Goal: Information Seeking & Learning: Learn about a topic

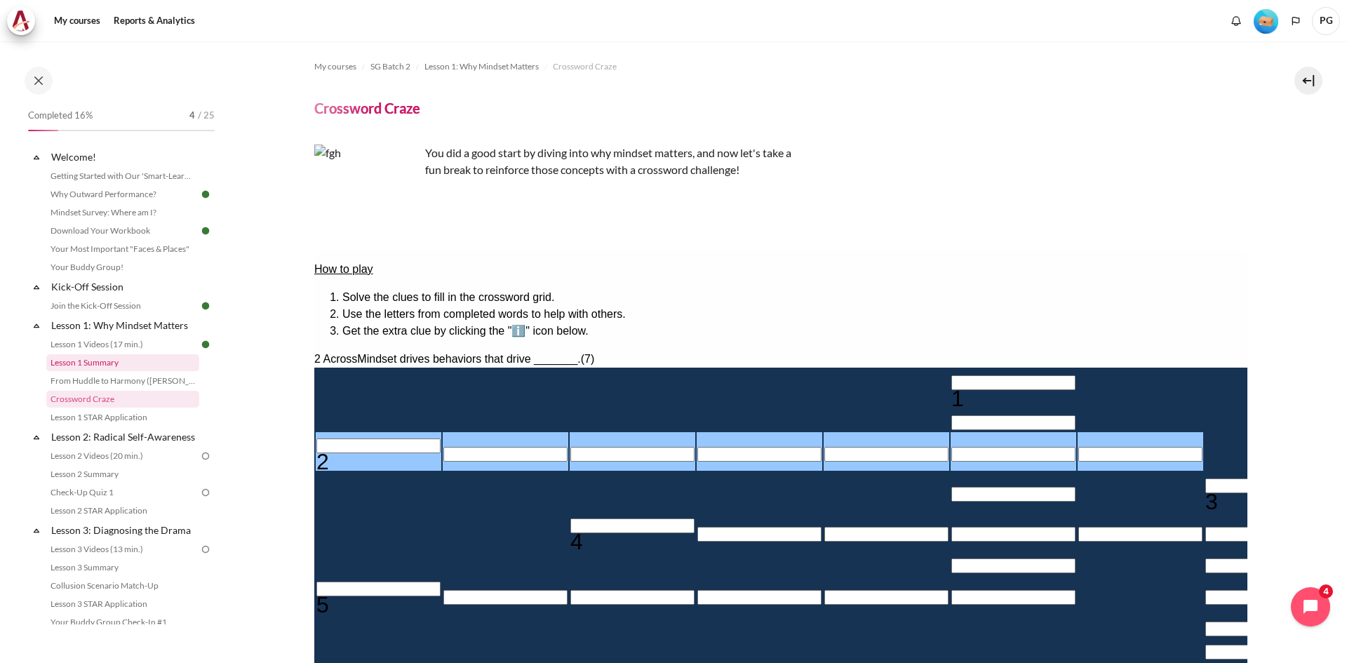
scroll to position [140, 0]
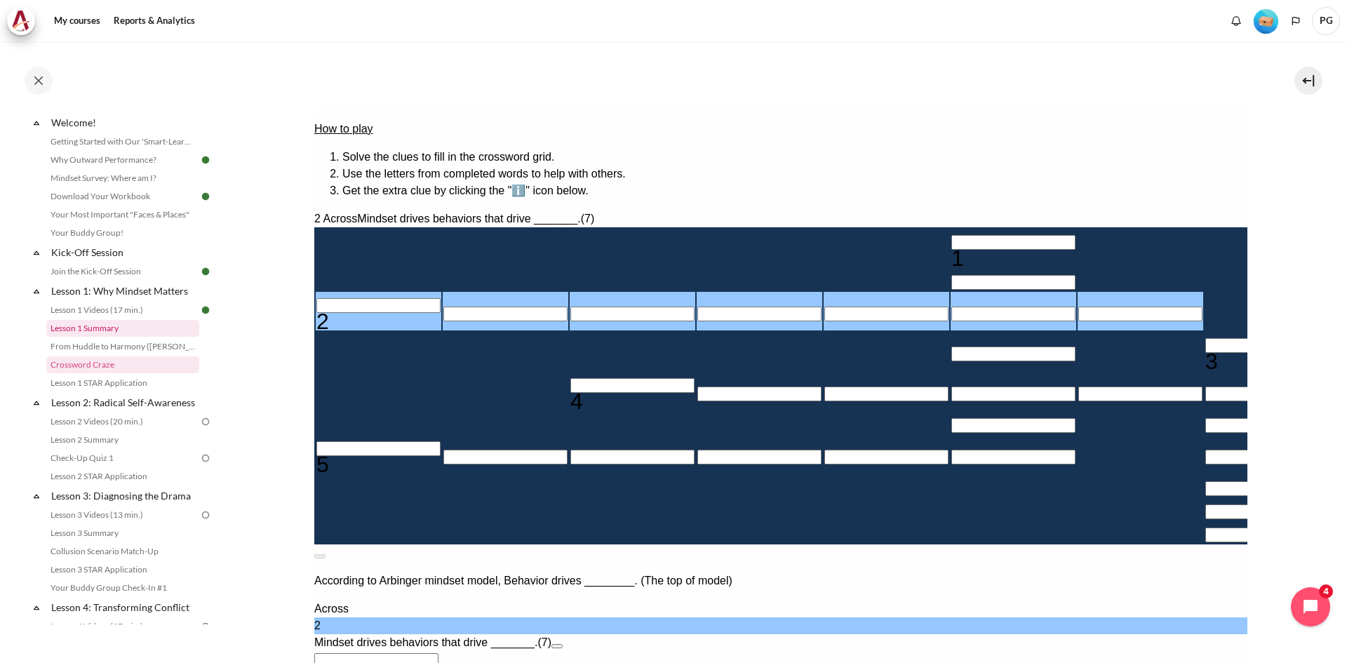
drag, startPoint x: 0, startPoint y: 0, endPoint x: 78, endPoint y: 327, distance: 336.1
click at [78, 327] on link "Lesson 1 Summary" at bounding box center [122, 328] width 153 height 17
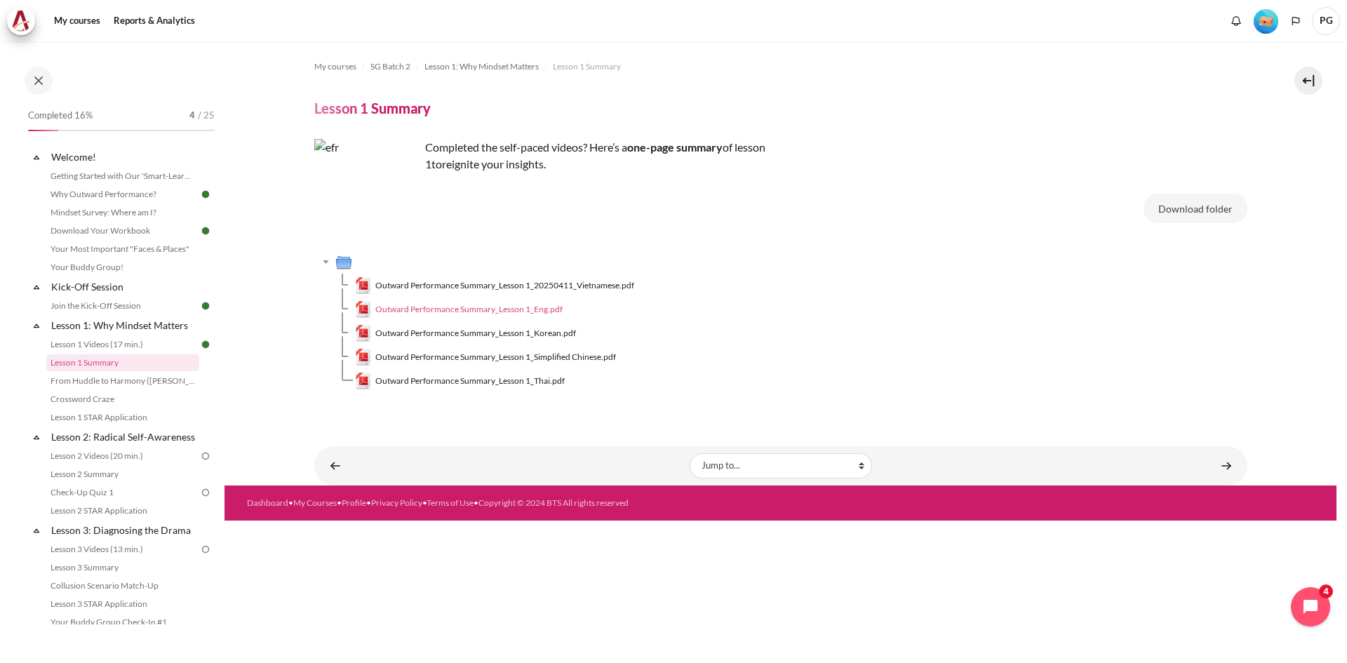
click at [476, 305] on span "Outward Performance Summary_Lesson 1_Eng.pdf" at bounding box center [468, 309] width 187 height 13
click at [128, 398] on link "Crossword Craze" at bounding box center [122, 399] width 153 height 17
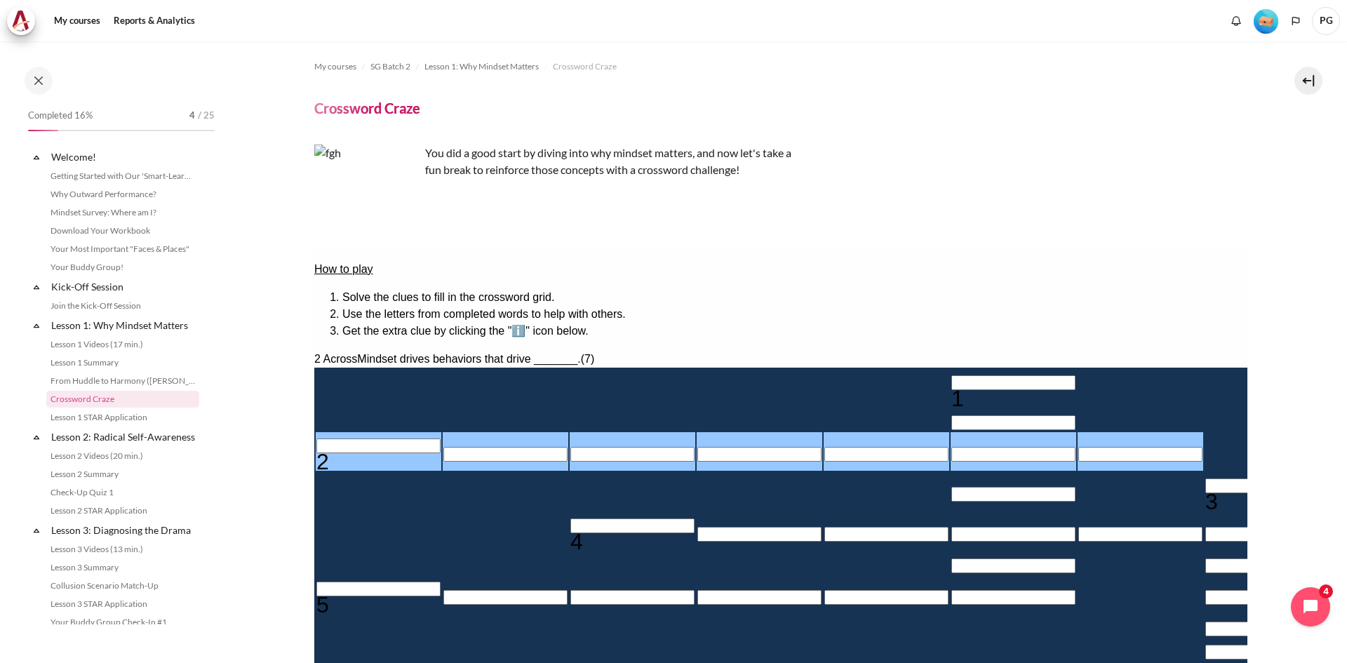
scroll to position [34, 0]
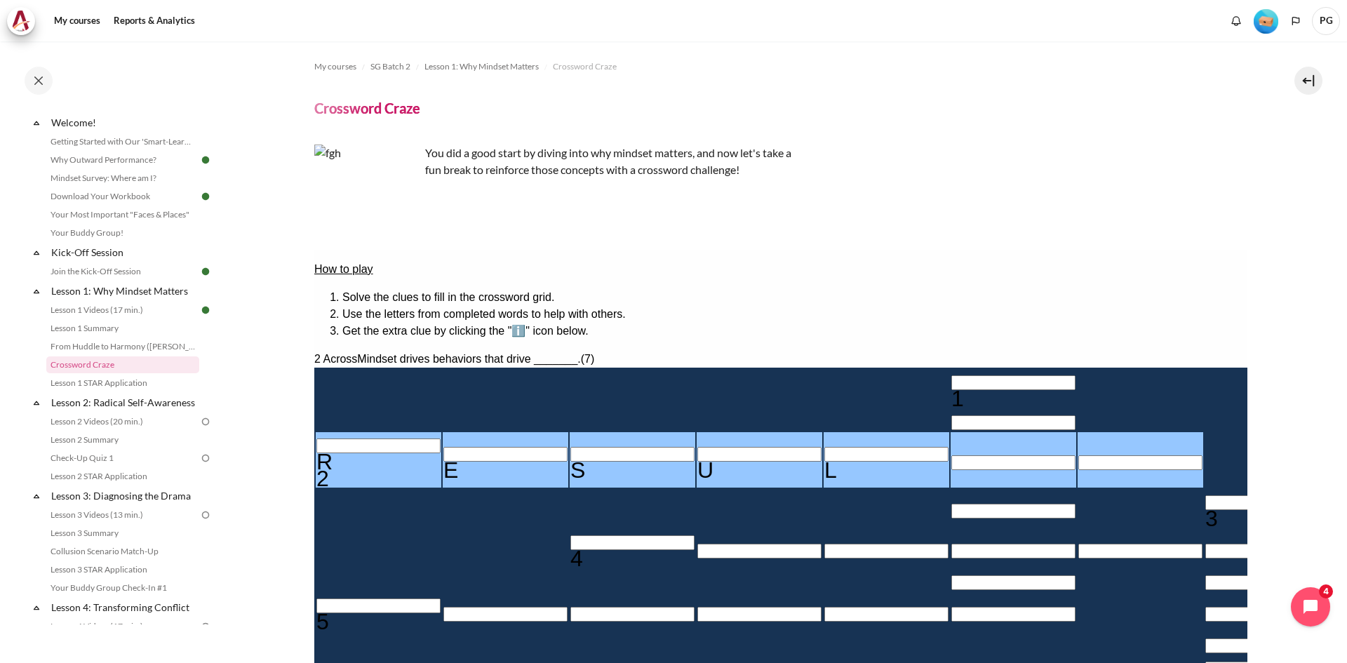
type input "RESULT＿"
type input "＿＿T＿＿＿＿"
type input "RESULTS"
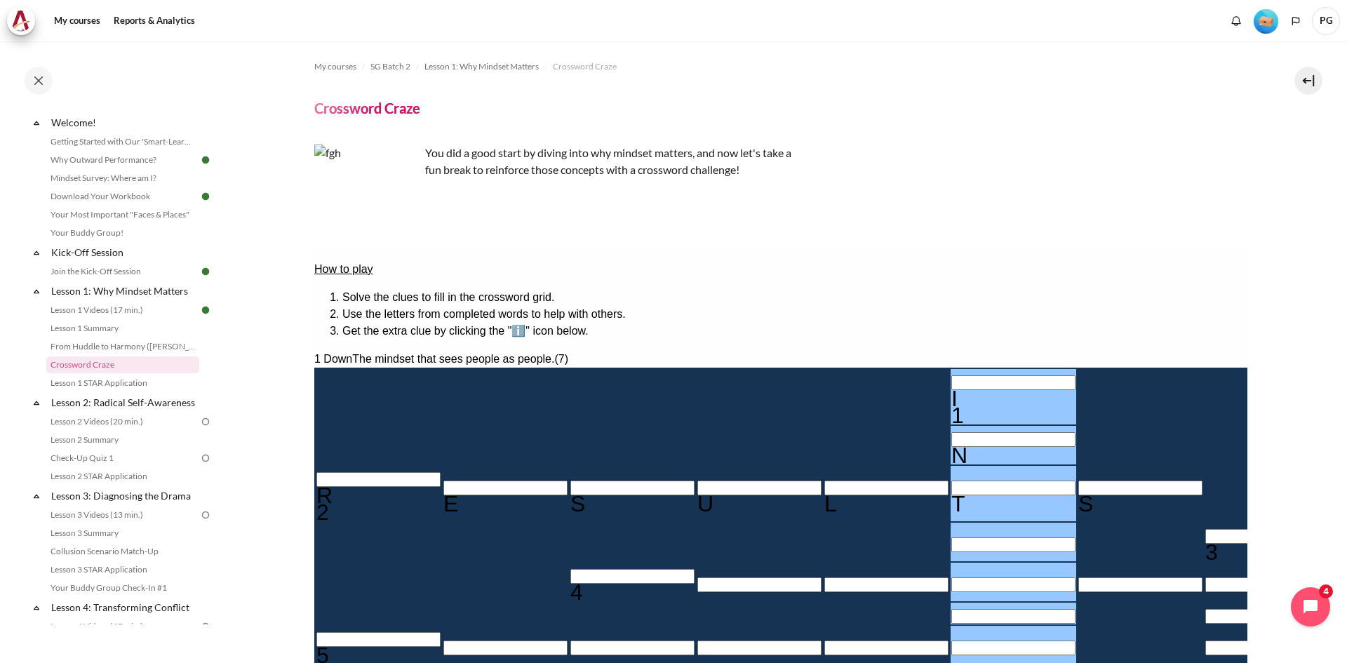
type input "IT＿＿＿＿"
type input "RESUL＿S"
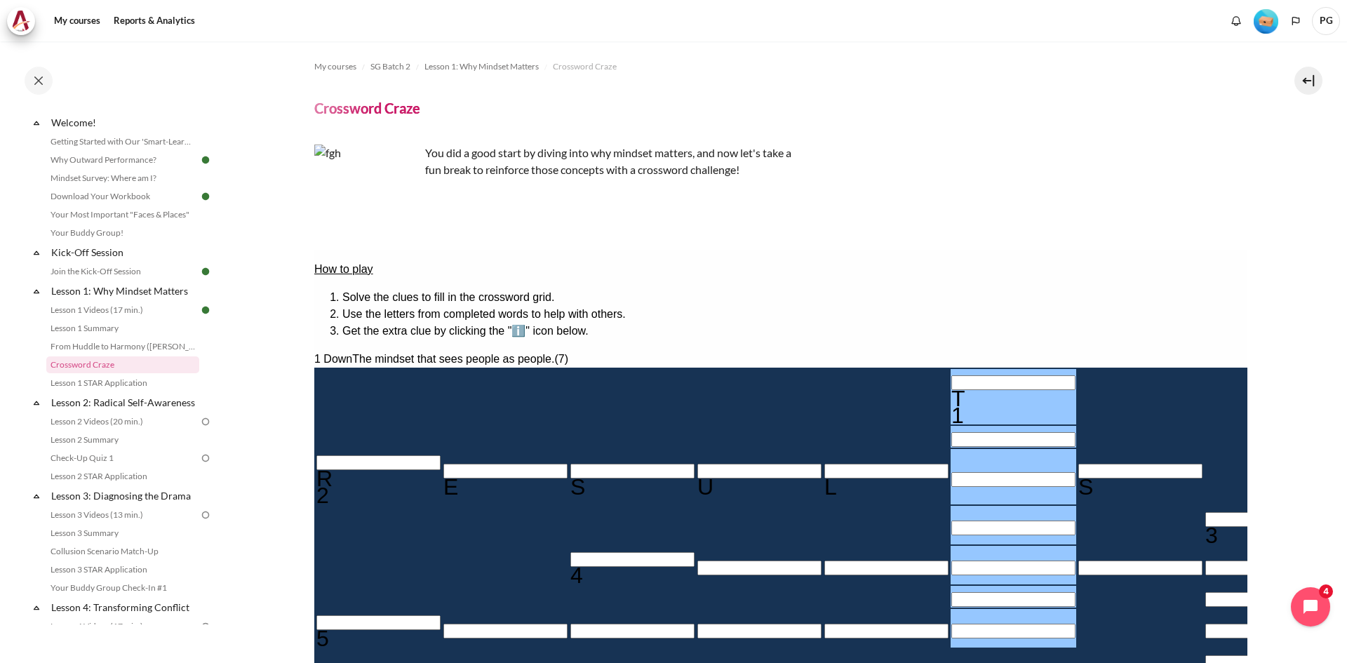
type input "T＿＿＿＿＿＿"
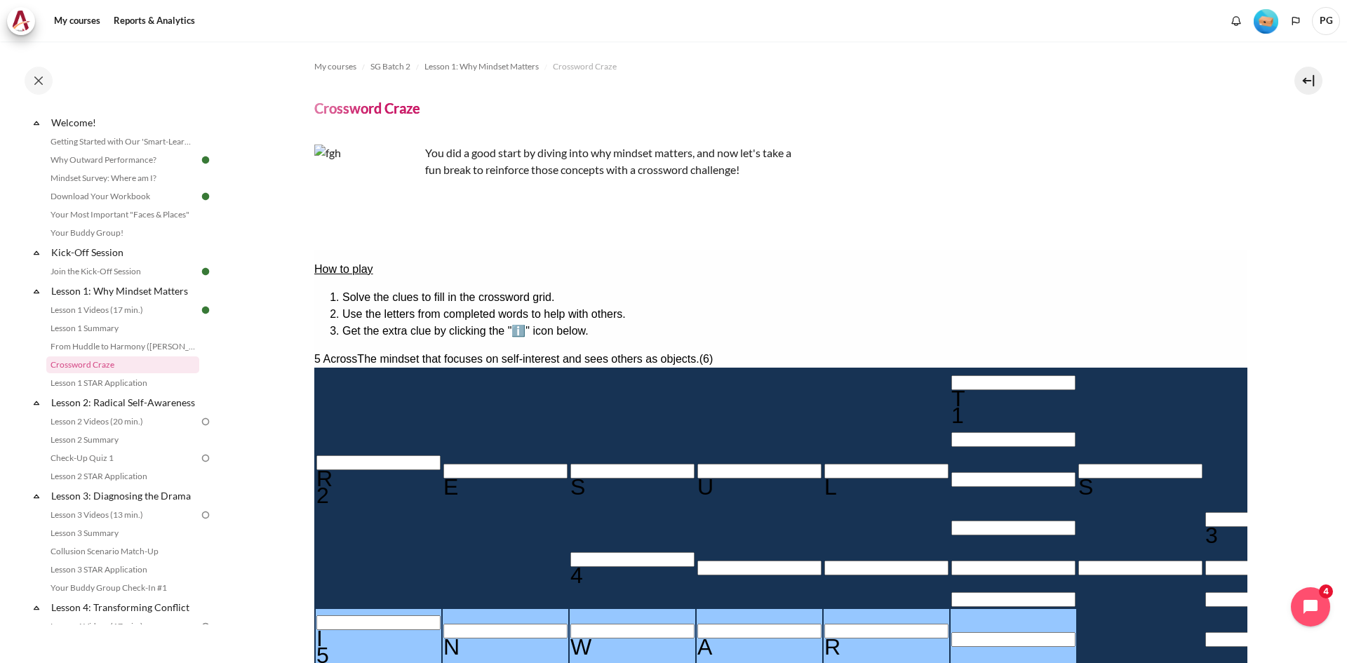
type input "INWARD"
type input "T＿＿＿＿＿D"
type input "INWARD"
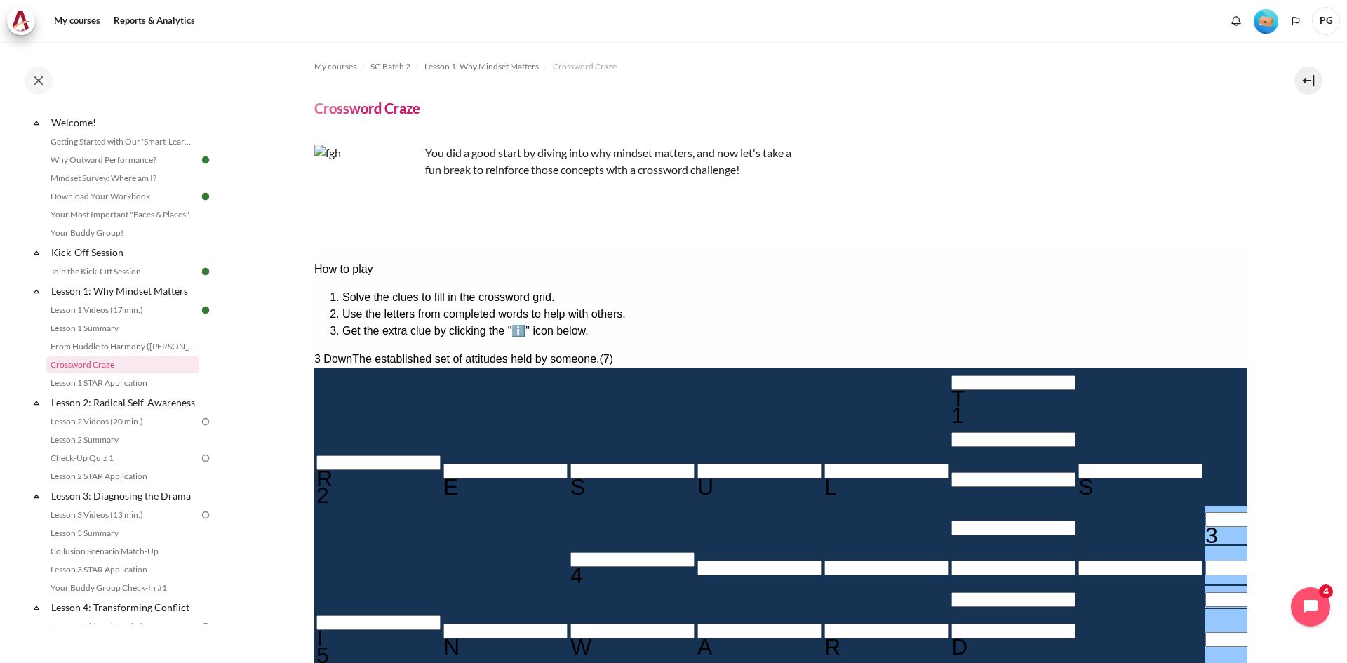
click at [570, 552] on input "Row 5, Column 3. 4 Across. Focusing on changing mindset before ________ yields …" at bounding box center [632, 559] width 124 height 15
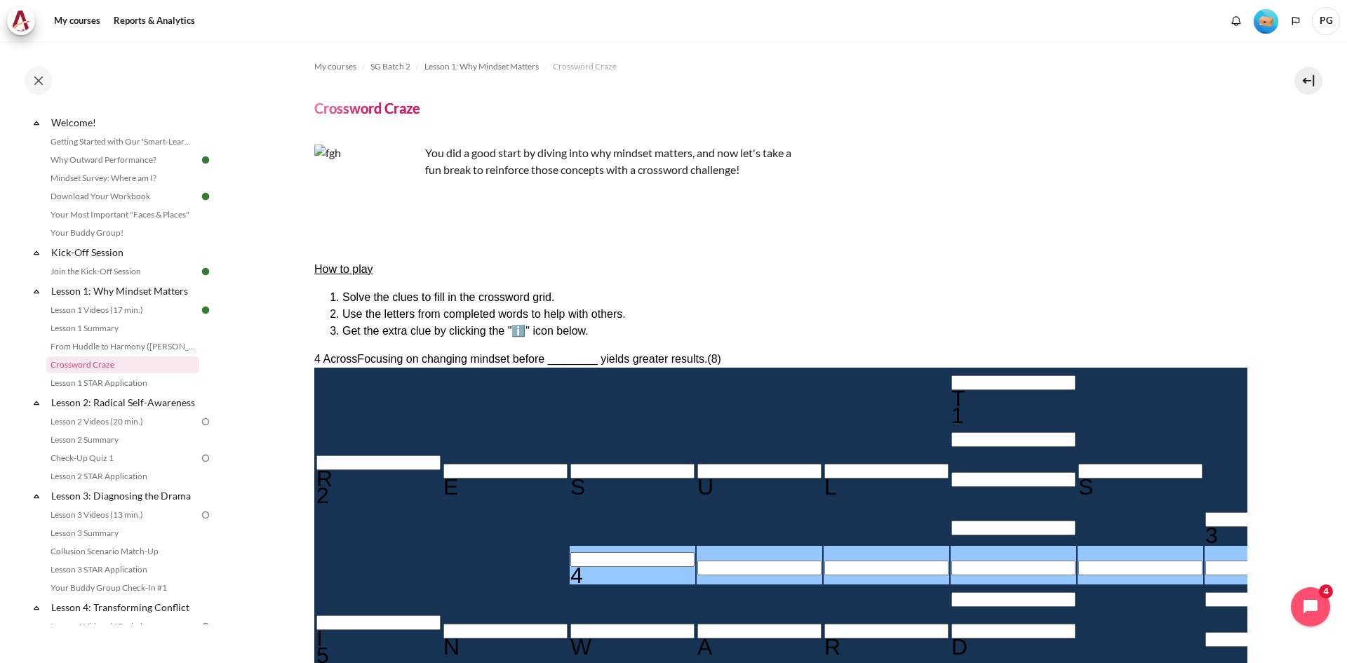
type input "B＿＿＿＿＿＿＿"
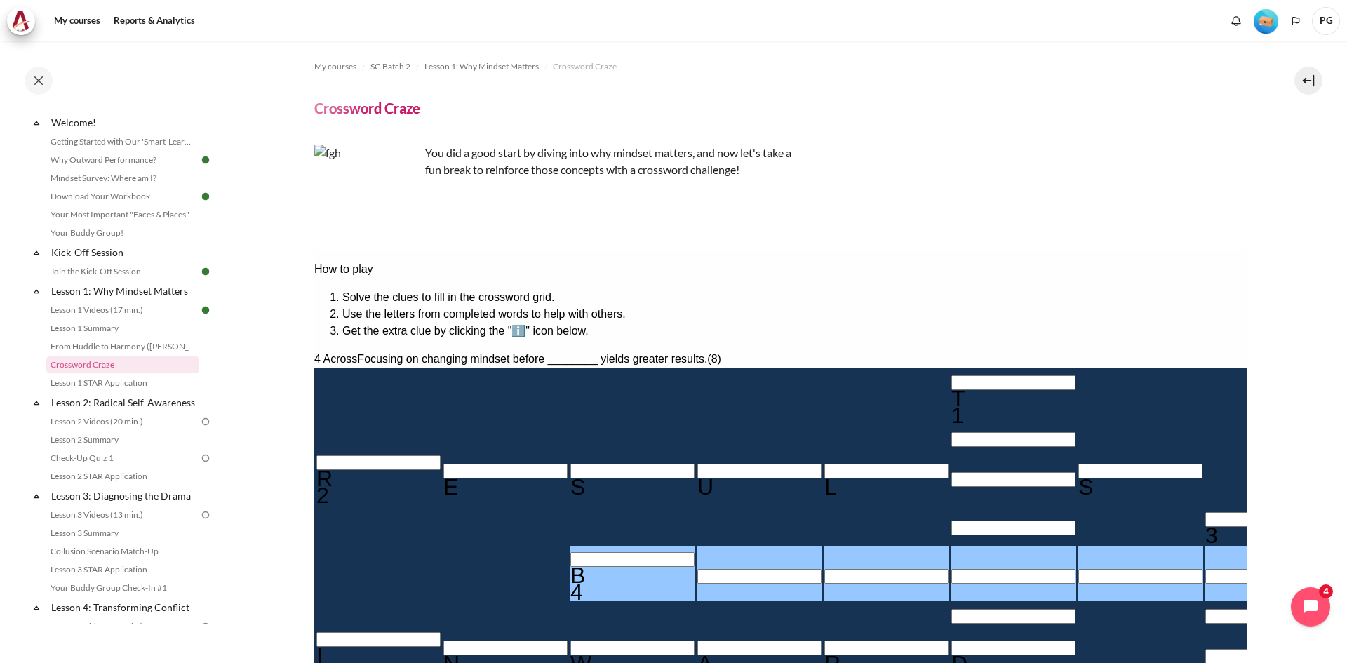
type input "BE＿＿＿＿＿＿"
type input "BEH＿＿＿＿＿"
type input "BEHA＿＿＿＿"
type input "T＿＿＿A＿D"
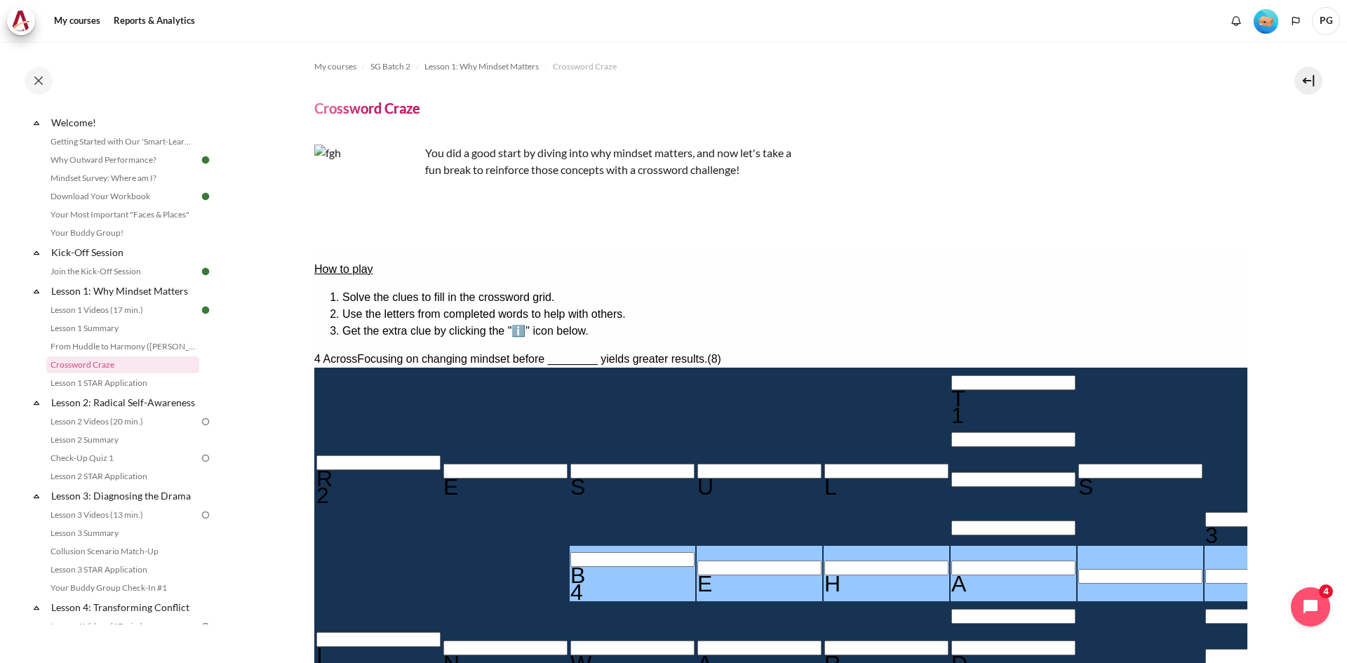
type input "BEHAV＿＿＿"
type input "BEHAVI＿＿"
type input "＿I＿＿＿＿＿"
type input "BEHAVIO＿"
type input "BEHAVIOR"
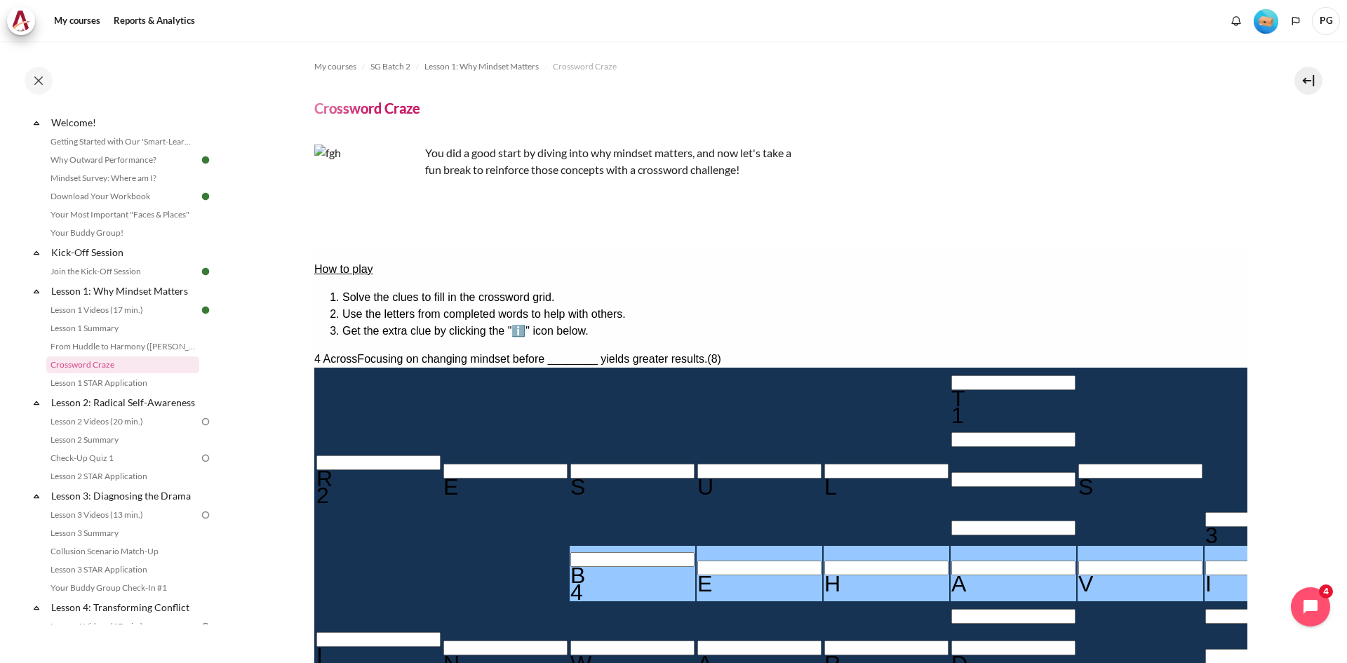
click at [951, 432] on input "Row 2, Column 6. 1 Down. The mindset that sees people as people., Letter 2 of 7." at bounding box center [1013, 439] width 124 height 15
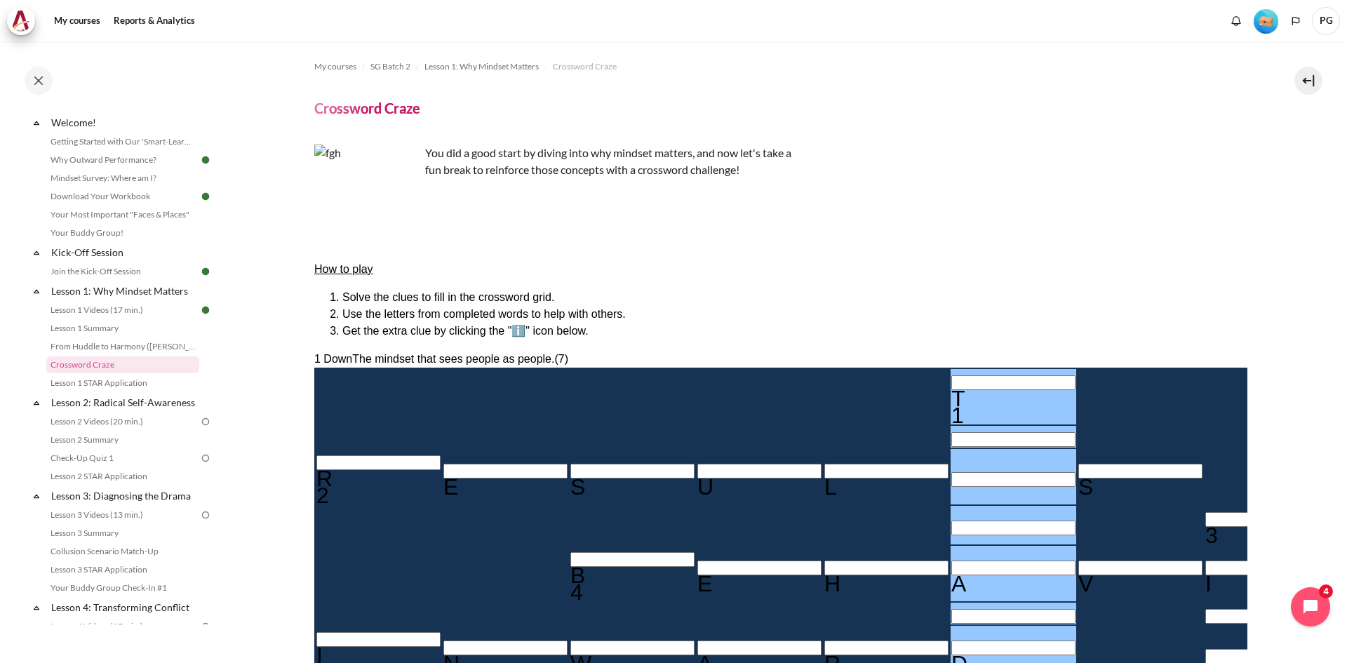
click at [951, 390] on div "T" at bounding box center [1013, 398] width 124 height 17
click at [951, 472] on input "Row 3, Column 6. 1 Down. The mindset that sees people as people., Letter 3 of 7." at bounding box center [1013, 479] width 124 height 15
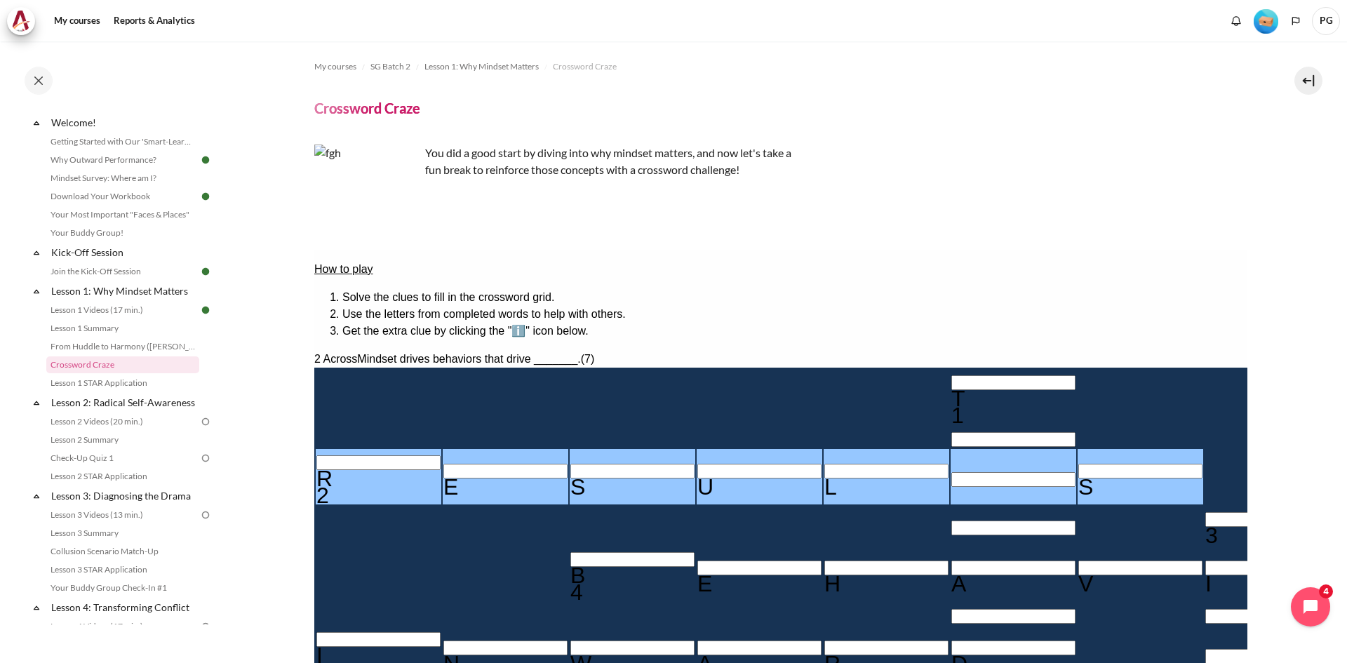
type input "RESULTS"
drag, startPoint x: 643, startPoint y: 354, endPoint x: 648, endPoint y: 359, distance: 7.9
click at [951, 390] on div "T" at bounding box center [1013, 398] width 124 height 17
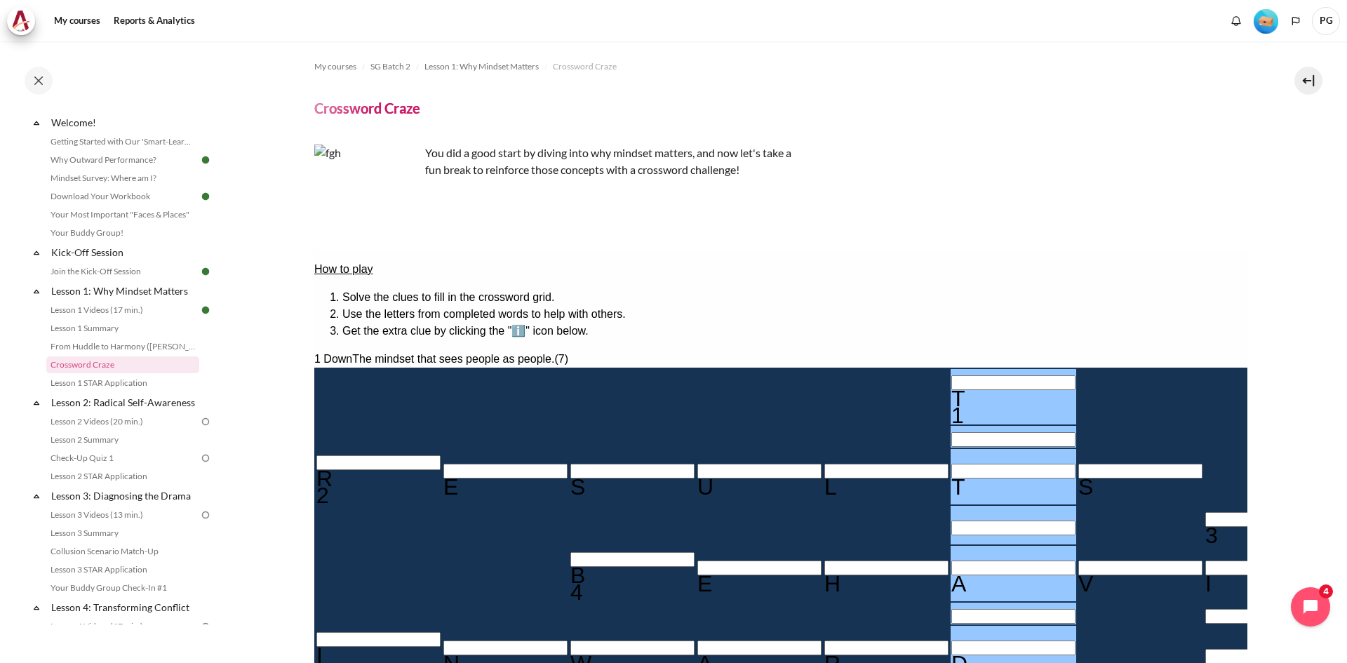
type input "＿＿T＿A＿D"
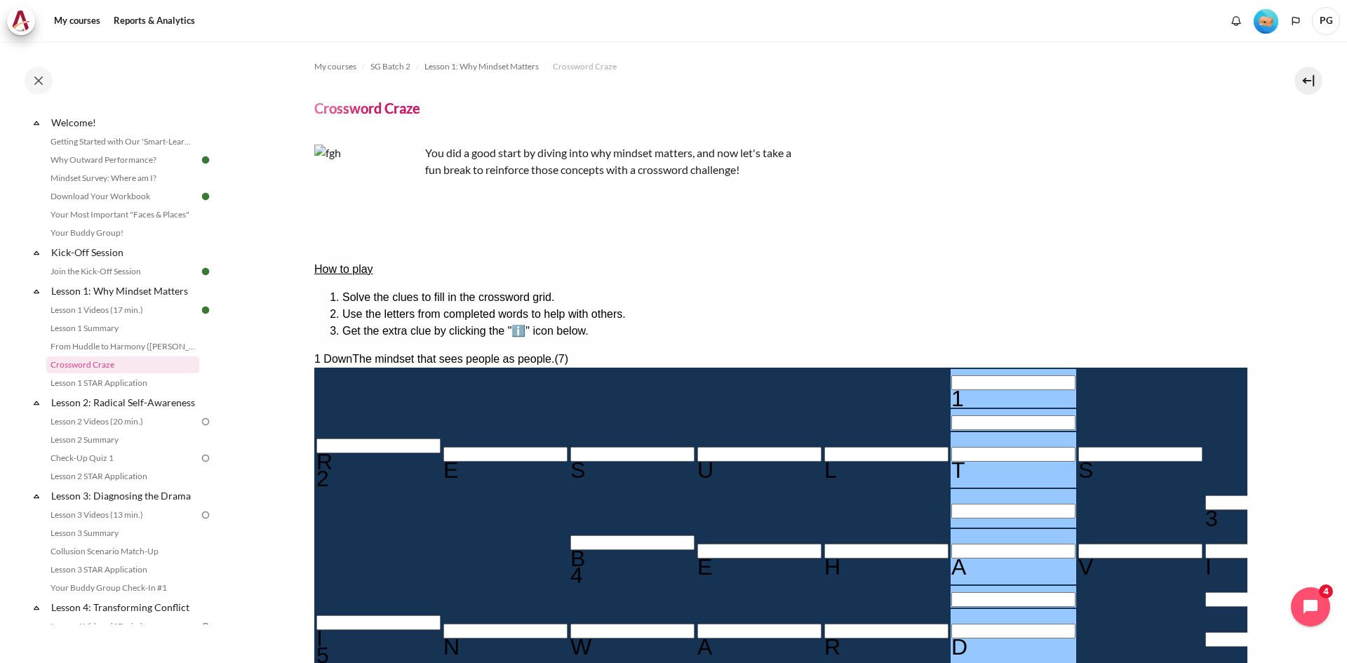
click at [951, 415] on input "Row 2, Column 6. 1 Down. The mindset that sees people as people., Letter 2 of 7." at bounding box center [1013, 422] width 124 height 15
click at [951, 375] on input "Row 1, Column 6. 1 Down. The mindset that sees people as people., Letter 1 of 7." at bounding box center [1013, 382] width 124 height 15
type input "O＿T＿A＿D"
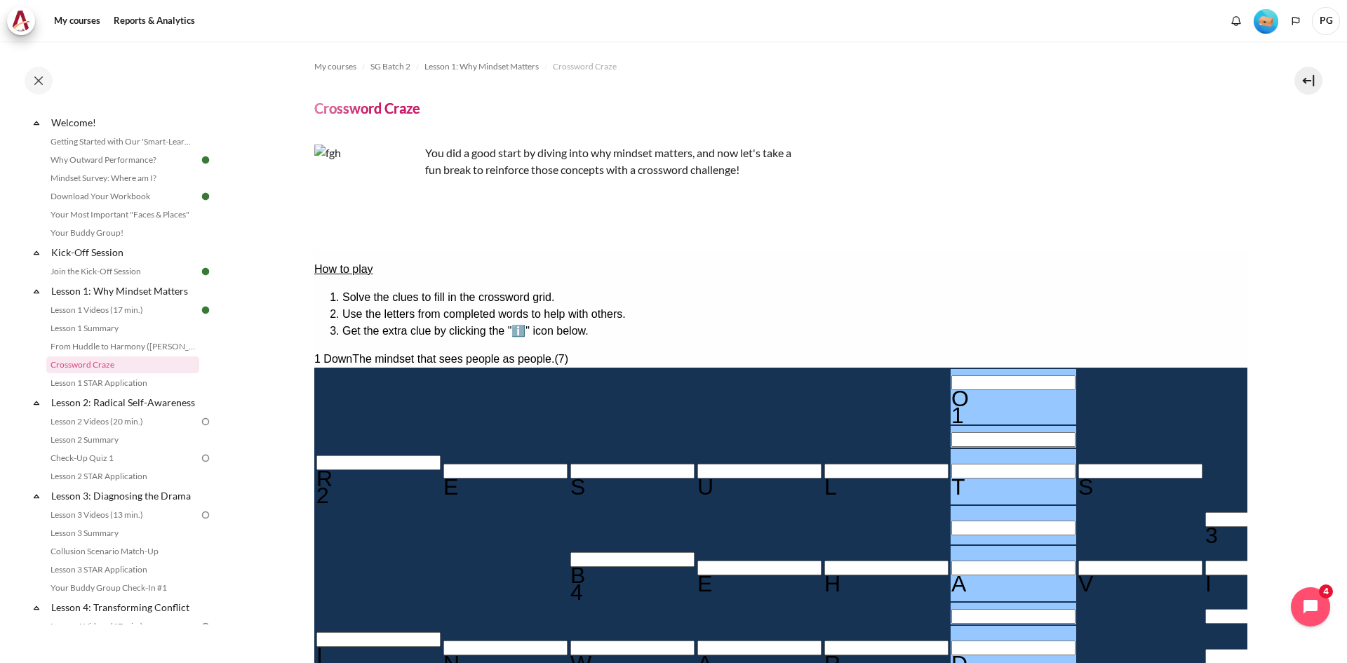
type input "OUT＿A＿D"
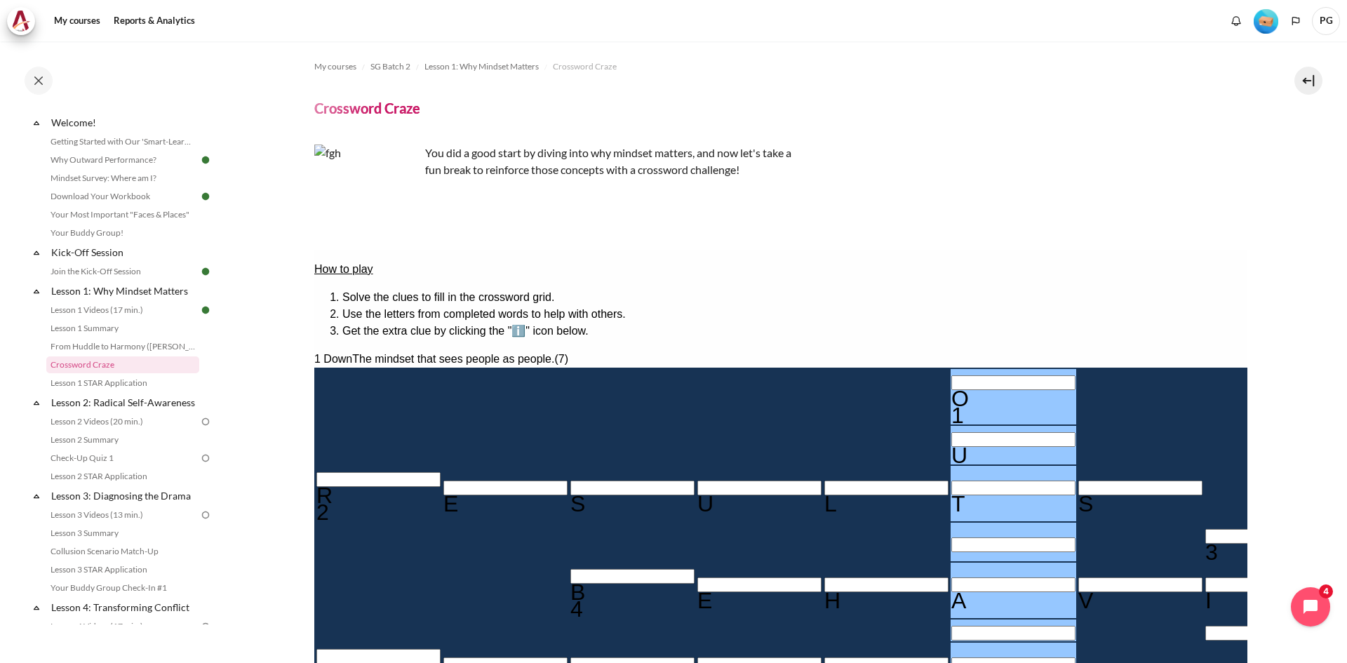
type input "OUTQA＿D"
type input "BEH＿VIOR"
type input "OUTQ＿＿D"
type input "OUTW＿＿D"
type input "BEHAVIOR"
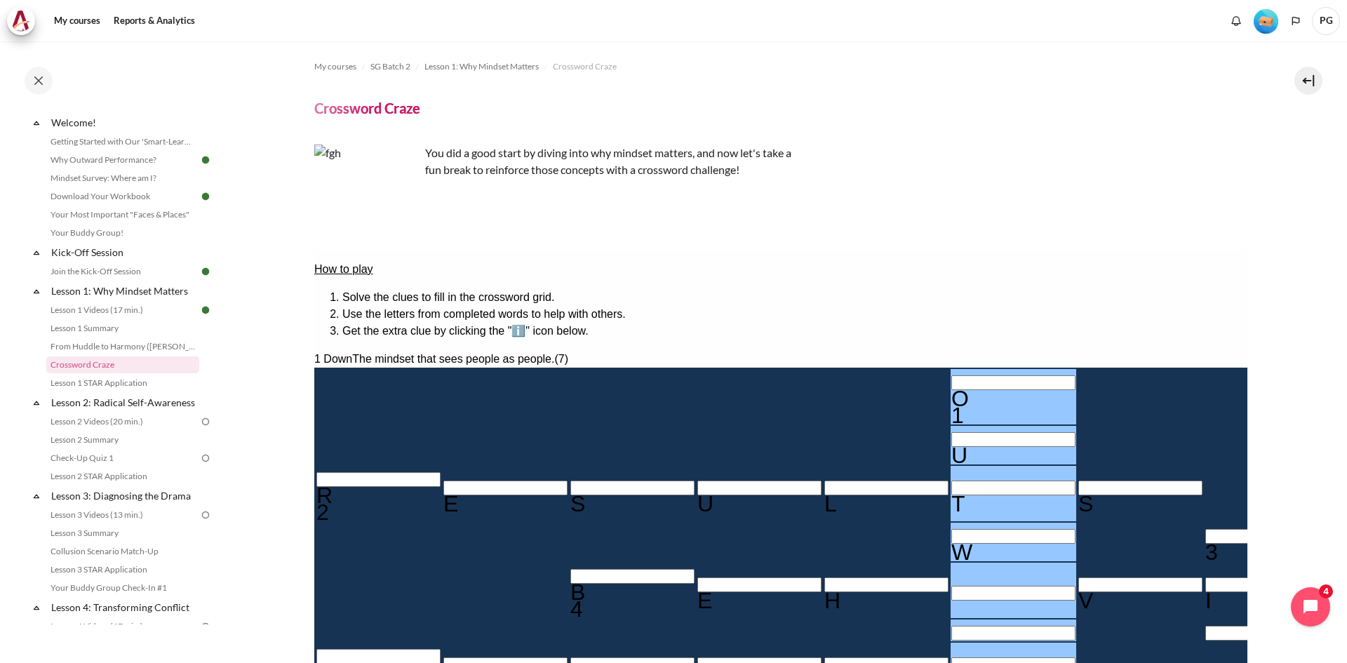
type input "OUTWA＿D"
type input "OUTWARD"
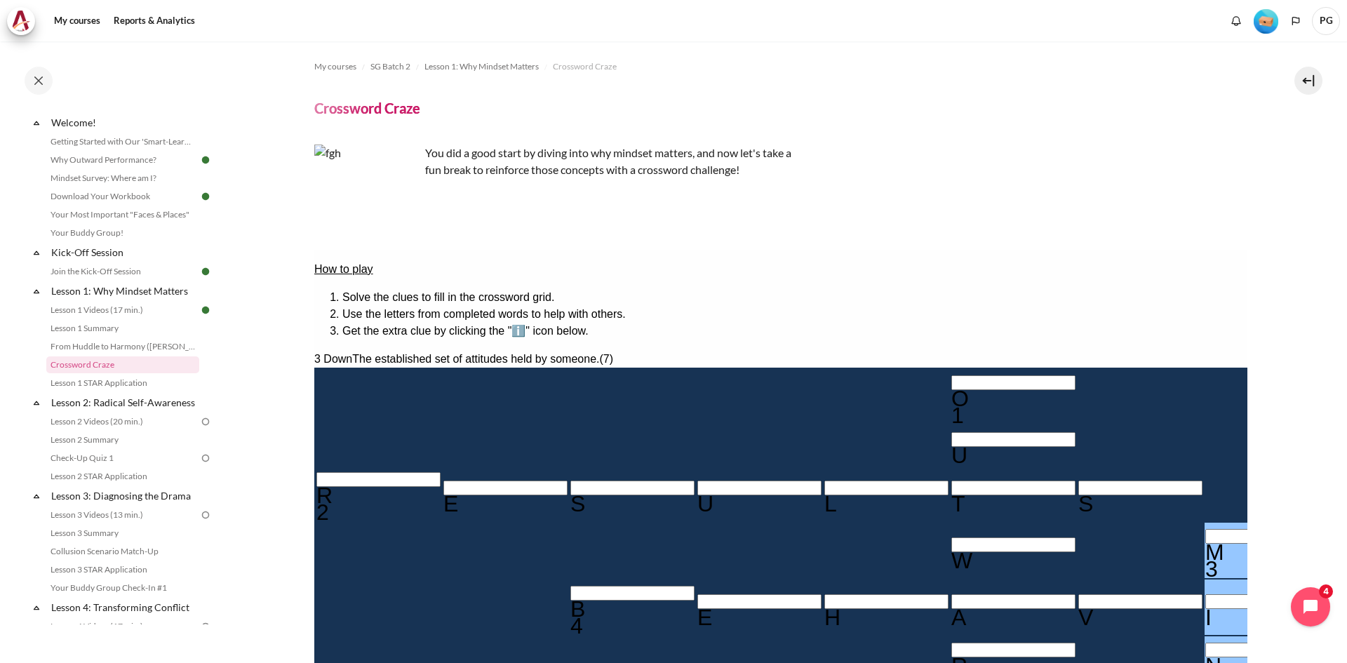
type input "MINDSET"
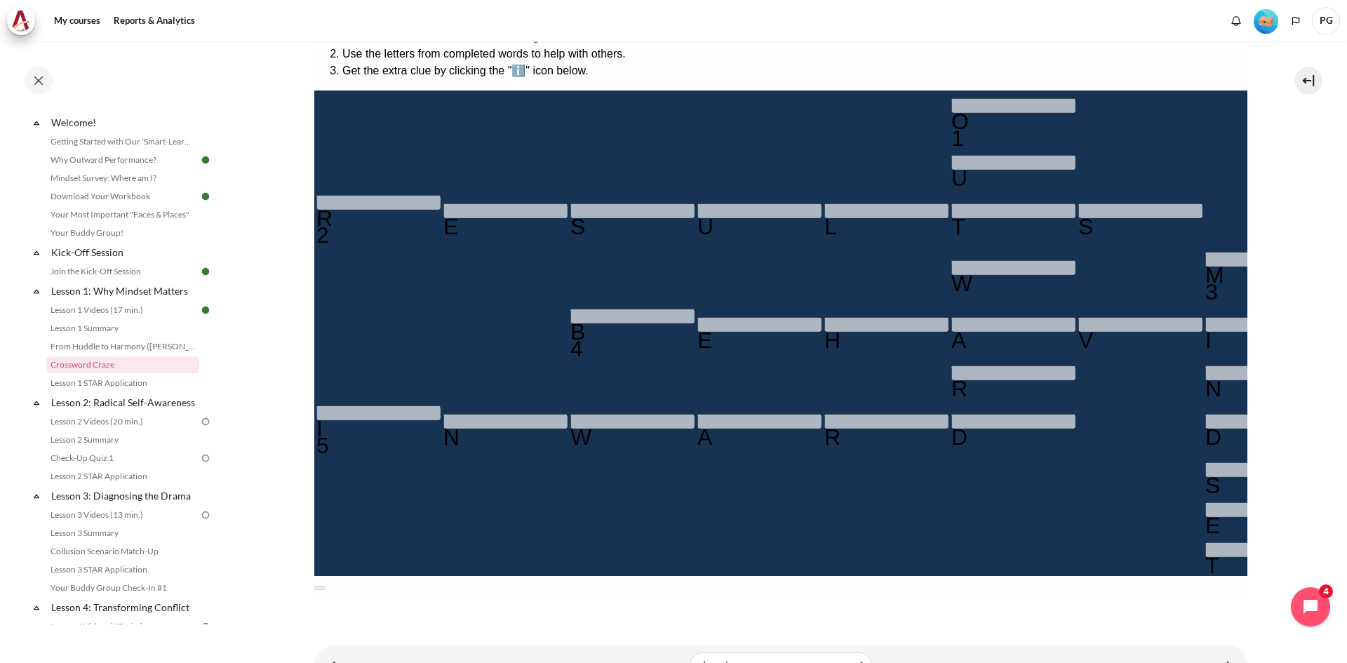
scroll to position [317, 0]
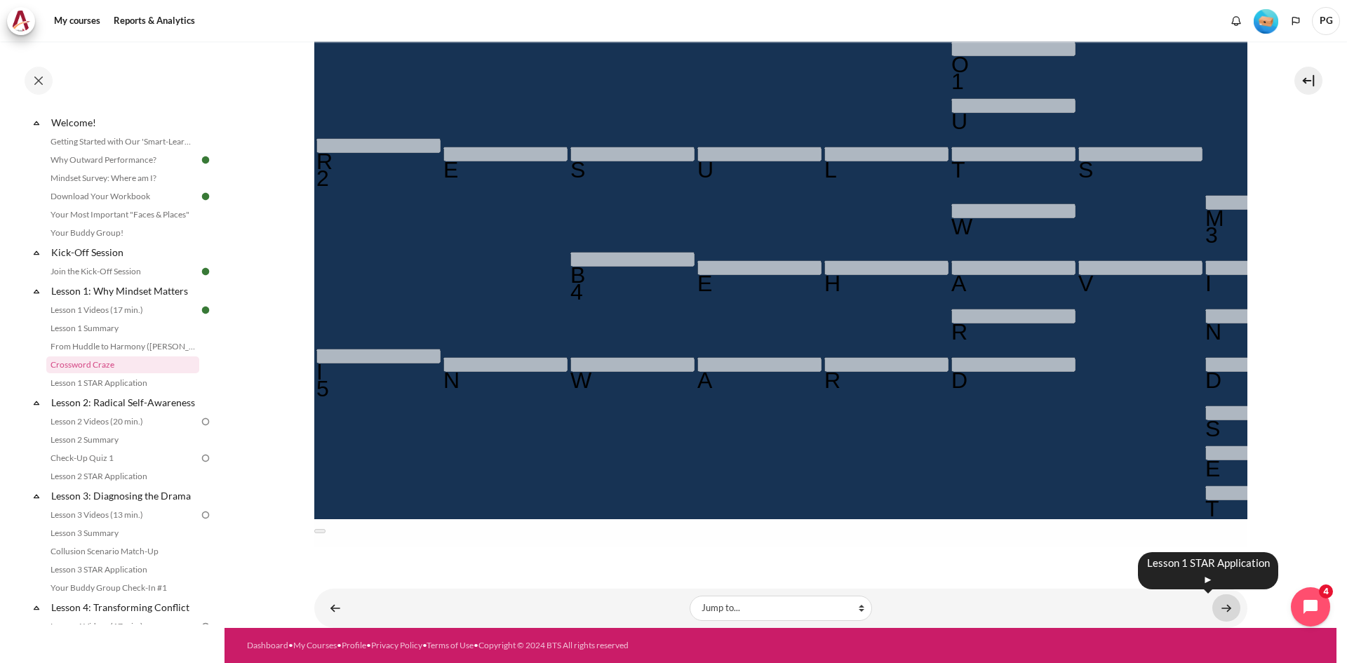
click at [1221, 603] on link "Content" at bounding box center [1226, 607] width 28 height 27
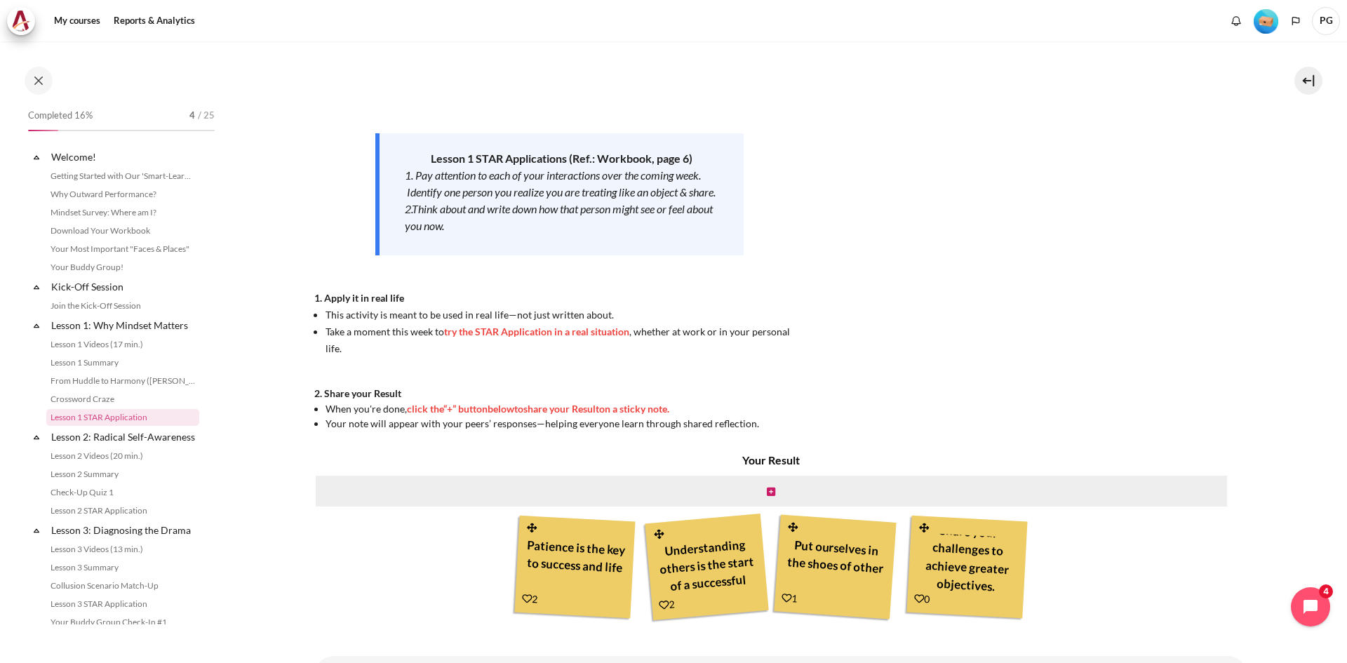
scroll to position [53, 0]
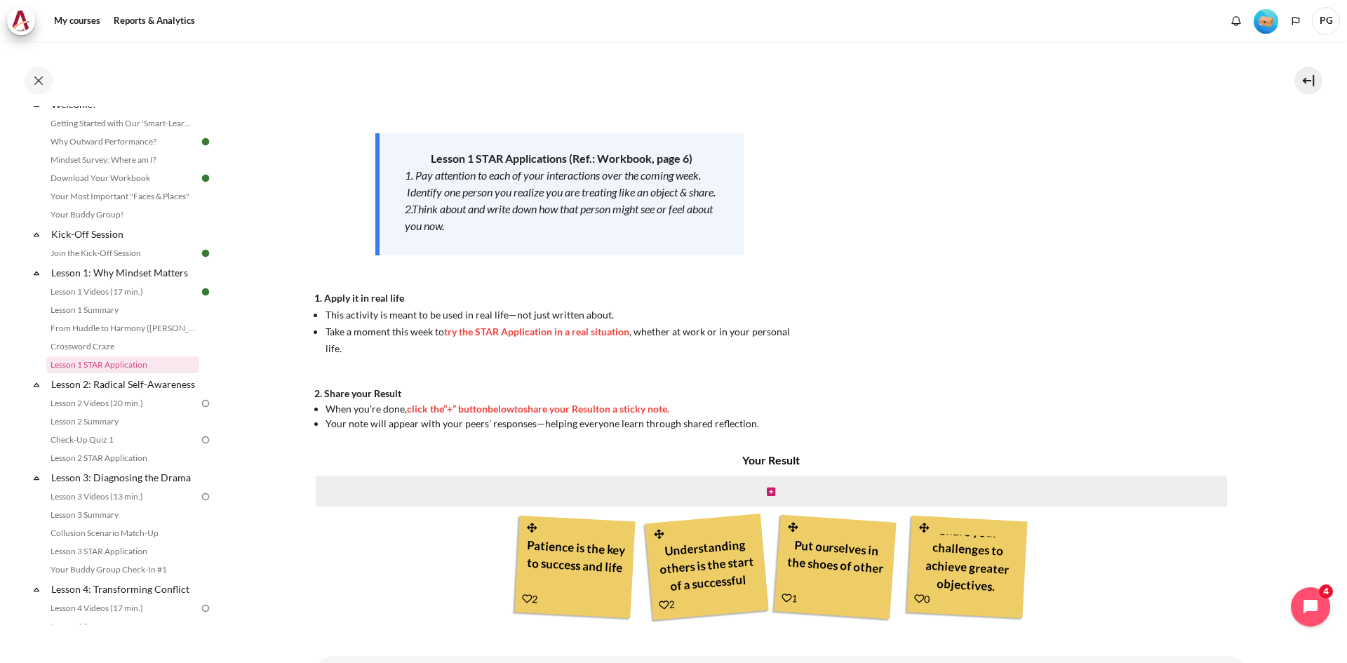
click at [530, 525] on icon "Content" at bounding box center [532, 528] width 13 height 11
click at [767, 492] on icon "Content" at bounding box center [771, 492] width 8 height 10
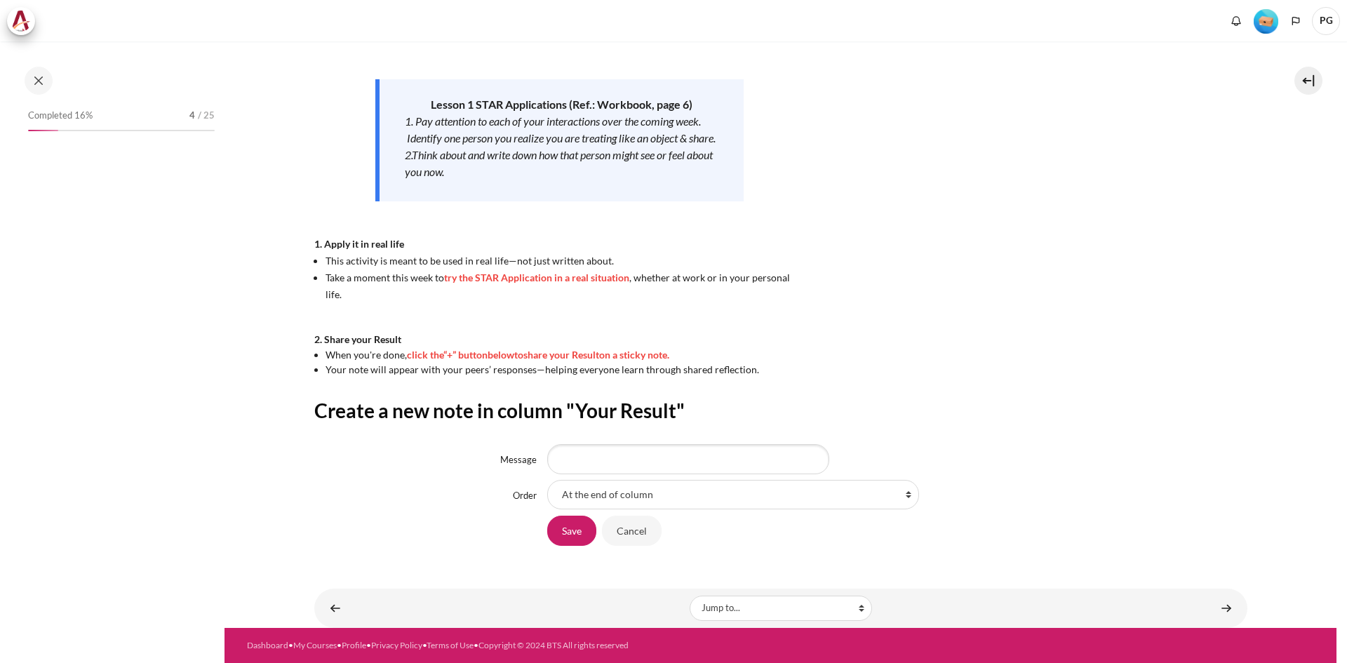
scroll to position [53, 0]
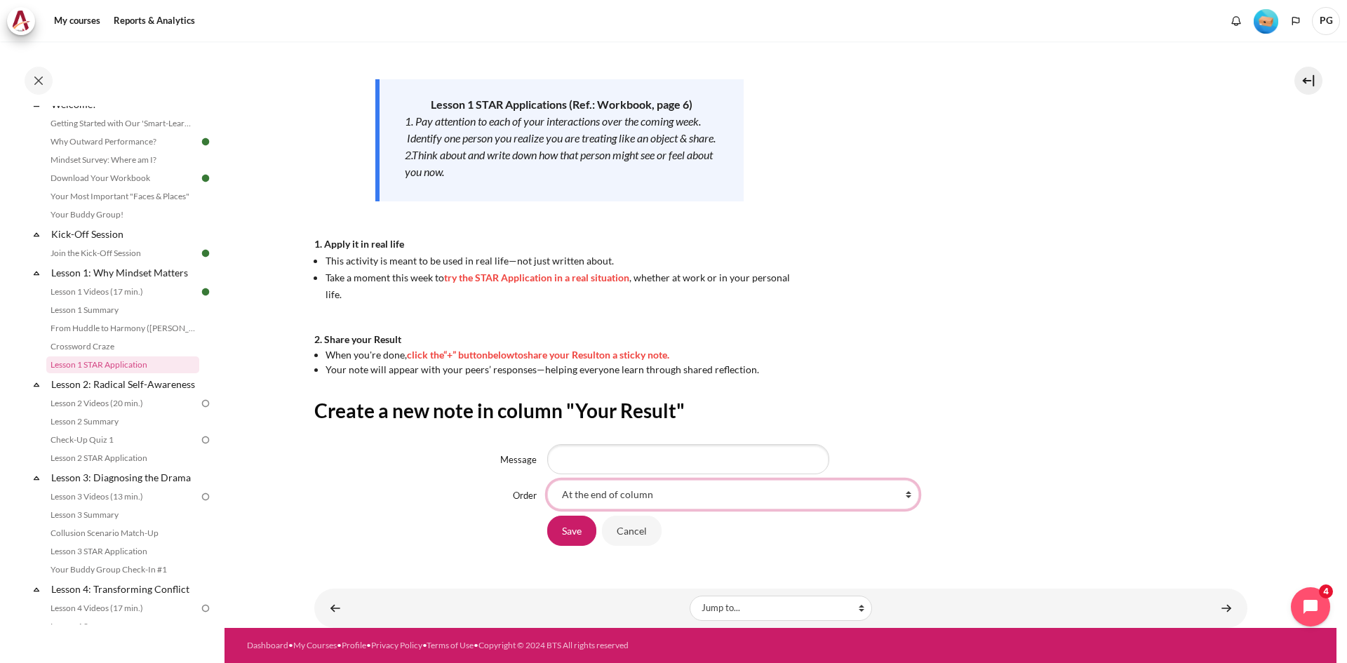
click at [682, 495] on select "At the end of column First place in column After 'Patience is the key to succes…" at bounding box center [733, 494] width 372 height 29
select select "2"
click at [547, 480] on select "At the end of column First place in column After 'Patience is the key to succes…" at bounding box center [733, 494] width 372 height 29
click at [577, 454] on input "Message" at bounding box center [688, 458] width 282 height 29
click at [634, 471] on input "Message" at bounding box center [688, 458] width 282 height 29
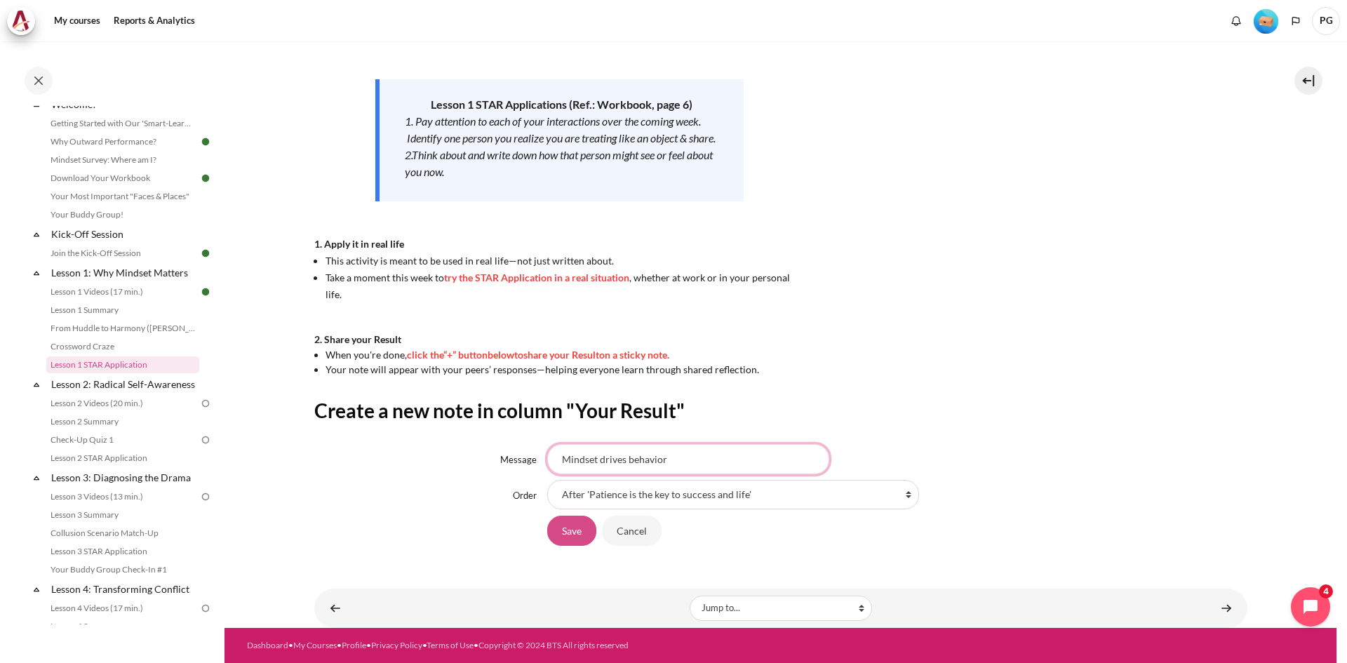
type input "Mindset drives behavior"
click at [575, 531] on input "Save" at bounding box center [571, 530] width 49 height 29
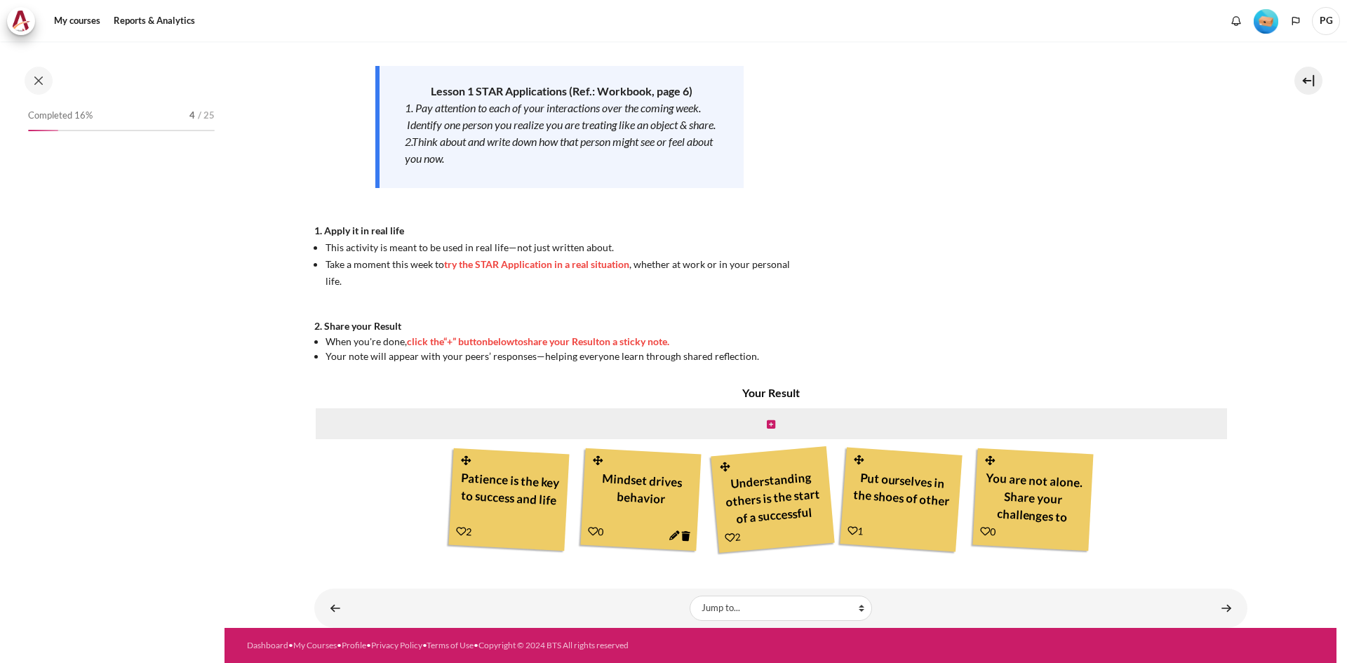
scroll to position [53, 0]
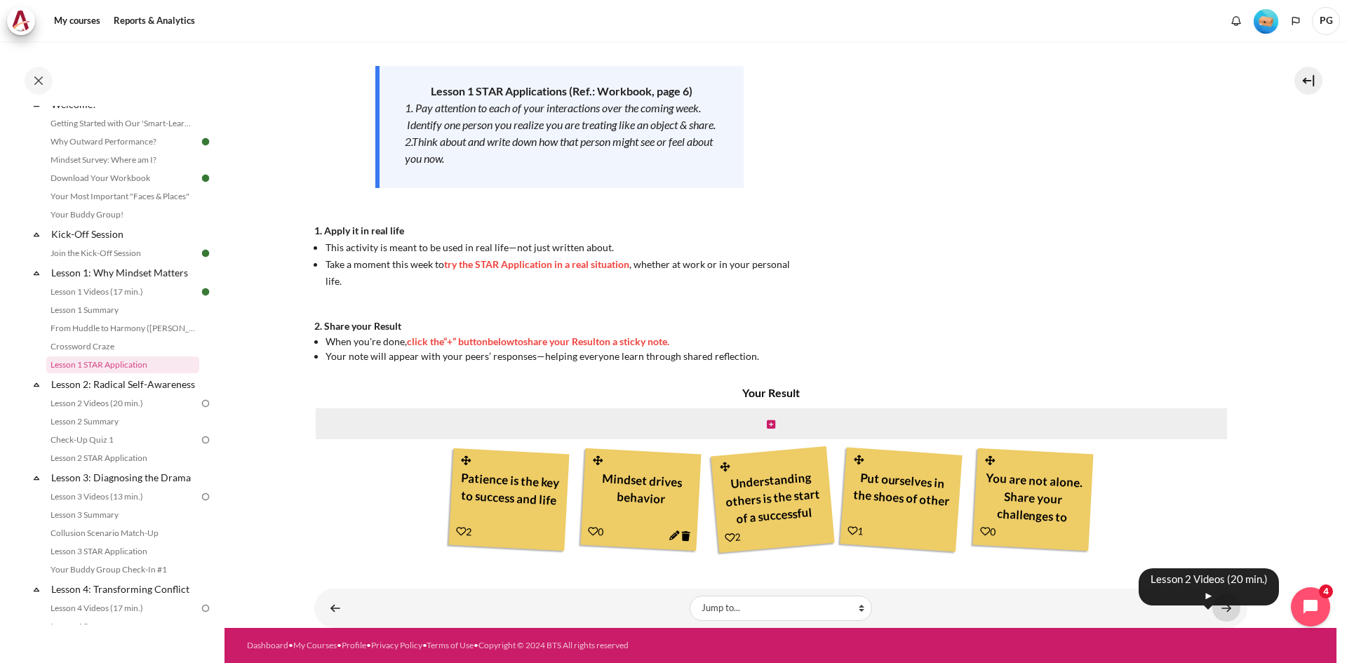
click at [1212, 601] on link "Content" at bounding box center [1226, 607] width 28 height 27
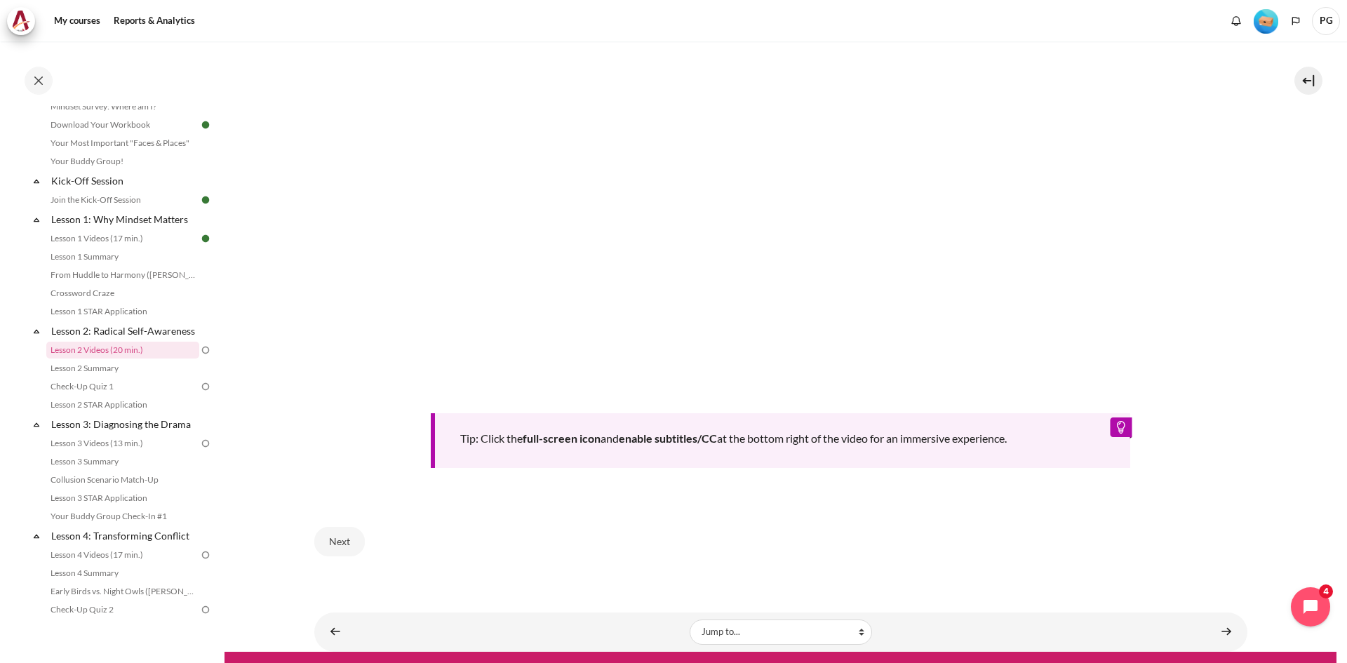
scroll to position [547, 0]
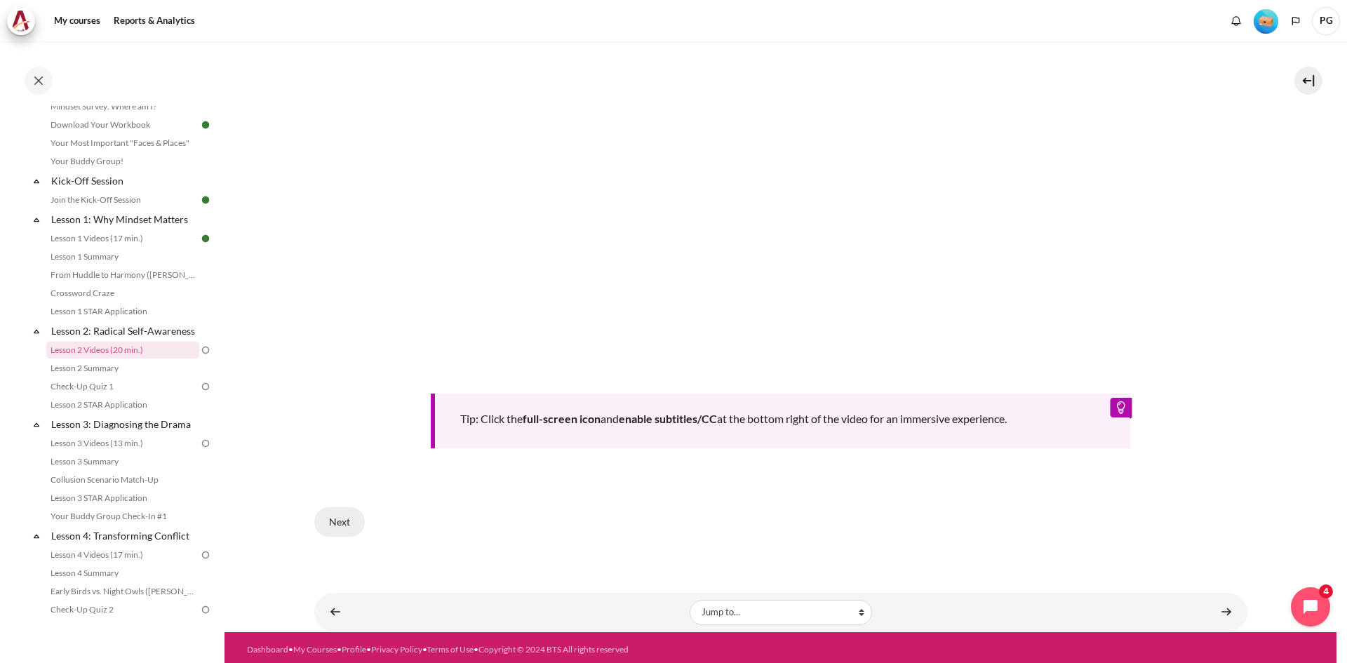
click at [333, 519] on button "Next" at bounding box center [339, 521] width 51 height 29
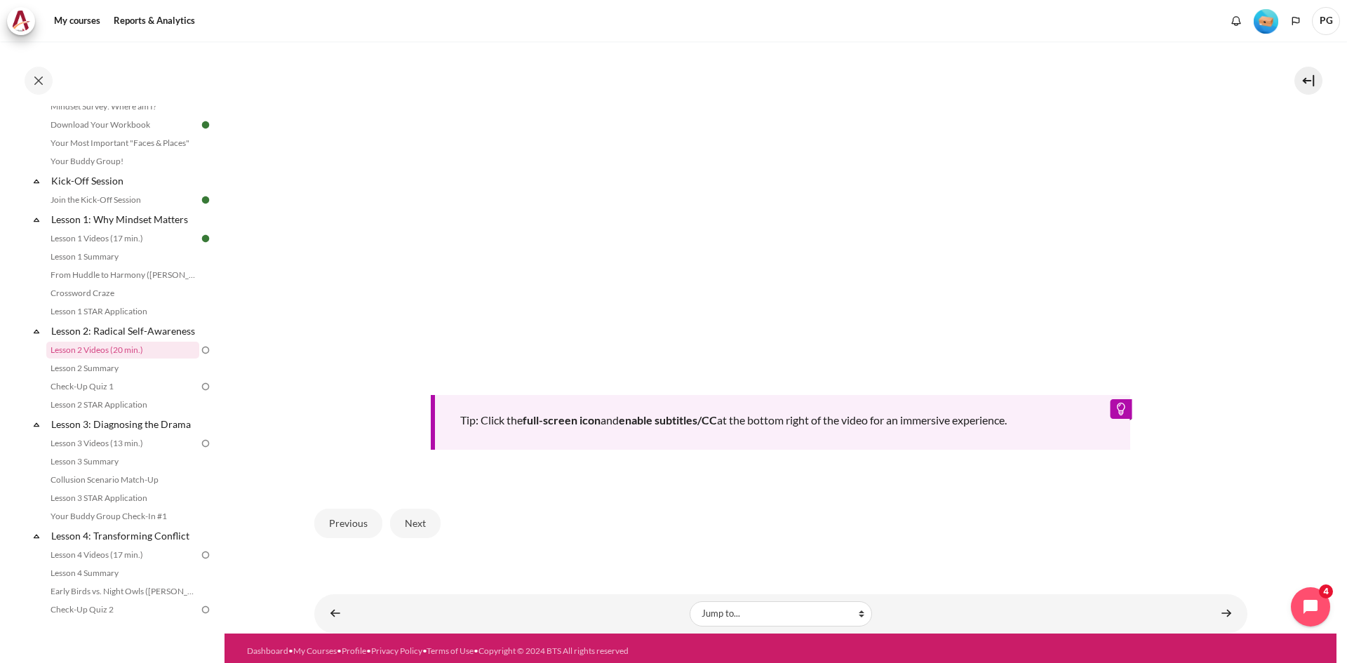
scroll to position [547, 0]
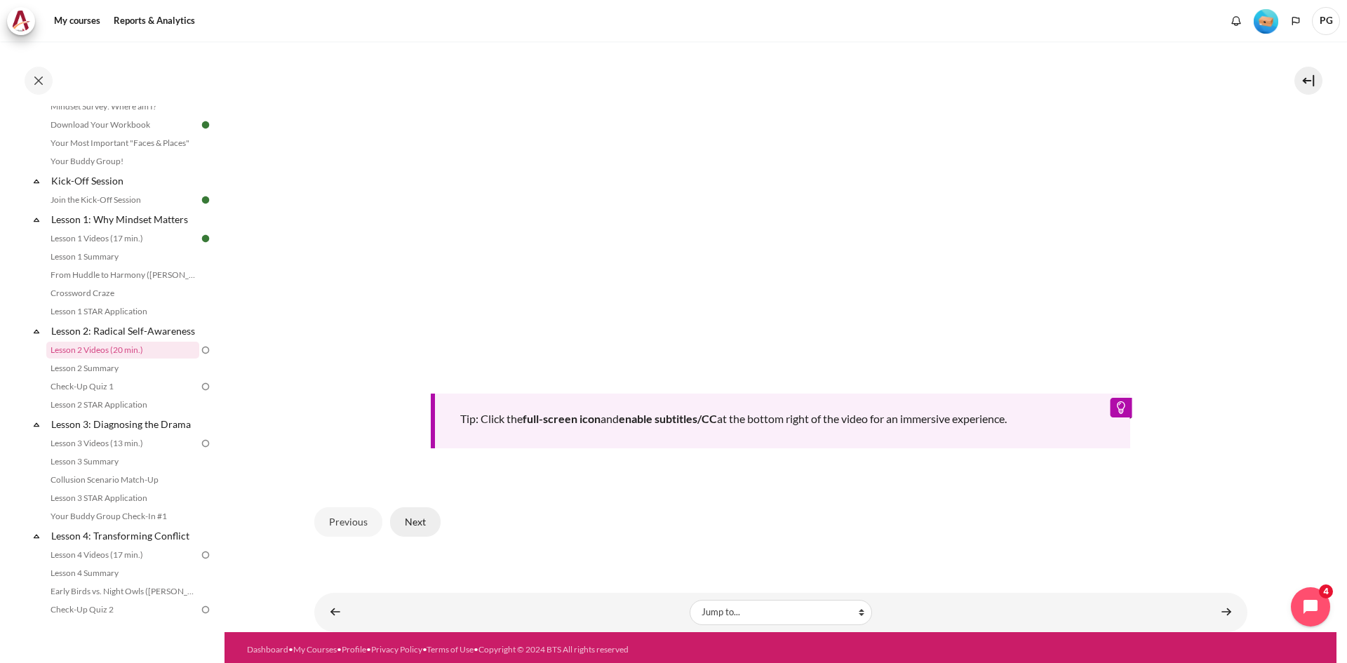
click at [408, 518] on button "Next" at bounding box center [415, 521] width 51 height 29
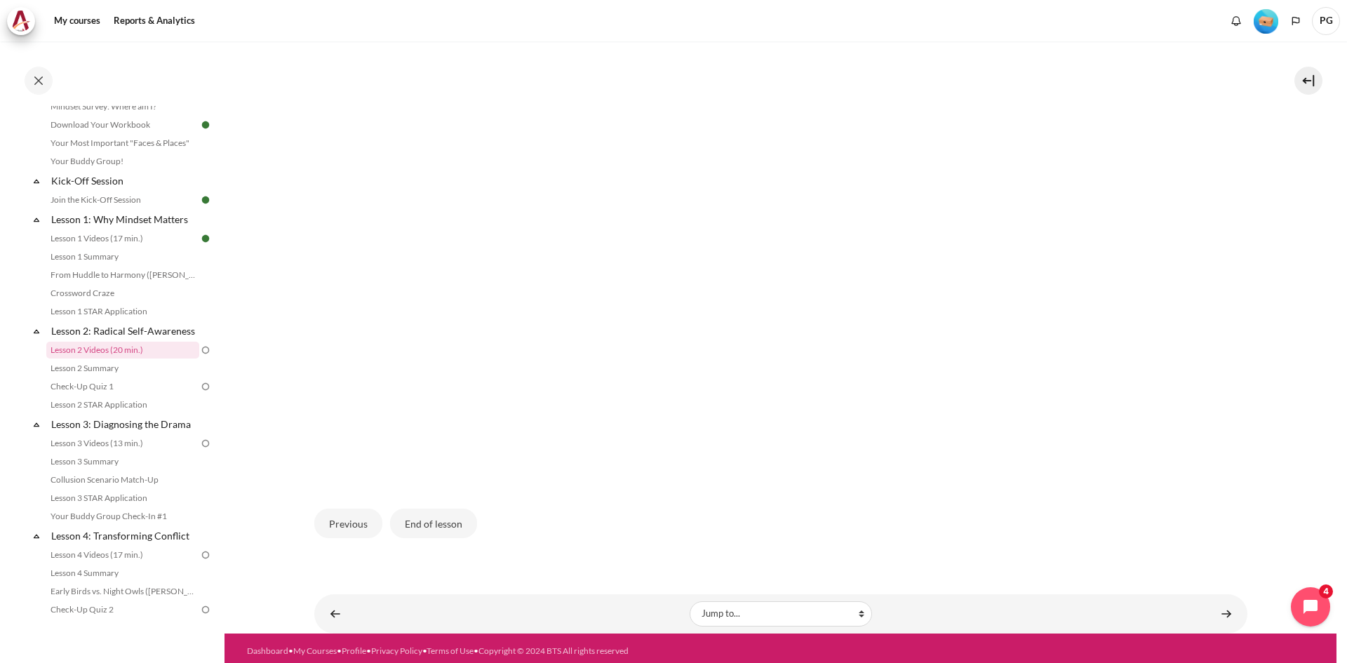
scroll to position [386, 0]
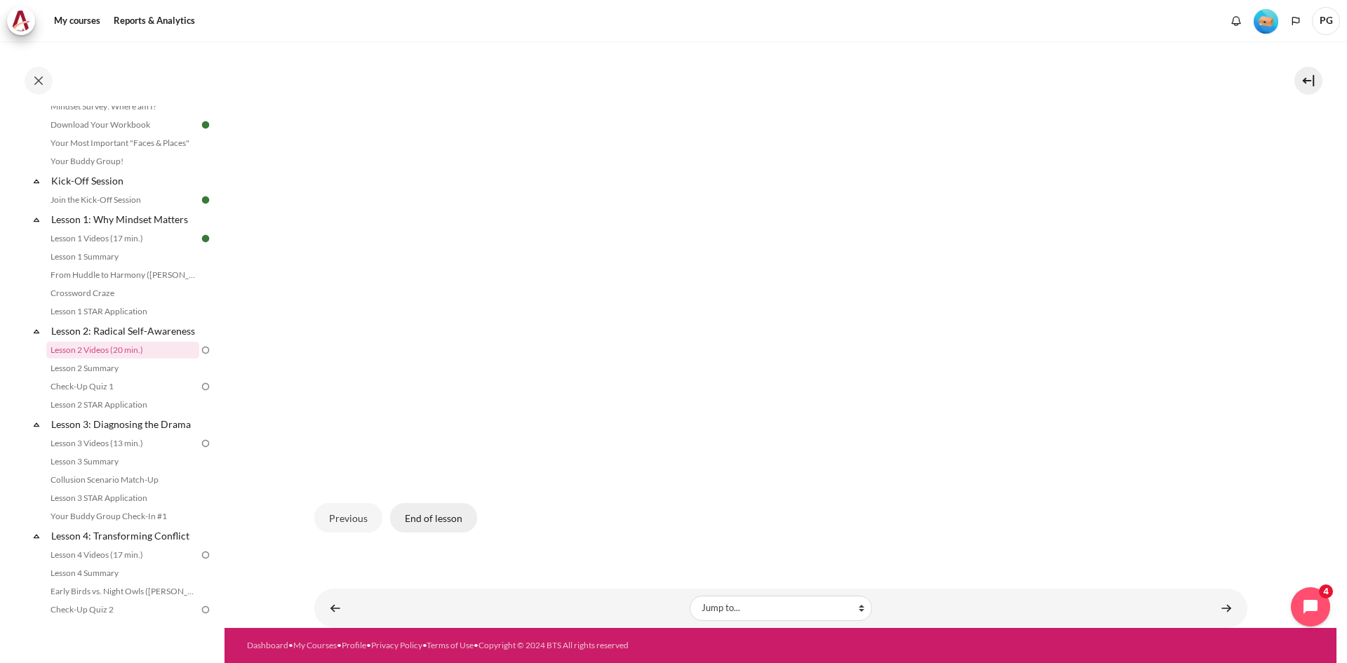
click at [414, 516] on button "End of lesson" at bounding box center [433, 517] width 87 height 29
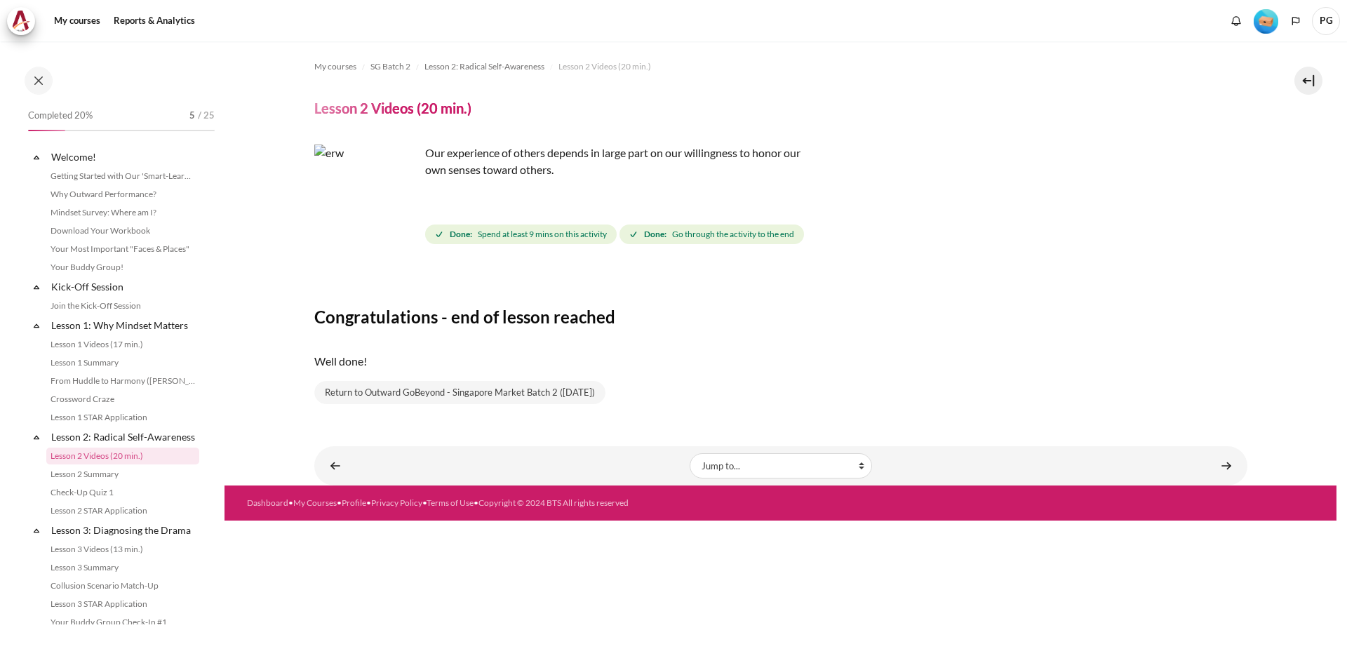
scroll to position [106, 0]
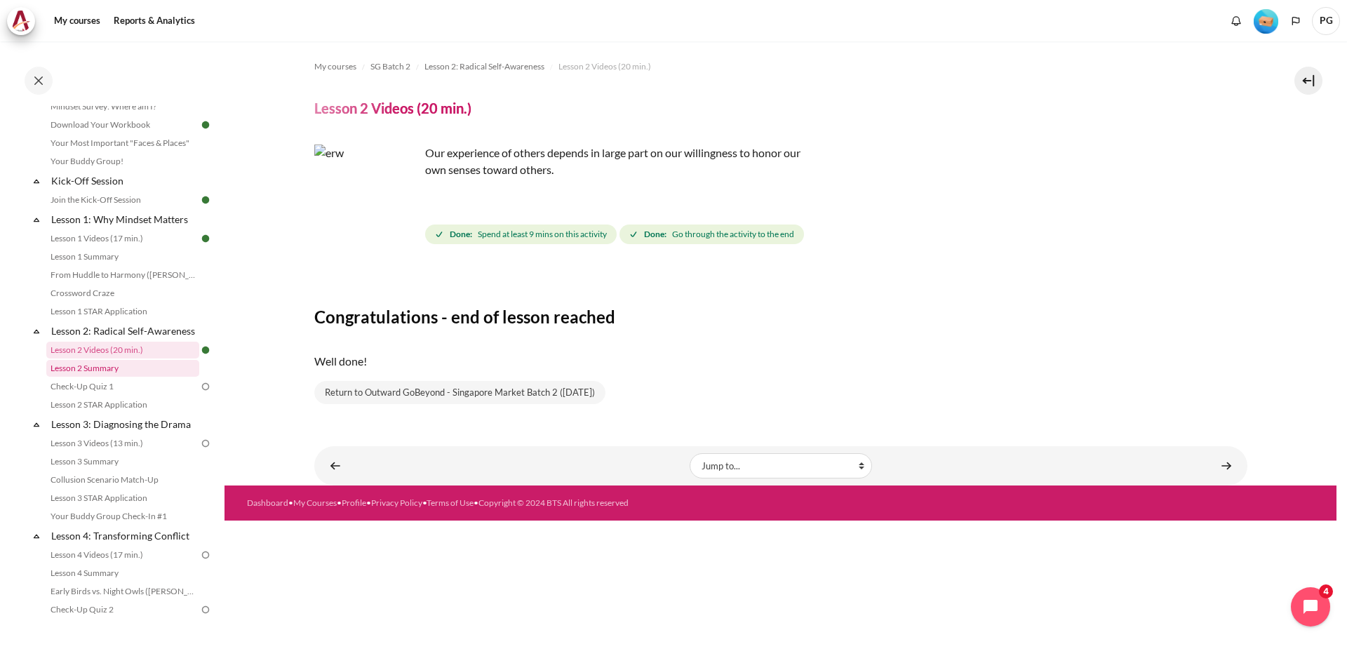
click at [124, 377] on link "Lesson 2 Summary" at bounding box center [122, 368] width 153 height 17
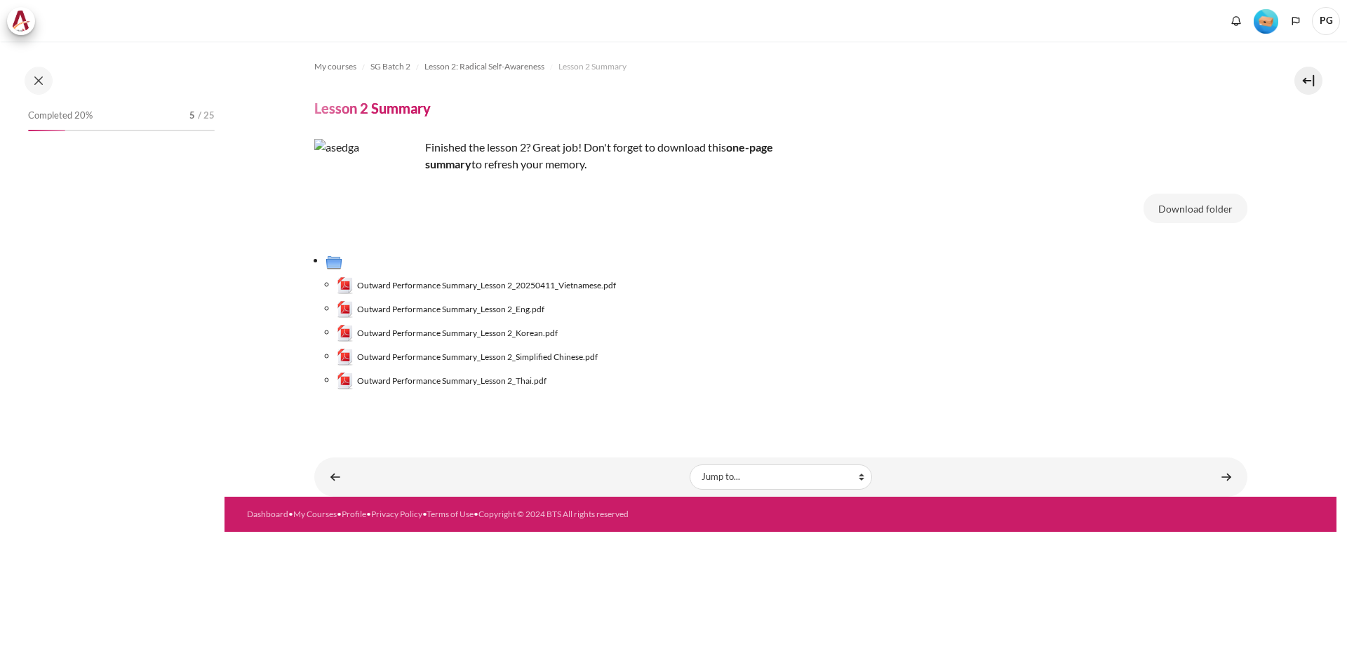
click at [393, 309] on span "Outward Performance Summary_Lesson 2_Eng.pdf" at bounding box center [450, 309] width 187 height 13
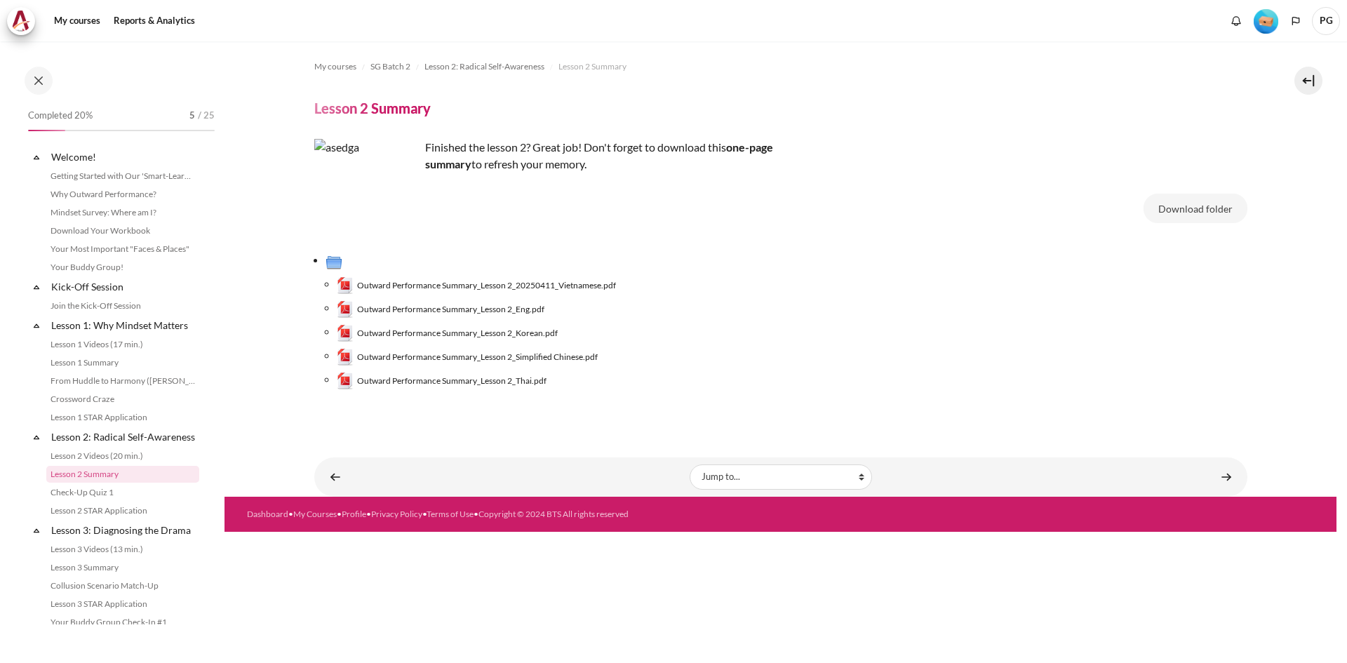
scroll to position [124, 0]
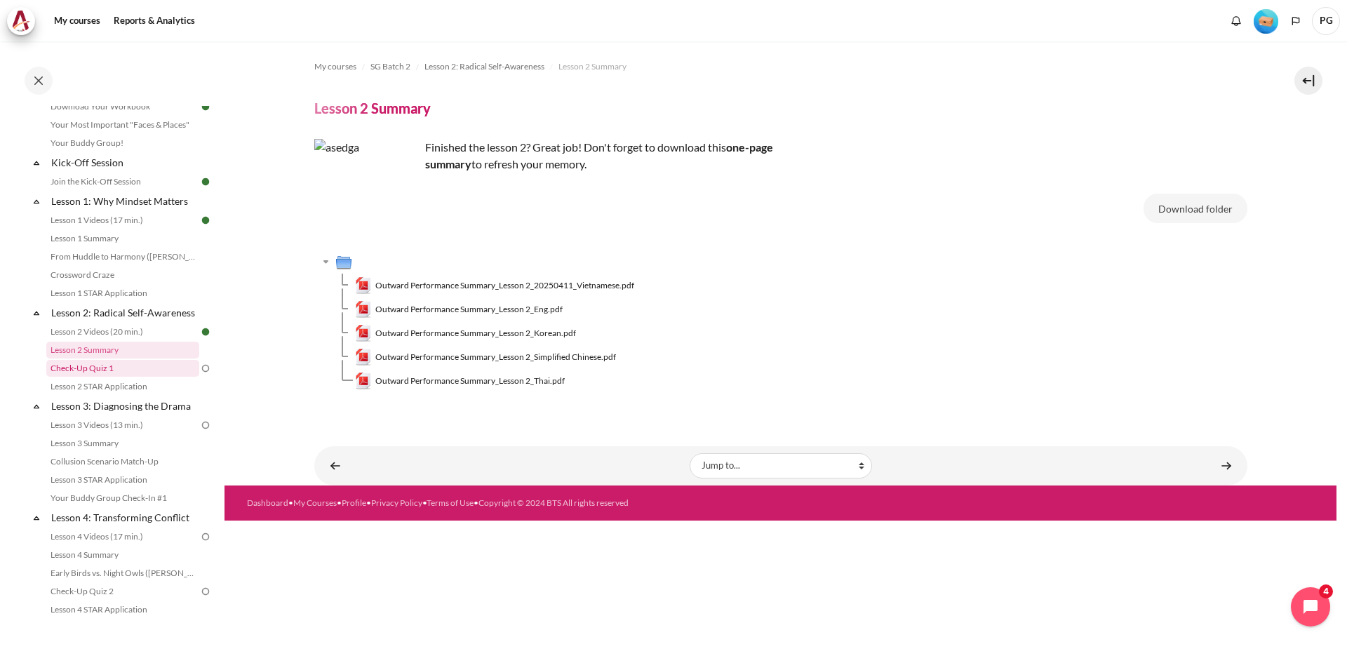
click at [125, 377] on link "Check-Up Quiz 1" at bounding box center [122, 368] width 153 height 17
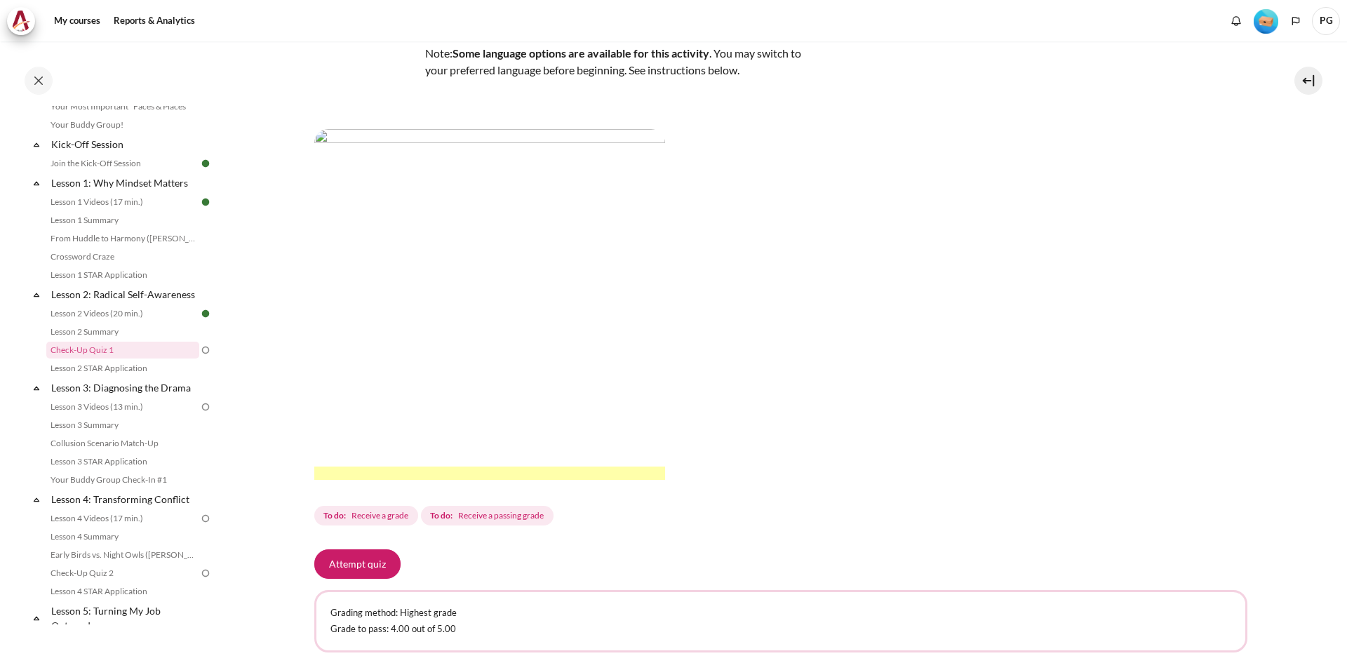
scroll to position [210, 0]
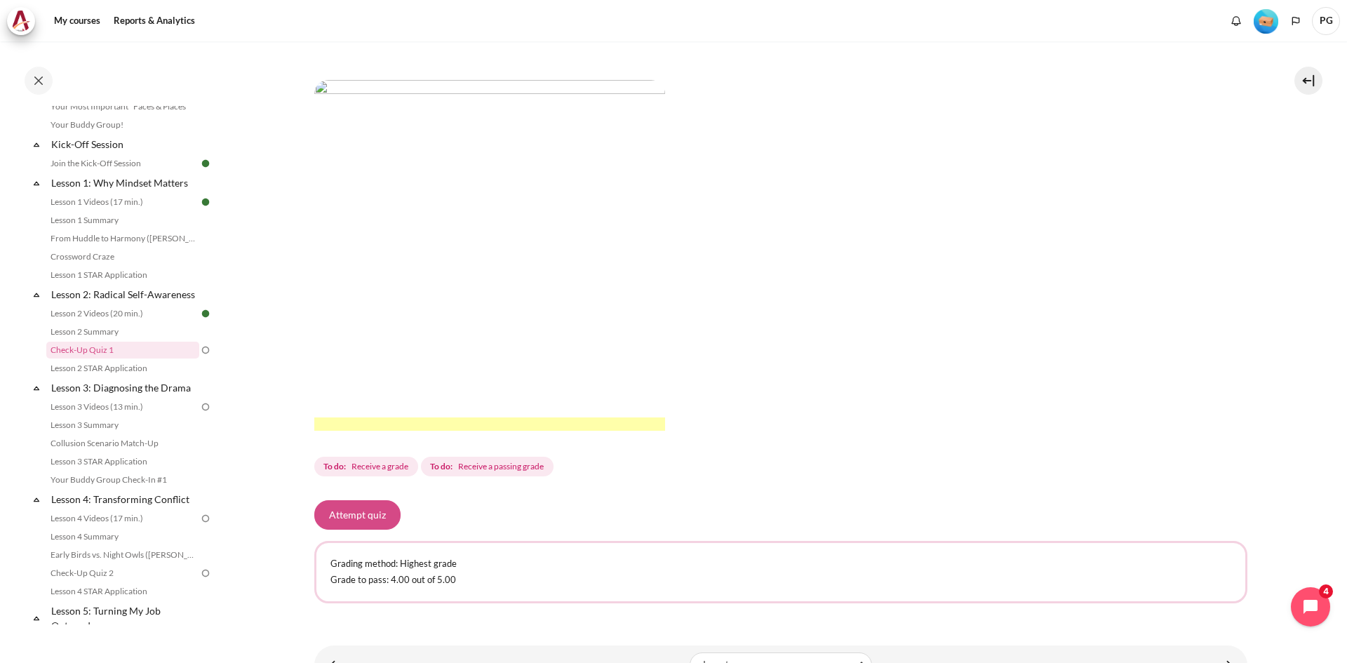
click at [370, 509] on button "Attempt quiz" at bounding box center [357, 514] width 86 height 29
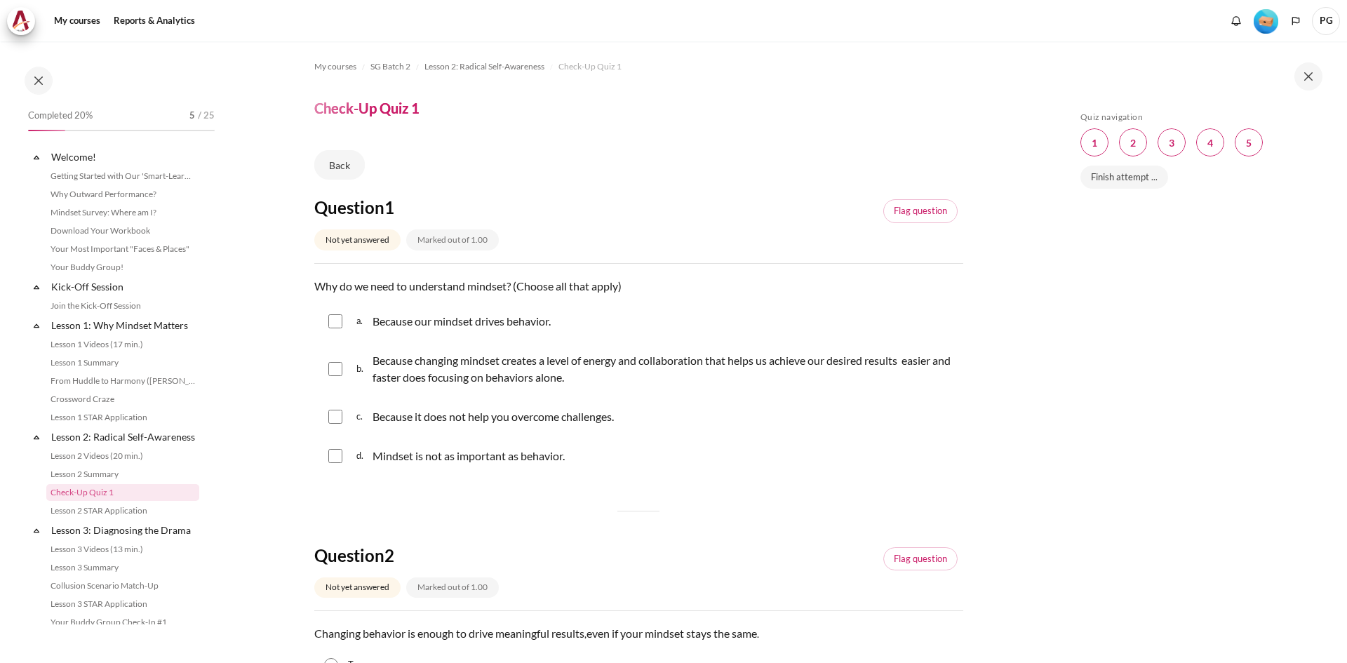
scroll to position [142, 0]
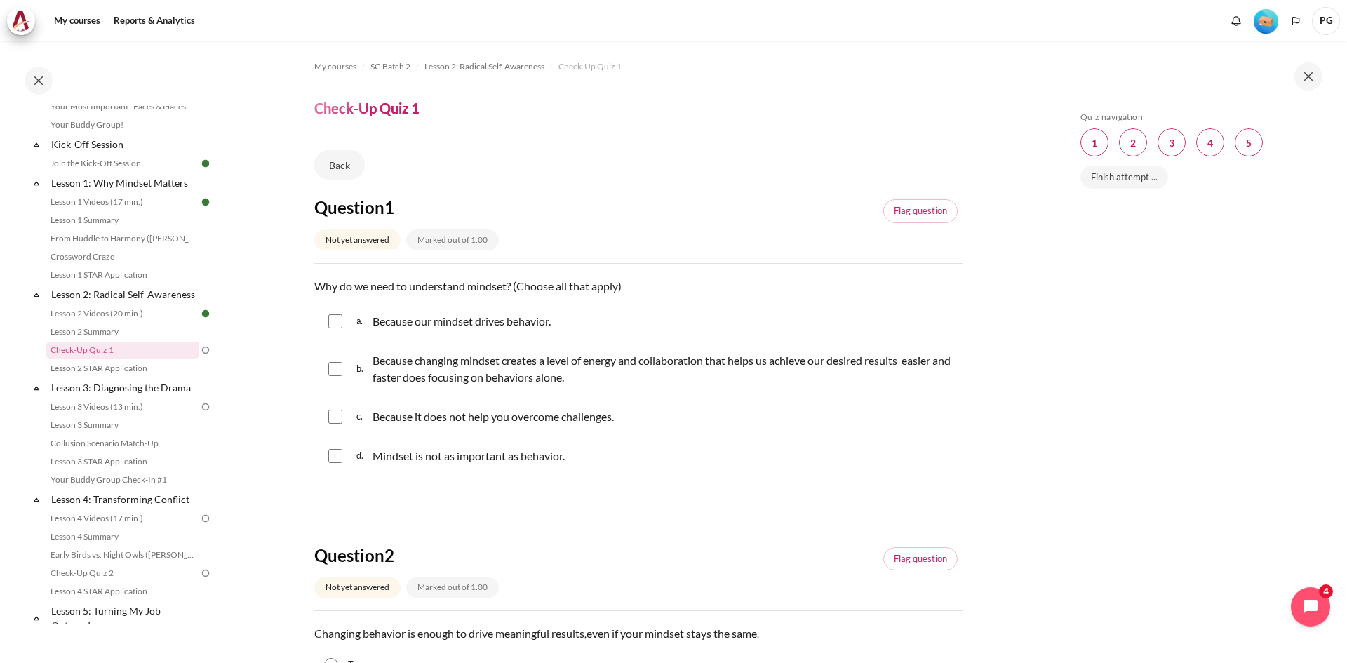
click at [328, 322] on input "Content" at bounding box center [335, 321] width 14 height 14
checkbox input "true"
click at [330, 372] on input "Content" at bounding box center [335, 369] width 14 height 14
checkbox input "true"
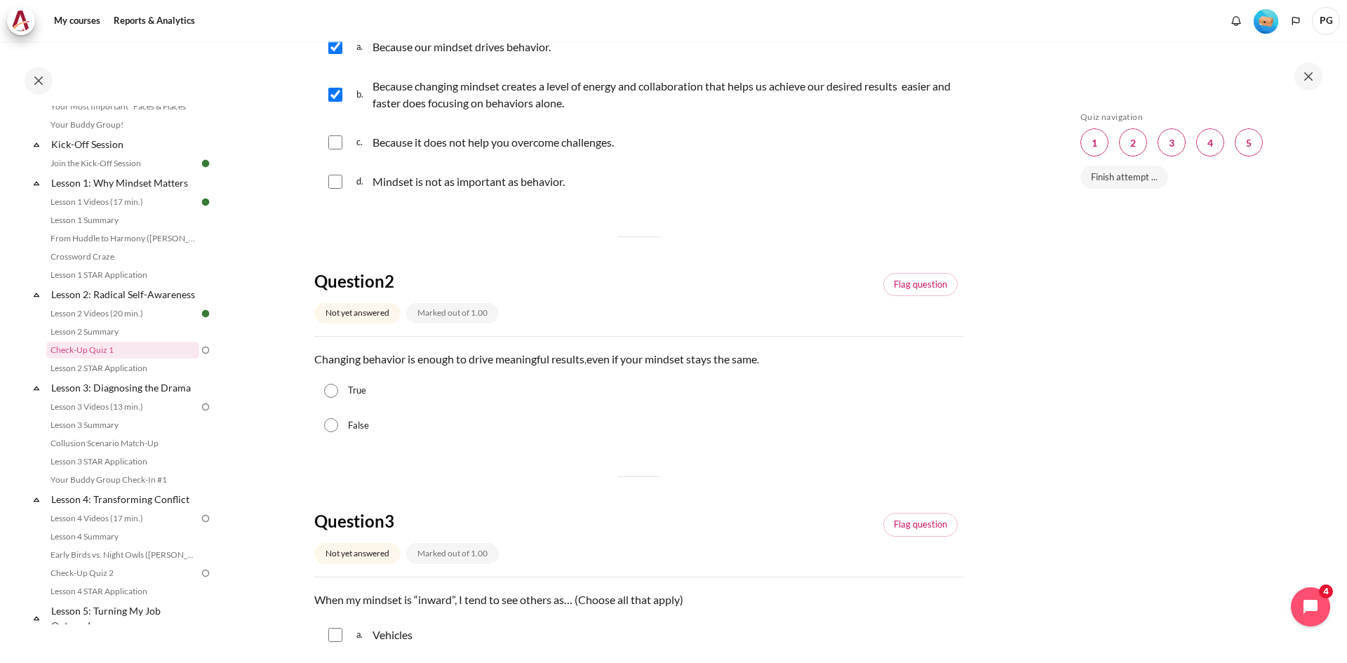
scroll to position [281, 0]
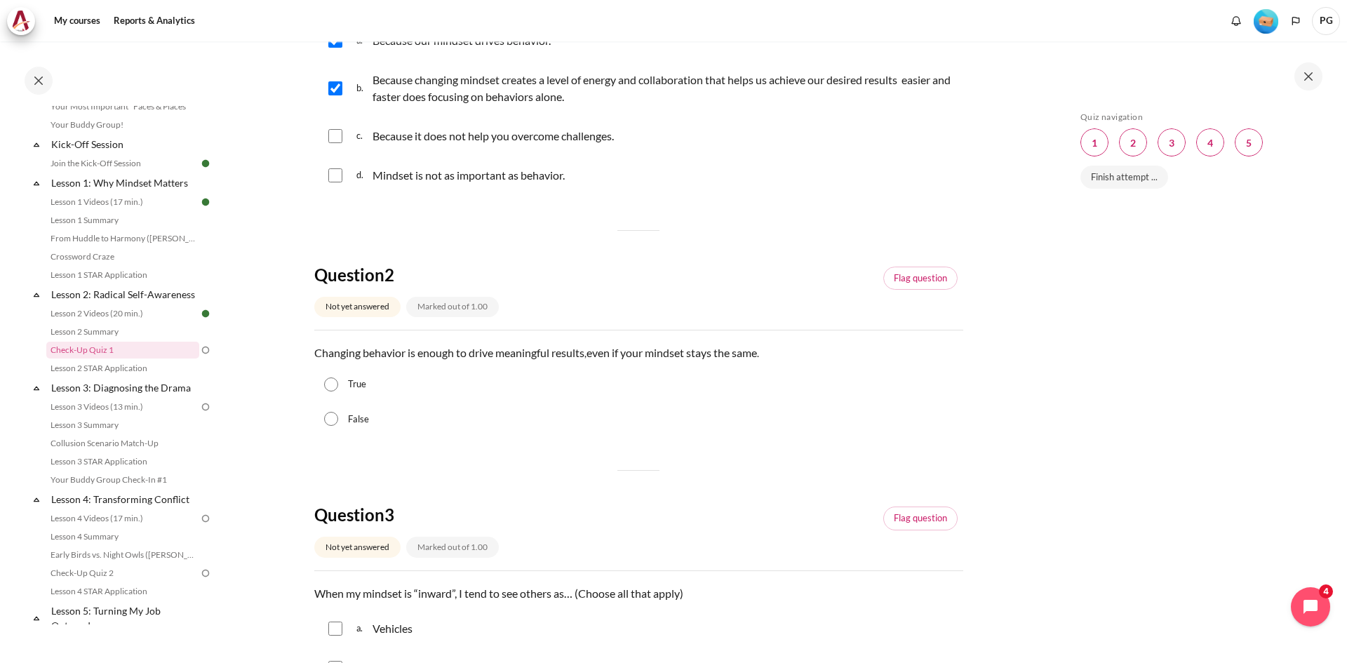
click at [337, 415] on input "False" at bounding box center [331, 419] width 14 height 14
radio input "true"
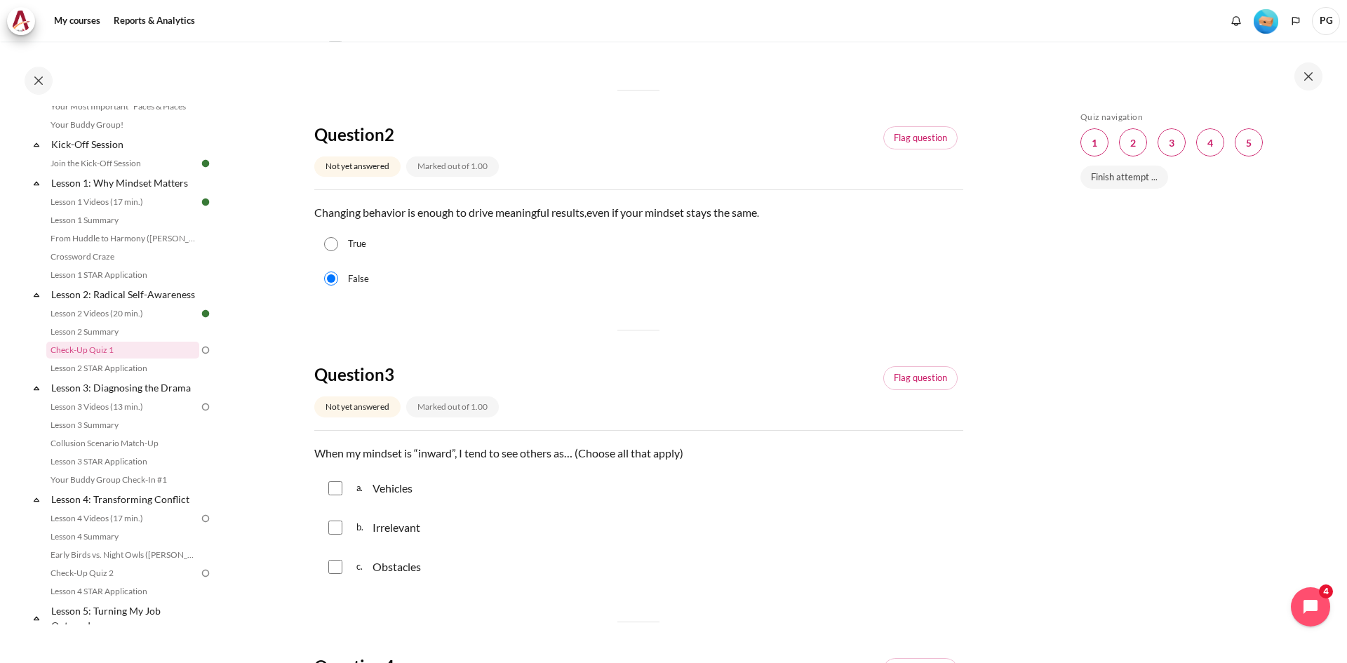
scroll to position [491, 0]
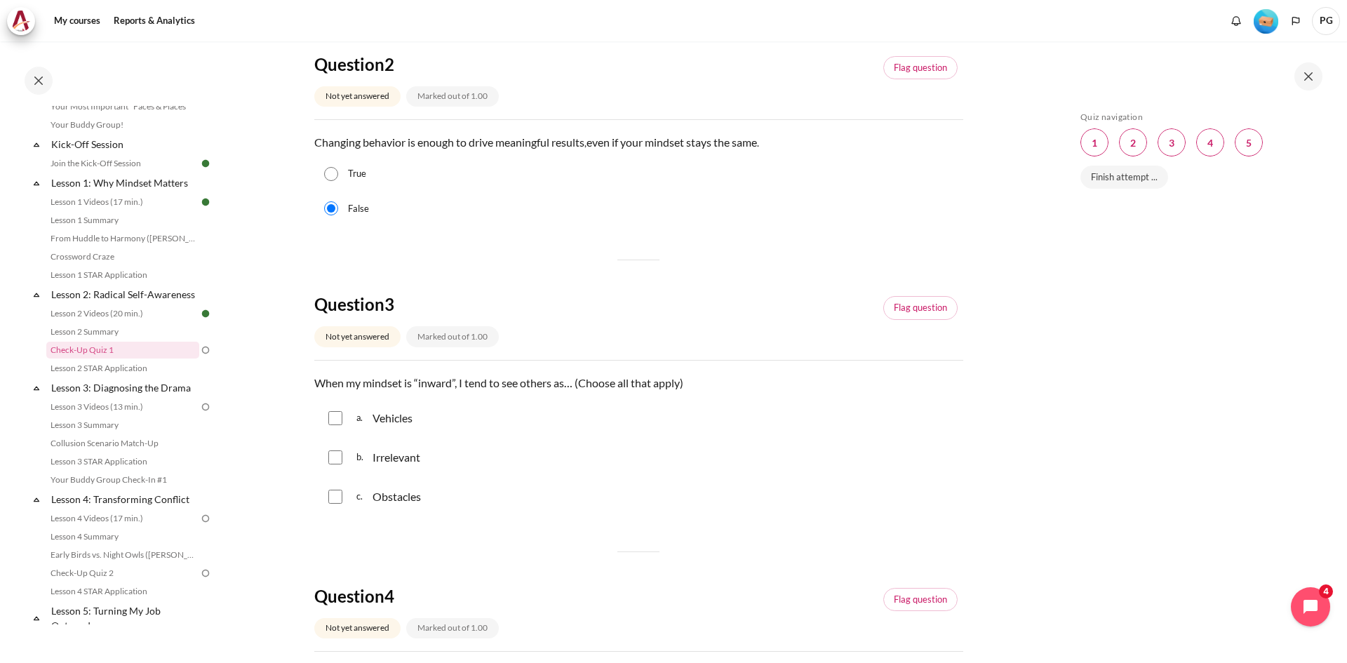
click at [340, 419] on input "Content" at bounding box center [335, 418] width 14 height 14
checkbox input "true"
click at [331, 457] on input "Content" at bounding box center [335, 457] width 14 height 14
checkbox input "true"
click at [333, 499] on input "Content" at bounding box center [335, 497] width 14 height 14
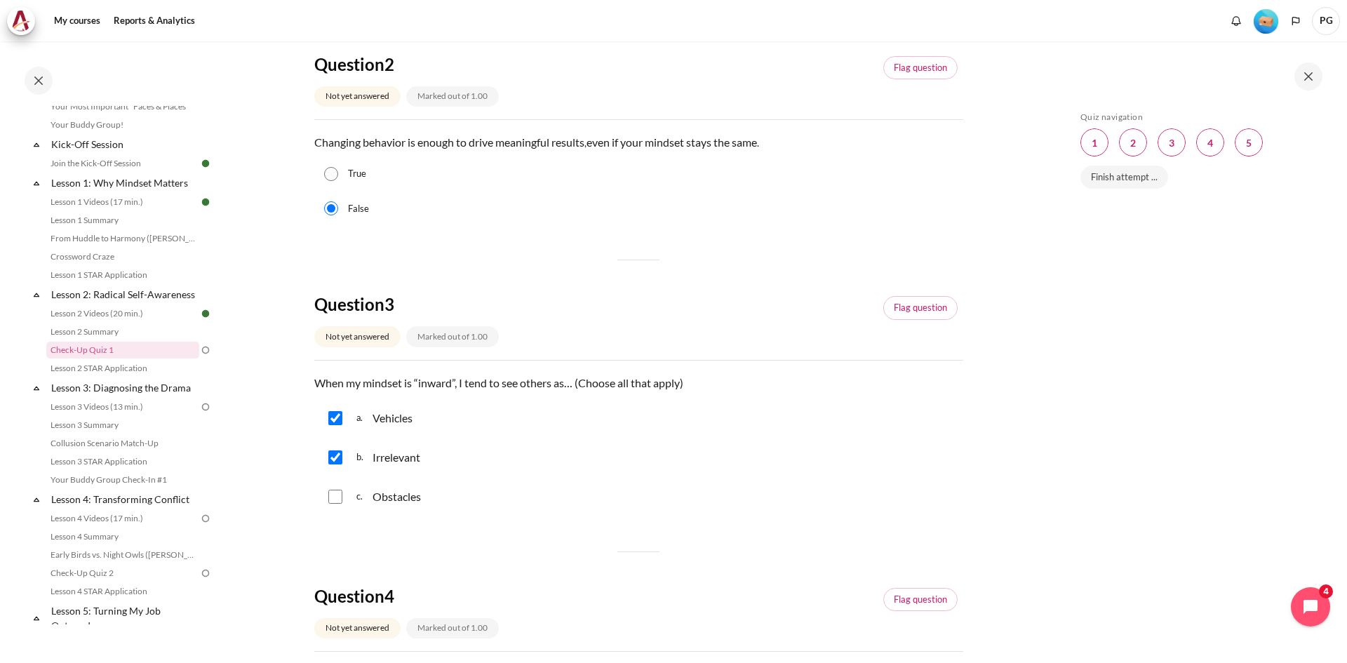
checkbox input "true"
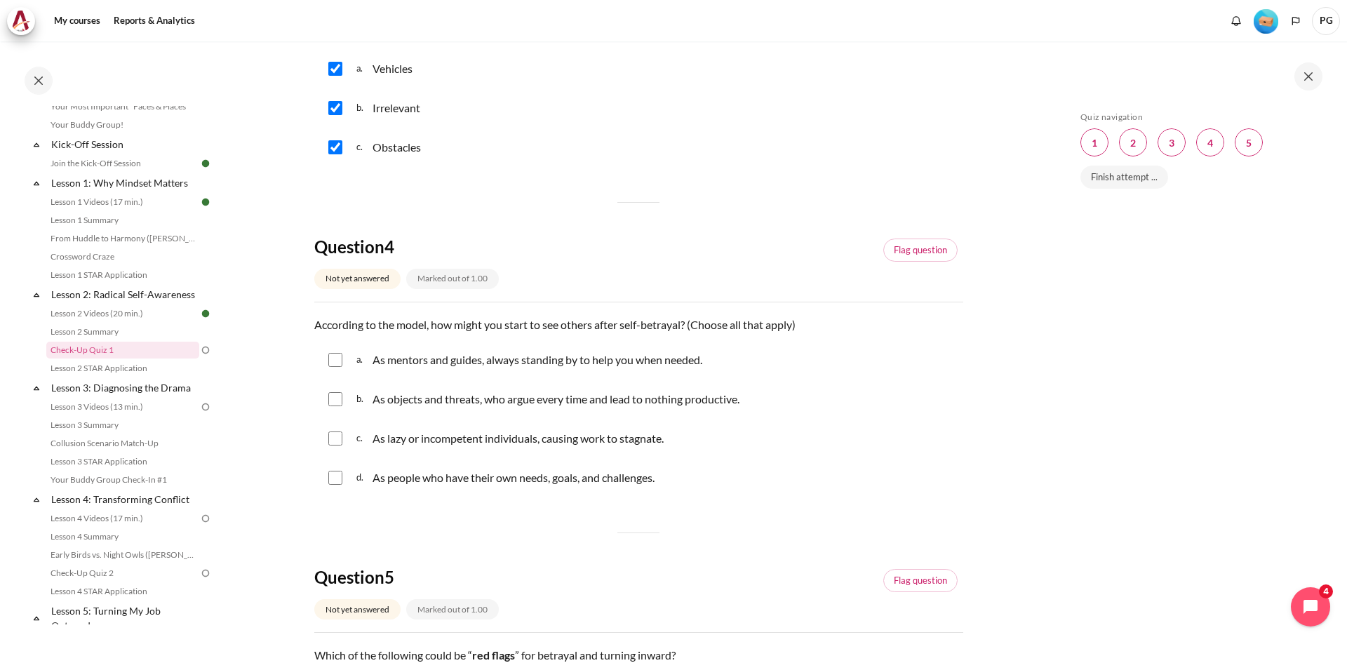
scroll to position [842, 0]
drag, startPoint x: 404, startPoint y: 401, endPoint x: 569, endPoint y: 408, distance: 165.0
click at [569, 408] on div "As objects and threats, who argue every time and lead to nothing productive." at bounding box center [556, 398] width 367 height 22
click at [566, 402] on p "As objects and threats, who argue every time and lead to nothing productive." at bounding box center [556, 397] width 367 height 17
checkbox input "false"
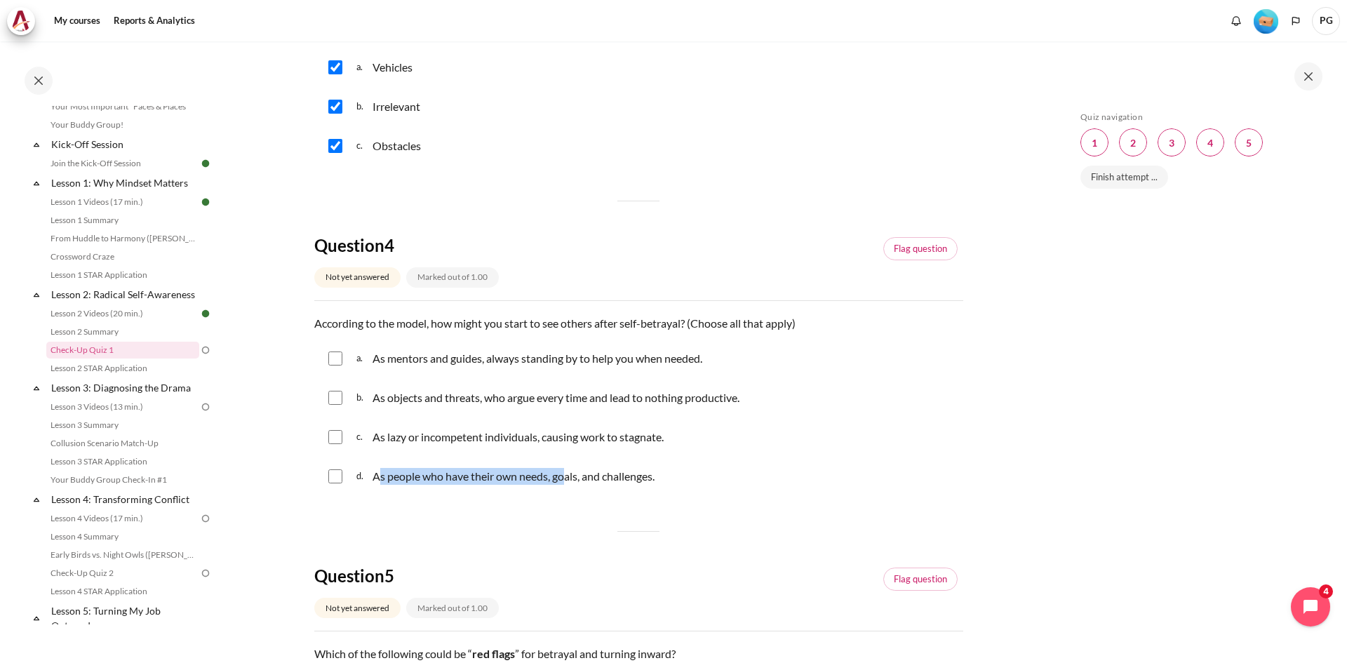
drag, startPoint x: 380, startPoint y: 483, endPoint x: 565, endPoint y: 474, distance: 184.8
click at [565, 474] on p "As people who have their own needs, goals, and challenges." at bounding box center [514, 476] width 282 height 17
click at [552, 488] on div "d. As people who have their own needs, goals, and challenges." at bounding box center [638, 476] width 649 height 36
click at [341, 478] on input "Content" at bounding box center [335, 476] width 14 height 14
checkbox input "false"
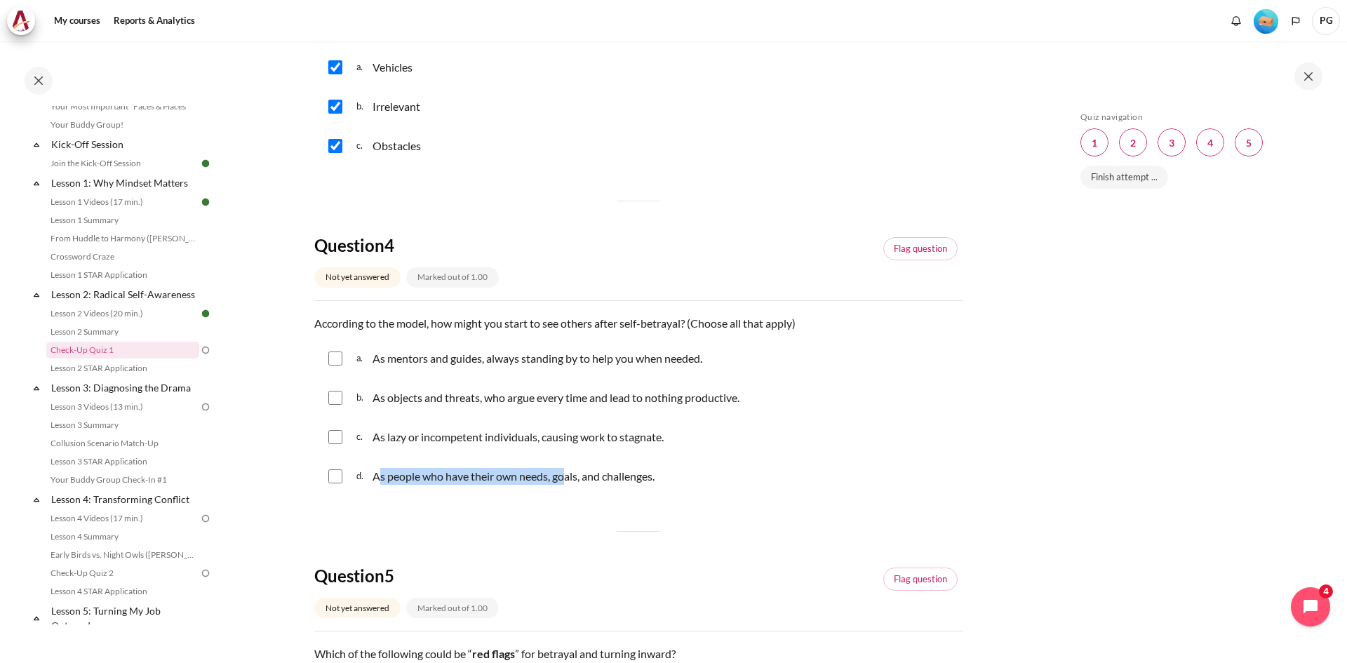
click at [337, 358] on input "Content" at bounding box center [335, 358] width 14 height 14
checkbox input "true"
click at [333, 398] on input "Content" at bounding box center [335, 398] width 14 height 14
checkbox input "true"
click at [332, 434] on input "Content" at bounding box center [335, 437] width 14 height 14
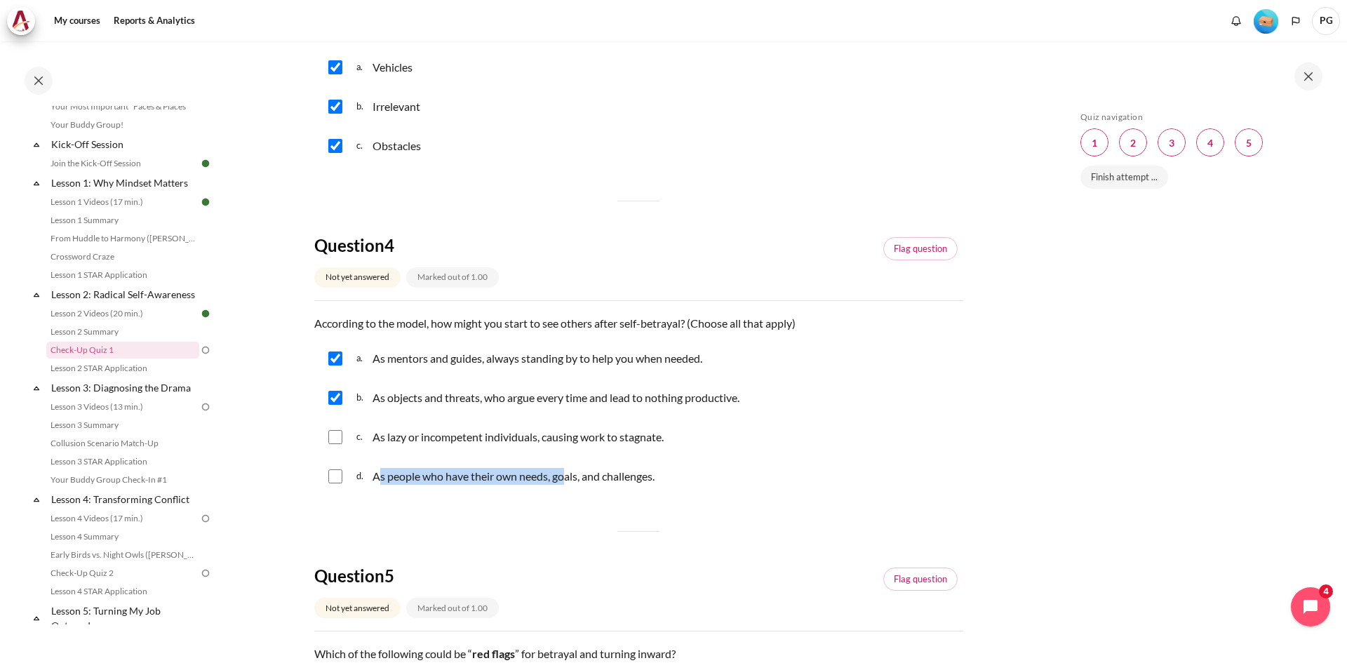
checkbox input "true"
click at [336, 484] on div "d. As people who have their own needs, goals, and challenges." at bounding box center [638, 476] width 649 height 36
click at [329, 476] on input "Content" at bounding box center [335, 476] width 14 height 14
checkbox input "true"
click at [338, 443] on input "Content" at bounding box center [335, 437] width 14 height 14
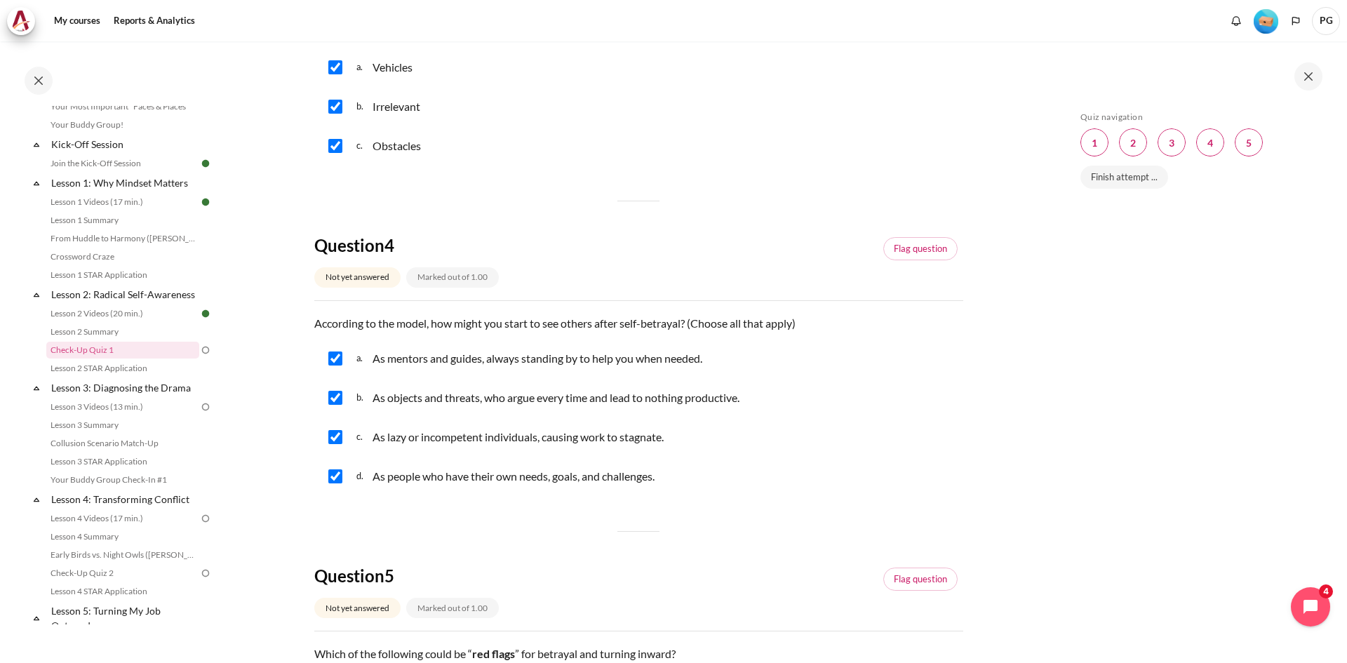
checkbox input "false"
click at [342, 396] on div "b. As objects and threats, who argue every time and lead to nothing productive." at bounding box center [638, 398] width 649 height 36
click at [335, 394] on input "Content" at bounding box center [335, 398] width 14 height 14
checkbox input "false"
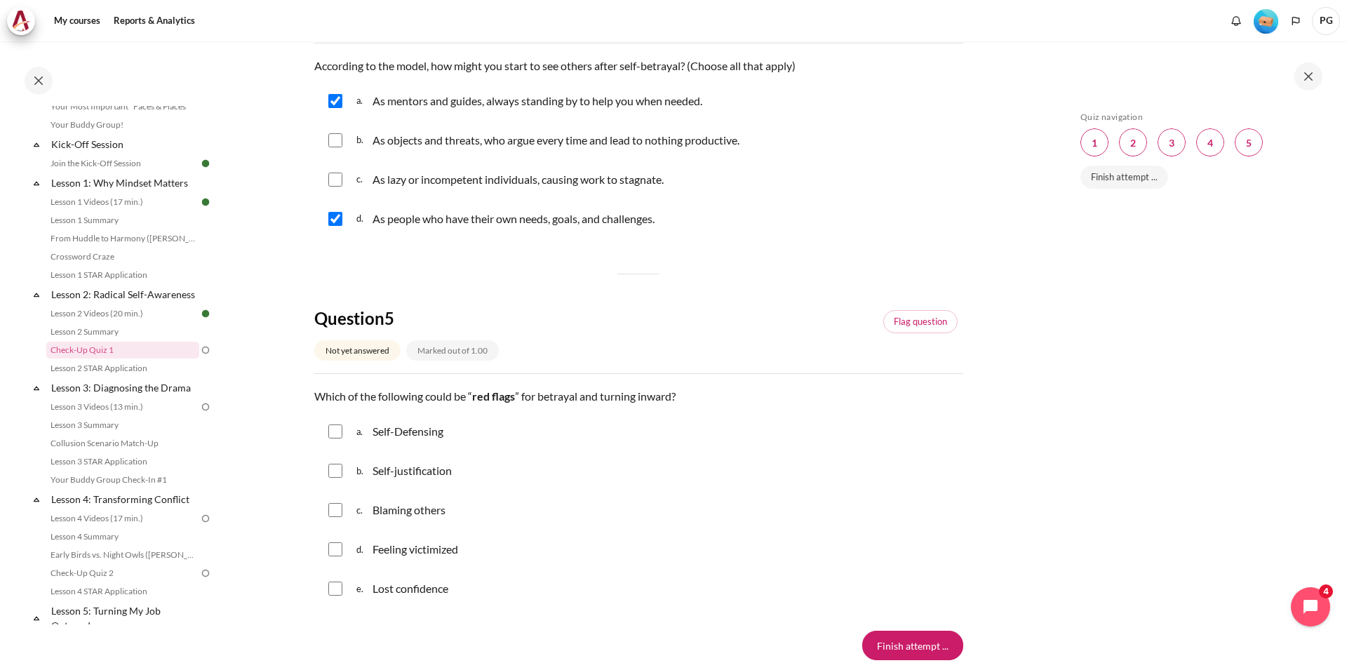
scroll to position [1122, 0]
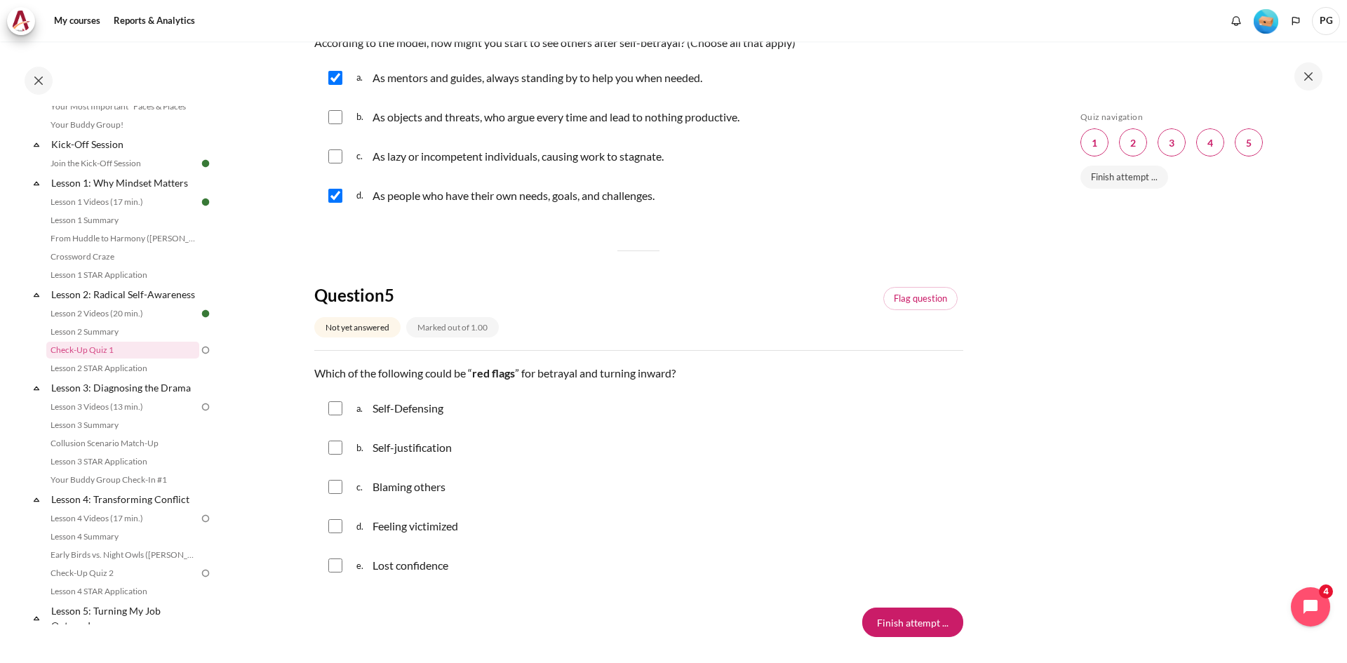
click at [335, 490] on input "Content" at bounding box center [335, 487] width 14 height 14
checkbox input "true"
click at [335, 452] on input "Content" at bounding box center [335, 448] width 14 height 14
checkbox input "true"
click at [338, 525] on input "Content" at bounding box center [335, 526] width 14 height 14
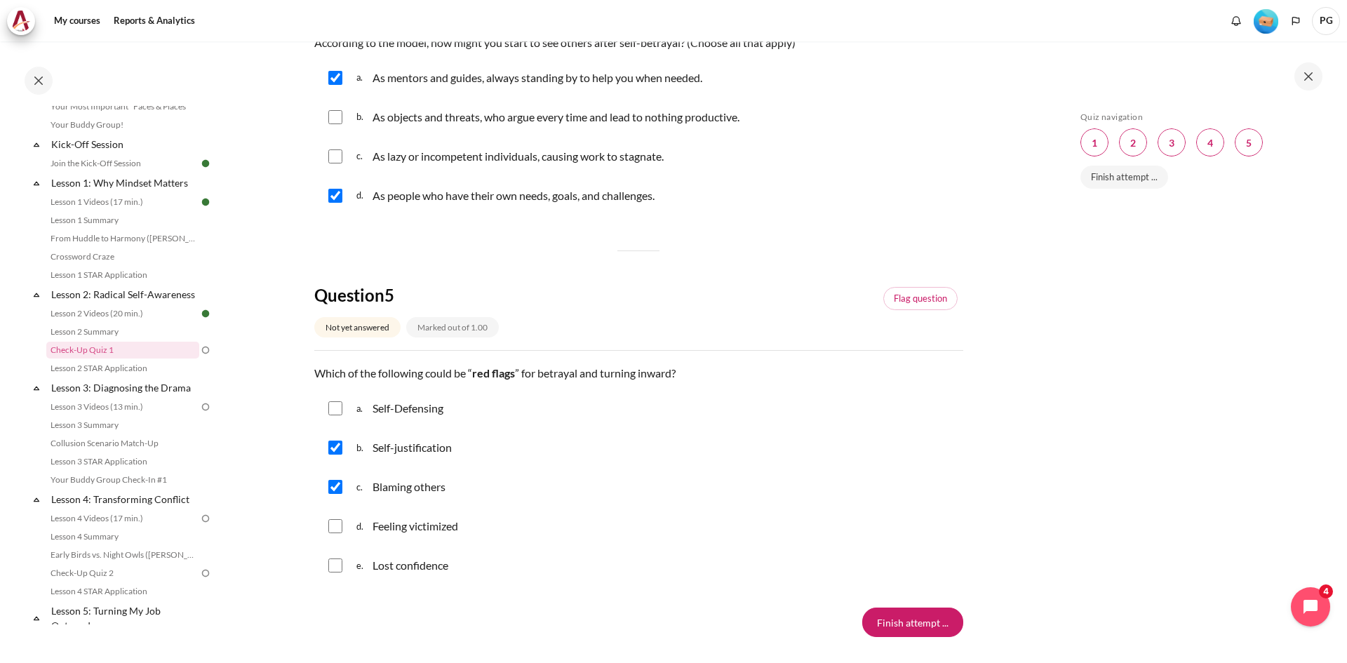
checkbox input "true"
click at [906, 620] on input "Finish attempt ..." at bounding box center [912, 622] width 101 height 29
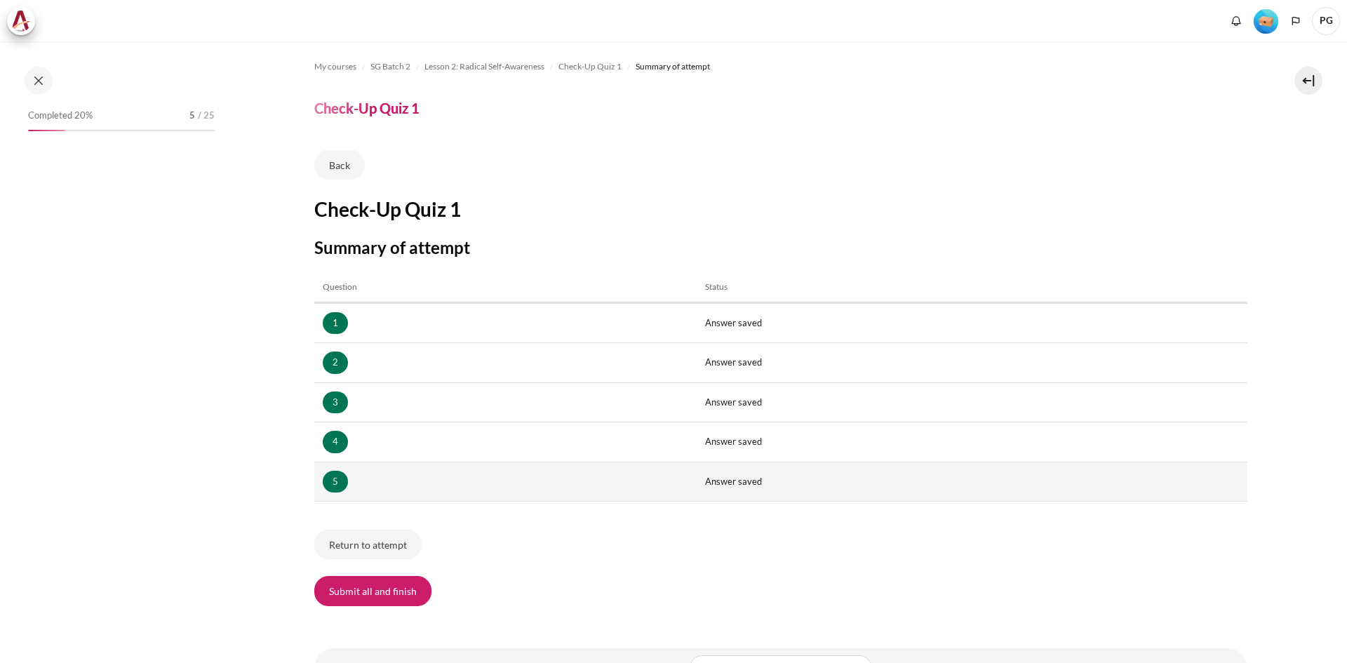
scroll to position [142, 0]
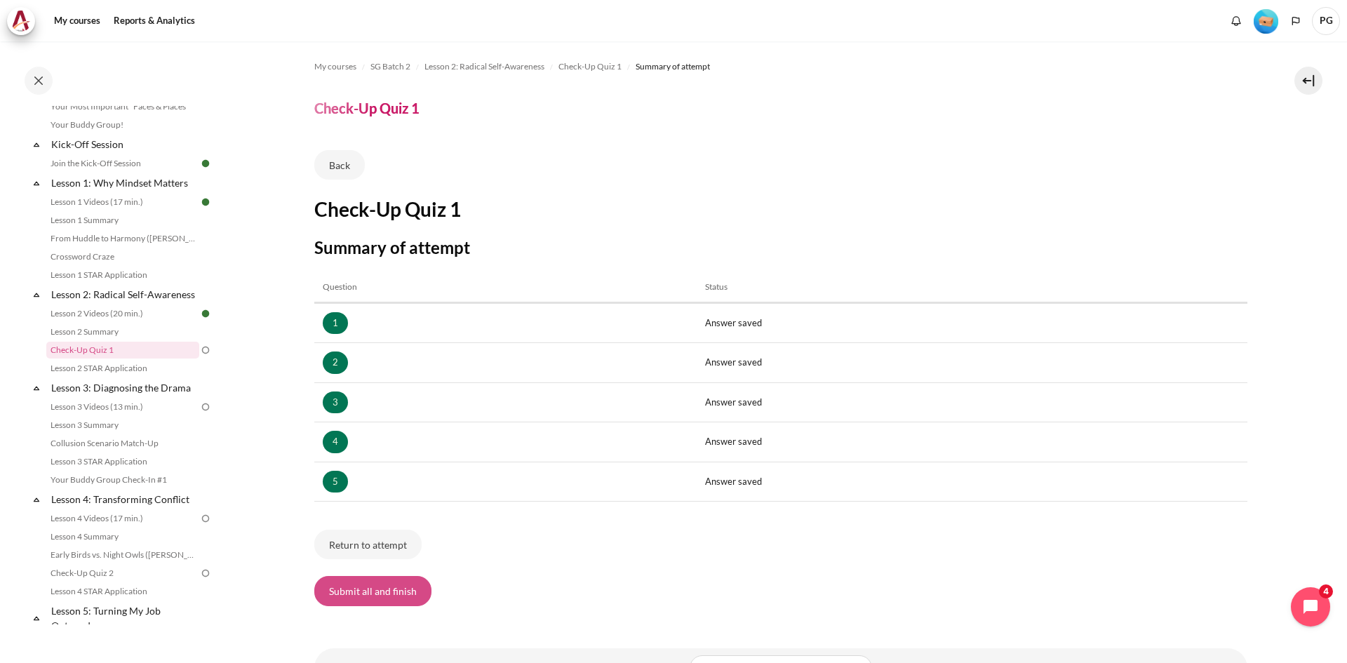
click at [413, 590] on button "Submit all and finish" at bounding box center [372, 590] width 117 height 29
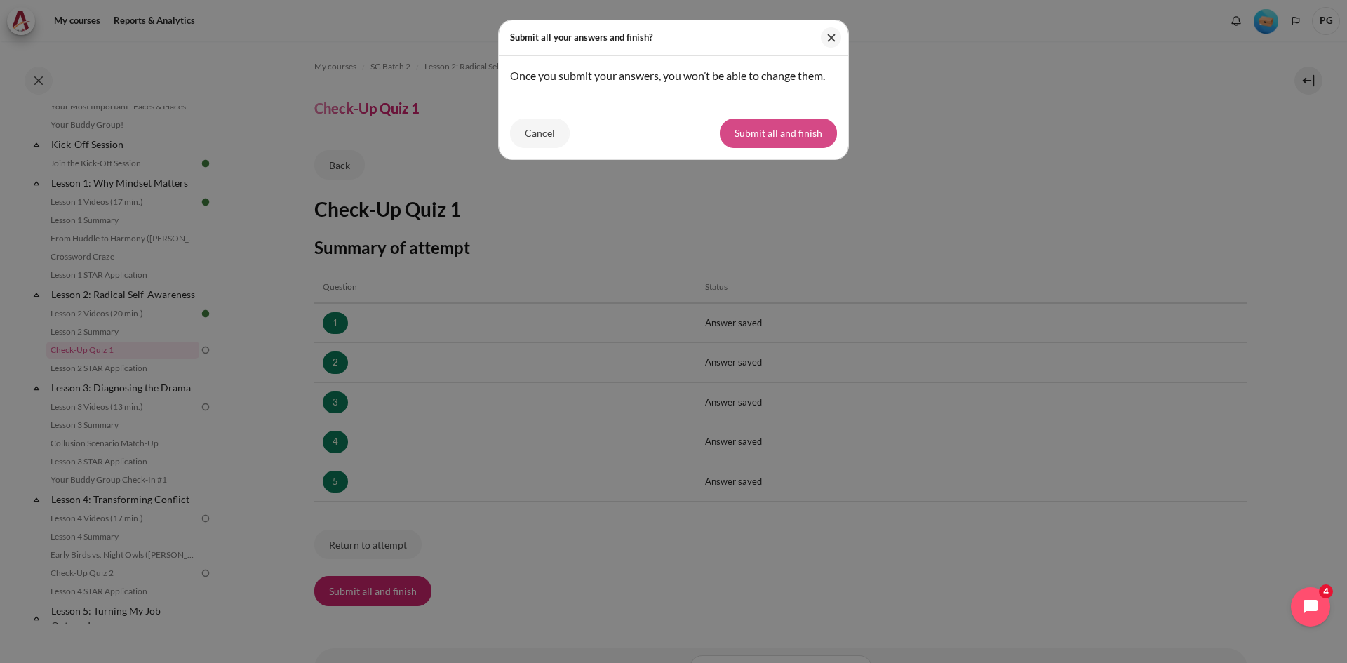
click at [805, 140] on button "Submit all and finish" at bounding box center [778, 133] width 117 height 29
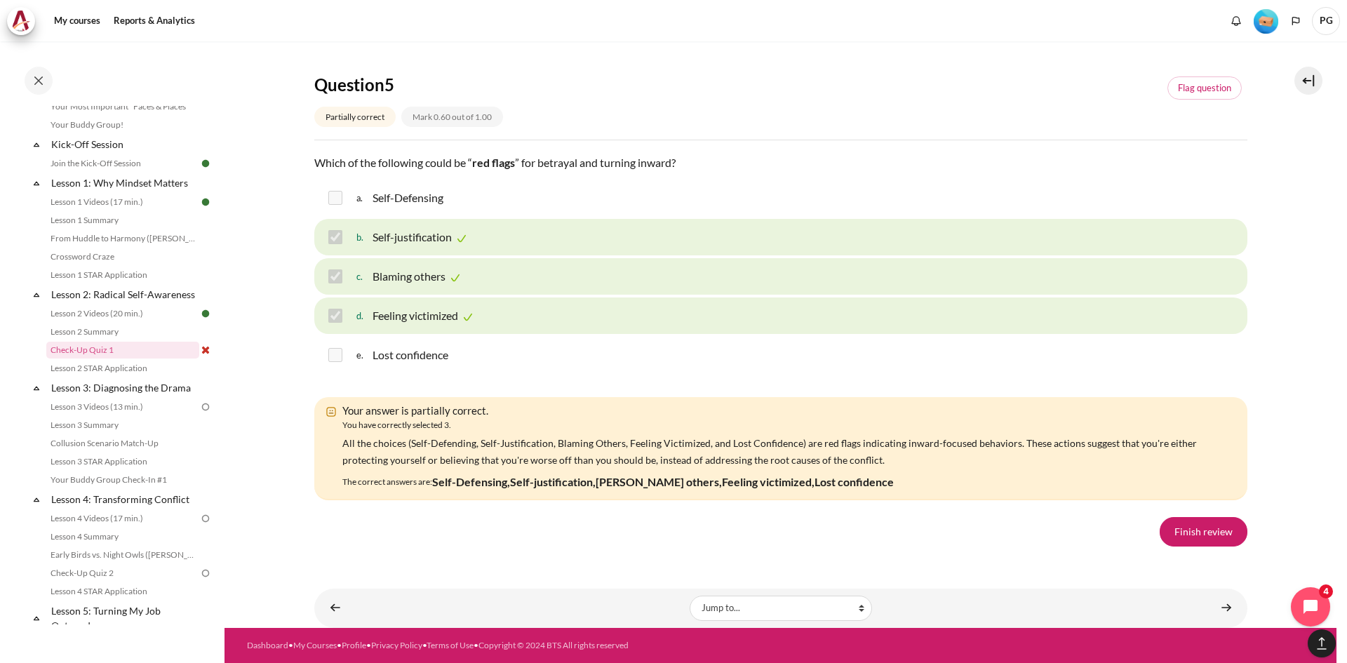
scroll to position [2225, 0]
click at [1186, 528] on link "Finish review" at bounding box center [1204, 531] width 88 height 29
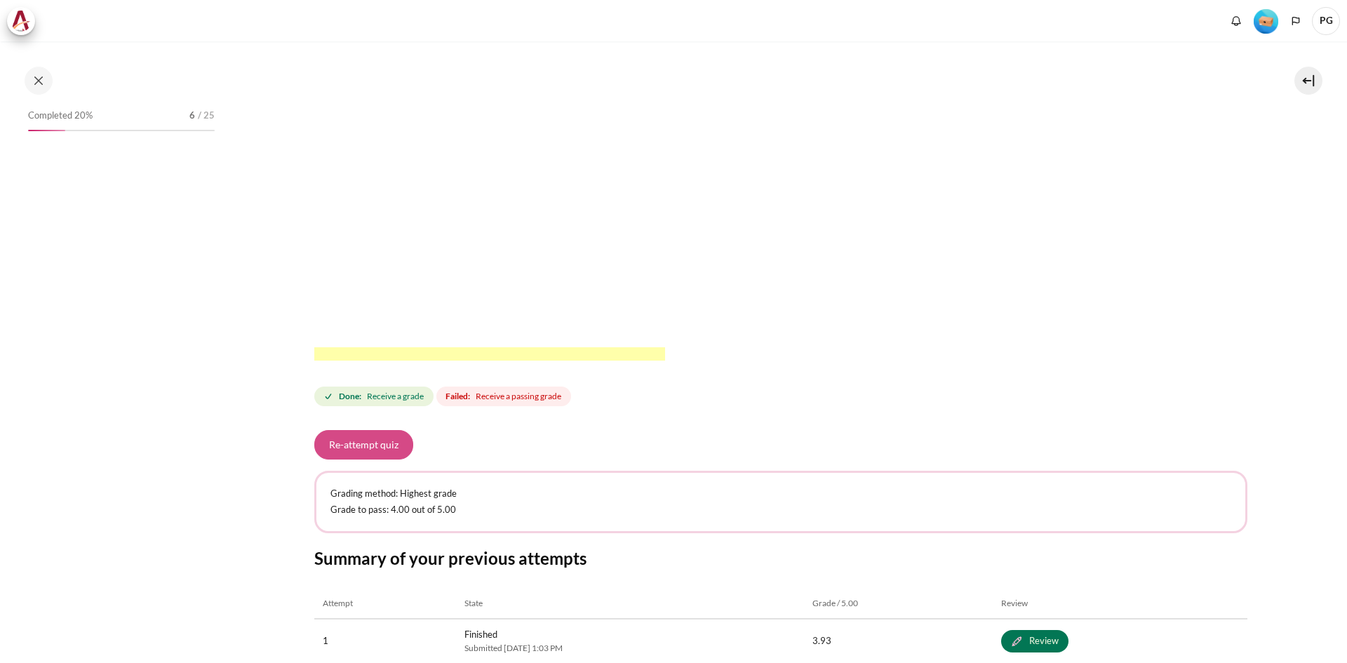
scroll to position [142, 0]
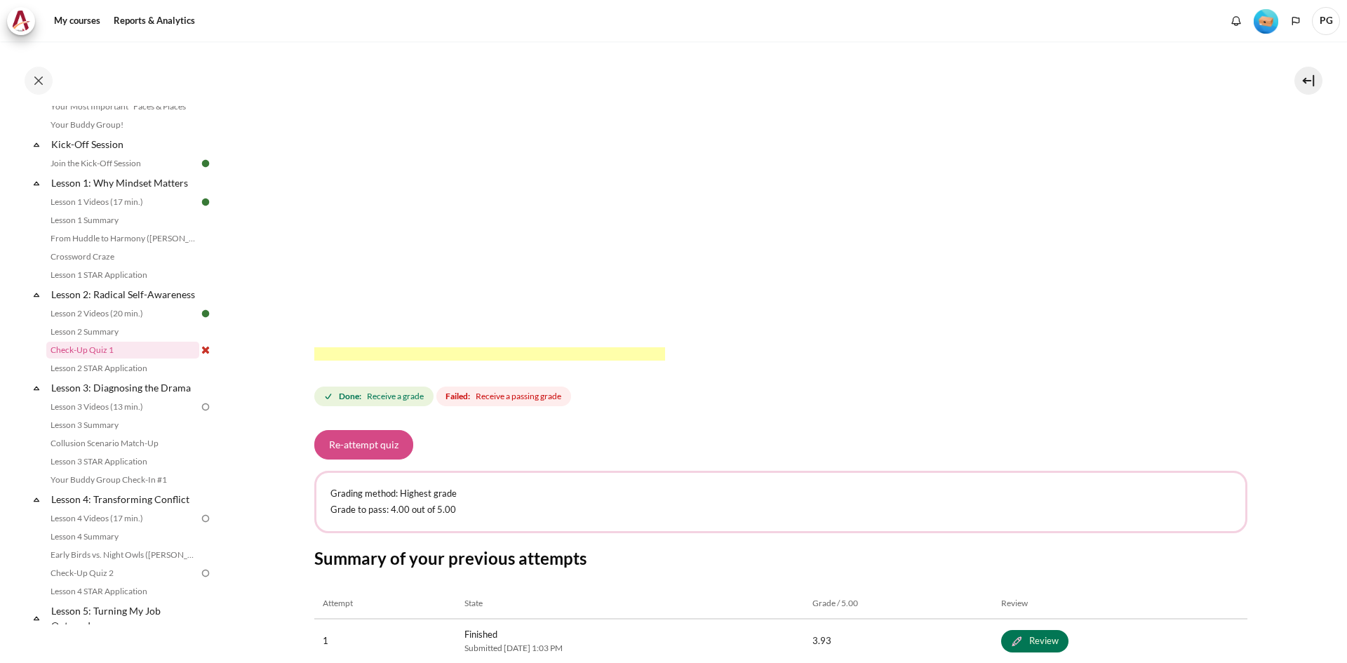
click at [377, 442] on button "Re-attempt quiz" at bounding box center [363, 444] width 99 height 29
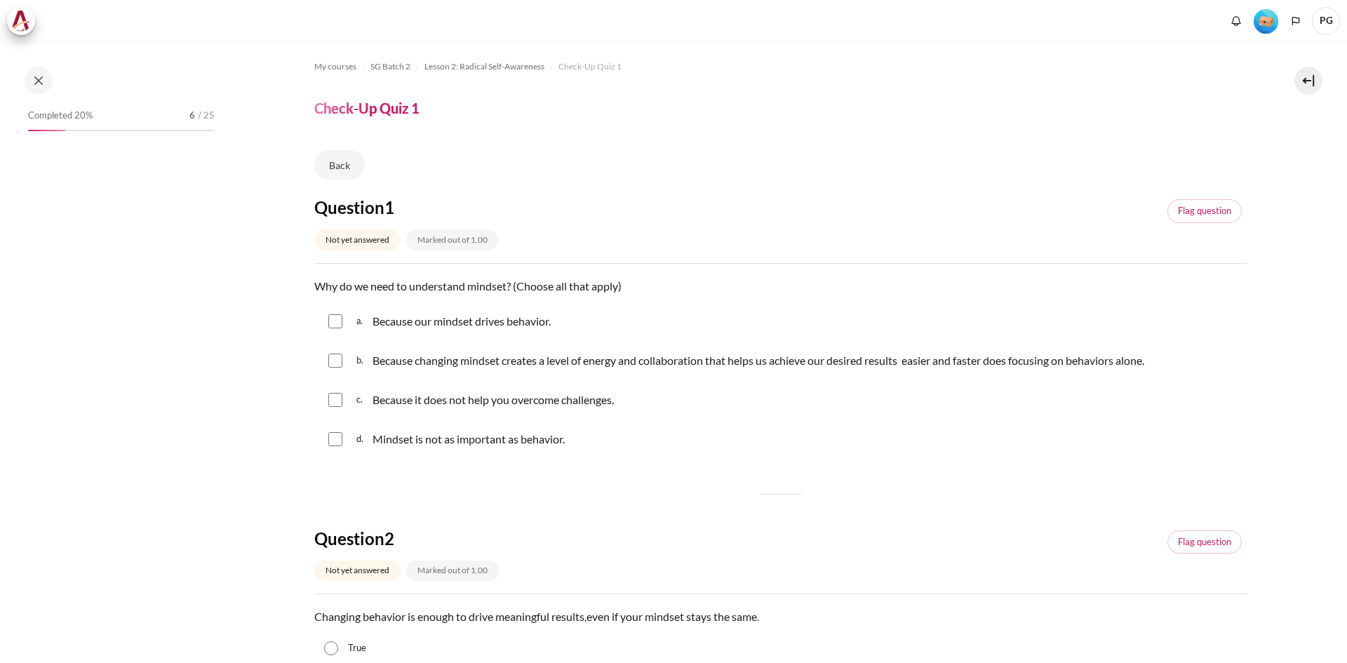
scroll to position [142, 0]
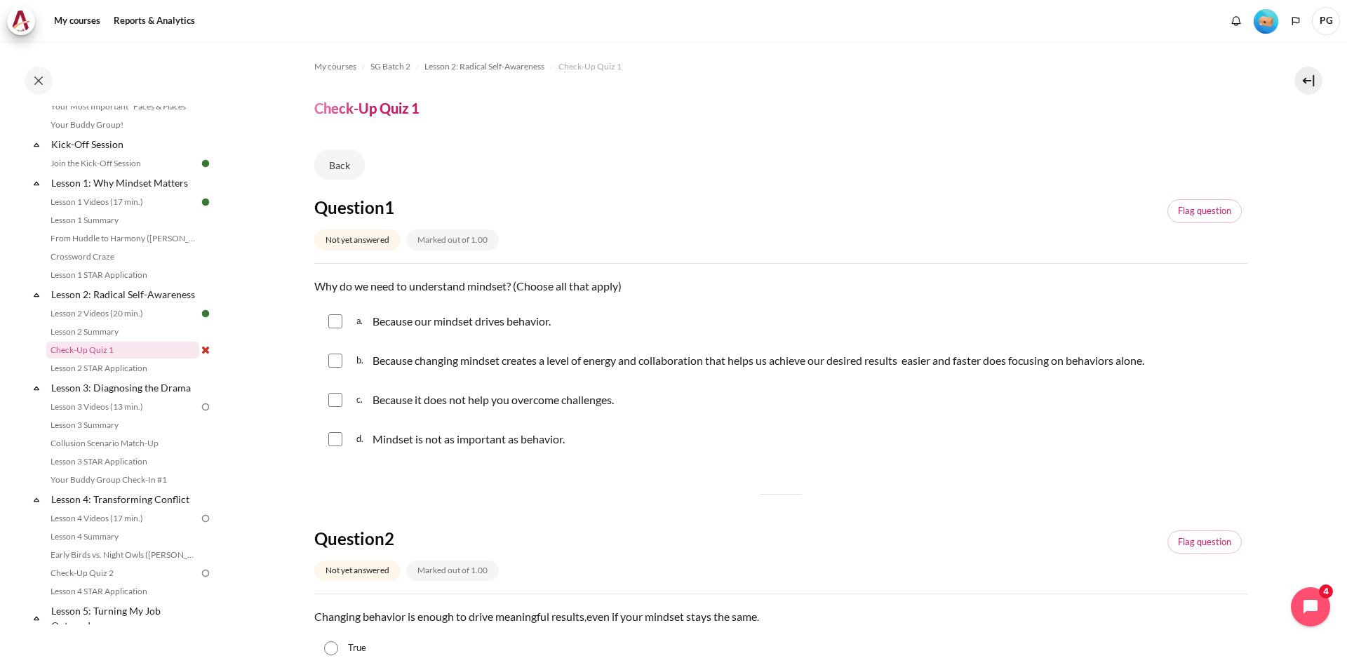
click at [340, 323] on input "Content" at bounding box center [335, 321] width 14 height 14
checkbox input "true"
click at [335, 360] on input "Content" at bounding box center [335, 361] width 14 height 14
checkbox input "true"
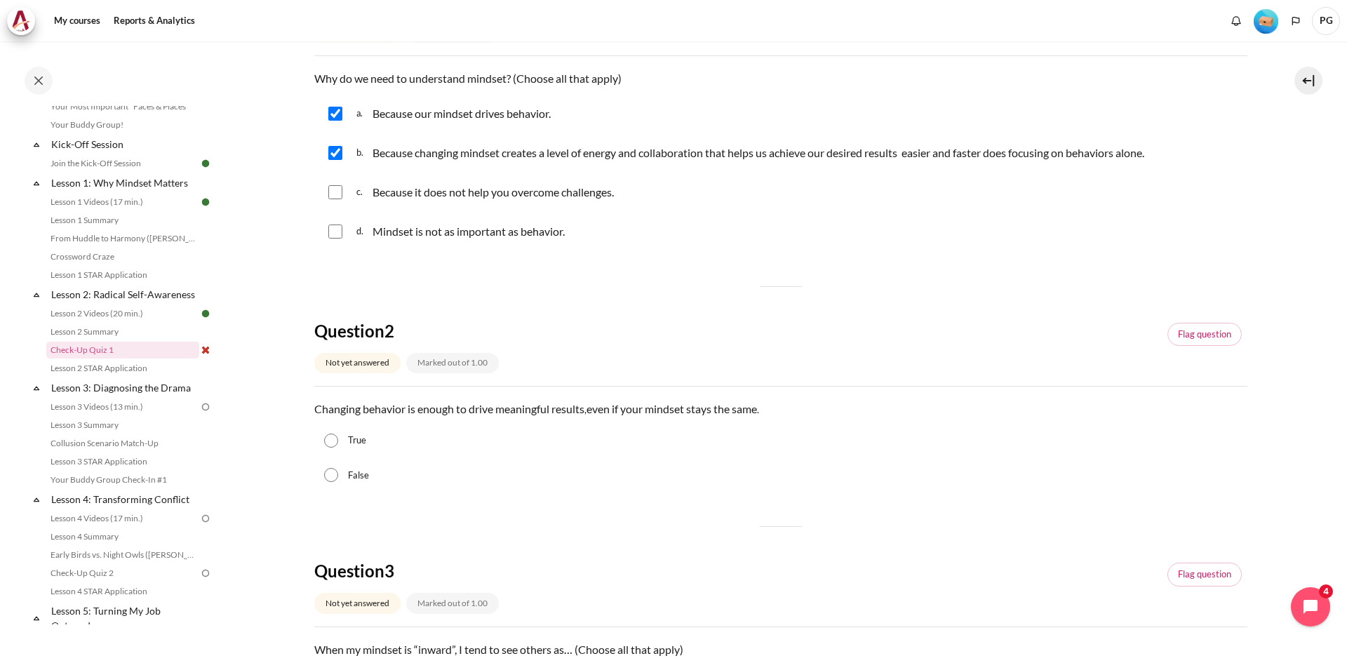
scroll to position [210, 0]
click at [330, 469] on input "False" at bounding box center [331, 472] width 14 height 14
radio input "true"
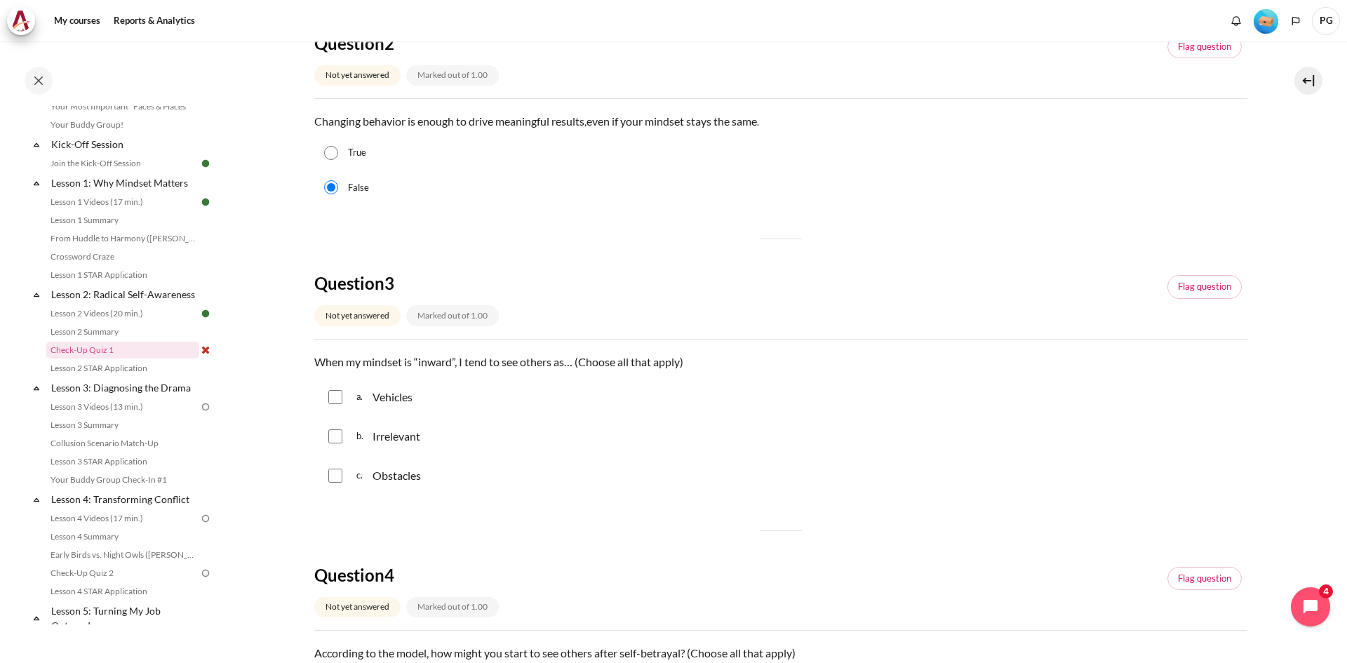
scroll to position [561, 0]
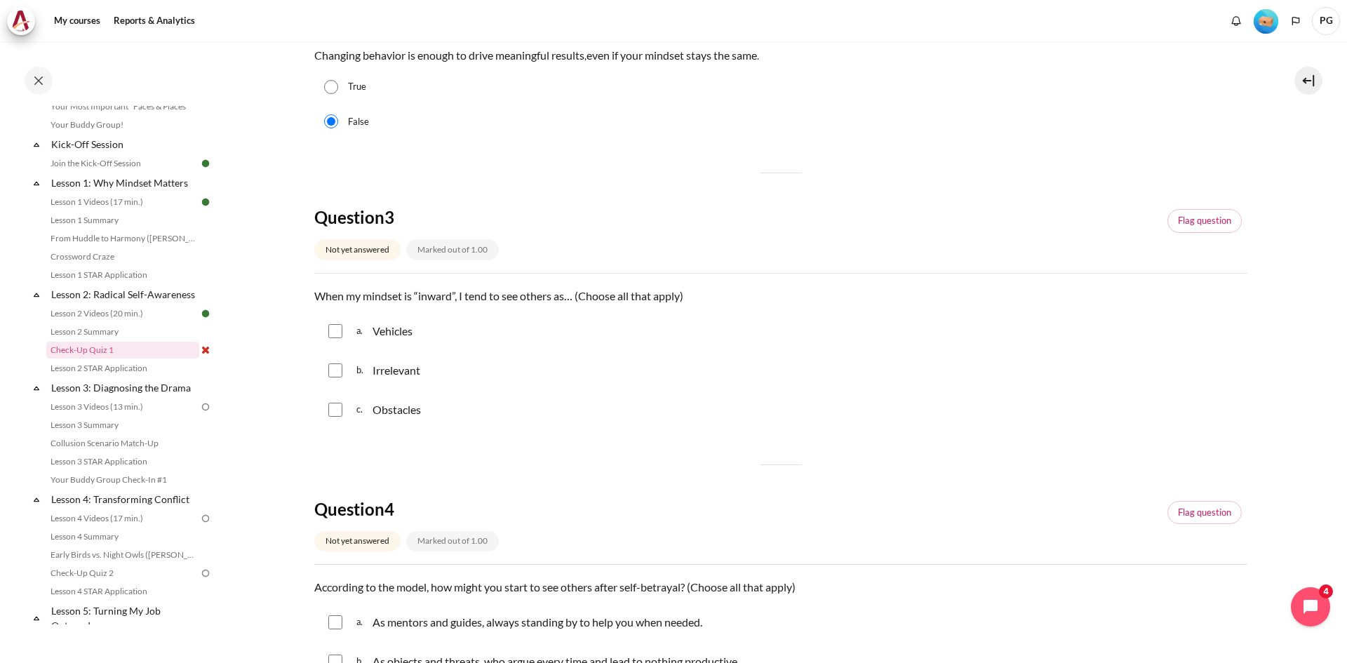
click at [337, 328] on input "Content" at bounding box center [335, 331] width 14 height 14
checkbox input "true"
click at [340, 360] on div "b. Irrelevant" at bounding box center [780, 370] width 933 height 36
click at [338, 371] on input "Content" at bounding box center [335, 370] width 14 height 14
checkbox input "true"
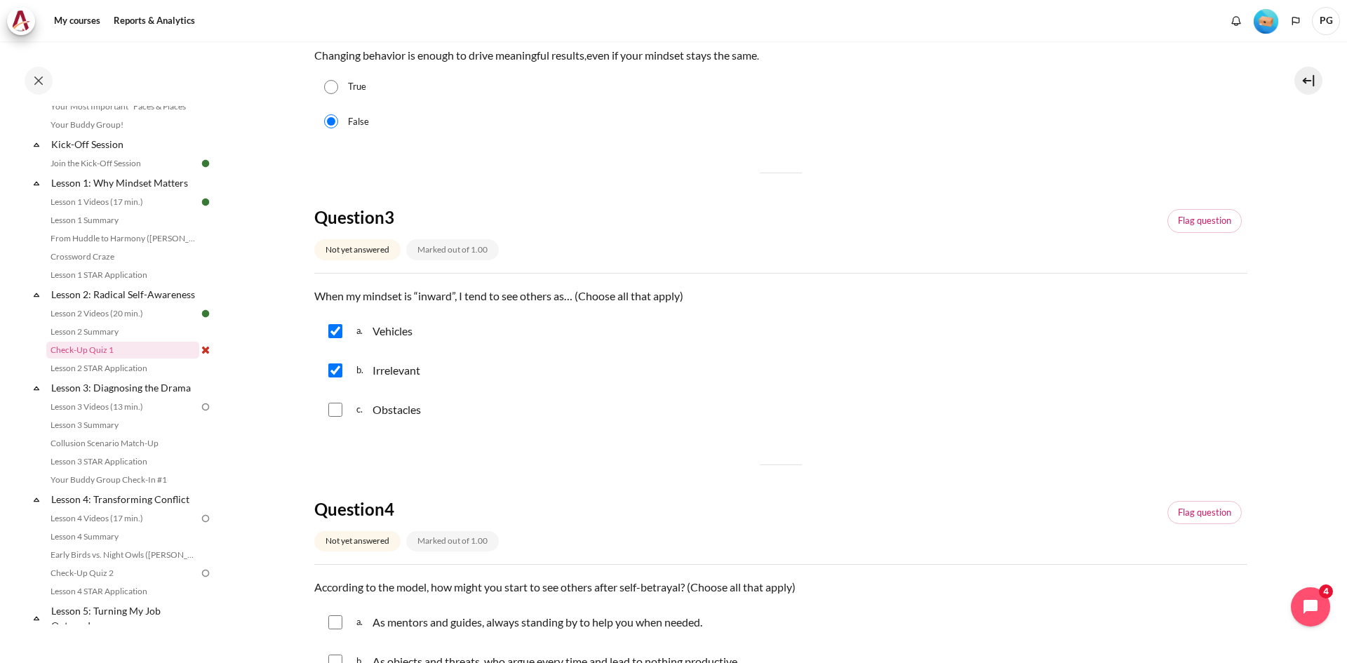
click at [335, 410] on input "Content" at bounding box center [335, 410] width 14 height 14
checkbox input "true"
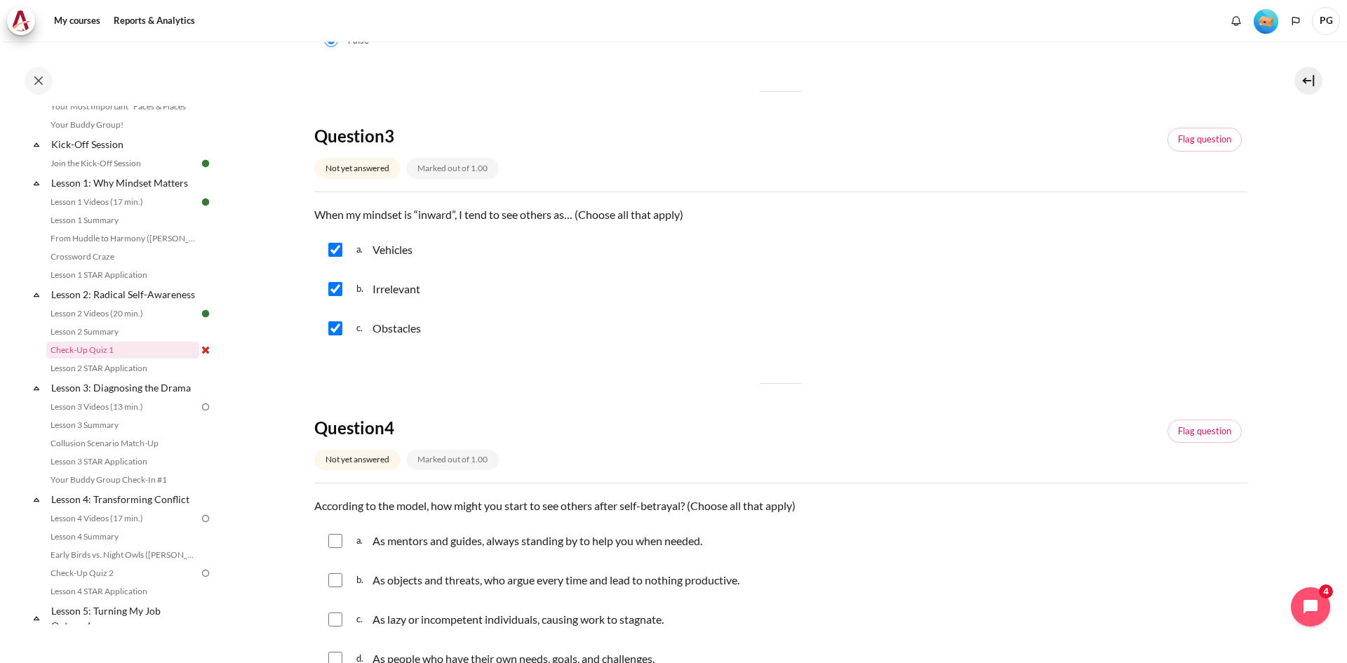
scroll to position [772, 0]
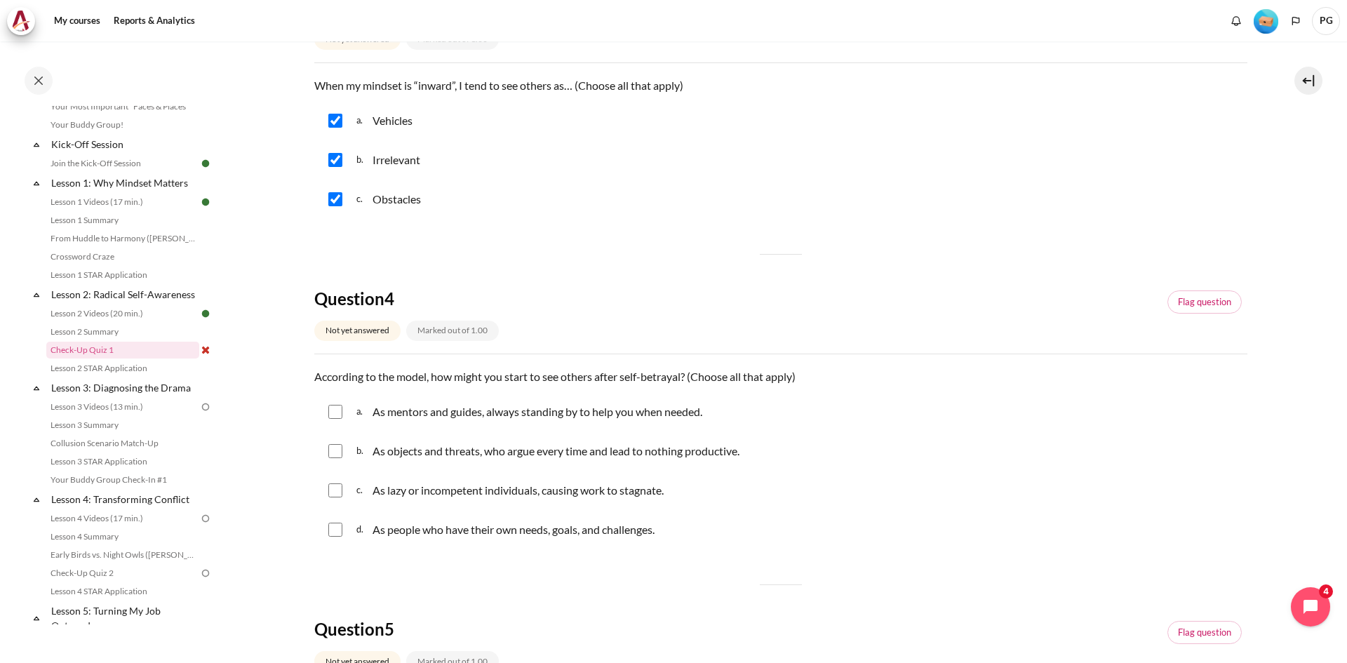
click at [329, 419] on div "a. As mentors and guides, always standing by to help you when needed." at bounding box center [780, 412] width 933 height 36
click at [336, 410] on input "Content" at bounding box center [335, 412] width 14 height 14
checkbox input "true"
click at [336, 450] on input "Content" at bounding box center [335, 451] width 14 height 14
checkbox input "true"
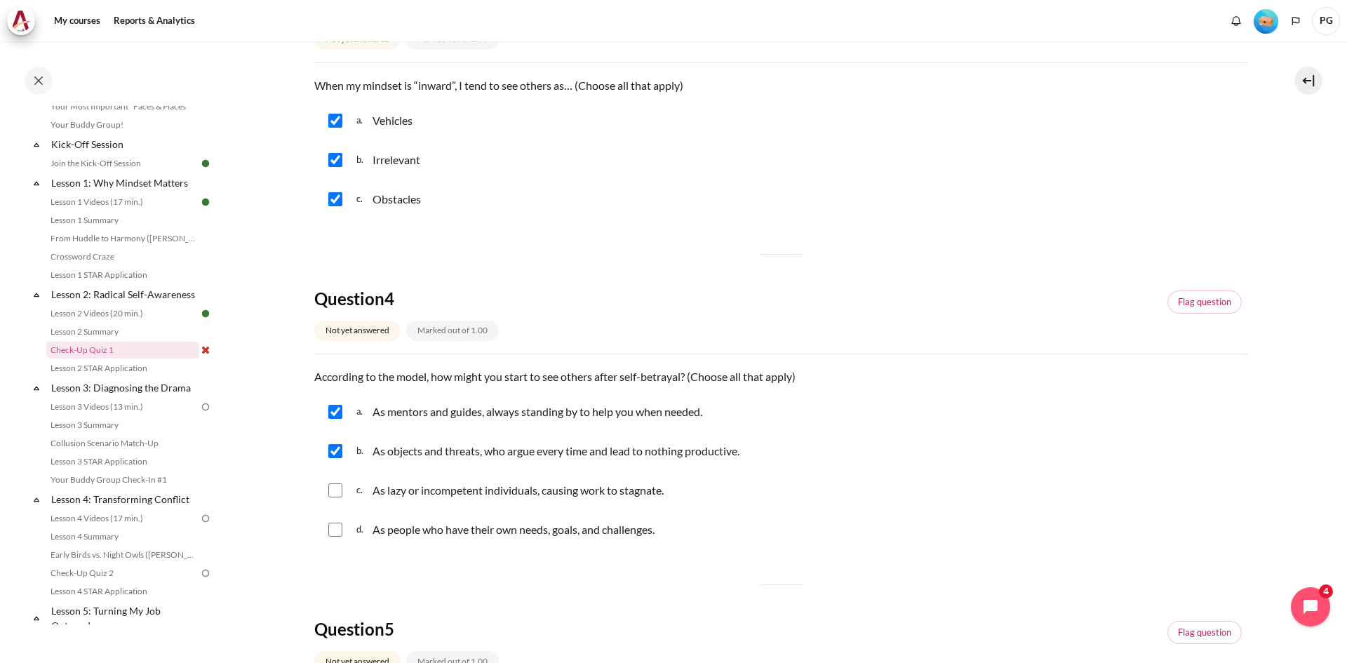
click at [340, 487] on input "Content" at bounding box center [335, 490] width 14 height 14
checkbox input "true"
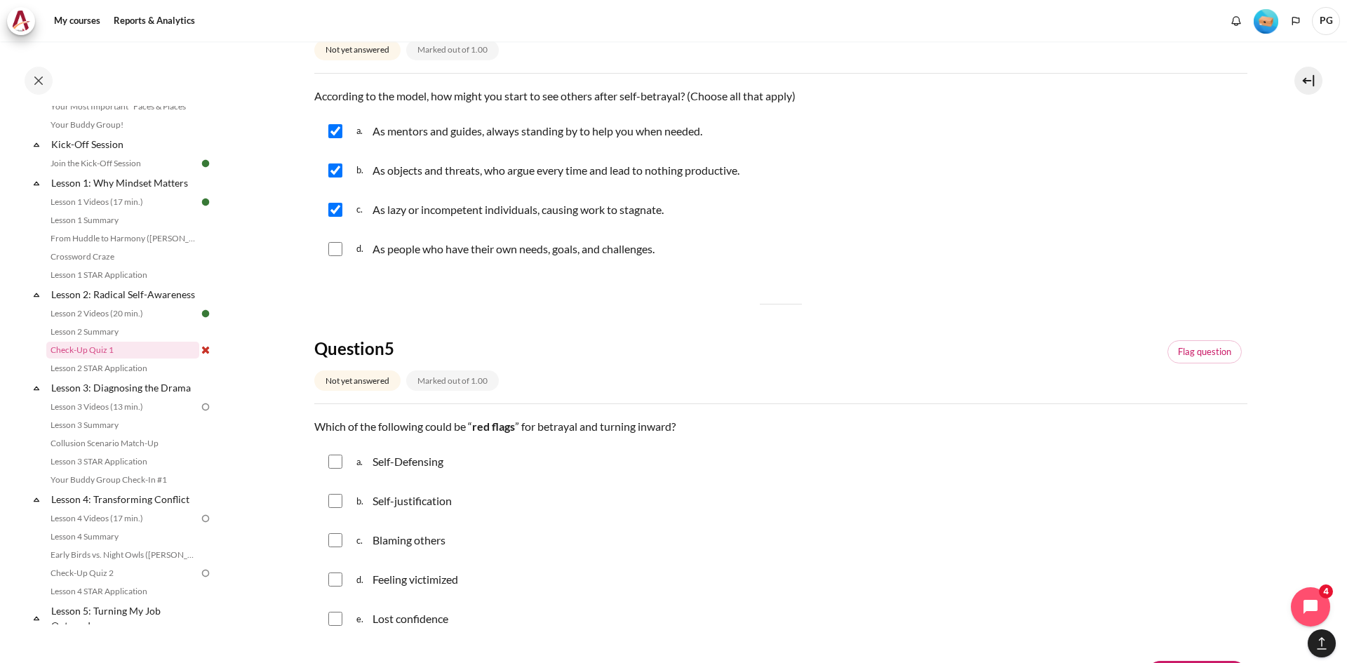
drag, startPoint x: 333, startPoint y: 462, endPoint x: 335, endPoint y: 495, distance: 33.0
click at [333, 463] on input "Content" at bounding box center [335, 462] width 14 height 14
checkbox input "true"
click at [335, 502] on input "Content" at bounding box center [335, 501] width 14 height 14
checkbox input "true"
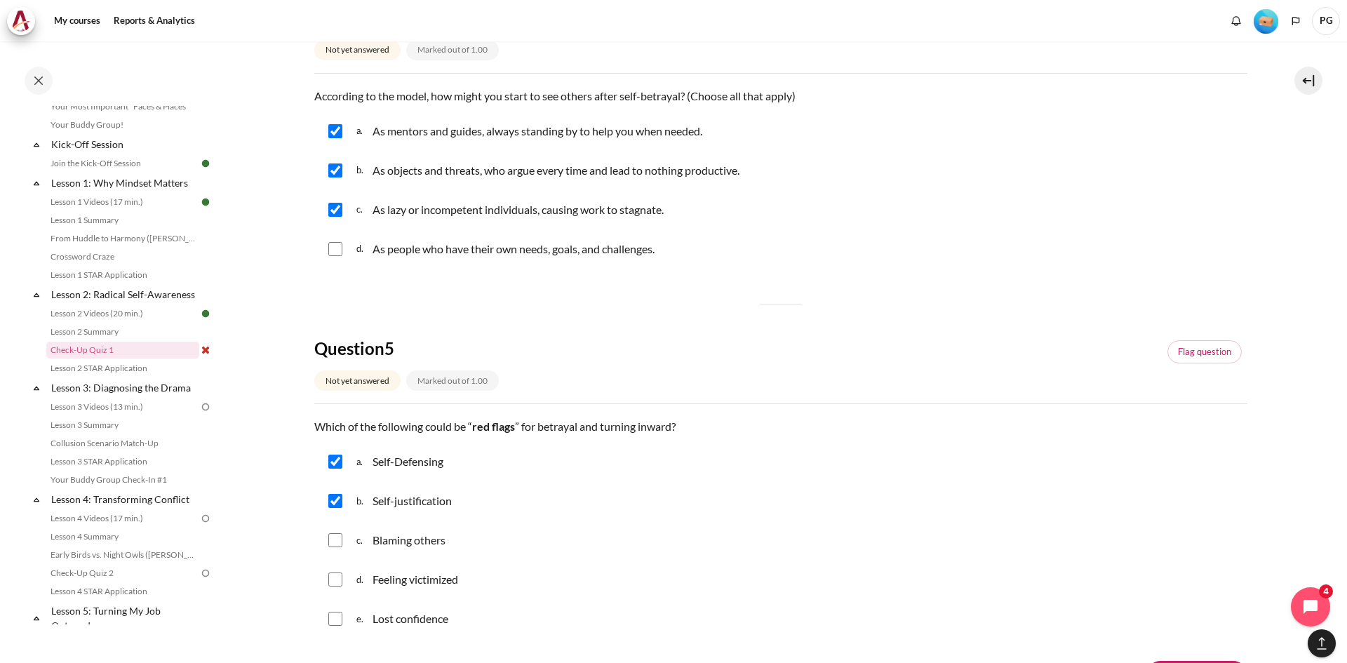
click at [337, 545] on input "Content" at bounding box center [335, 540] width 14 height 14
checkbox input "true"
click at [335, 584] on input "Content" at bounding box center [335, 579] width 14 height 14
checkbox input "true"
click at [340, 619] on input "Content" at bounding box center [335, 619] width 14 height 14
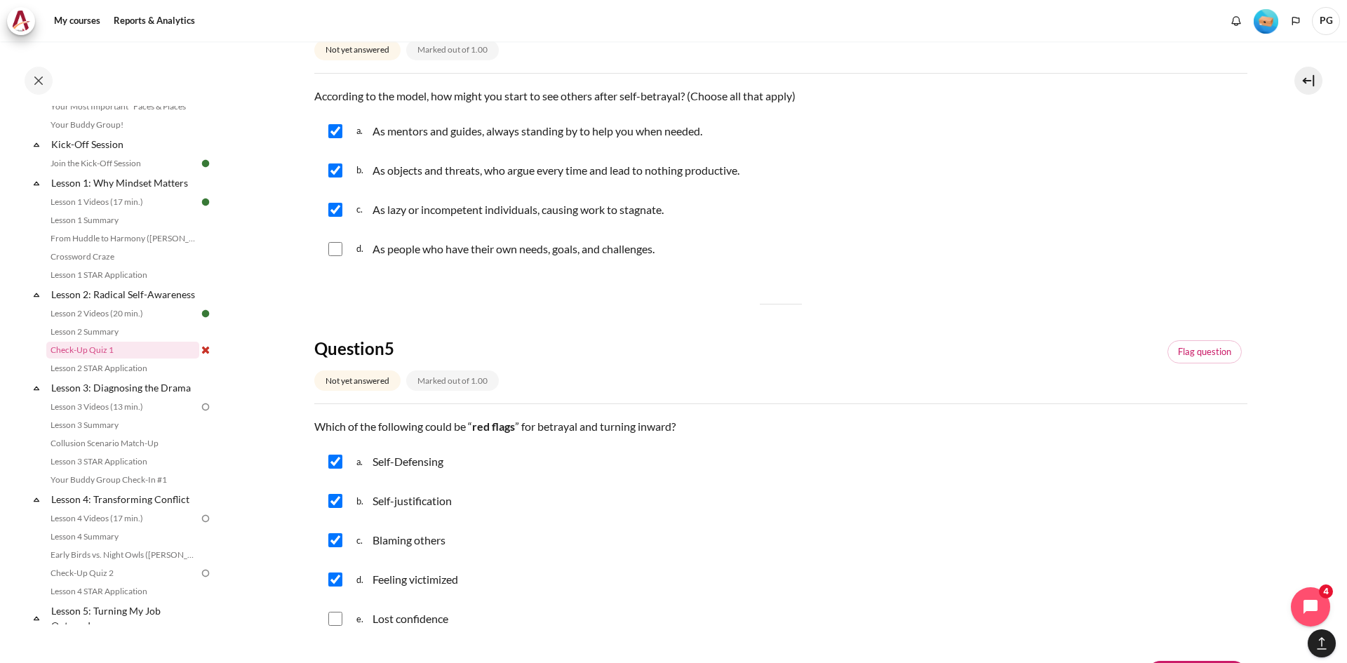
checkbox input "true"
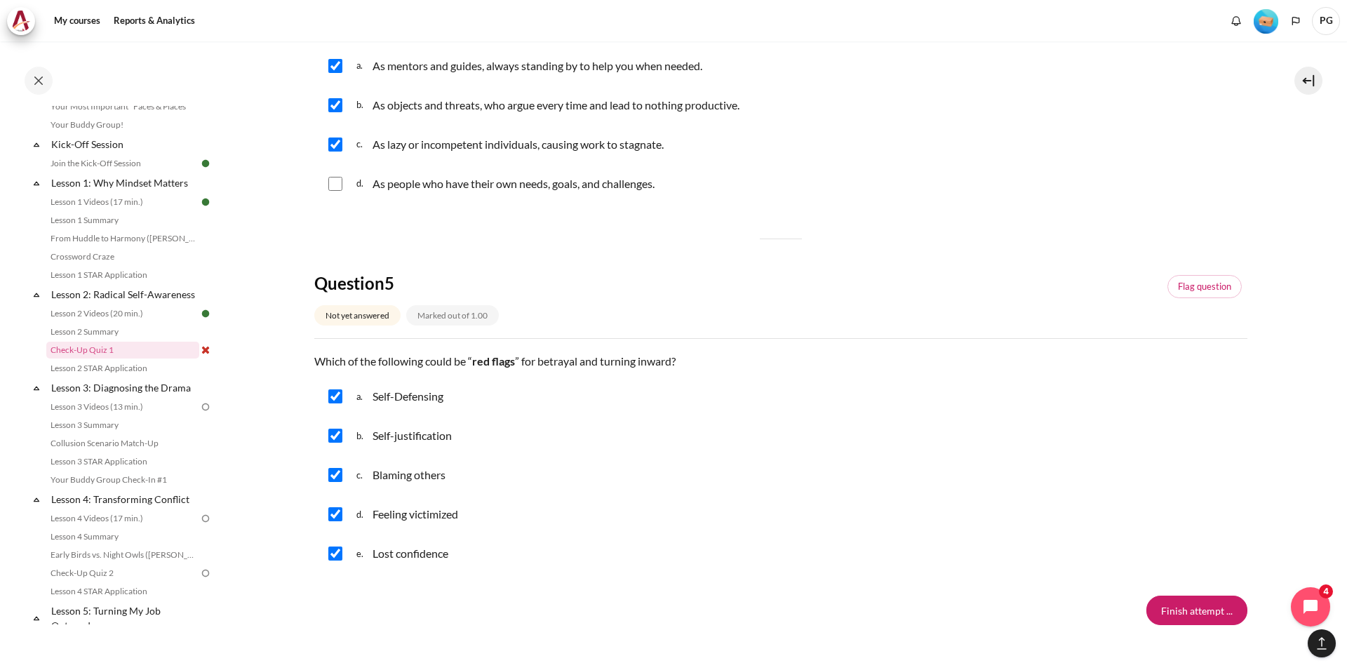
scroll to position [1196, 0]
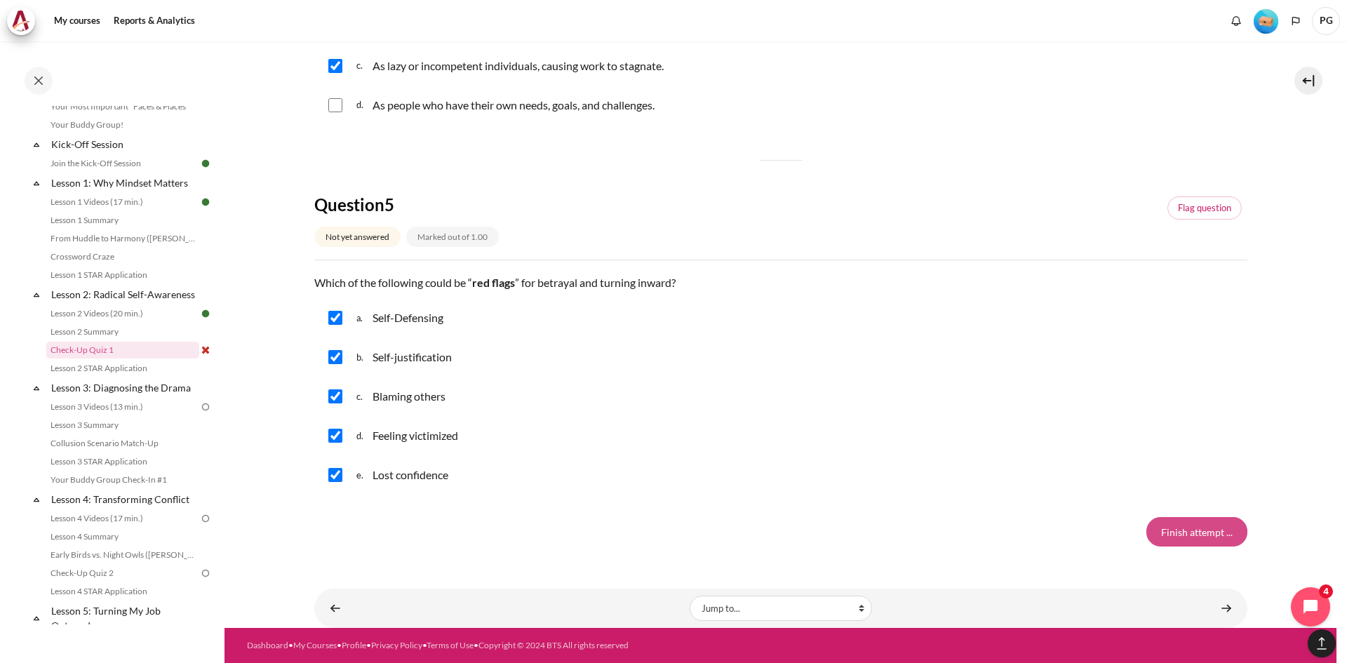
click at [1209, 528] on input "Finish attempt ..." at bounding box center [1196, 531] width 101 height 29
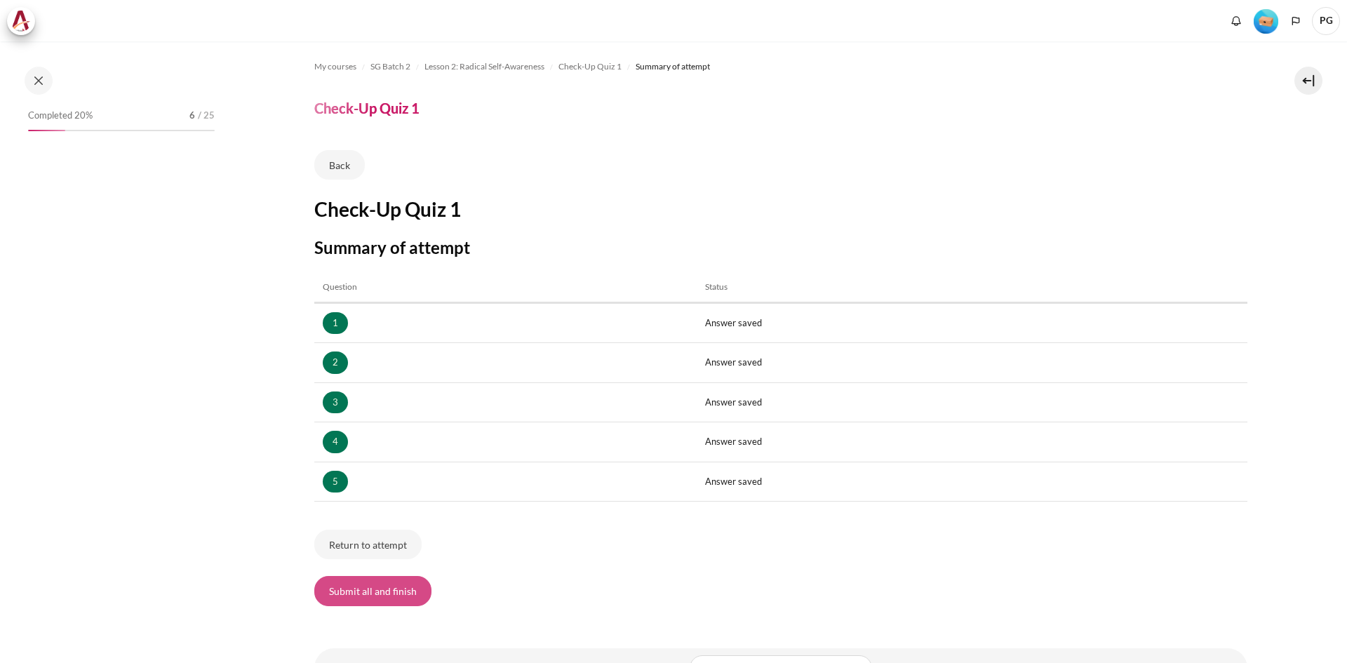
click at [384, 595] on button "Submit all and finish" at bounding box center [372, 590] width 117 height 29
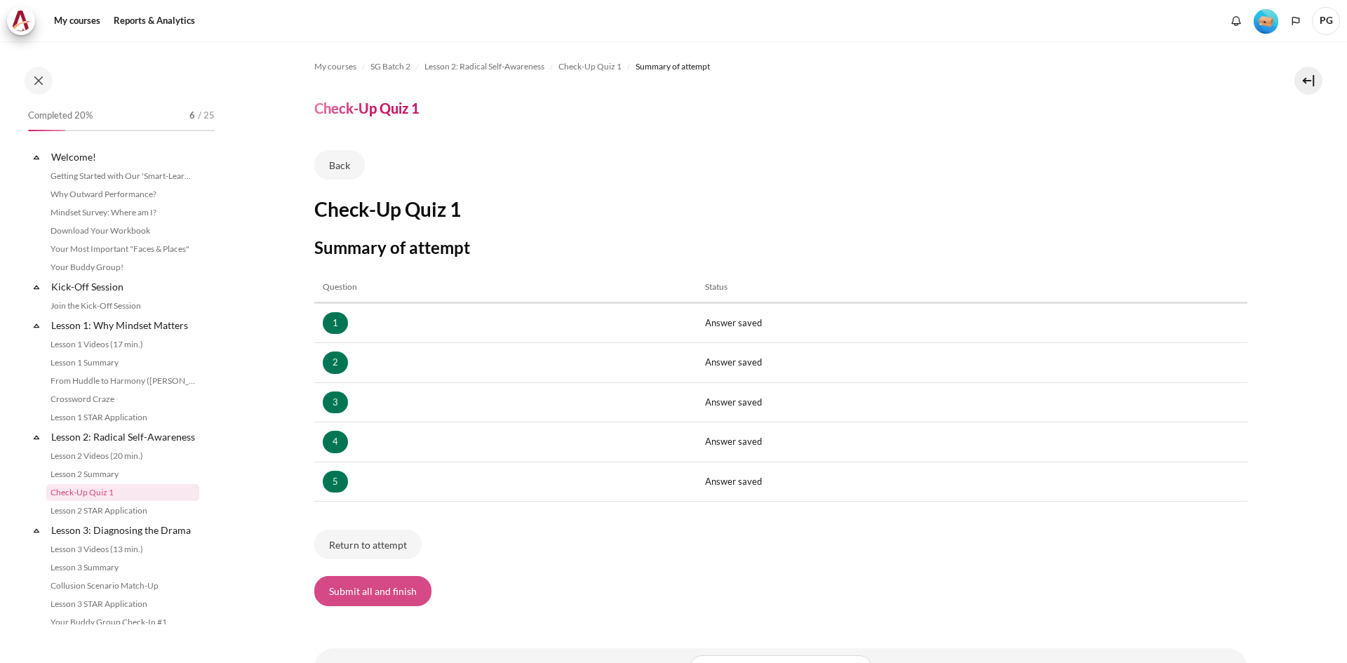
scroll to position [142, 0]
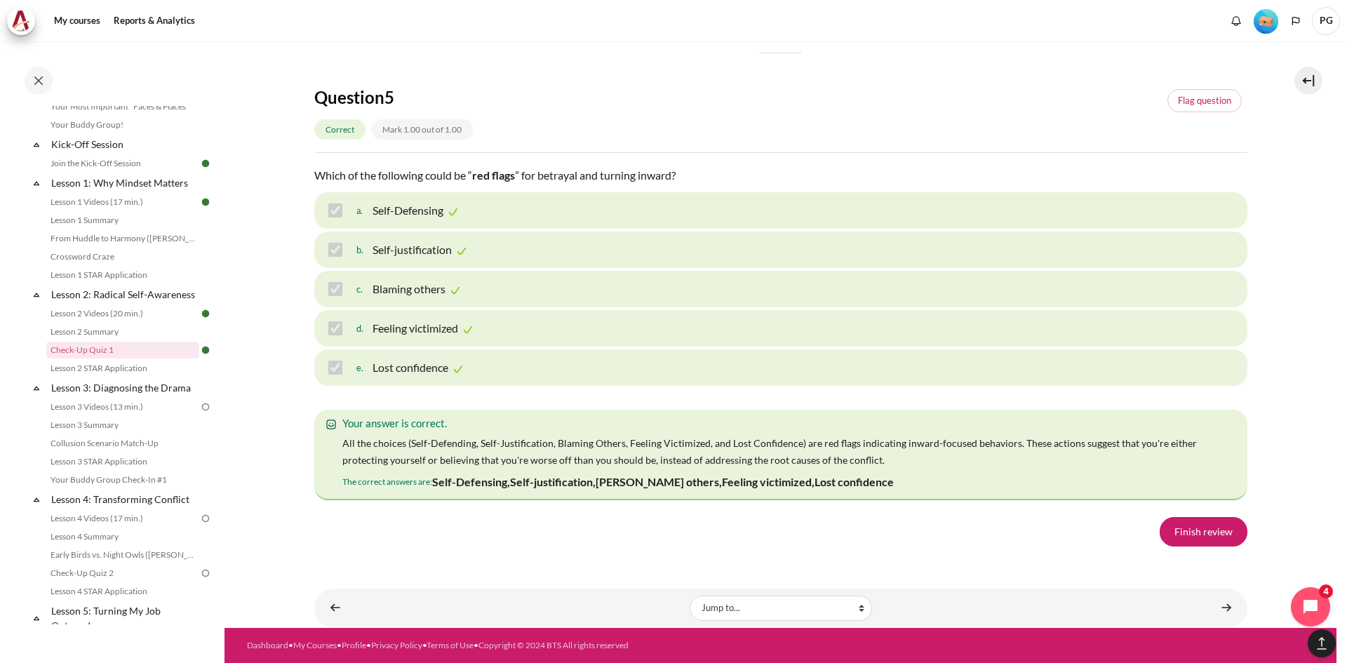
scroll to position [2217, 0]
click at [1209, 535] on link "Finish review" at bounding box center [1204, 531] width 88 height 29
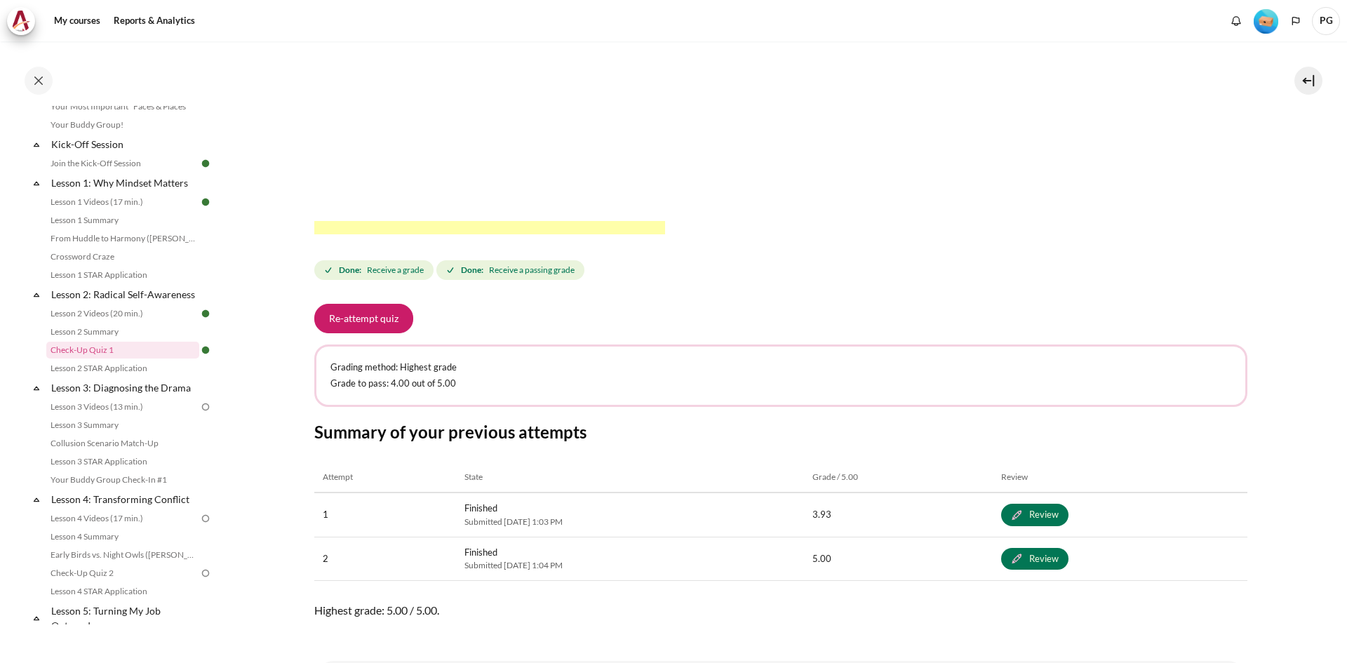
scroll to position [479, 0]
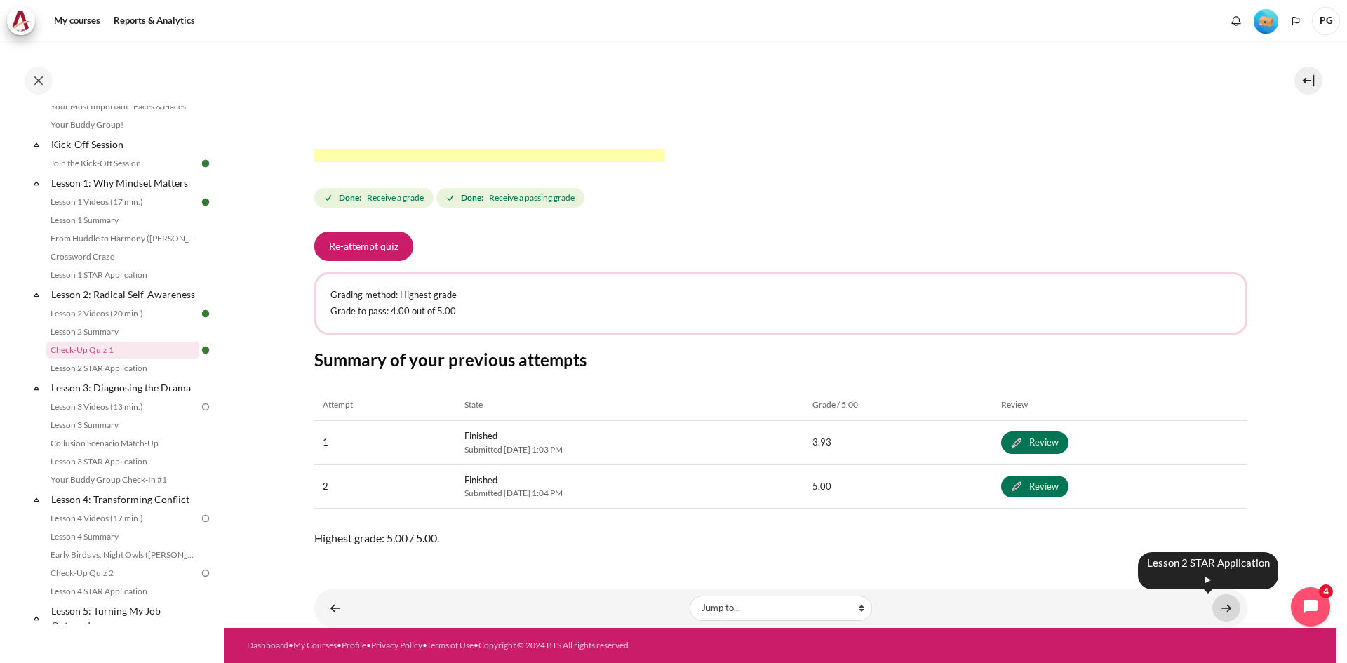
click at [1221, 607] on link "Content" at bounding box center [1226, 607] width 28 height 27
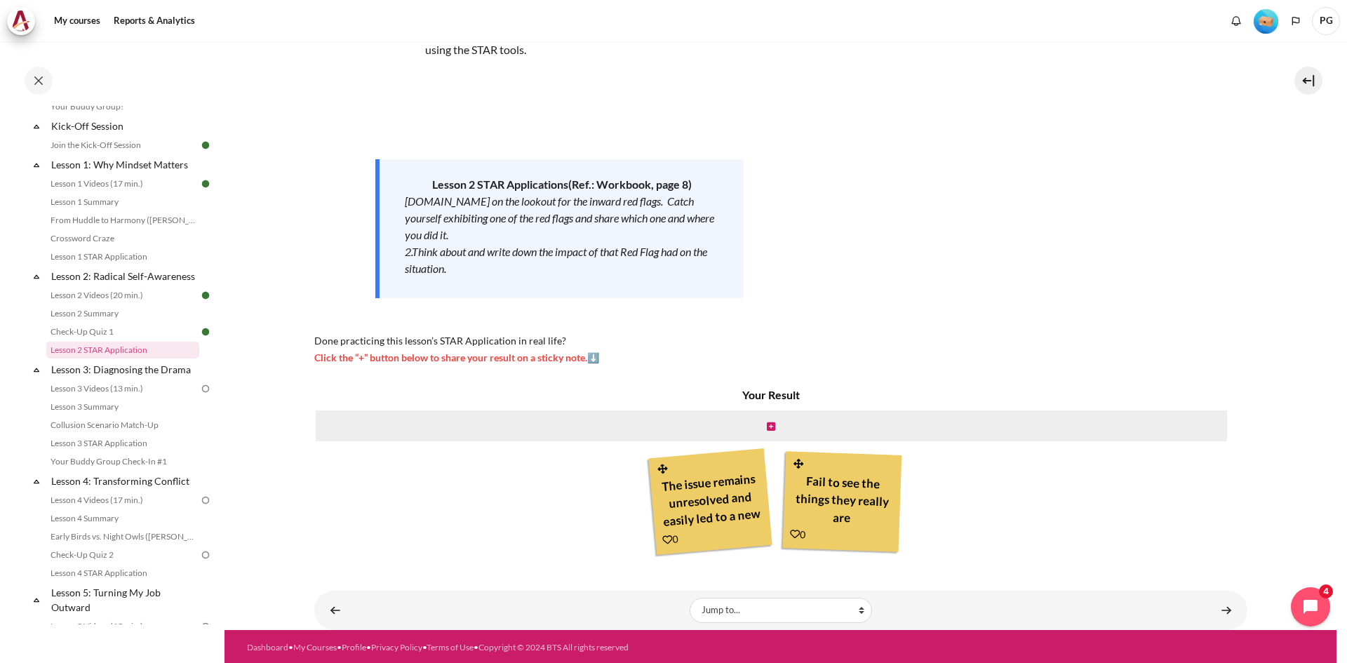
scroll to position [116, 0]
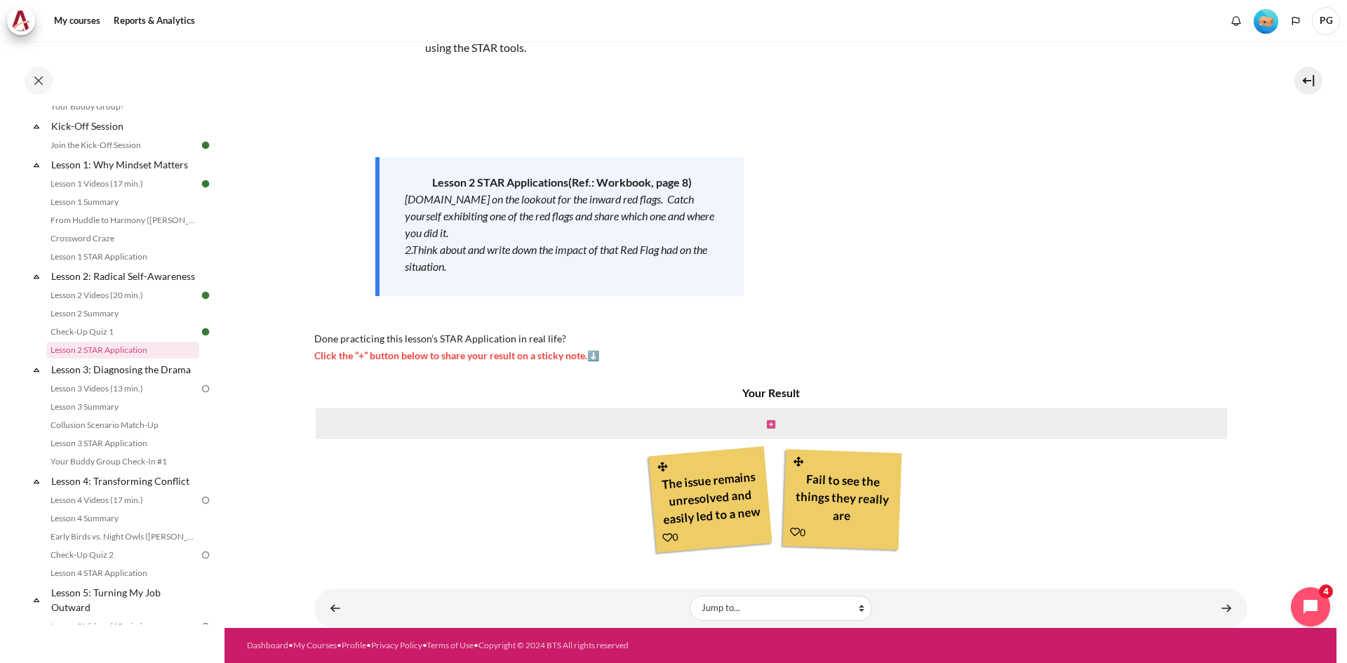
click at [767, 420] on icon "Content" at bounding box center [771, 425] width 8 height 10
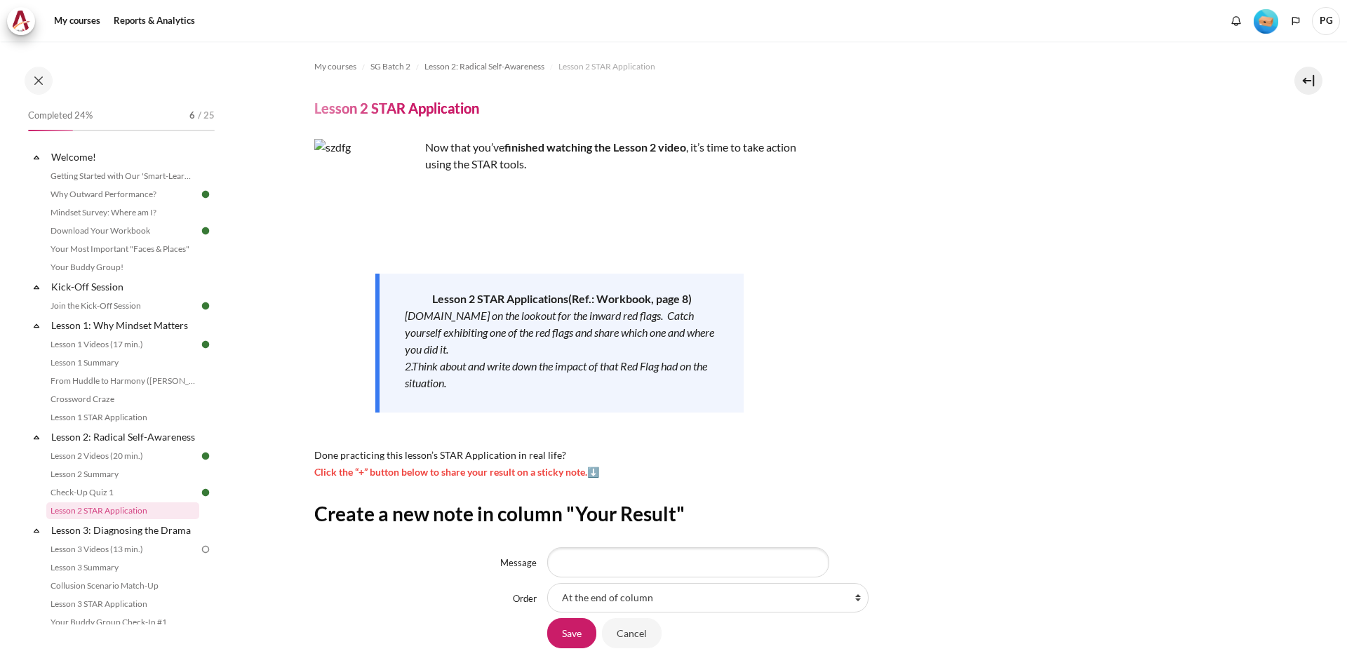
scroll to position [103, 0]
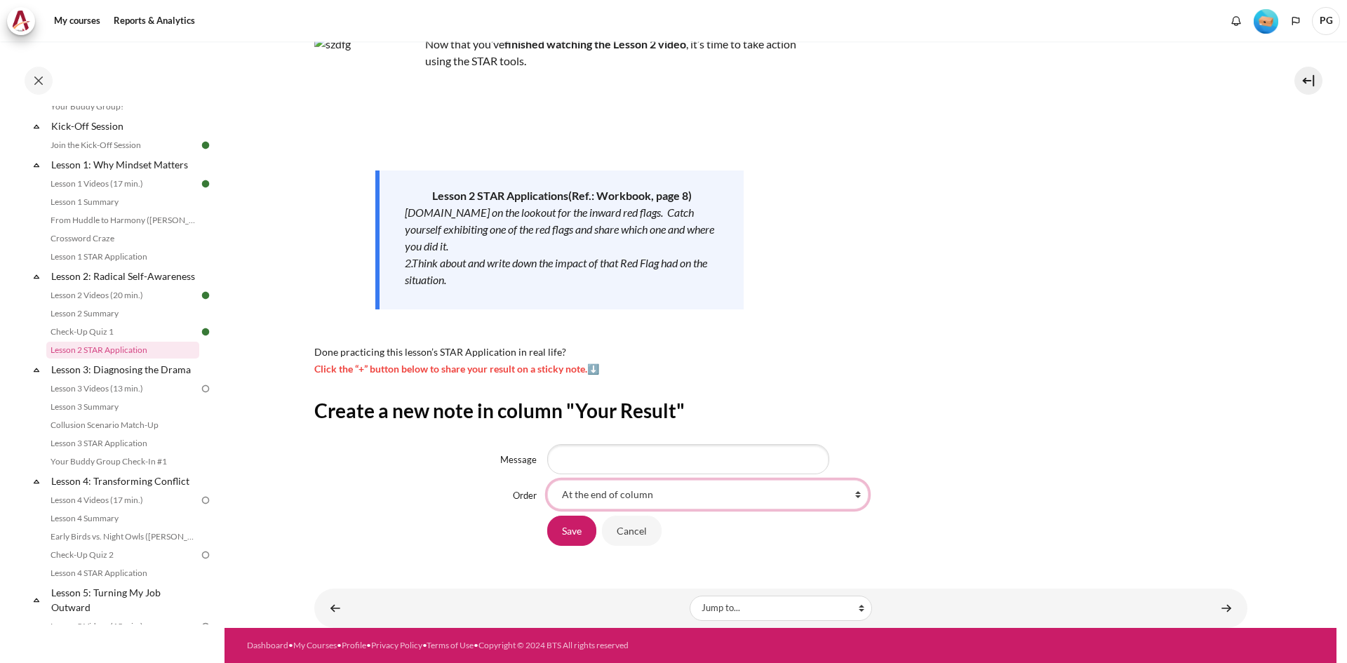
click at [603, 494] on select "At the end of column First place in column After 'The issue remains unresolved …" at bounding box center [707, 494] width 321 height 29
select select "3"
click at [547, 480] on select "At the end of column First place in column After 'The issue remains unresolved …" at bounding box center [707, 494] width 321 height 29
click at [663, 486] on select "At the end of column First place in column After 'The issue remains unresolved …" at bounding box center [707, 494] width 321 height 29
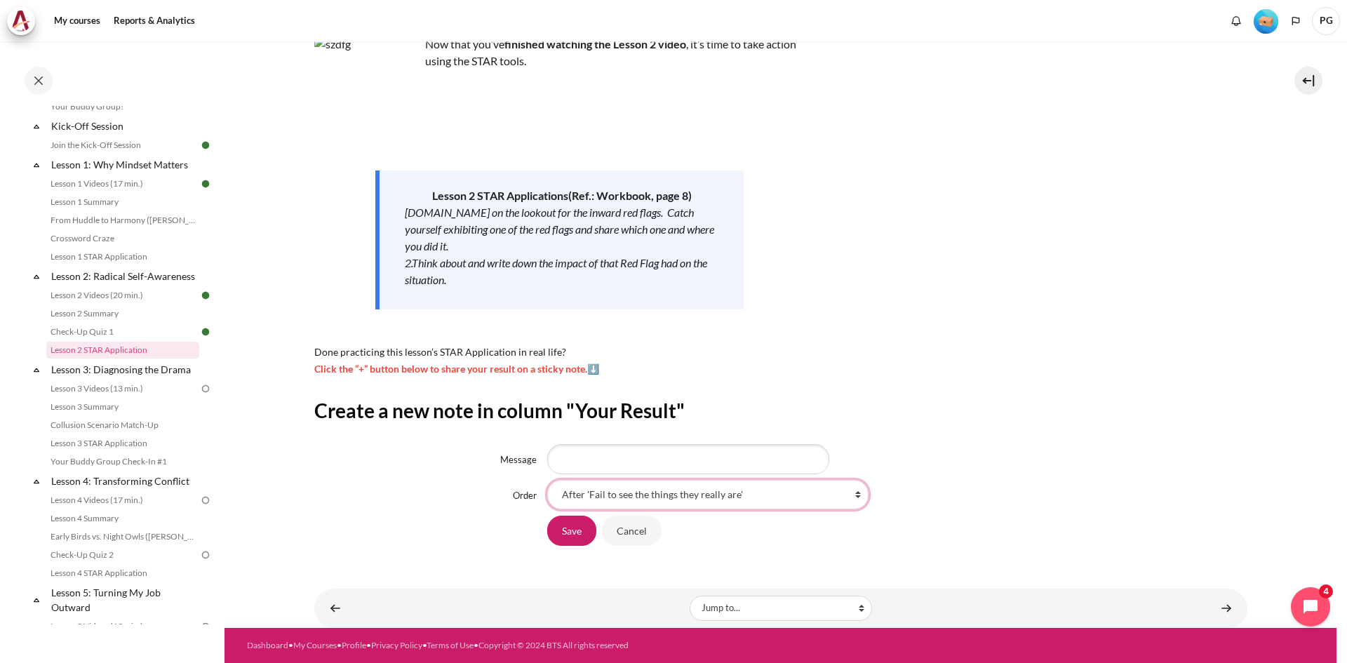
click at [663, 486] on select "At the end of column First place in column After 'The issue remains unresolved …" at bounding box center [707, 494] width 321 height 29
click at [659, 462] on input "Message" at bounding box center [688, 458] width 282 height 29
type input "if we didnt change our mindset"
click at [572, 534] on input "Save" at bounding box center [571, 530] width 49 height 29
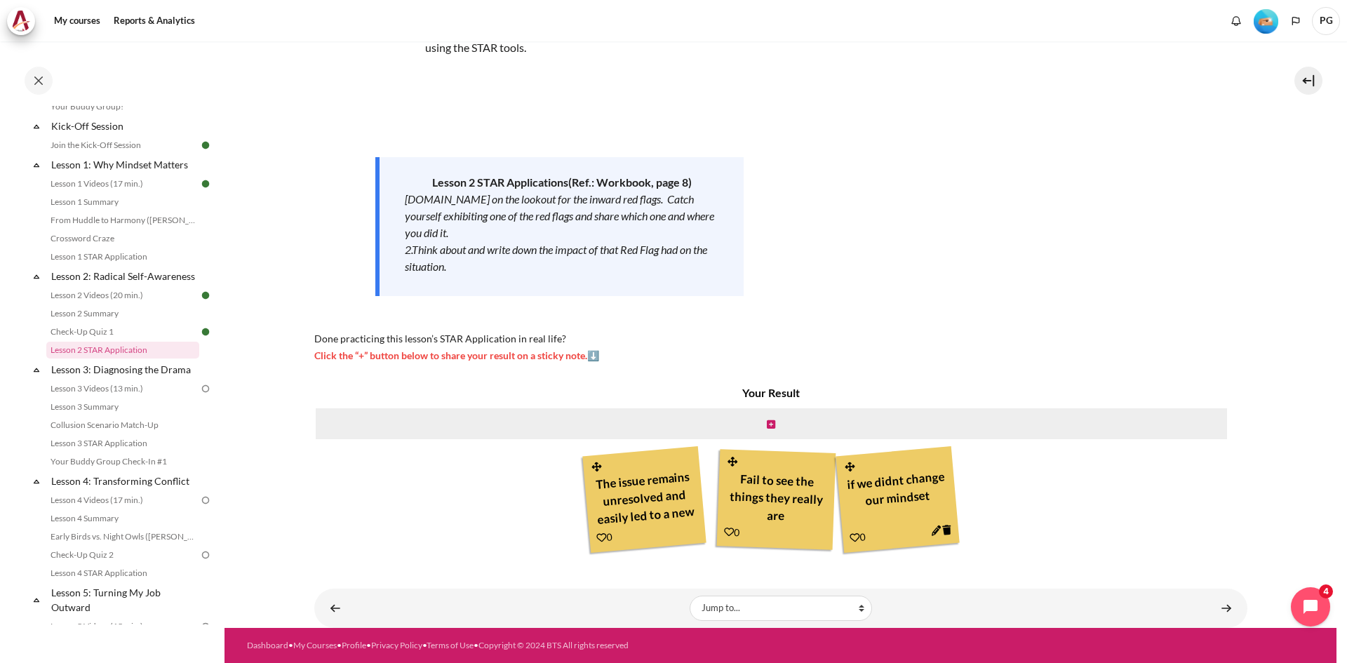
scroll to position [16, 0]
click at [1217, 606] on link "Content" at bounding box center [1226, 607] width 28 height 27
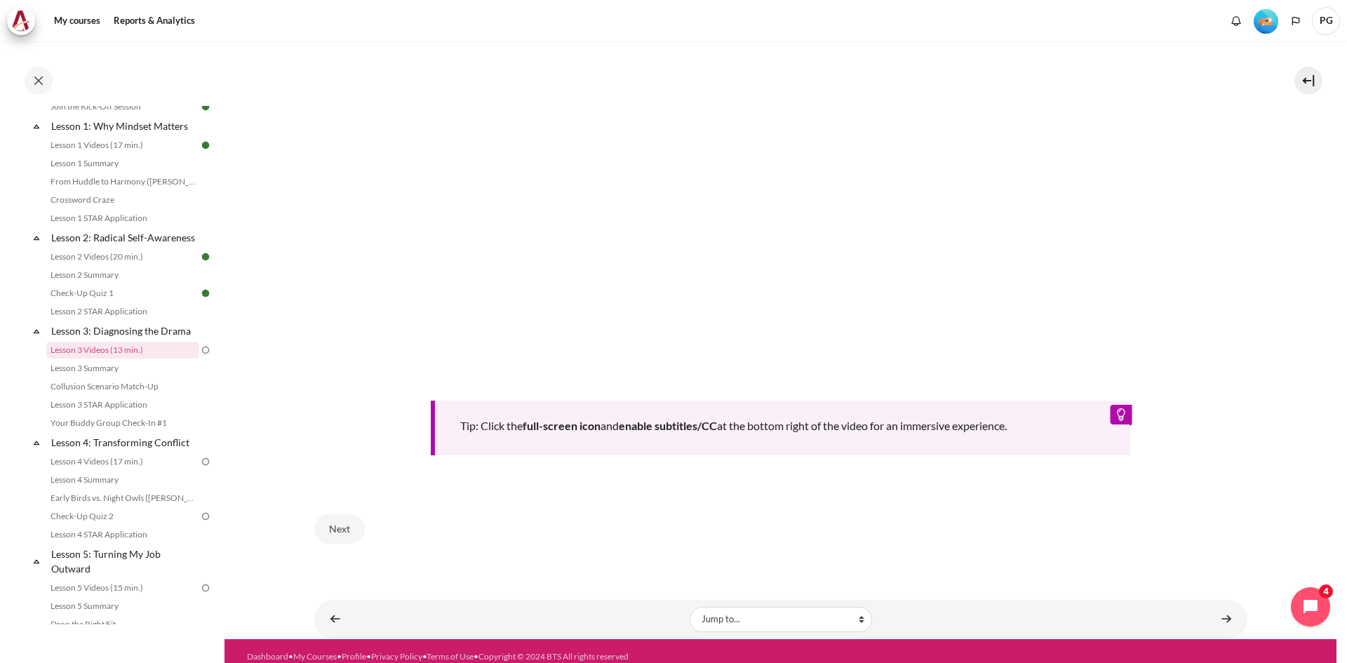
scroll to position [561, 0]
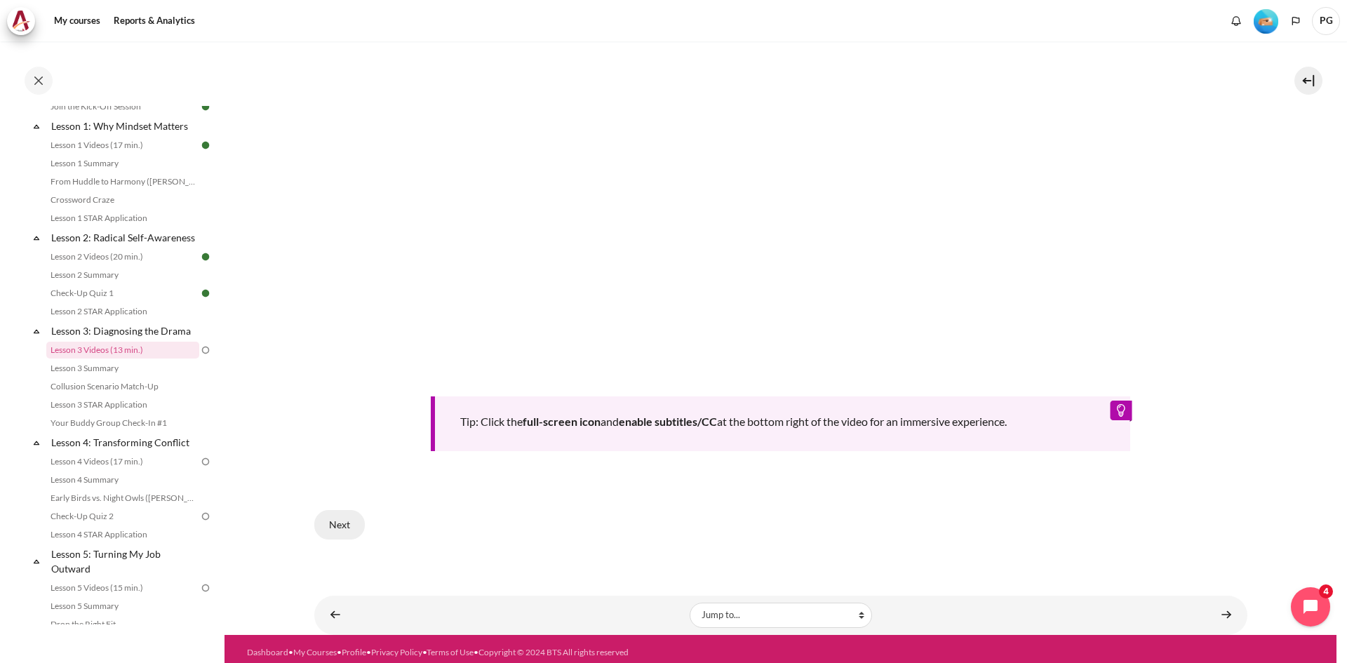
click at [328, 523] on button "Next" at bounding box center [339, 524] width 51 height 29
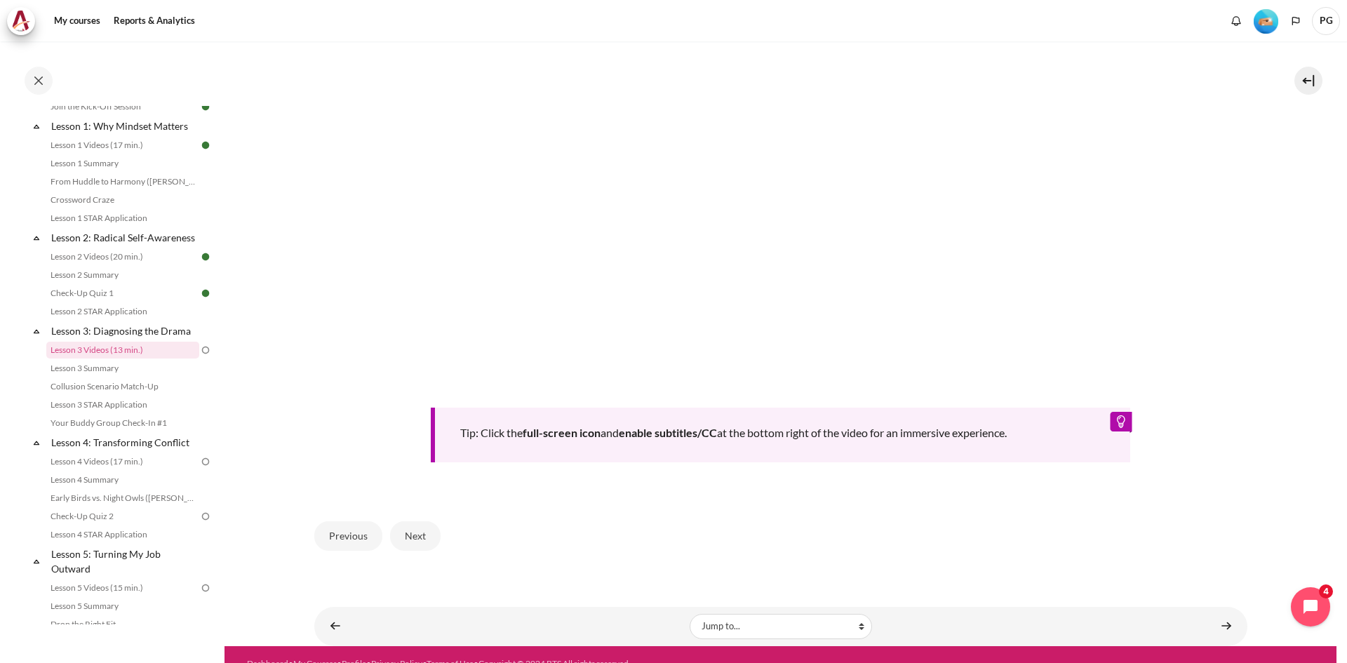
scroll to position [564, 0]
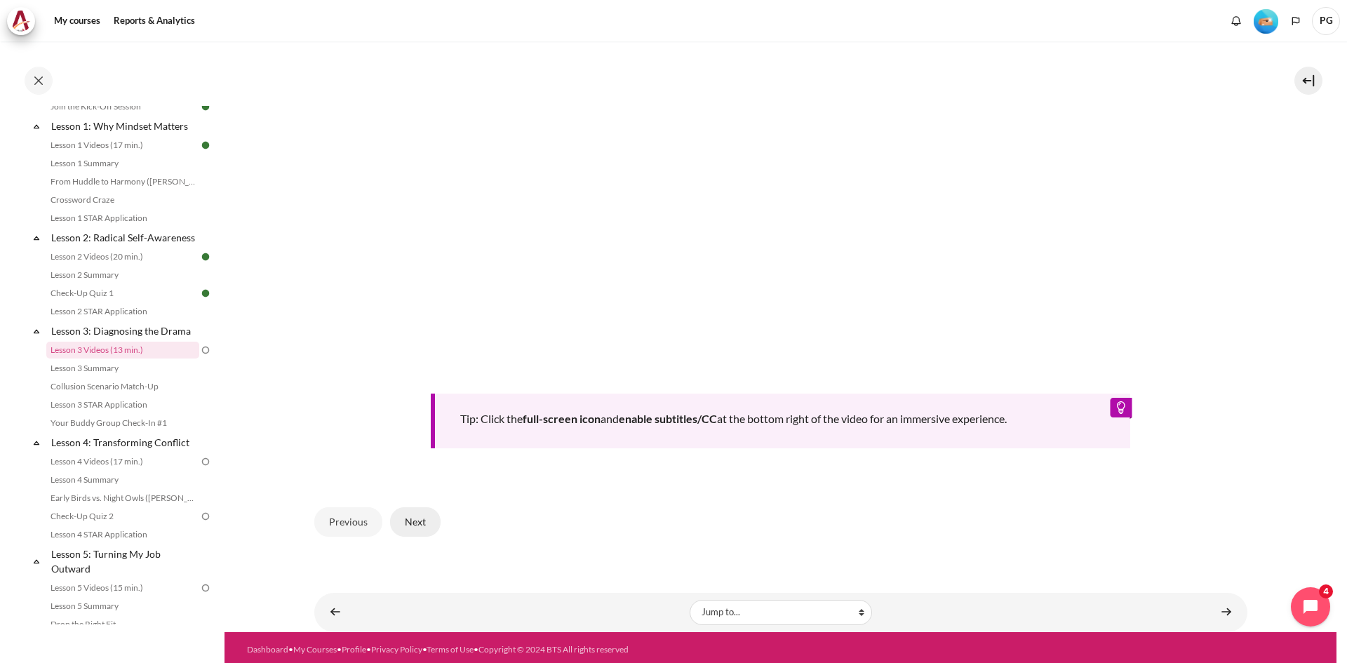
click at [415, 523] on button "Next" at bounding box center [415, 521] width 51 height 29
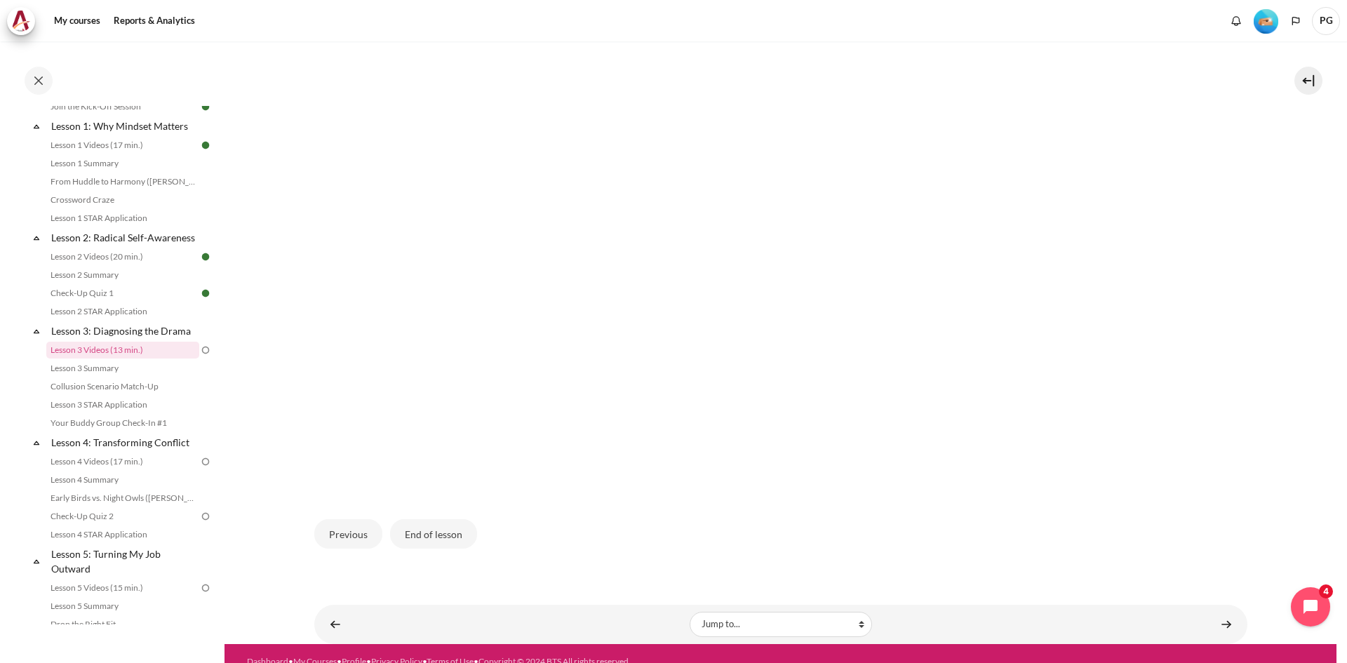
scroll to position [403, 0]
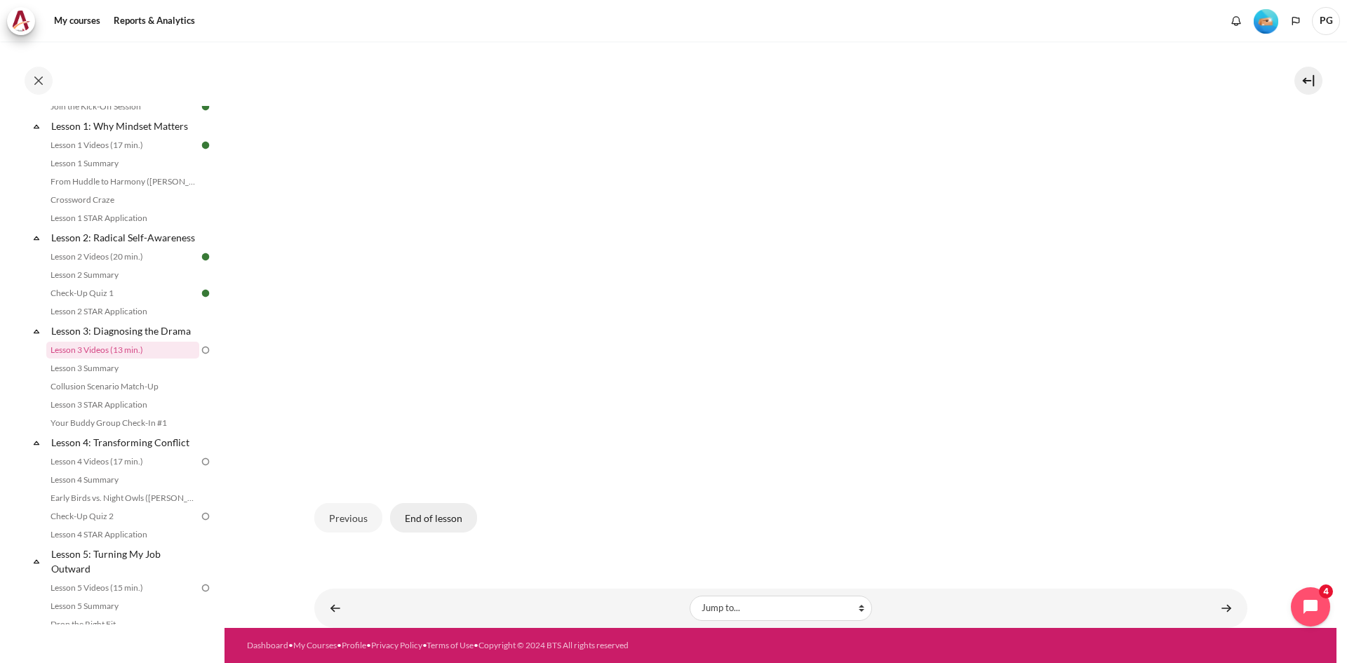
click at [450, 517] on button "End of lesson" at bounding box center [433, 517] width 87 height 29
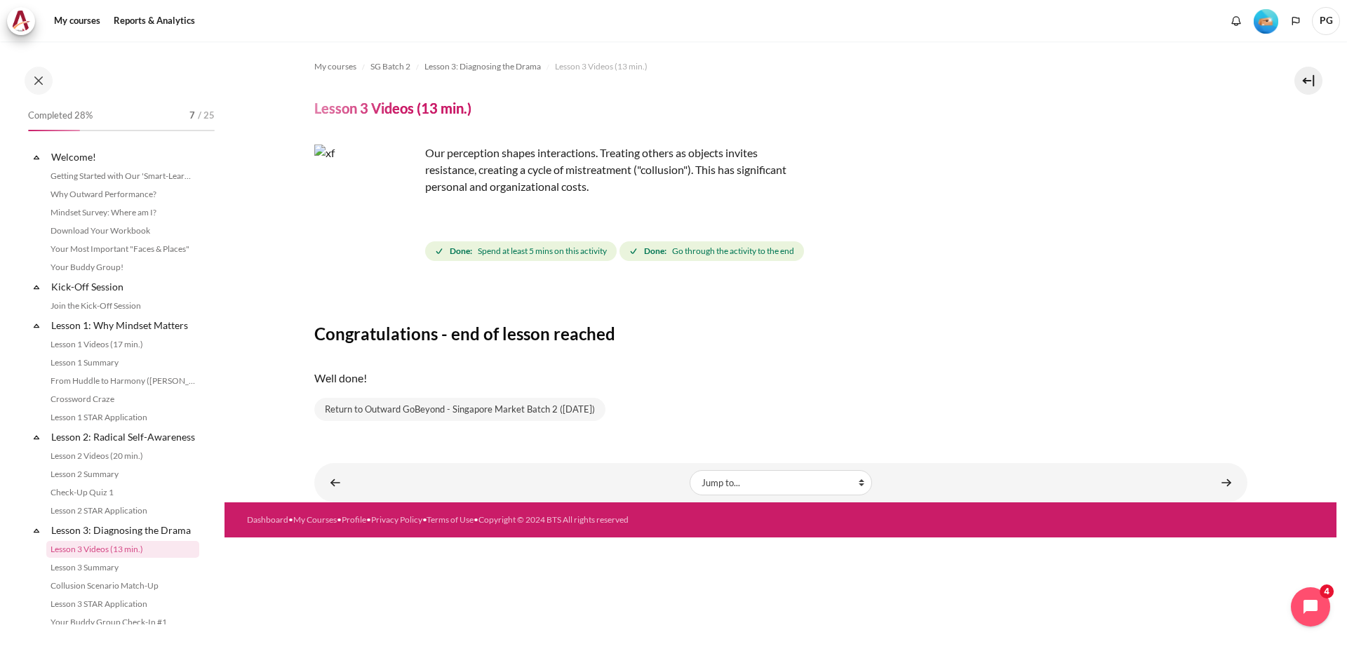
scroll to position [199, 0]
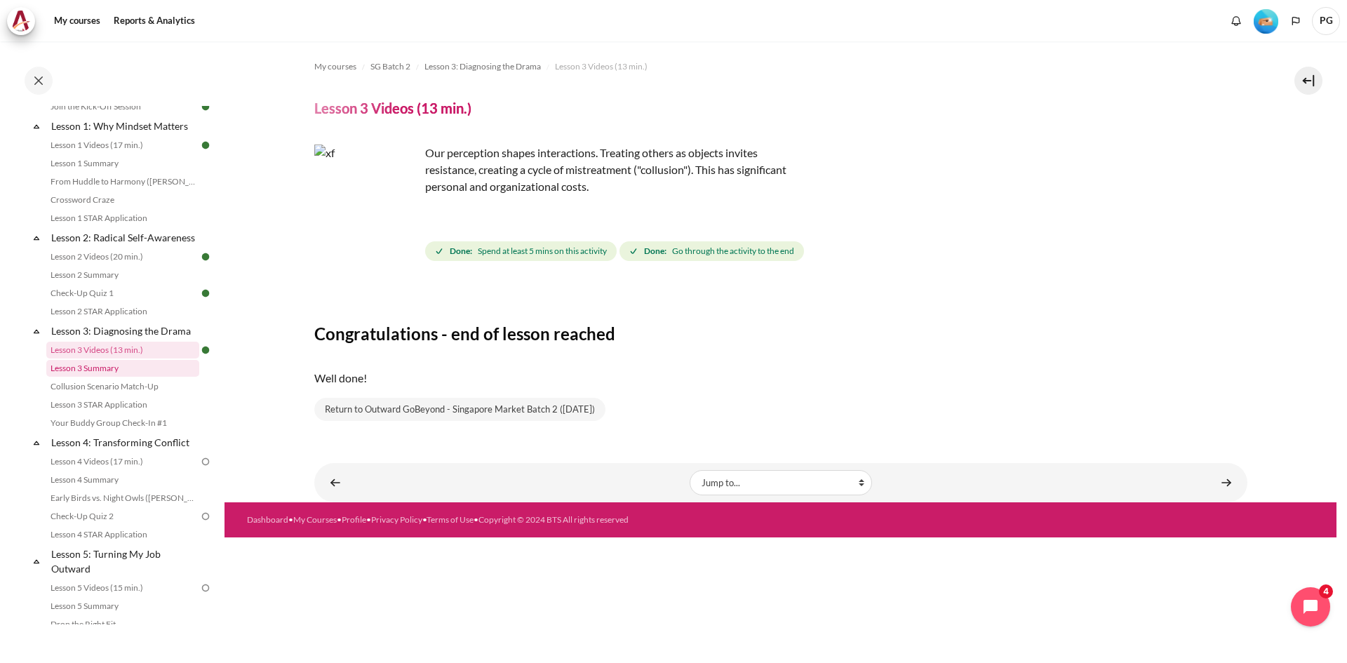
click at [86, 377] on link "Lesson 3 Summary" at bounding box center [122, 368] width 153 height 17
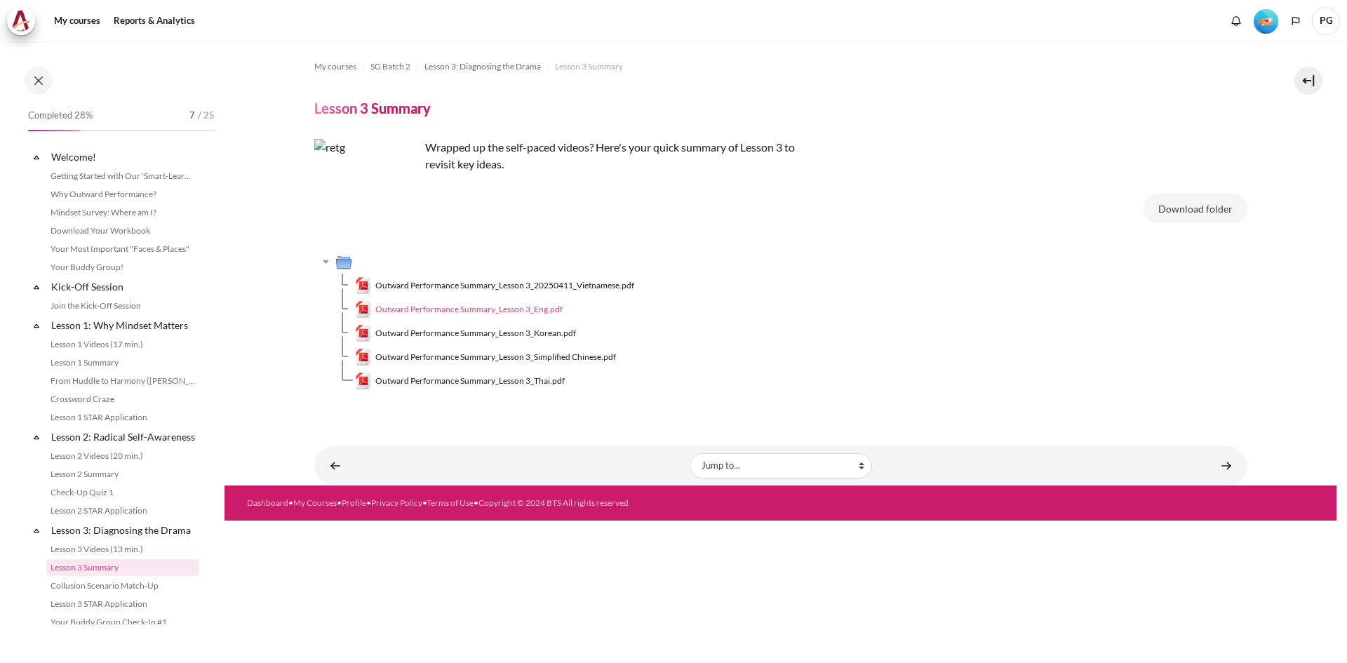
scroll to position [217, 0]
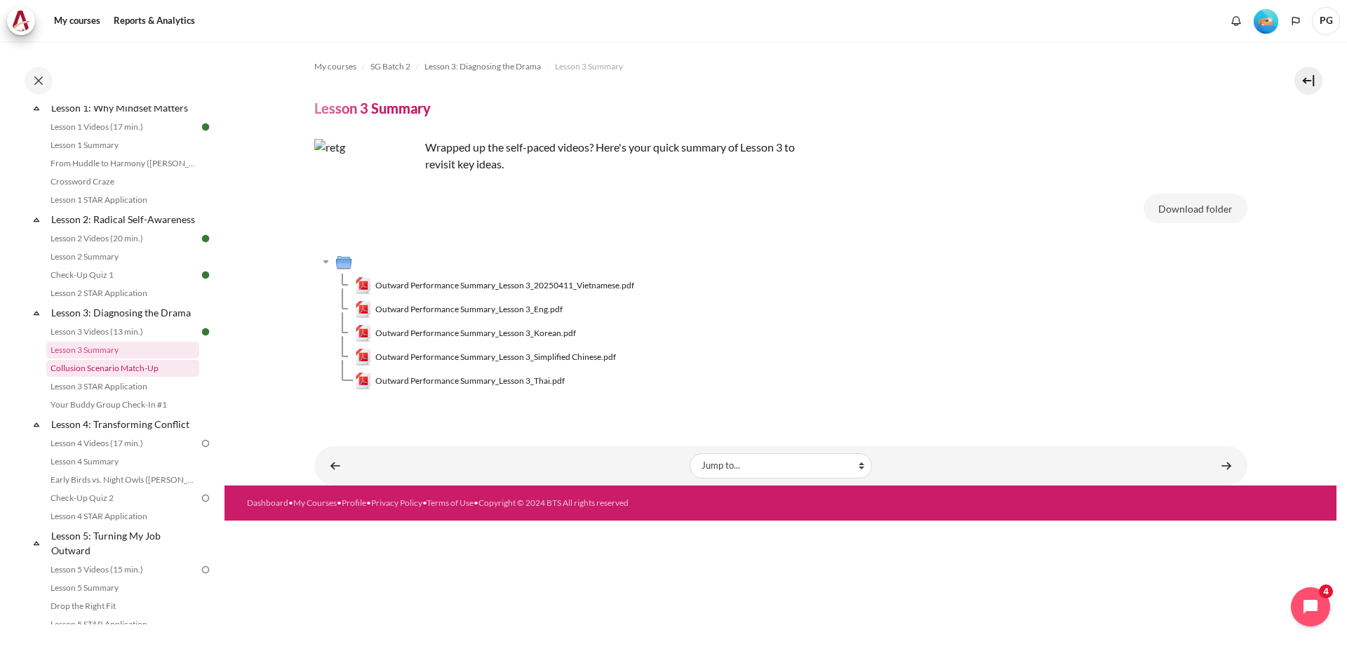
click at [105, 377] on link "Collusion Scenario Match-Up" at bounding box center [122, 368] width 153 height 17
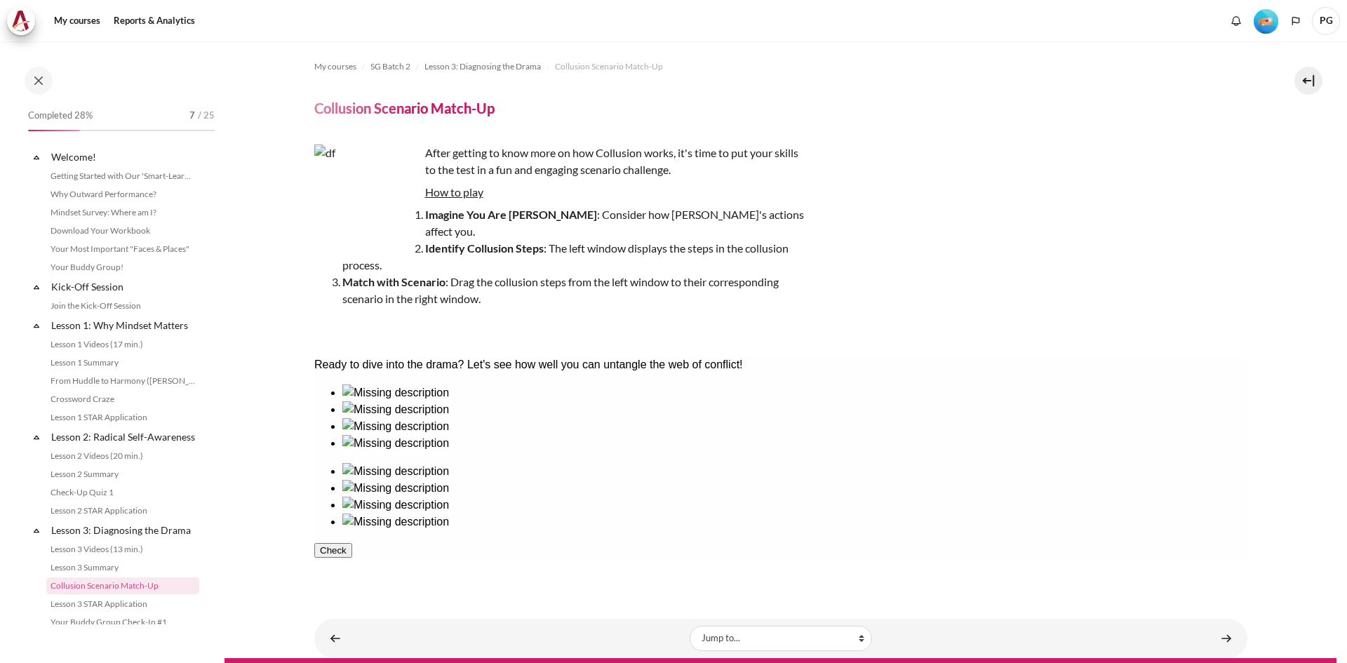
scroll to position [236, 0]
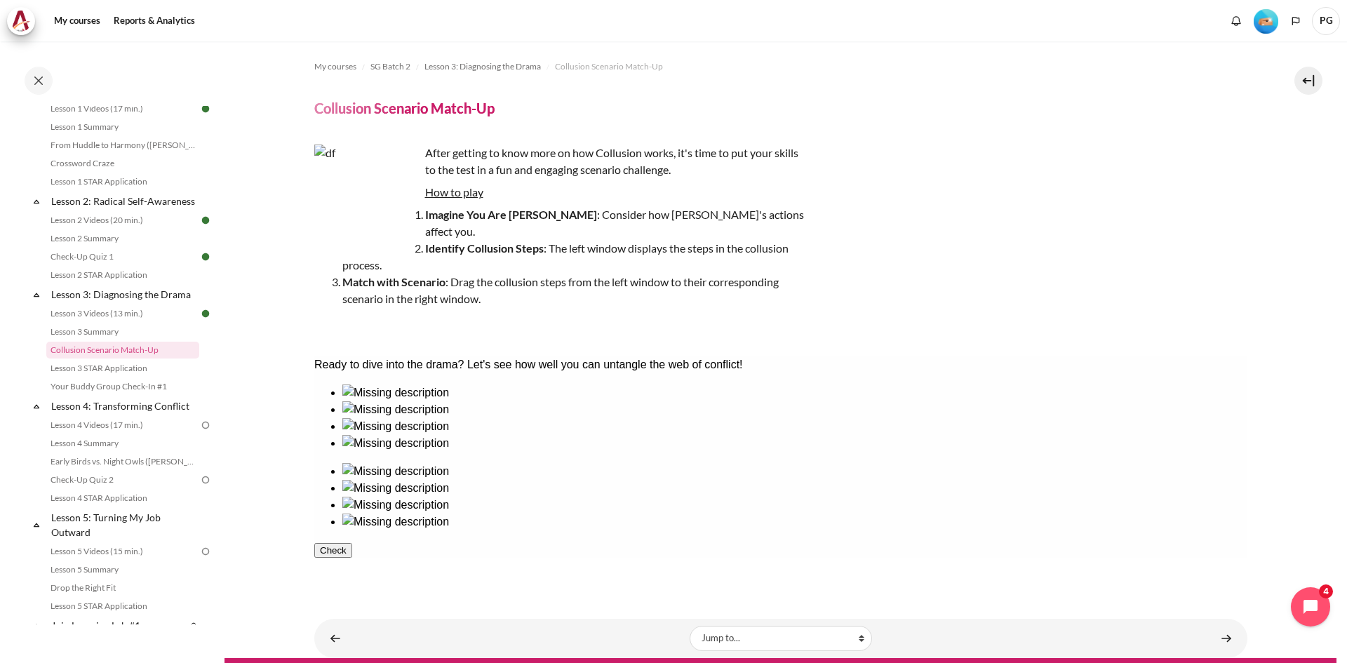
click at [389, 401] on div at bounding box center [794, 401] width 905 height 0
click at [387, 401] on div at bounding box center [794, 401] width 905 height 0
drag, startPoint x: 915, startPoint y: 459, endPoint x: 894, endPoint y: 444, distance: 25.1
click at [905, 499] on ul at bounding box center [780, 496] width 933 height 67
click at [643, 452] on div at bounding box center [794, 452] width 905 height 0
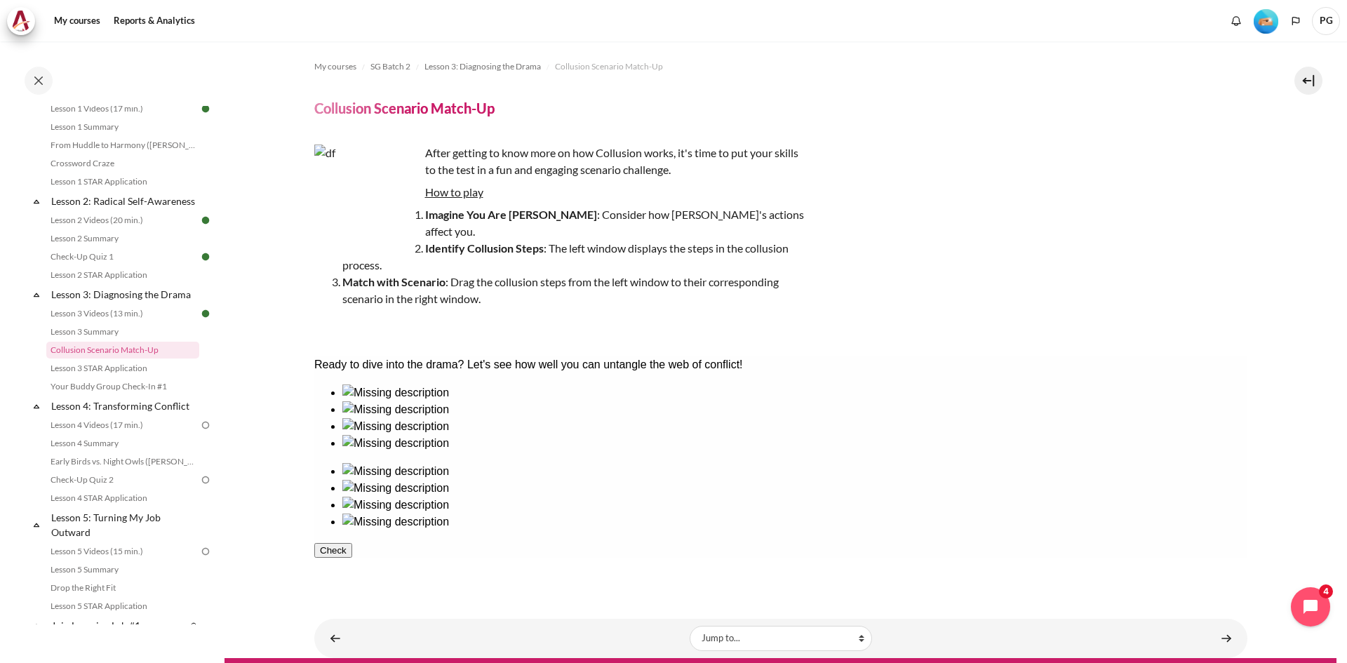
click at [351, 543] on button "Check" at bounding box center [333, 550] width 38 height 15
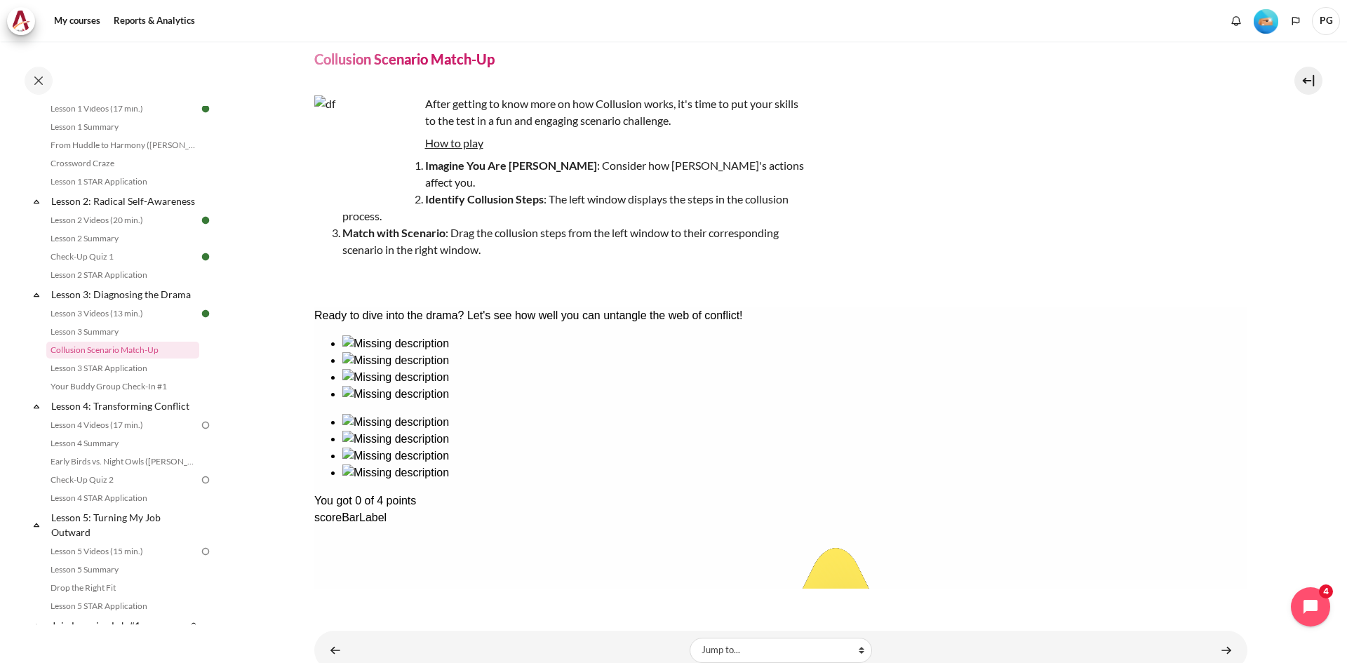
scroll to position [74, 0]
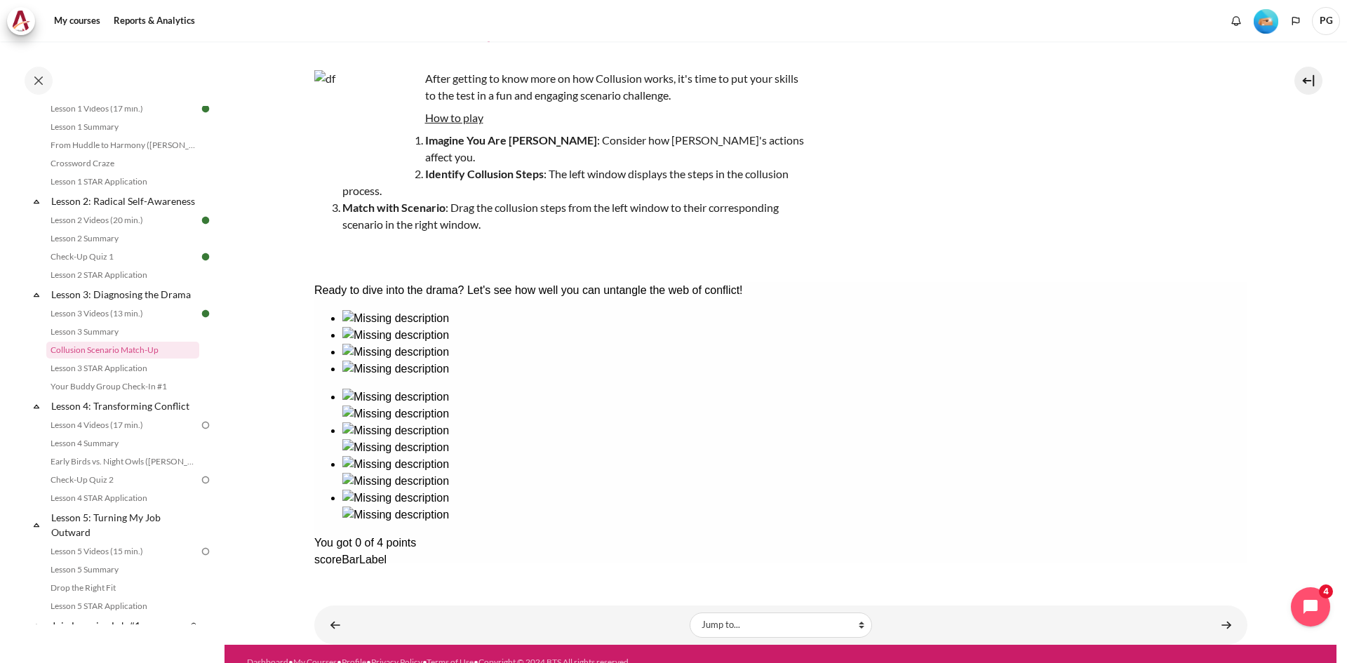
click at [1224, 611] on link "Content" at bounding box center [1226, 624] width 28 height 27
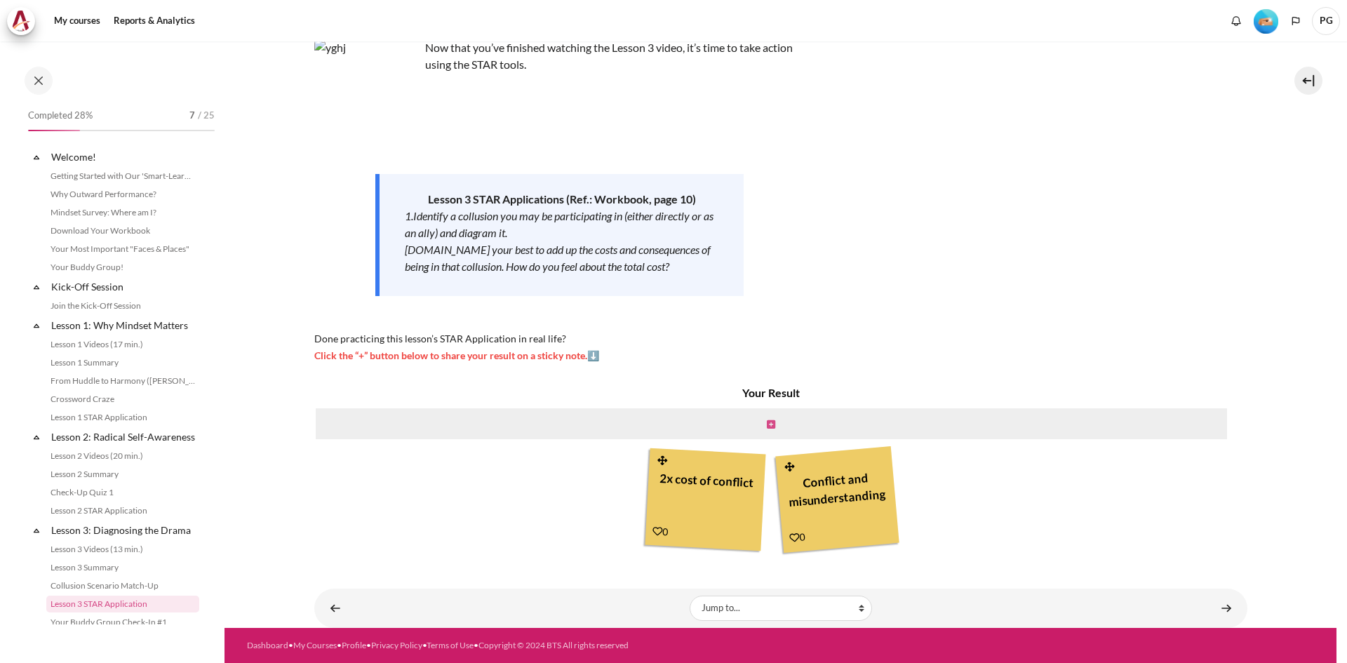
scroll to position [254, 0]
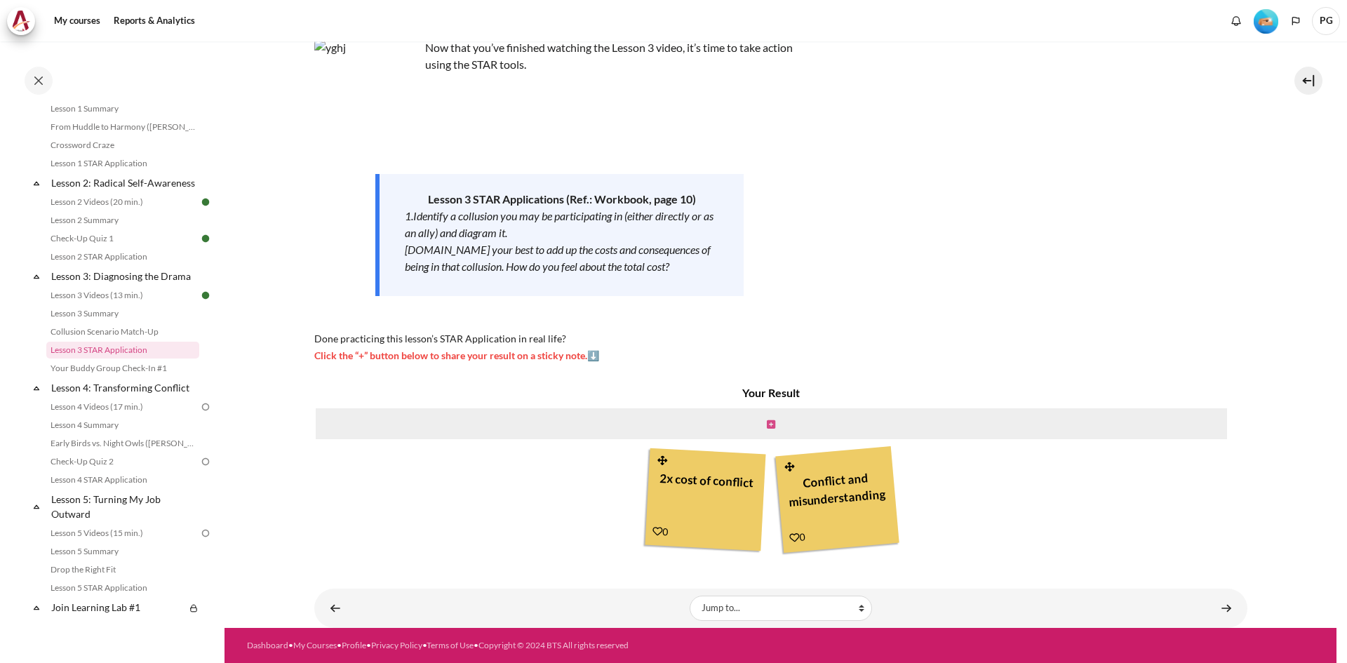
click at [768, 420] on icon "Content" at bounding box center [771, 425] width 8 height 10
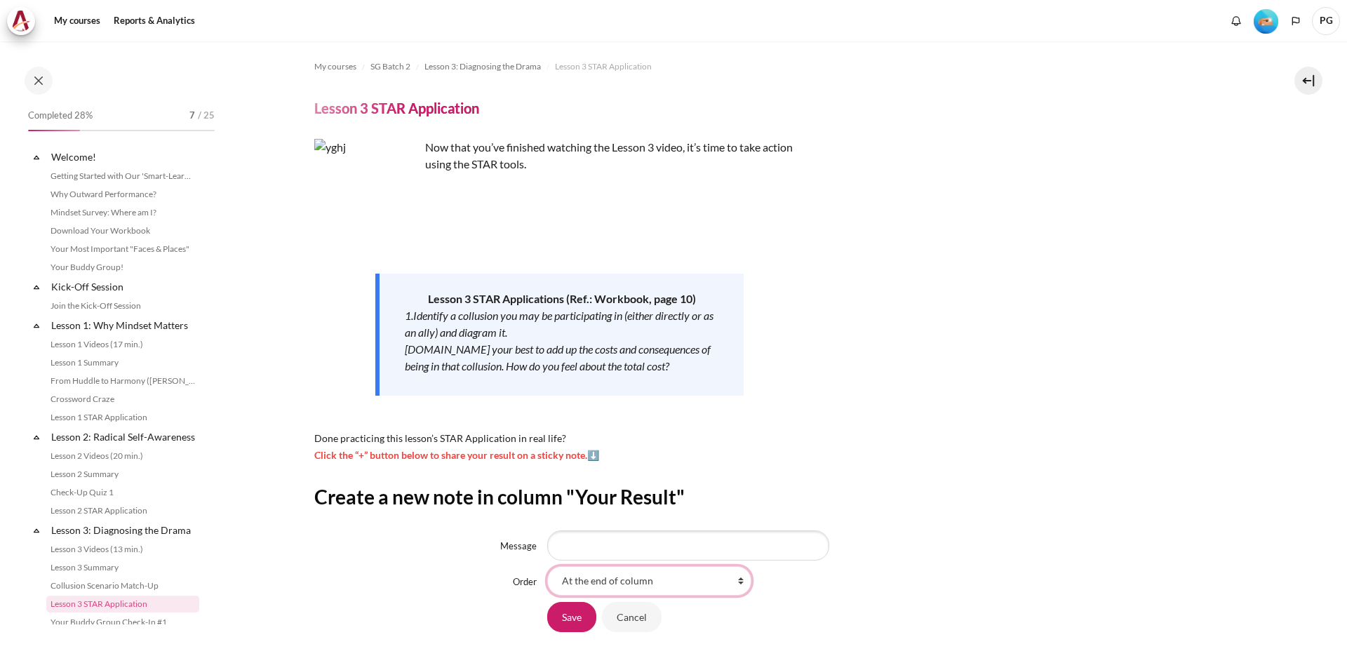
scroll to position [86, 0]
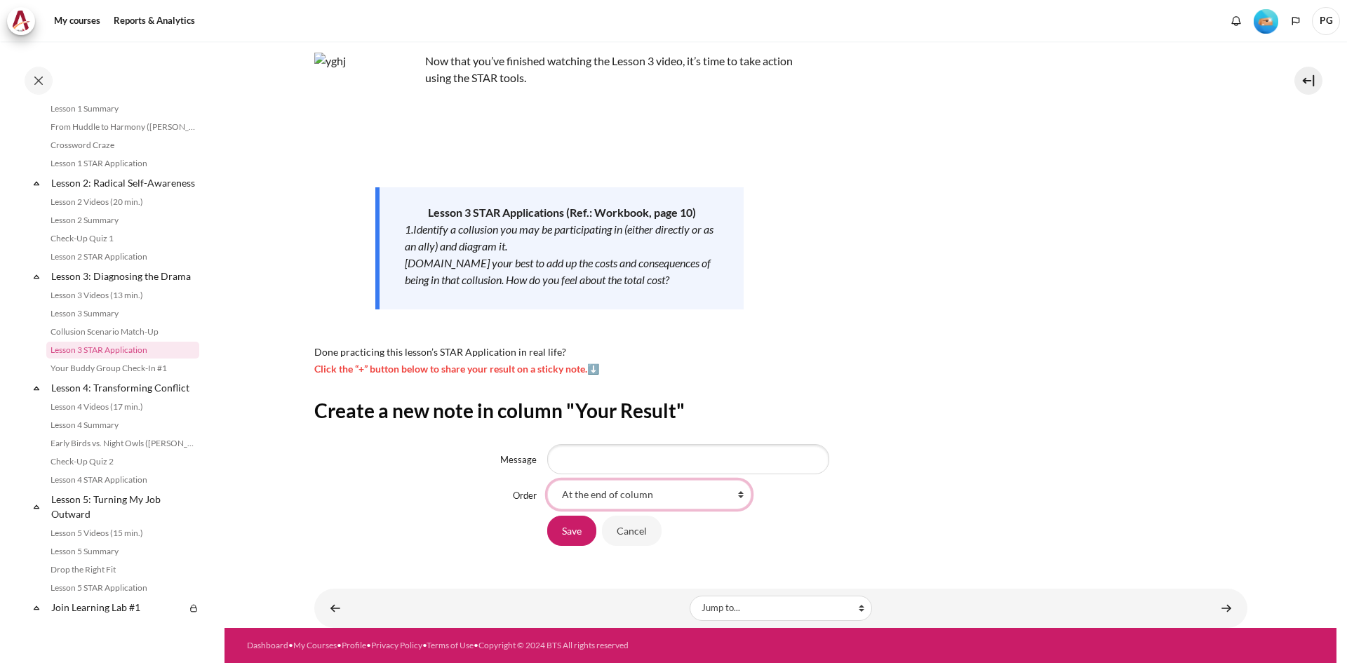
drag, startPoint x: 0, startPoint y: 0, endPoint x: 695, endPoint y: 501, distance: 856.3
click at [695, 501] on select "At the end of column First place in column After '2x cost of conflict ' After '…" at bounding box center [649, 494] width 204 height 29
select select "3"
click at [547, 480] on select "At the end of column First place in column After '2x cost of conflict ' After '…" at bounding box center [649, 494] width 204 height 29
click at [711, 489] on select "At the end of column First place in column After '2x cost of conflict ' After '…" at bounding box center [649, 494] width 204 height 29
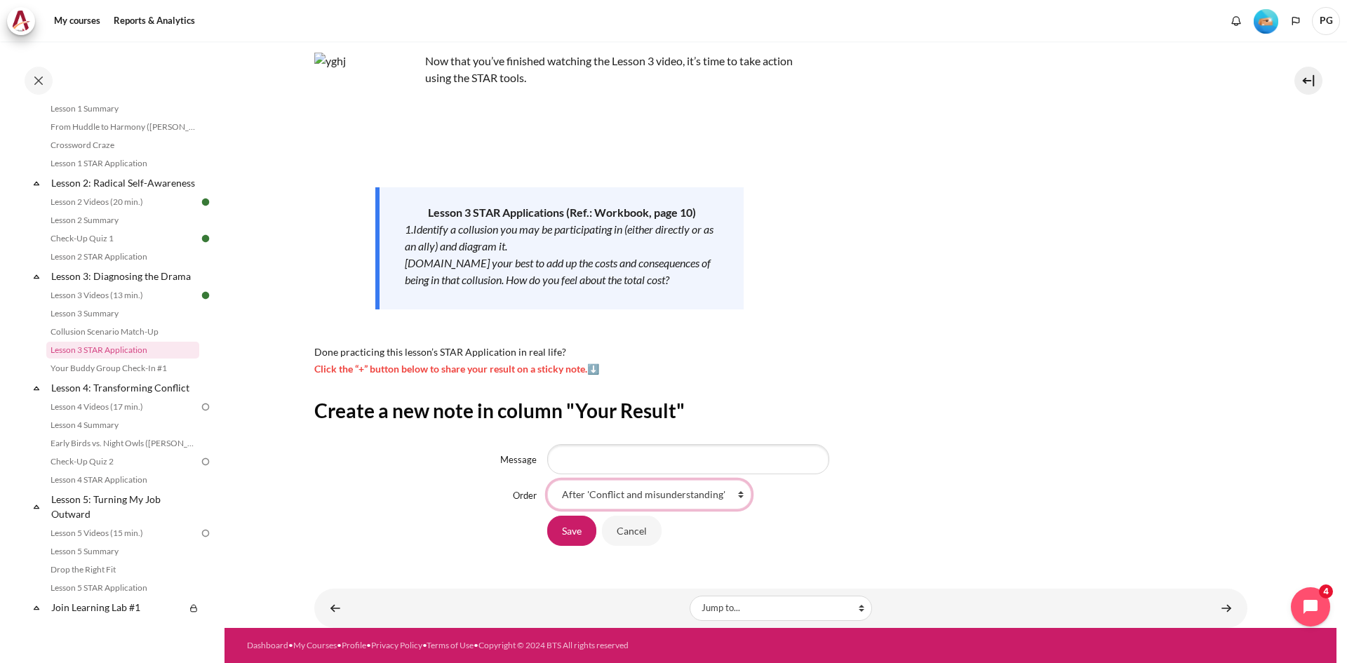
click at [547, 480] on select "At the end of column First place in column After '2x cost of conflict ' After '…" at bounding box center [649, 494] width 204 height 29
click at [701, 464] on input "Message" at bounding box center [688, 458] width 282 height 29
type input "w"
click at [656, 464] on input "may cause coll" at bounding box center [688, 458] width 282 height 29
type input "may cause collusion"
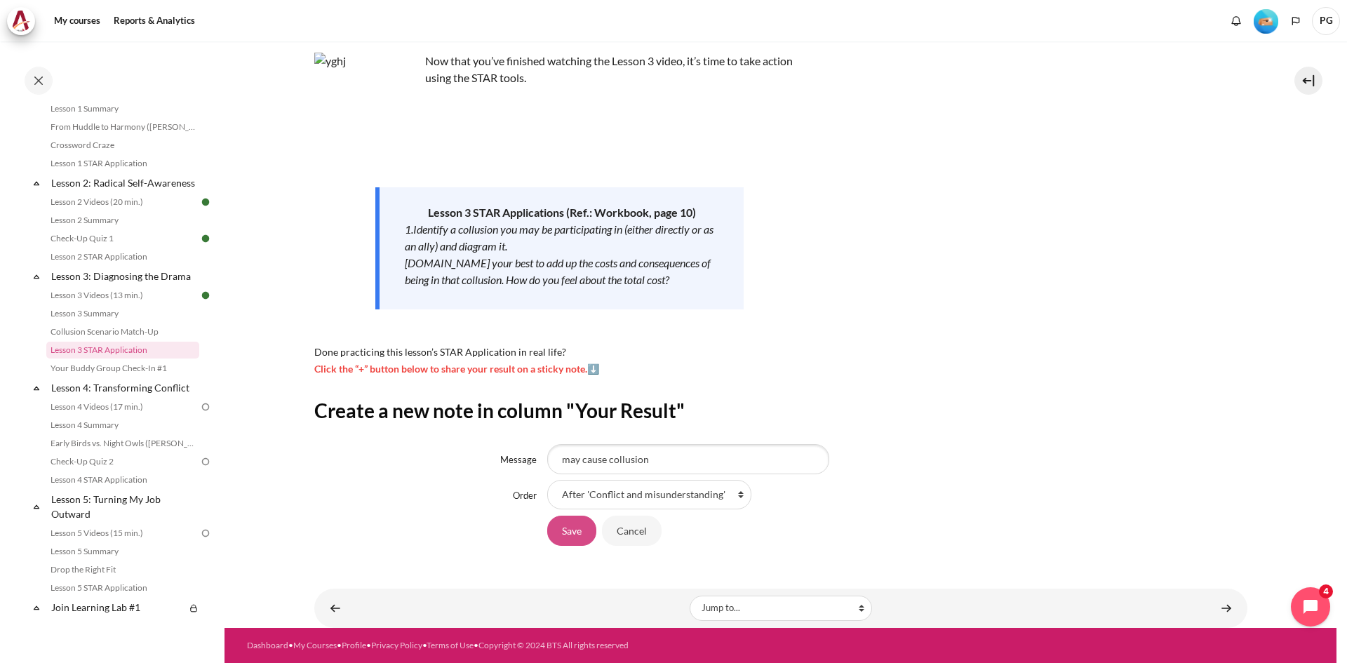
click at [563, 523] on input "Save" at bounding box center [571, 530] width 49 height 29
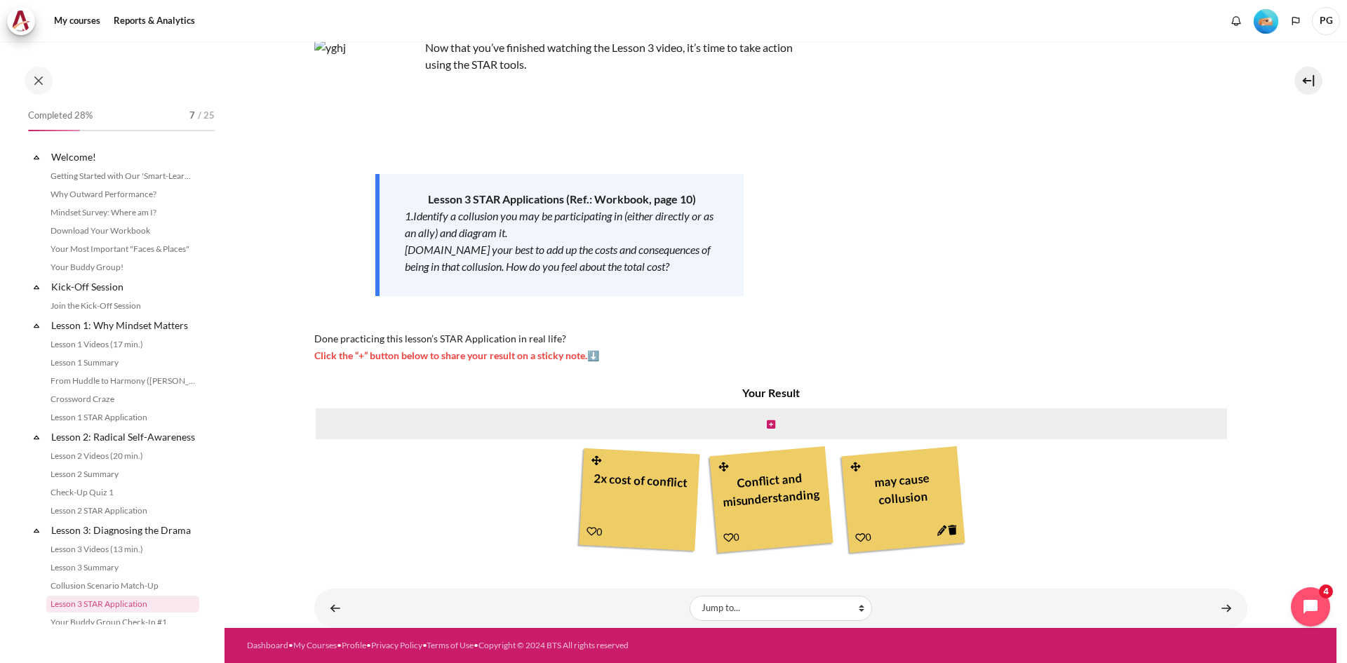
scroll to position [254, 0]
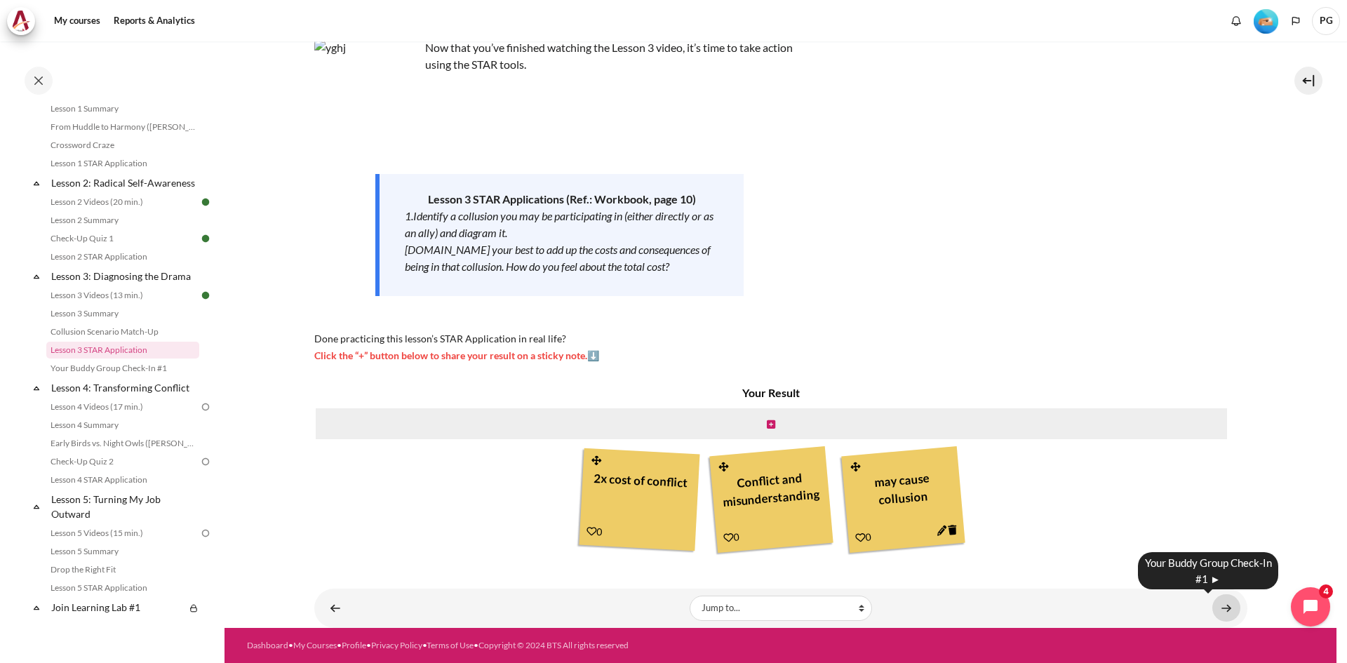
click at [1216, 605] on link "Content" at bounding box center [1226, 607] width 28 height 27
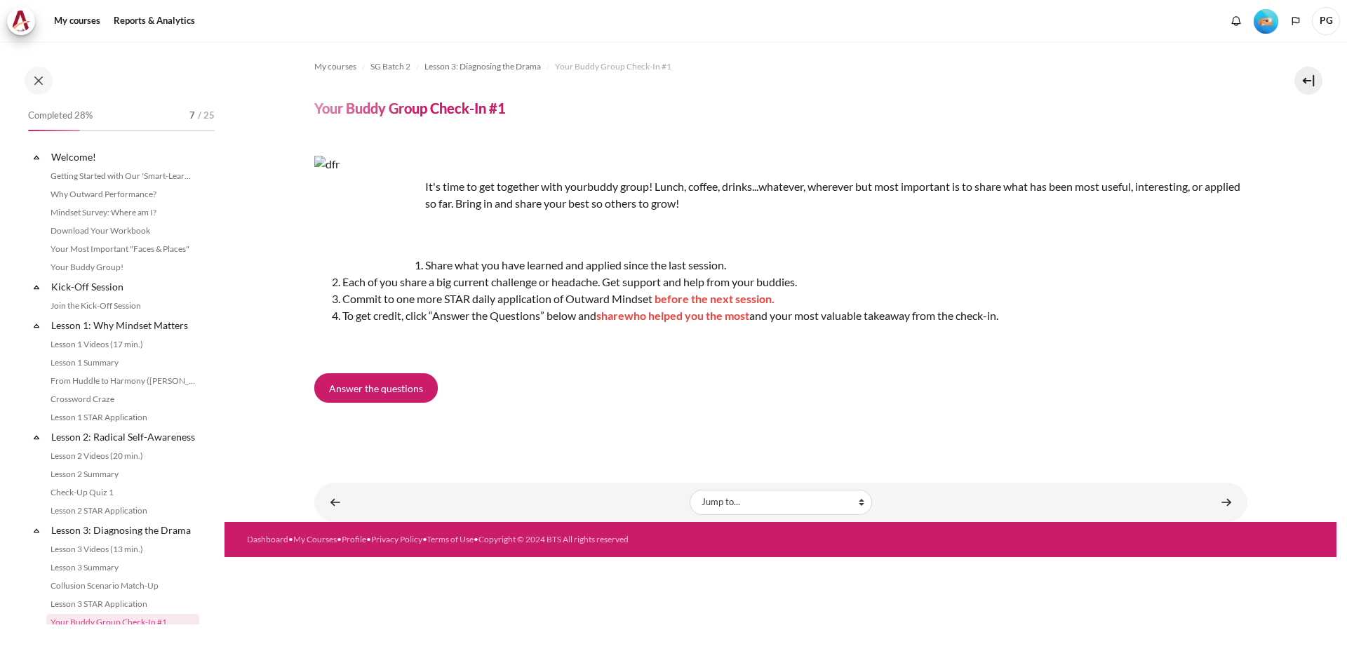
scroll to position [272, 0]
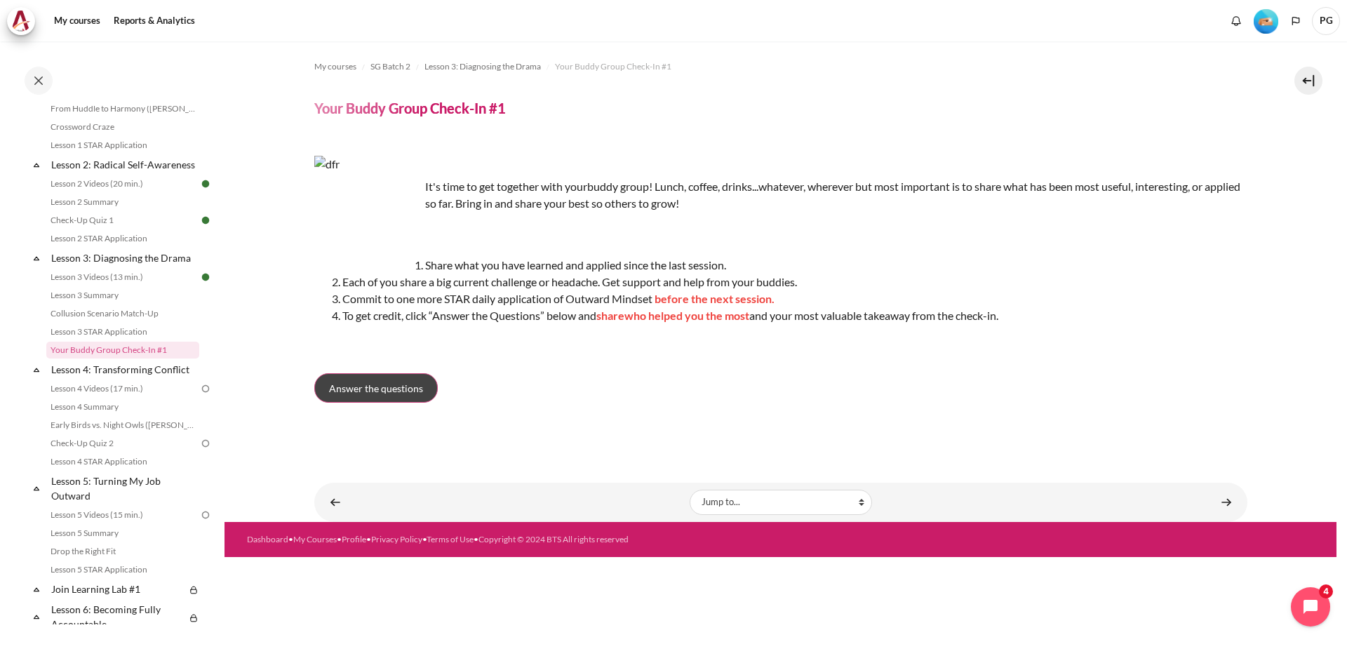
click at [408, 383] on span "Answer the questions" at bounding box center [376, 388] width 94 height 15
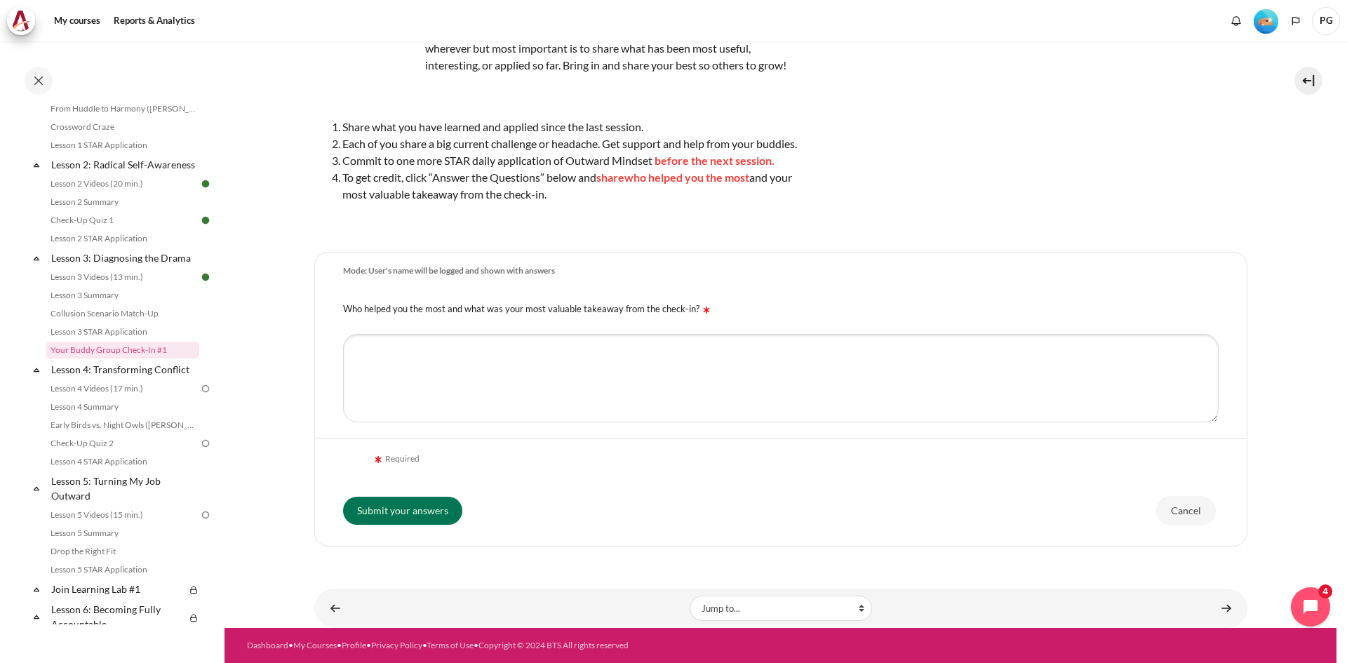
scroll to position [90, 0]
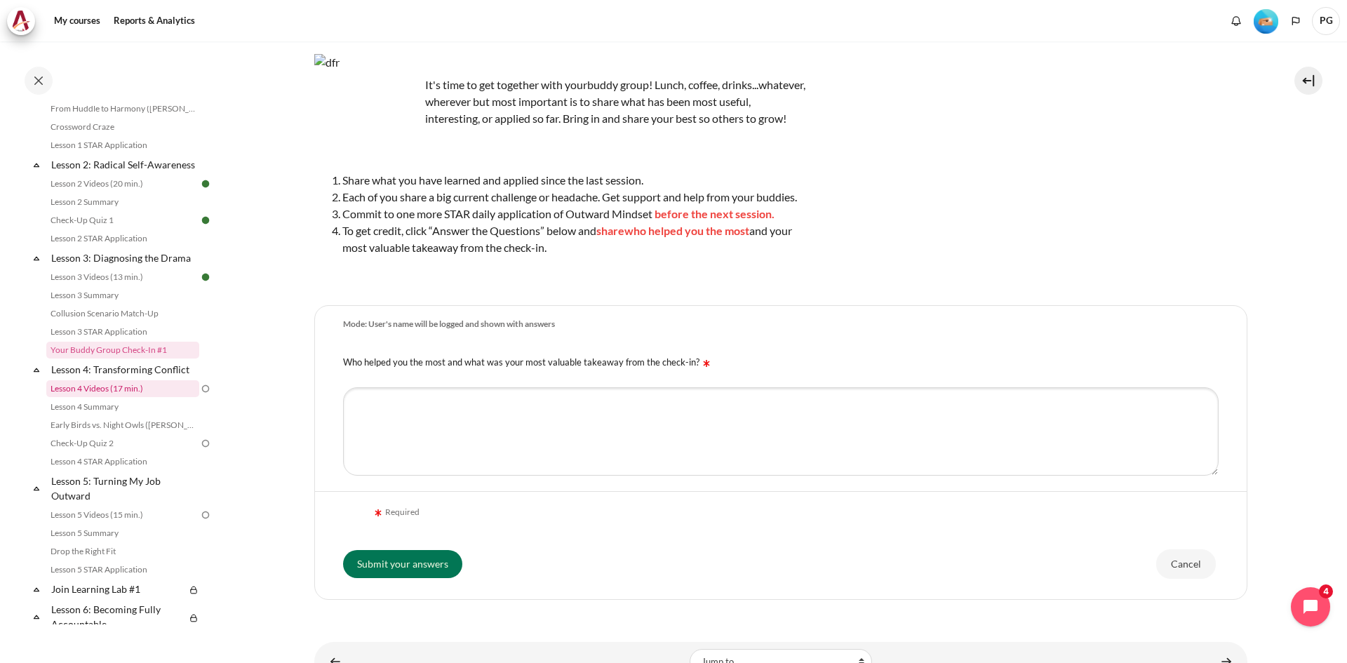
click at [139, 397] on link "Lesson 4 Videos (17 min.)" at bounding box center [122, 388] width 153 height 17
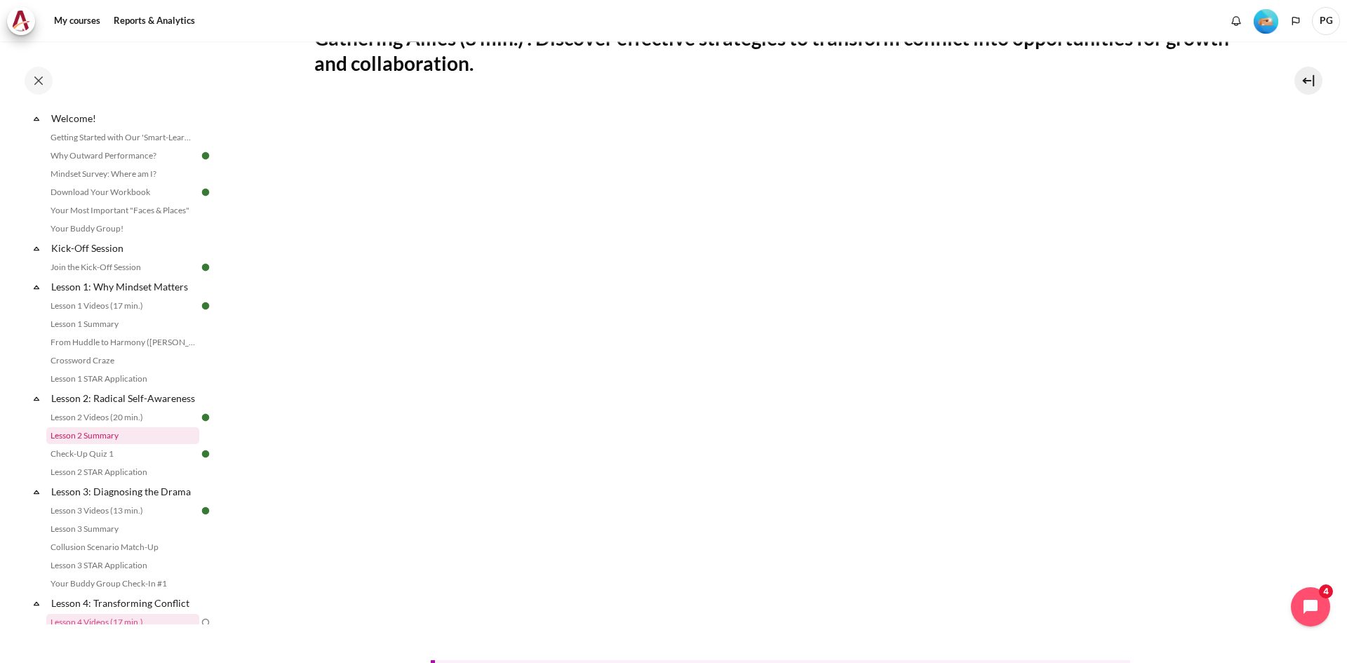
scroll to position [30, 0]
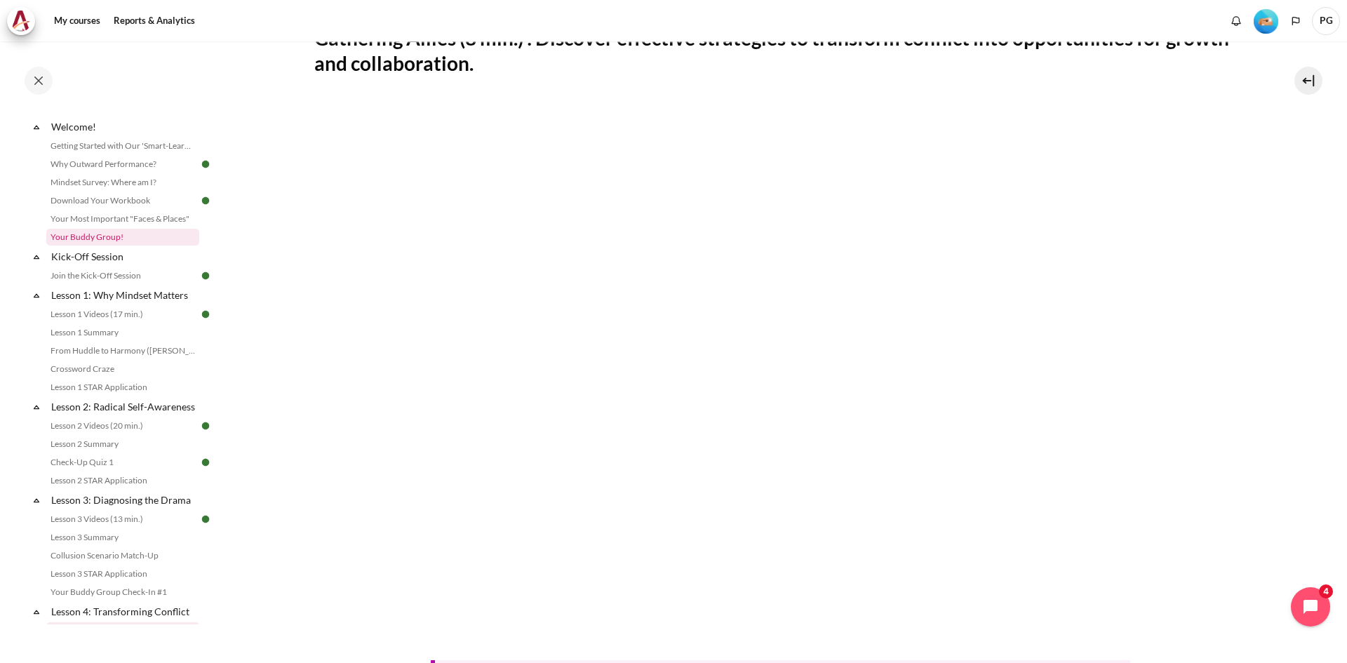
click at [123, 239] on link "Your Buddy Group!" at bounding box center [122, 237] width 153 height 17
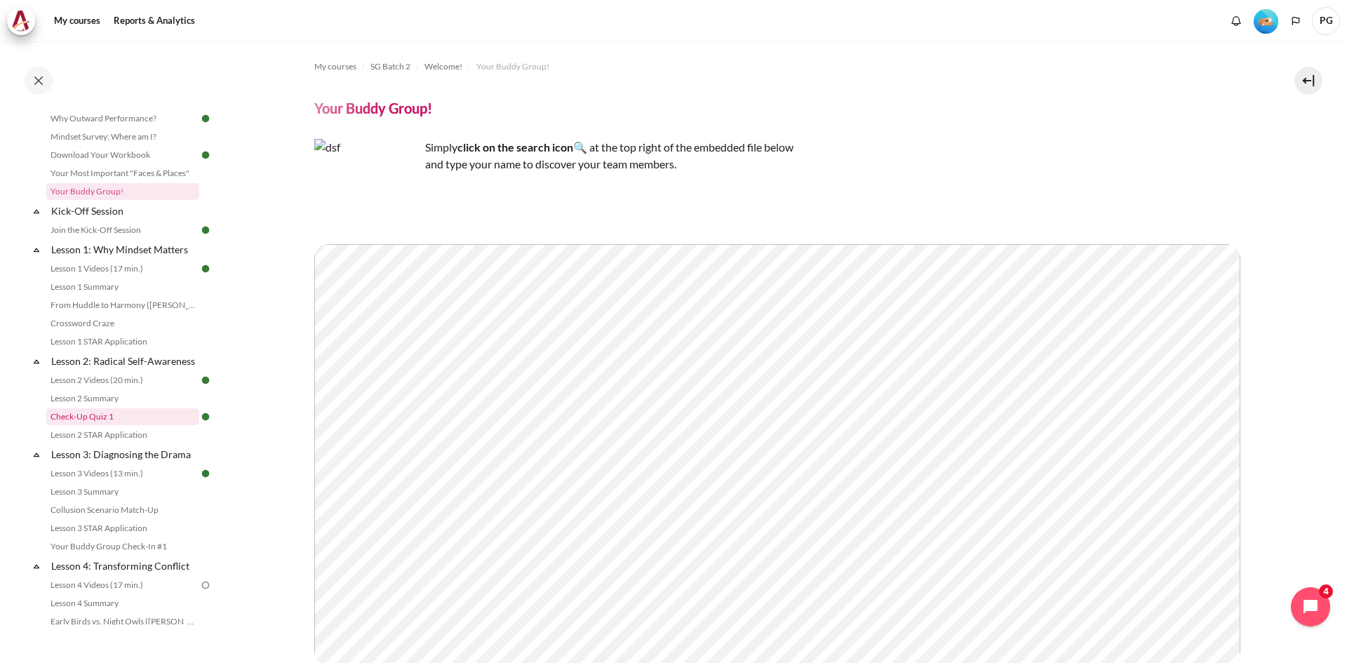
scroll to position [210, 0]
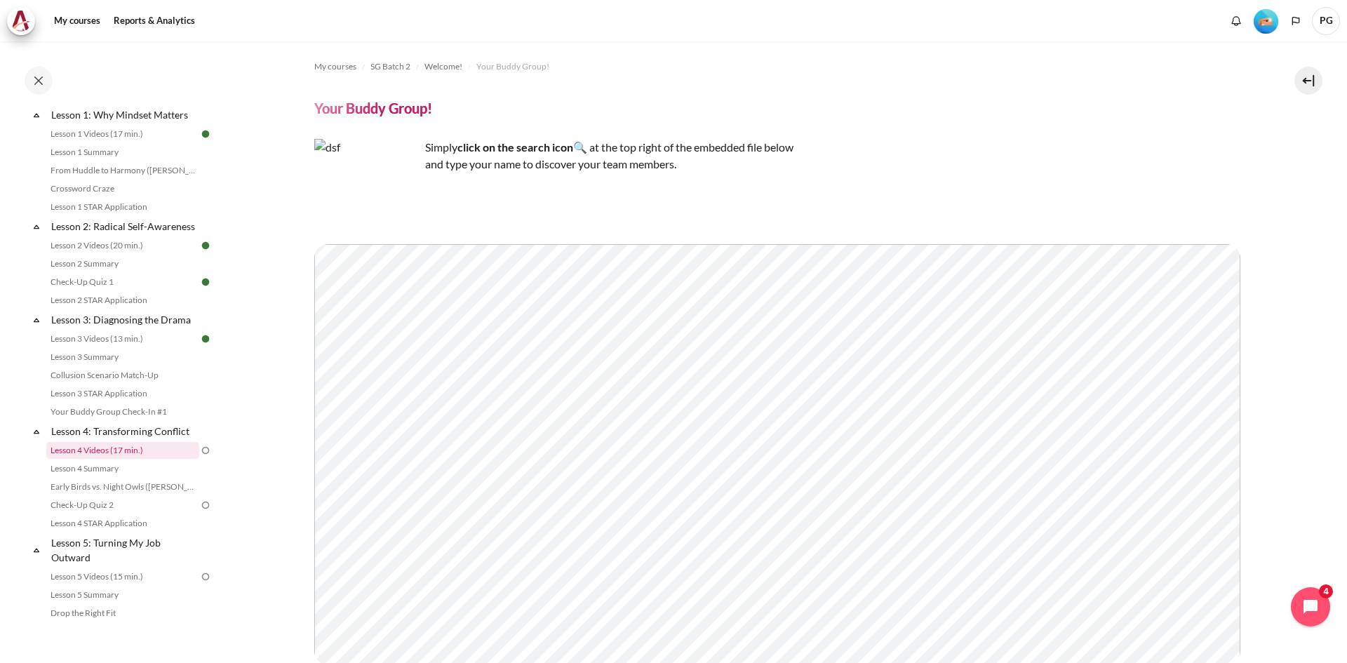
click at [152, 459] on link "Lesson 4 Videos (17 min.)" at bounding box center [122, 450] width 153 height 17
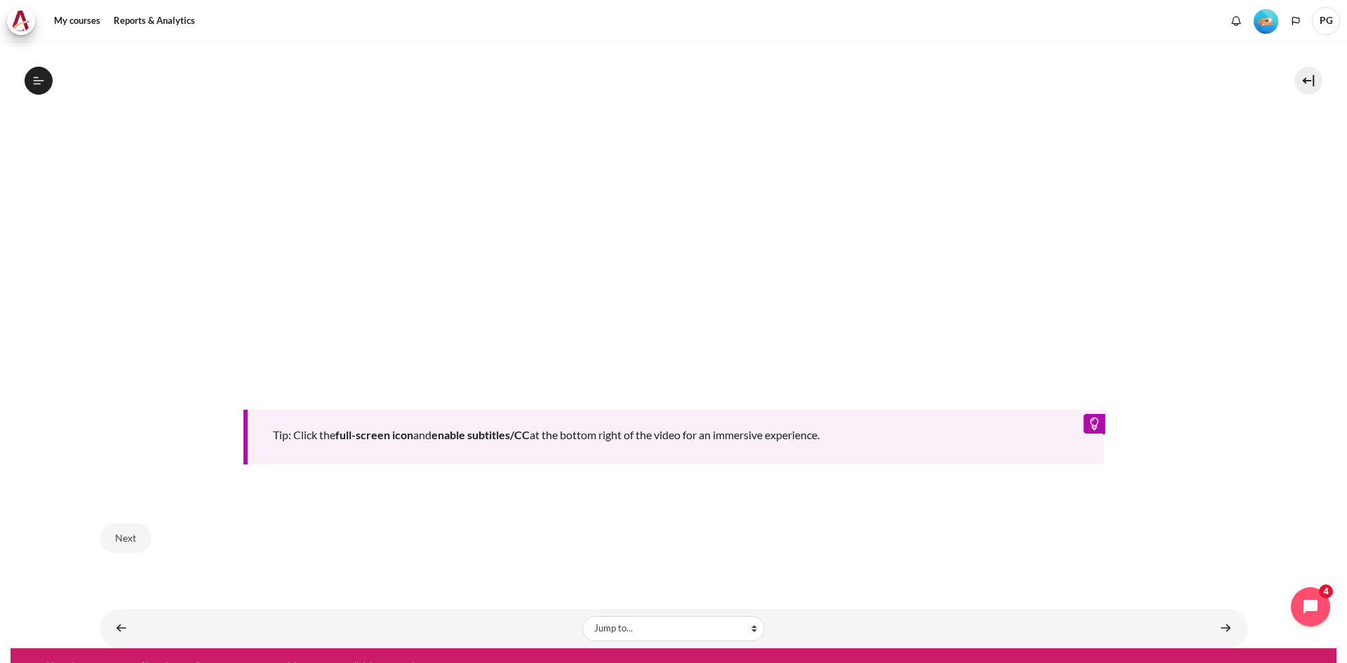
scroll to position [642, 0]
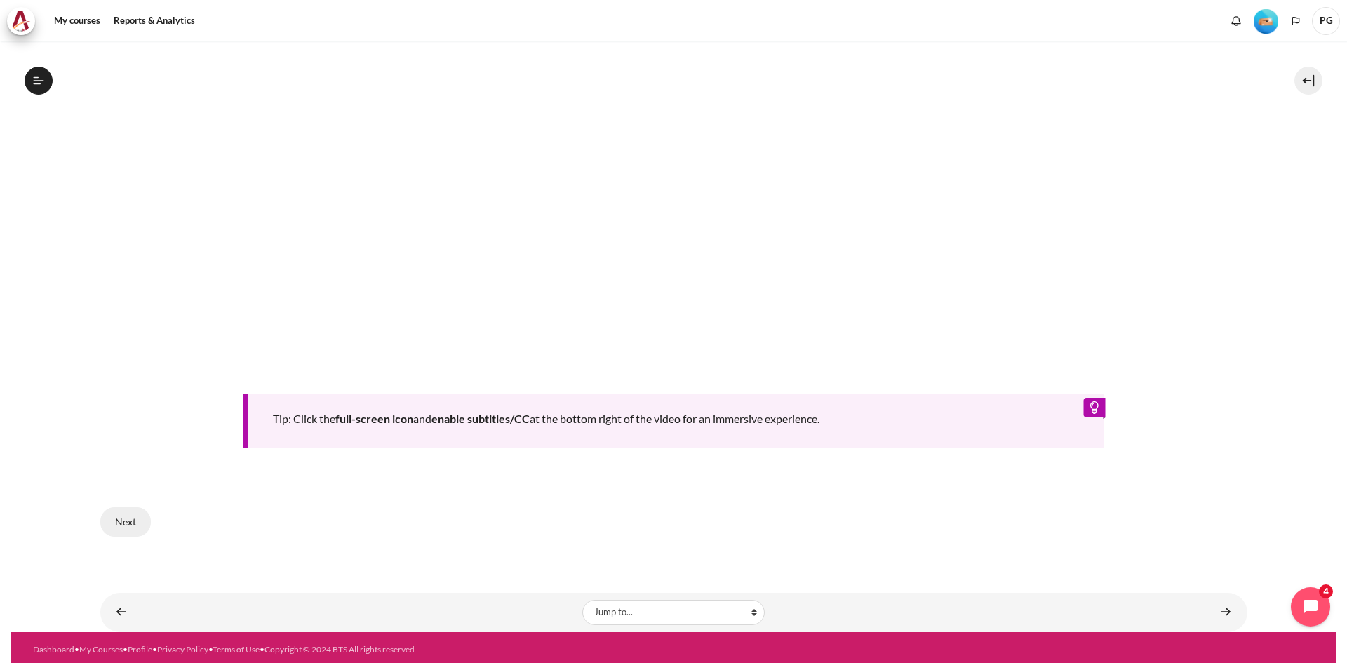
click at [128, 516] on button "Next" at bounding box center [125, 521] width 51 height 29
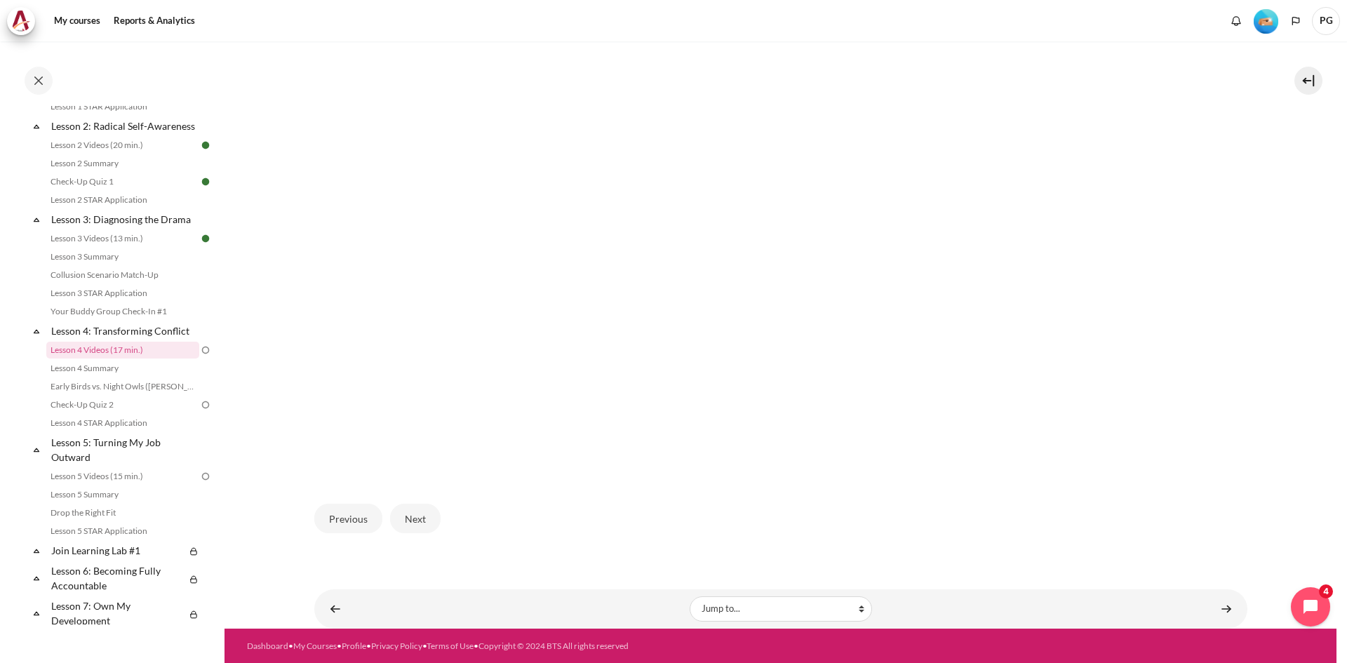
scroll to position [386, 0]
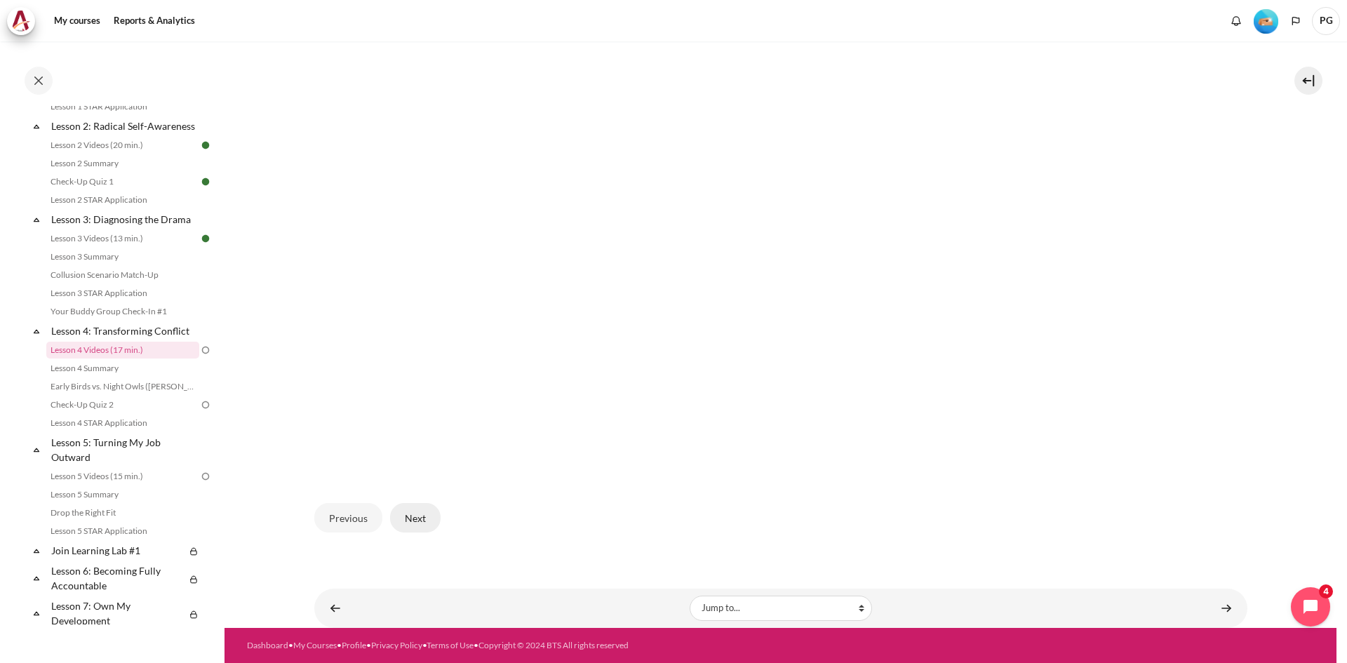
click at [430, 518] on button "Next" at bounding box center [415, 517] width 51 height 29
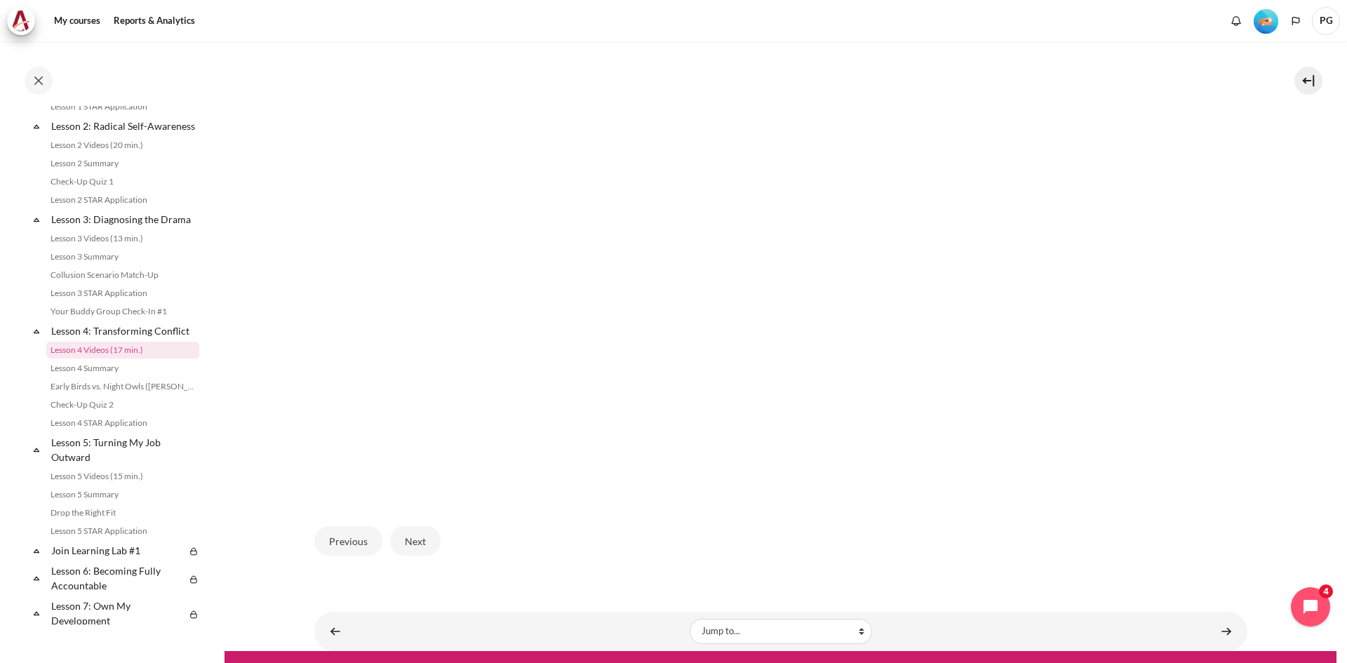
scroll to position [386, 0]
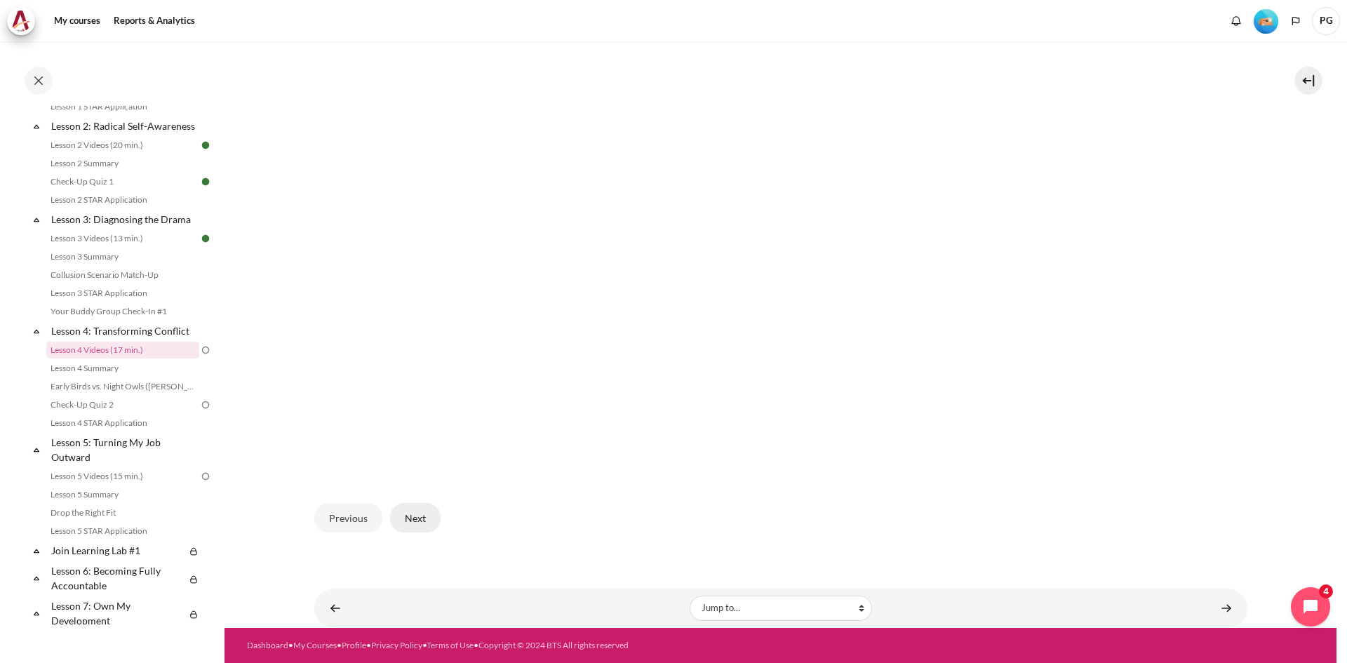
click at [423, 525] on button "Next" at bounding box center [415, 517] width 51 height 29
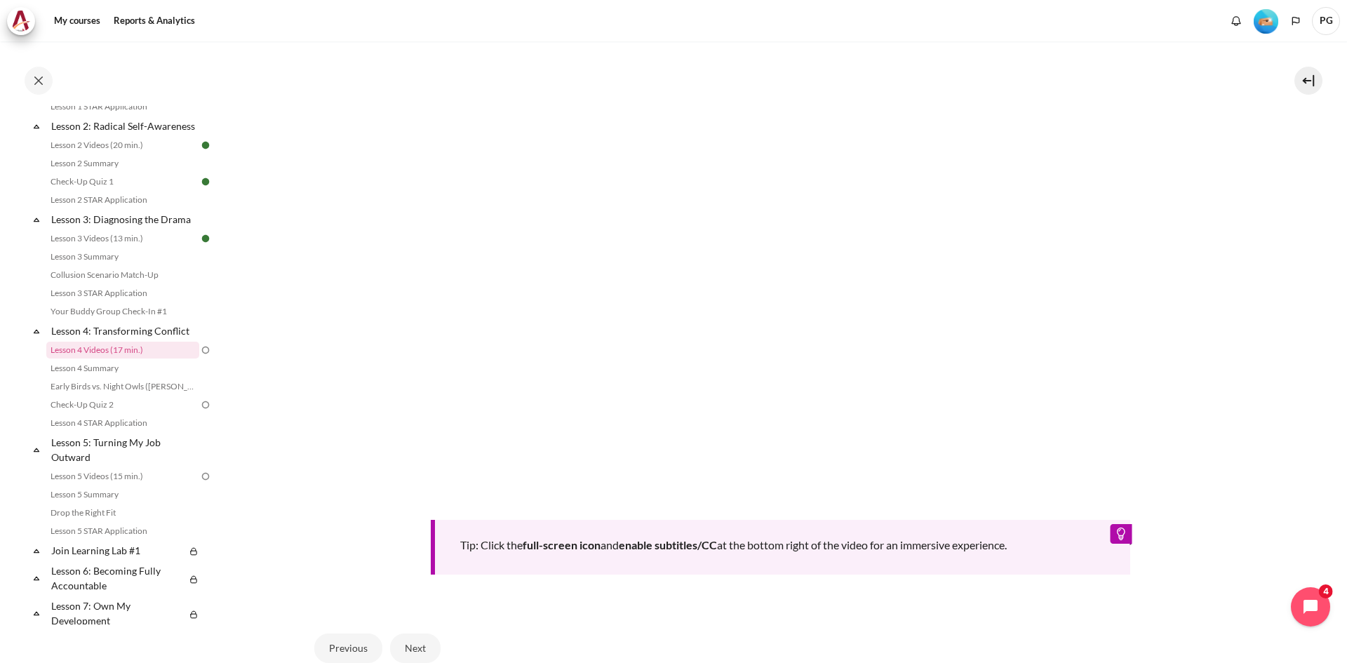
scroll to position [491, 0]
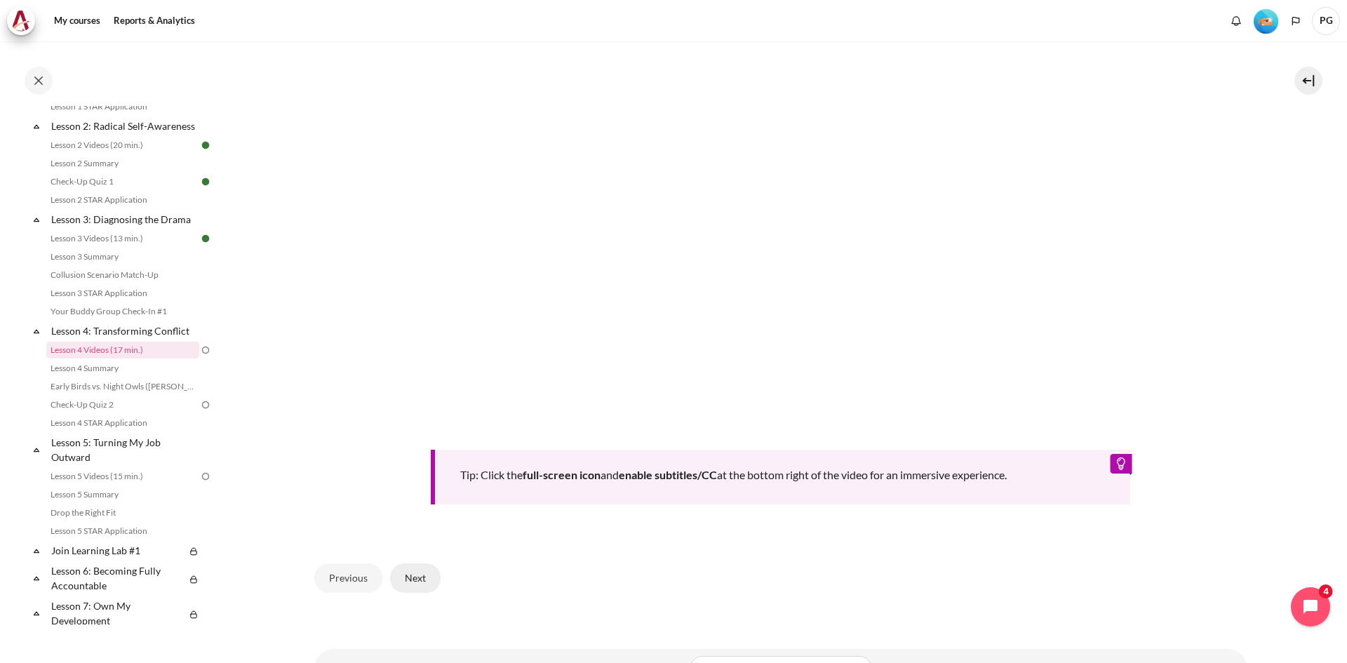
click at [401, 579] on button "Next" at bounding box center [415, 577] width 51 height 29
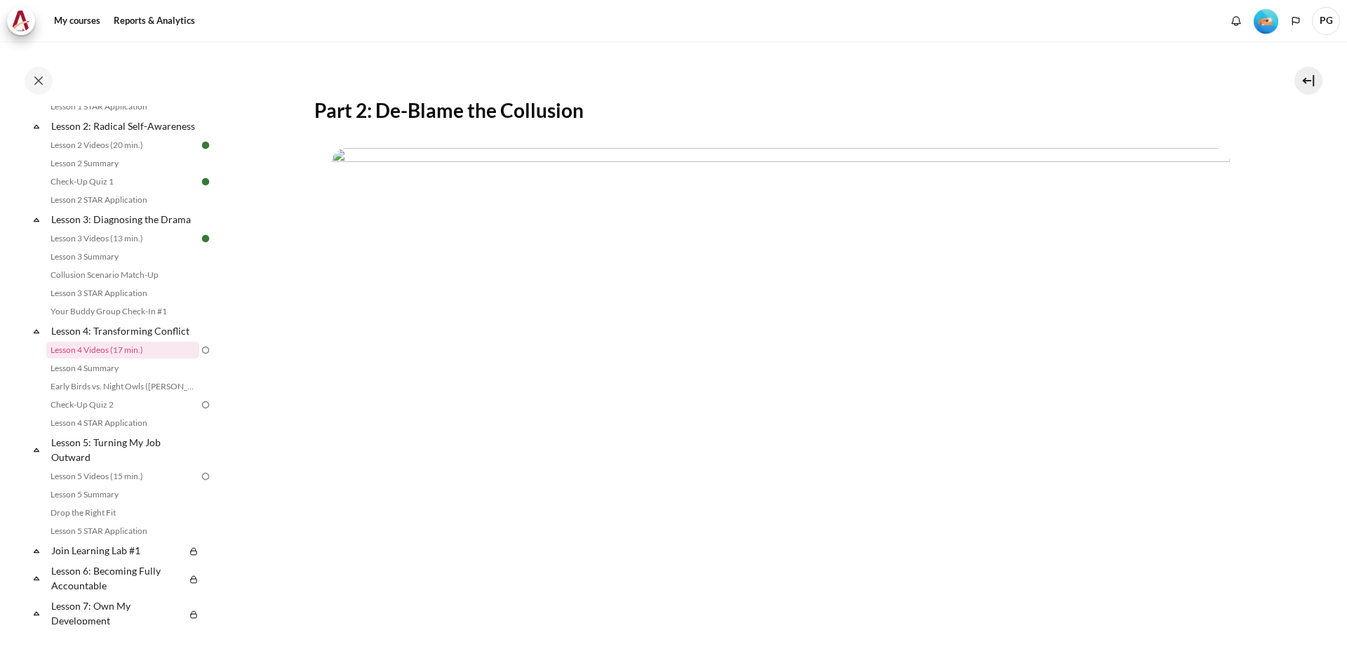
scroll to position [210, 0]
click at [604, 295] on img "Content" at bounding box center [781, 398] width 898 height 505
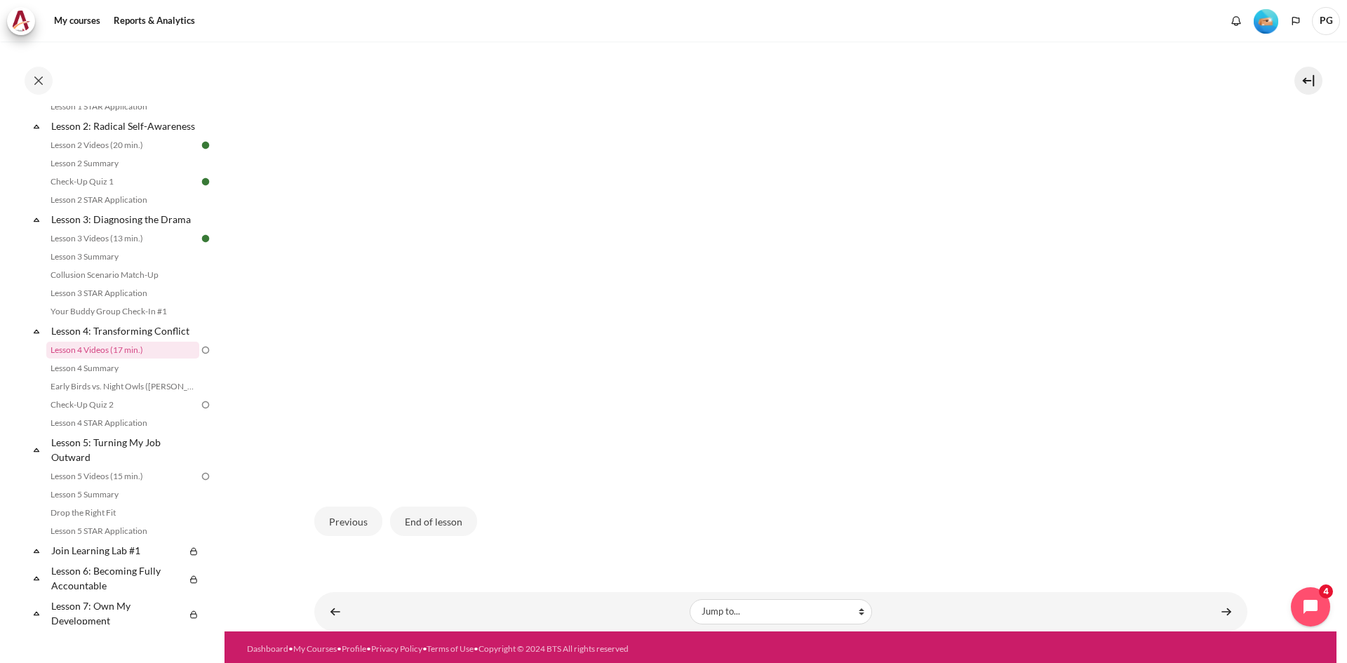
scroll to position [386, 0]
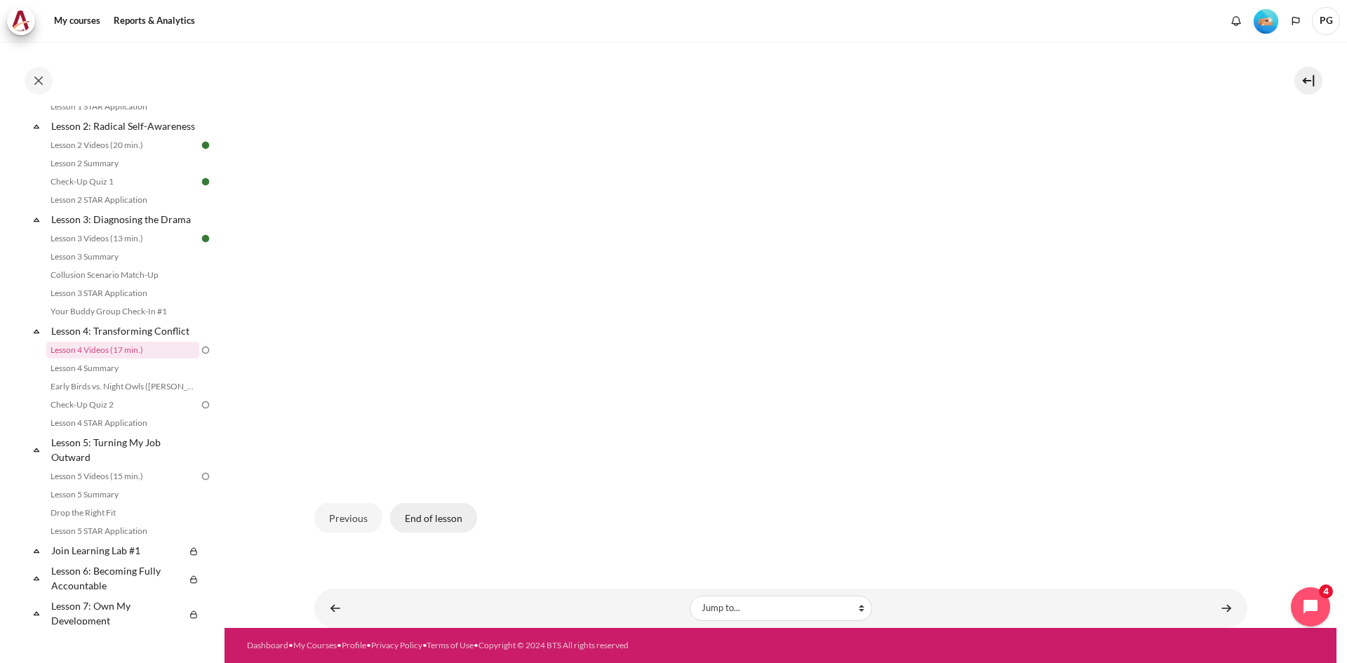
click at [455, 516] on button "End of lesson" at bounding box center [433, 517] width 87 height 29
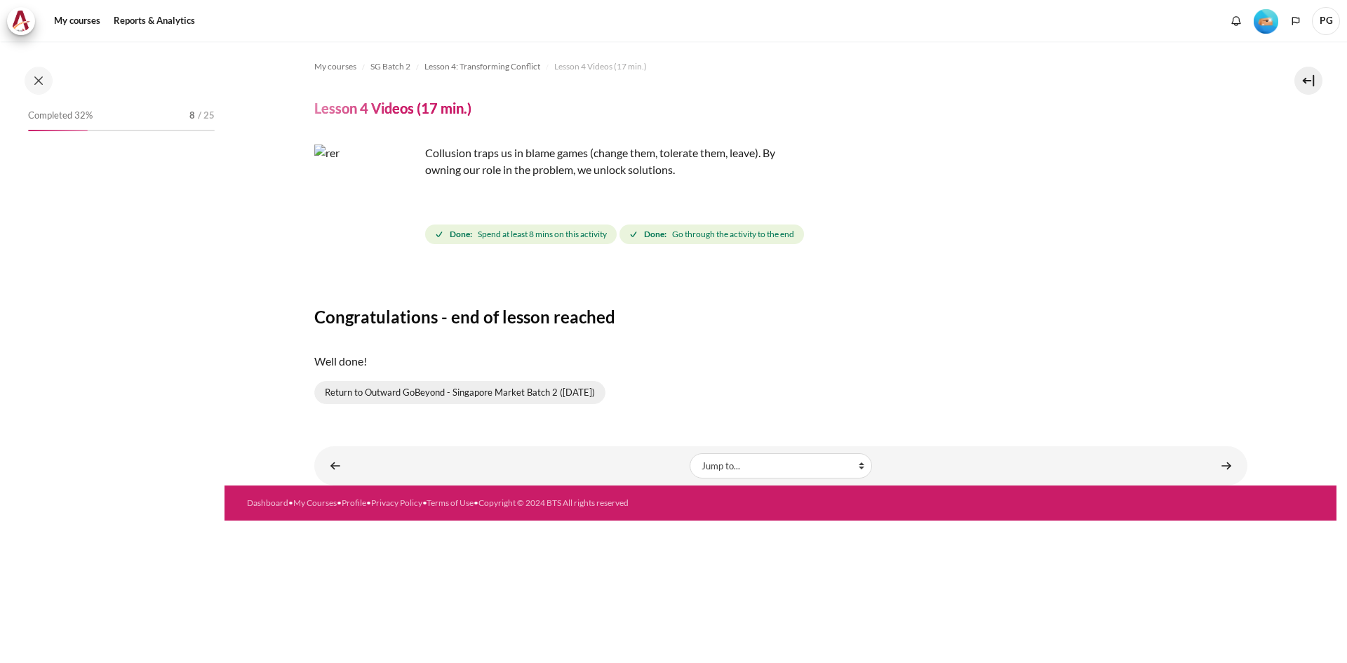
scroll to position [311, 0]
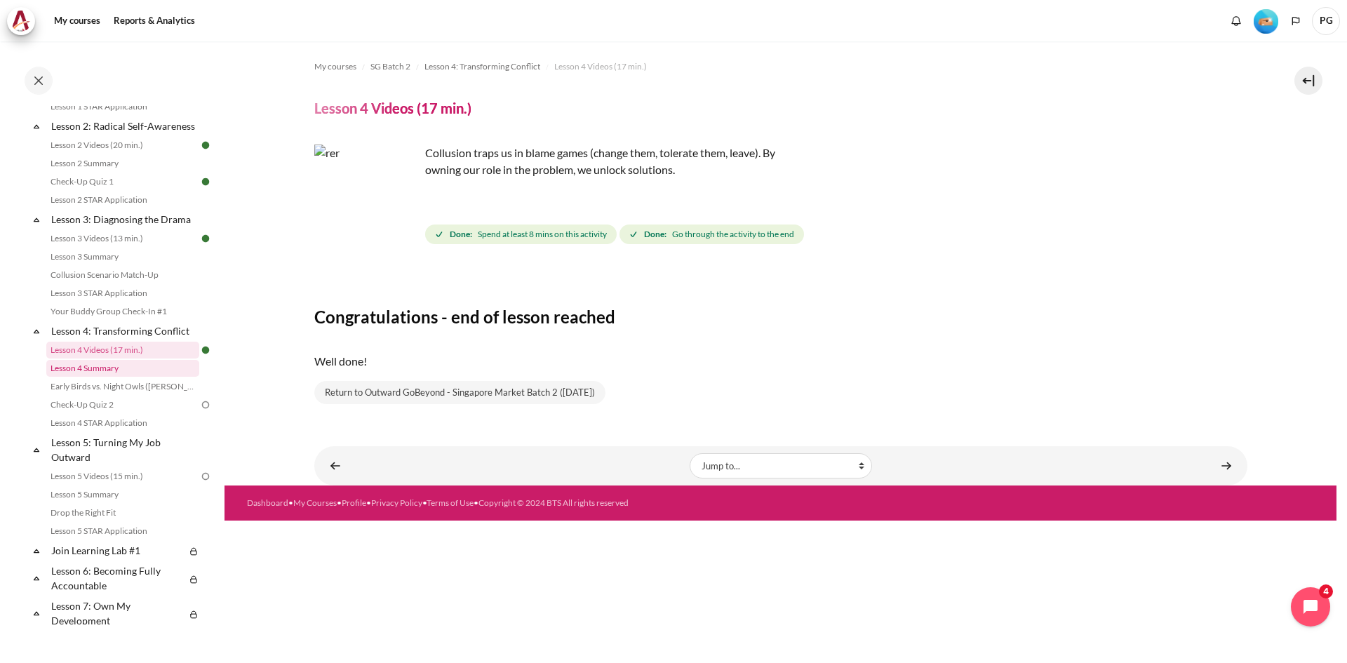
click at [157, 377] on link "Lesson 4 Summary" at bounding box center [122, 368] width 153 height 17
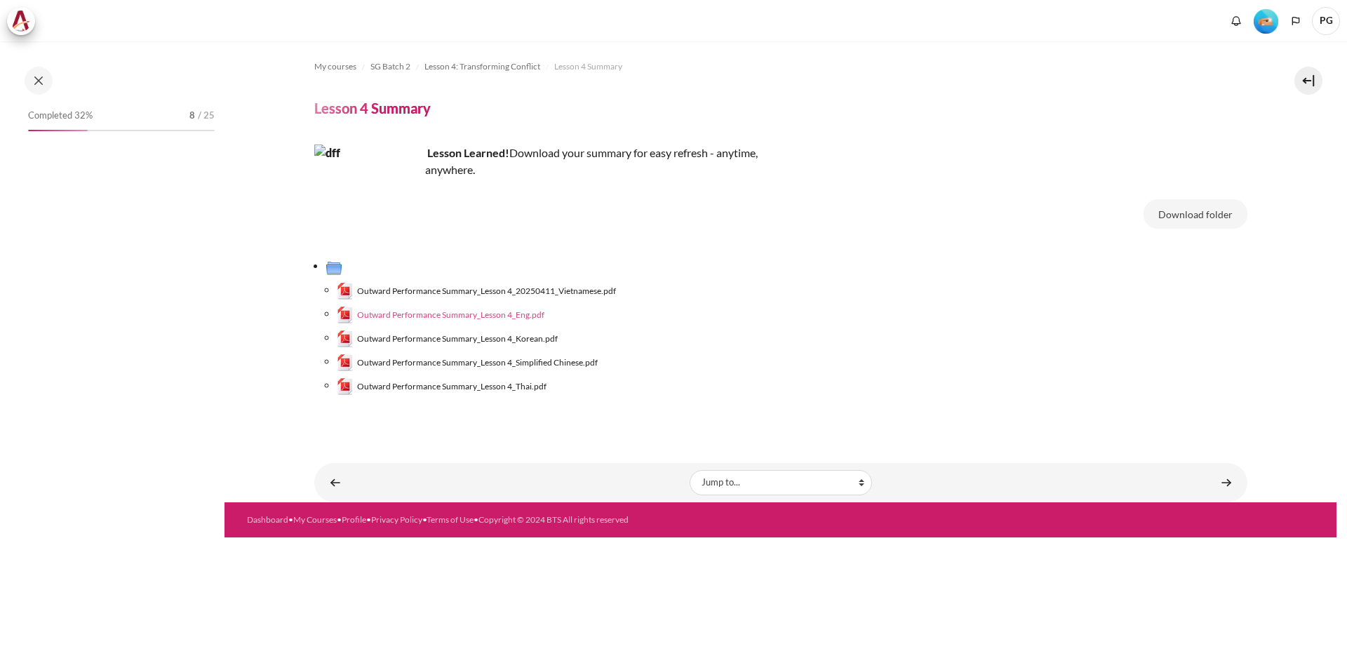
scroll to position [329, 0]
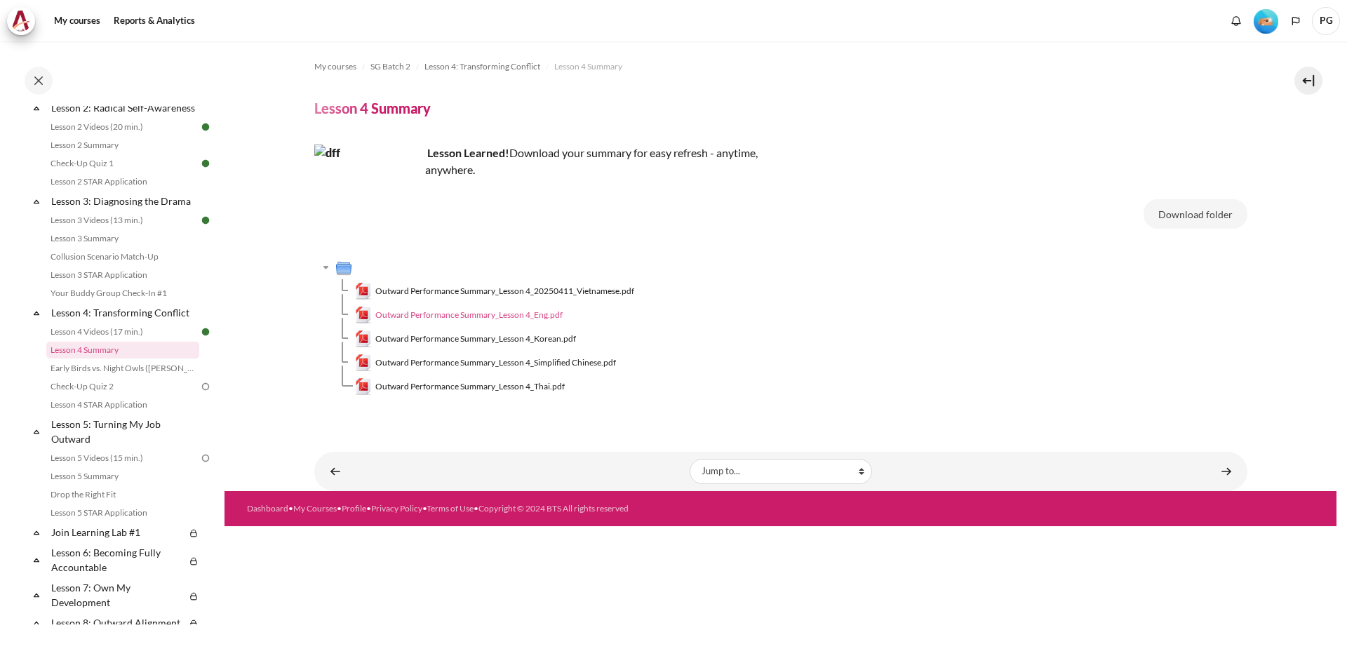
click at [391, 312] on span "Outward Performance Summary_Lesson 4_Eng.pdf" at bounding box center [468, 315] width 187 height 13
click at [136, 377] on link "Early Birds vs. Night Owls ([PERSON_NAME]'s Story)" at bounding box center [122, 368] width 153 height 17
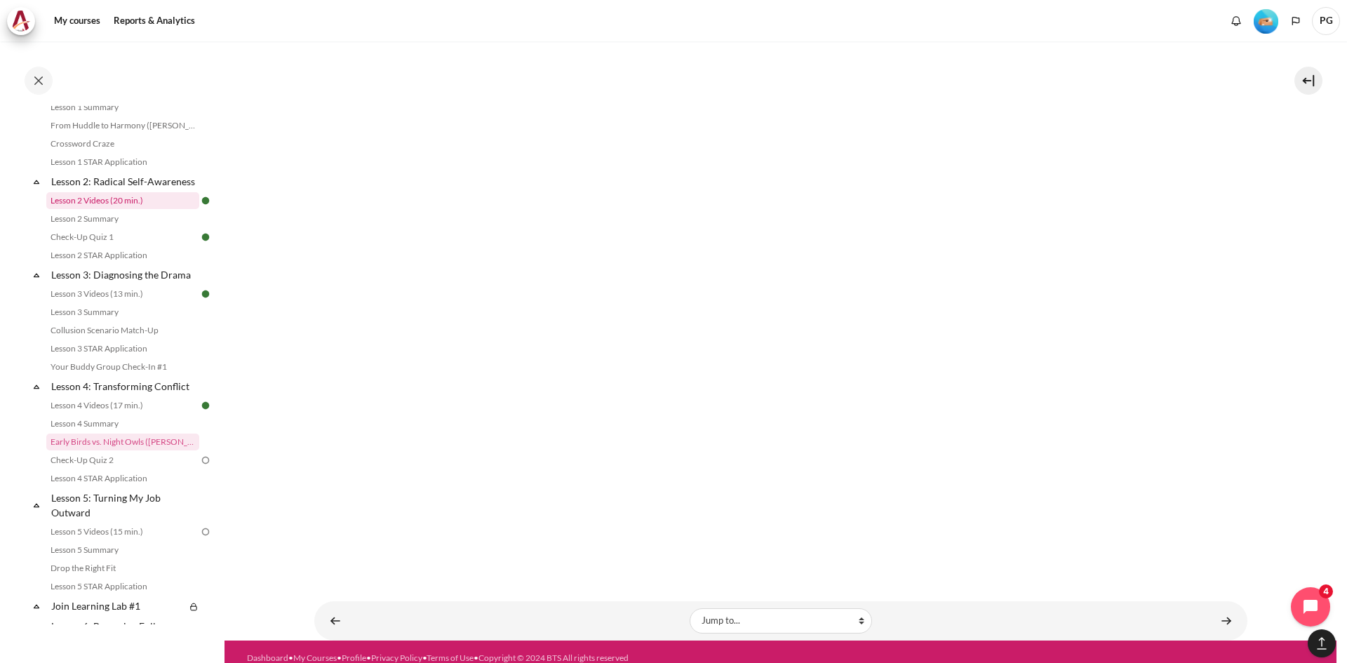
scroll to position [281, 0]
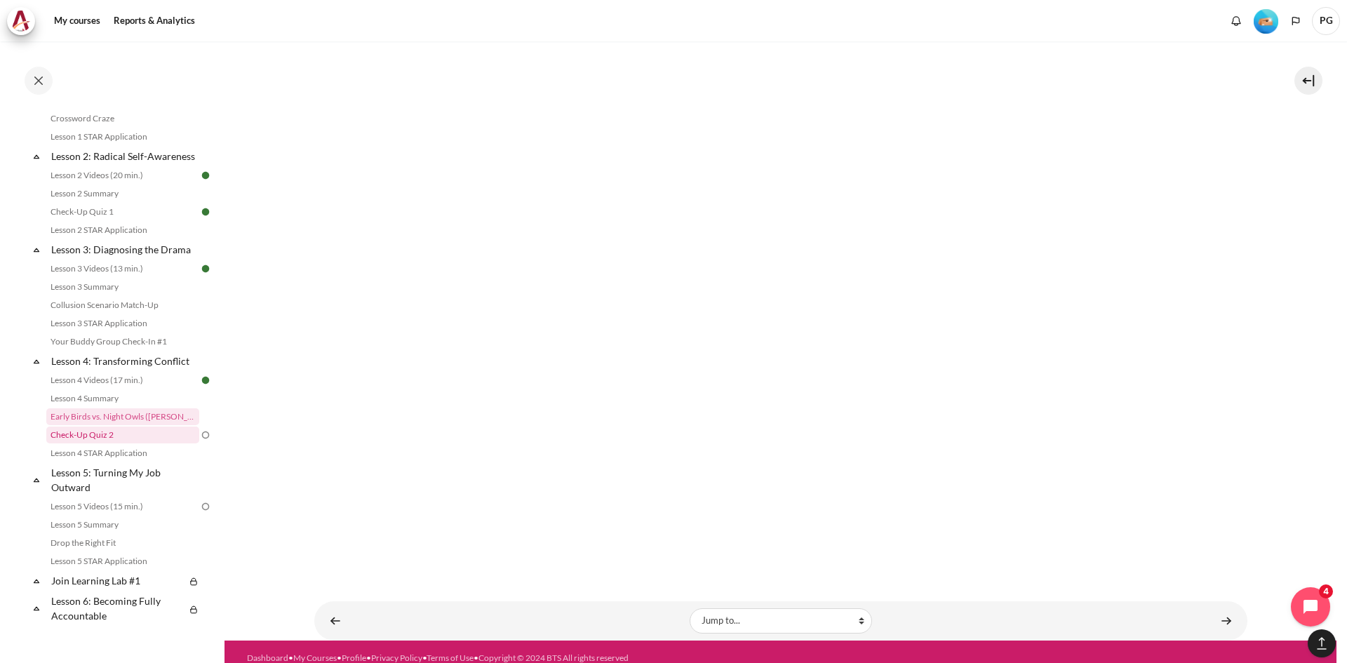
click at [142, 443] on link "Check-Up Quiz 2" at bounding box center [122, 435] width 153 height 17
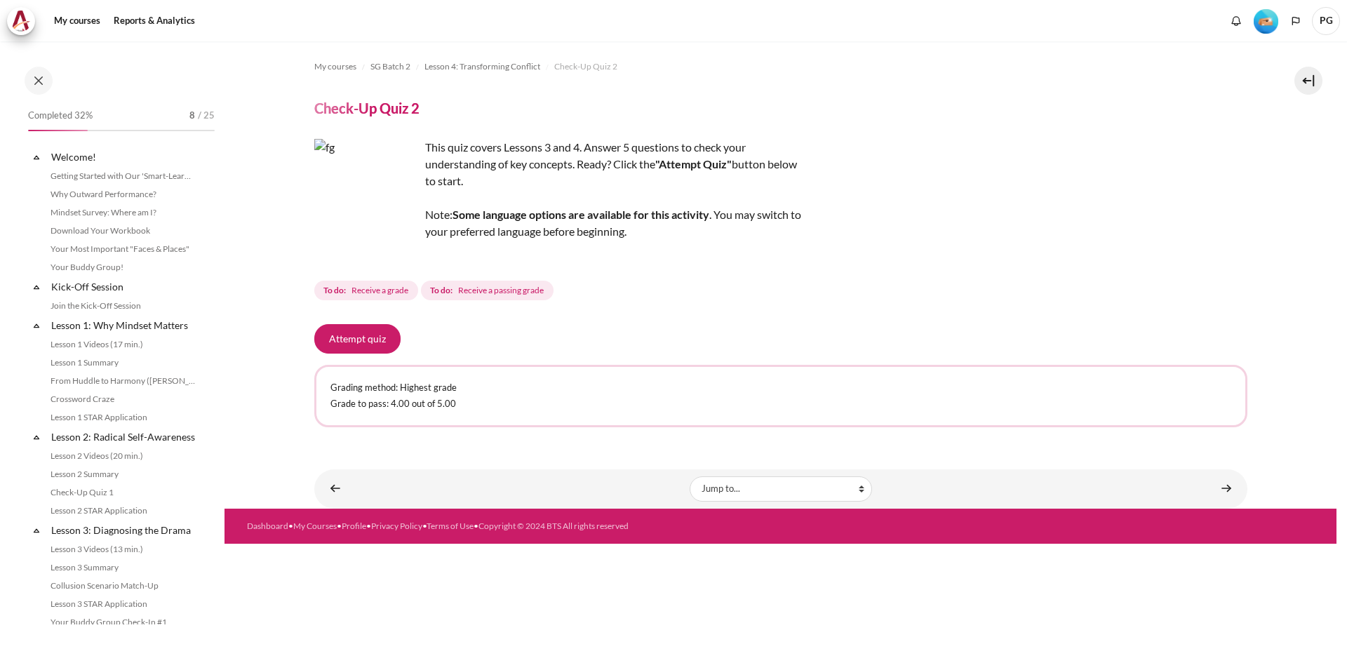
scroll to position [366, 0]
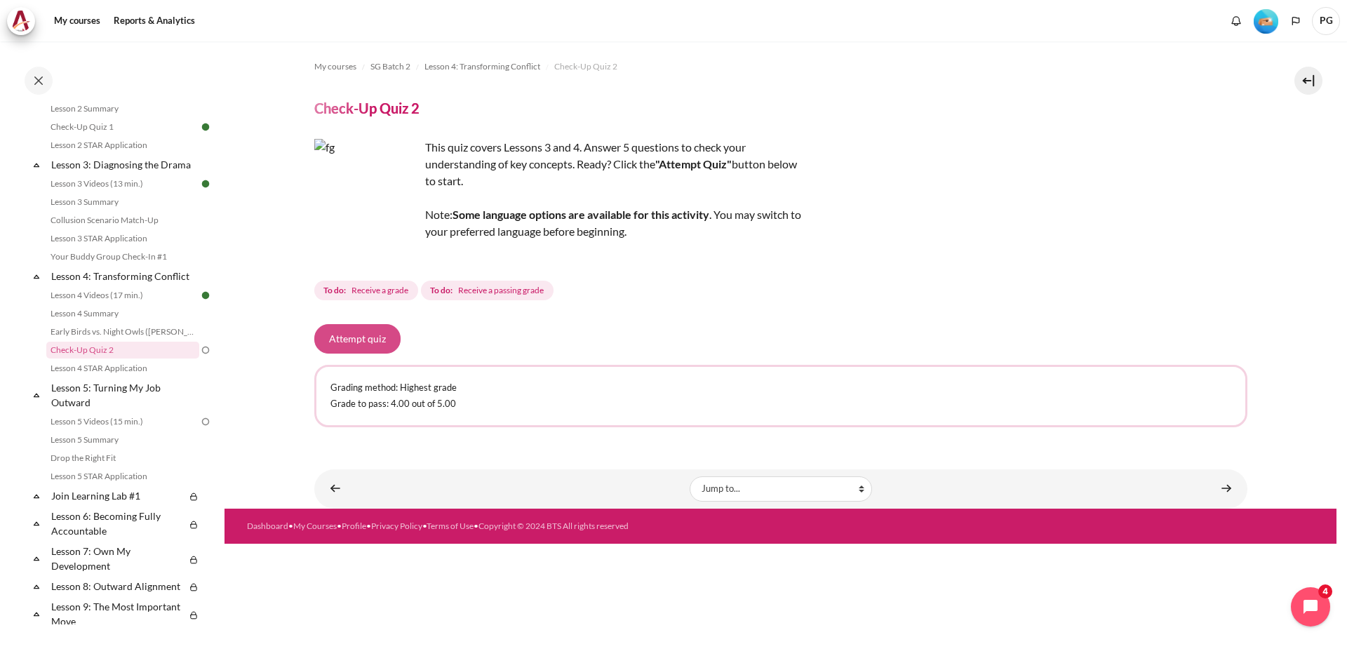
click at [349, 338] on button "Attempt quiz" at bounding box center [357, 338] width 86 height 29
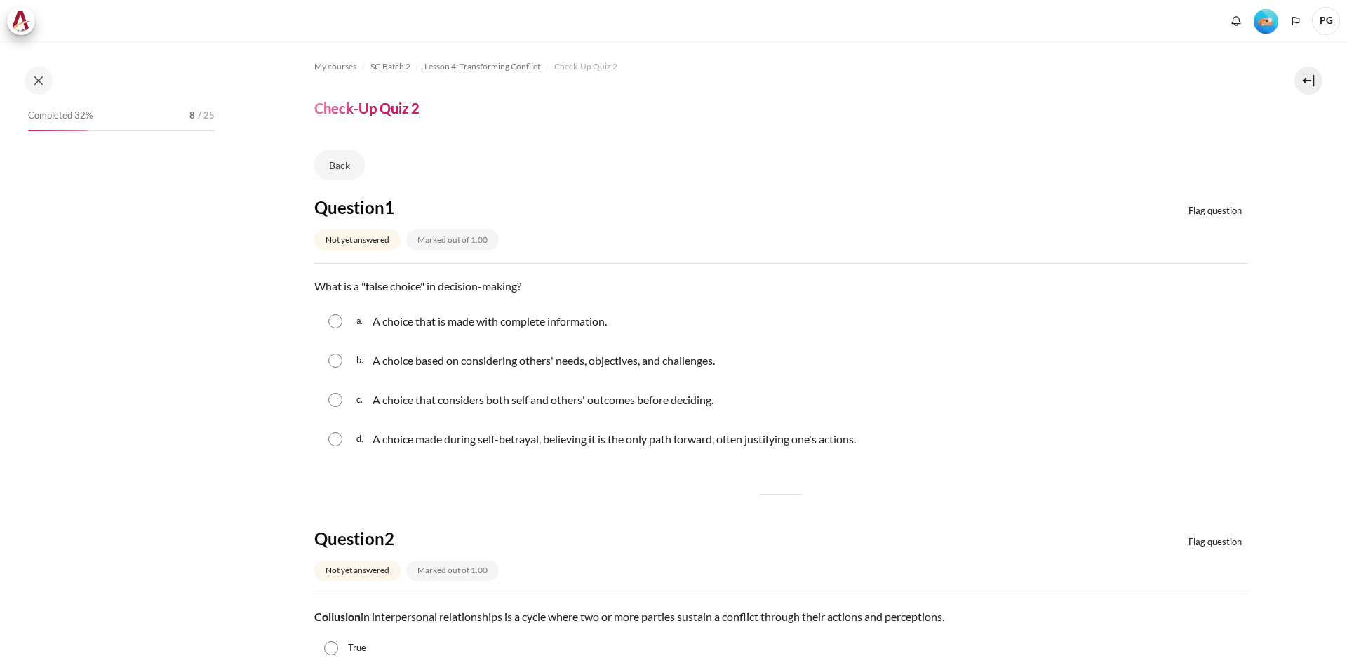
click at [349, 338] on div "a. A choice that is made with complete information." at bounding box center [780, 321] width 933 height 36
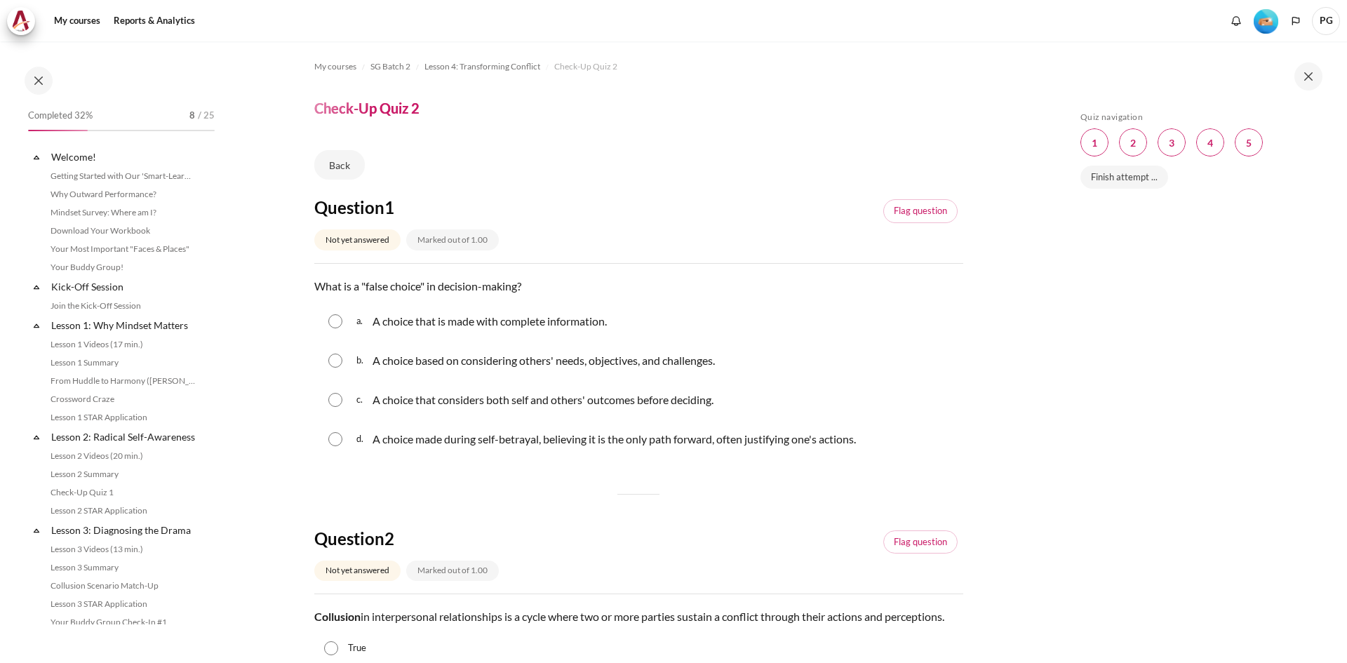
scroll to position [366, 0]
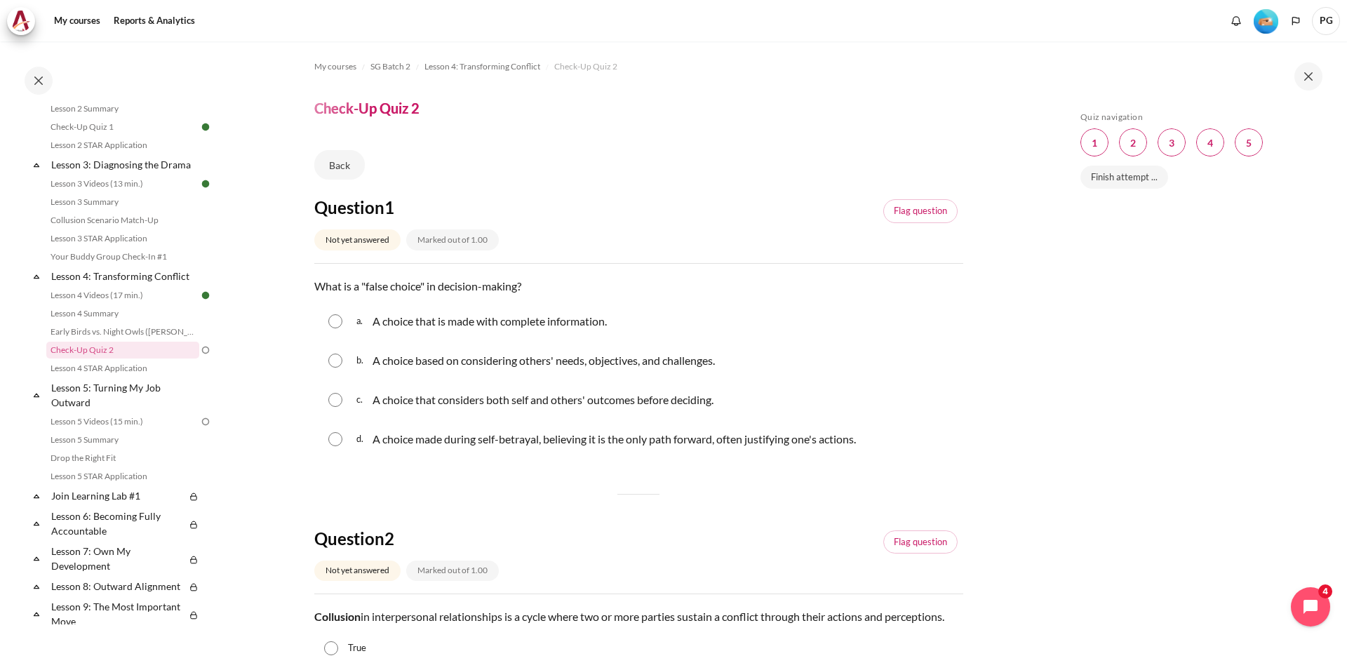
click at [335, 439] on input "Content" at bounding box center [335, 439] width 14 height 14
radio input "true"
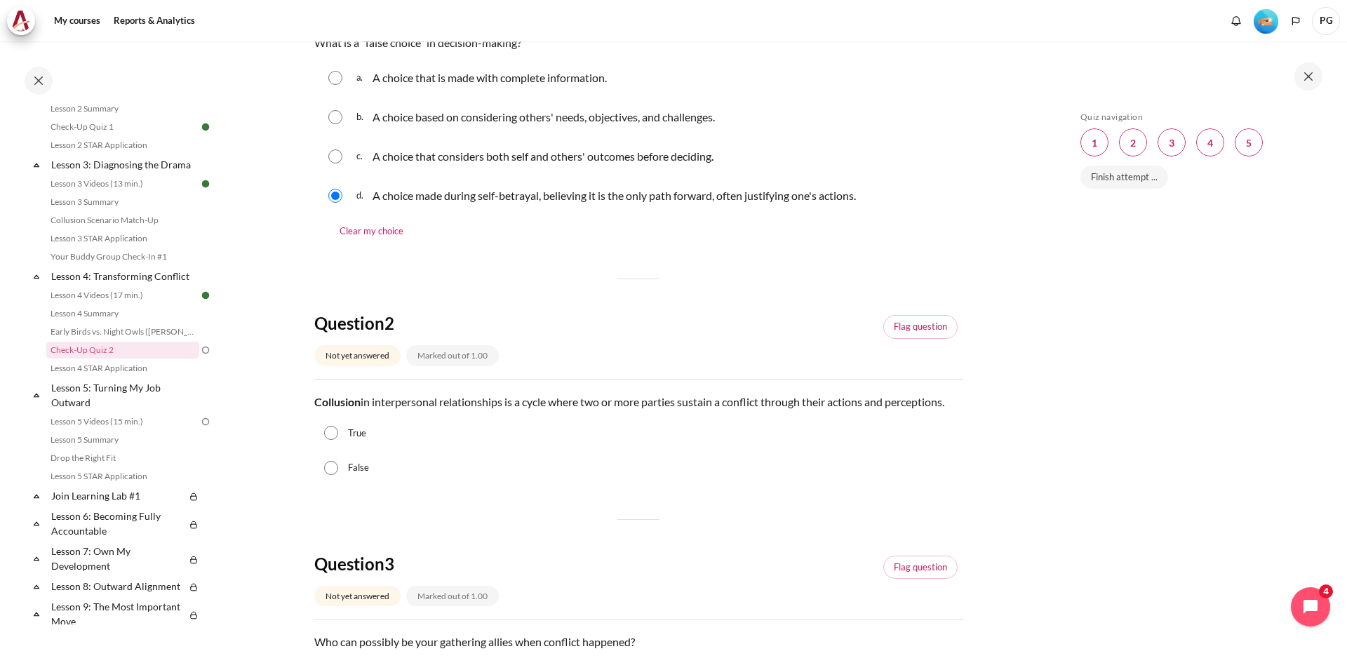
scroll to position [281, 0]
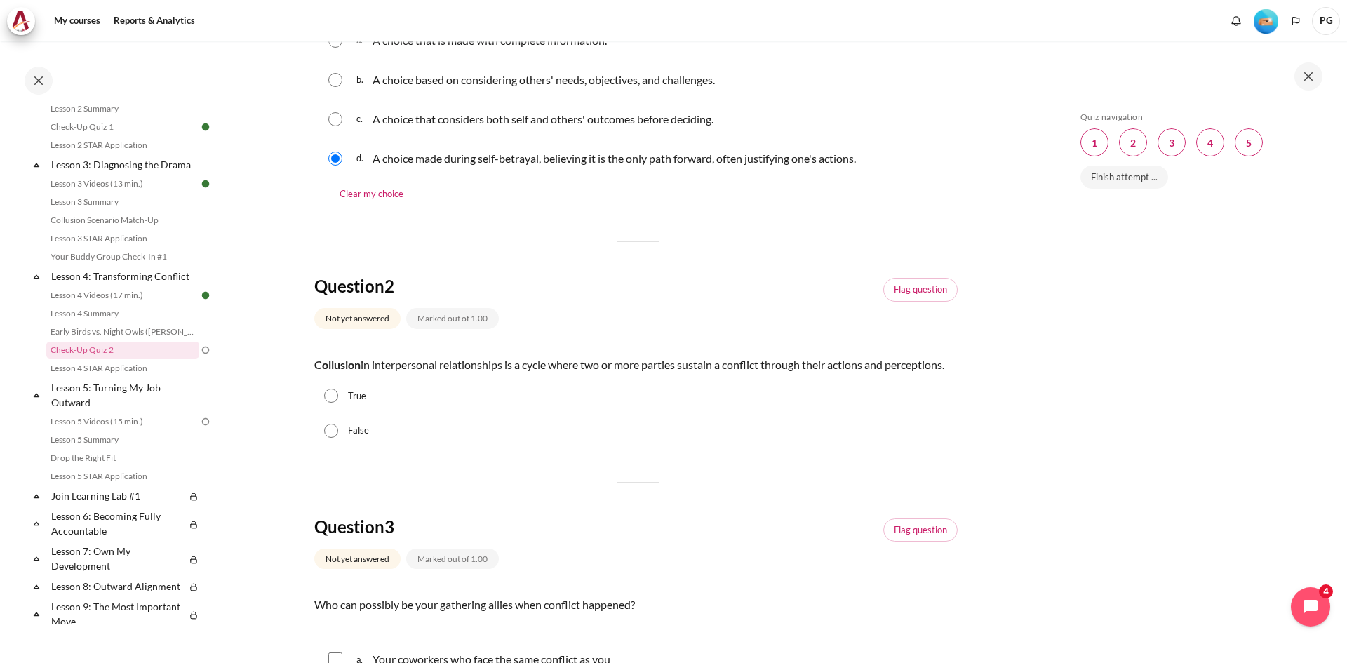
click at [330, 402] on input "True" at bounding box center [331, 396] width 14 height 14
radio input "true"
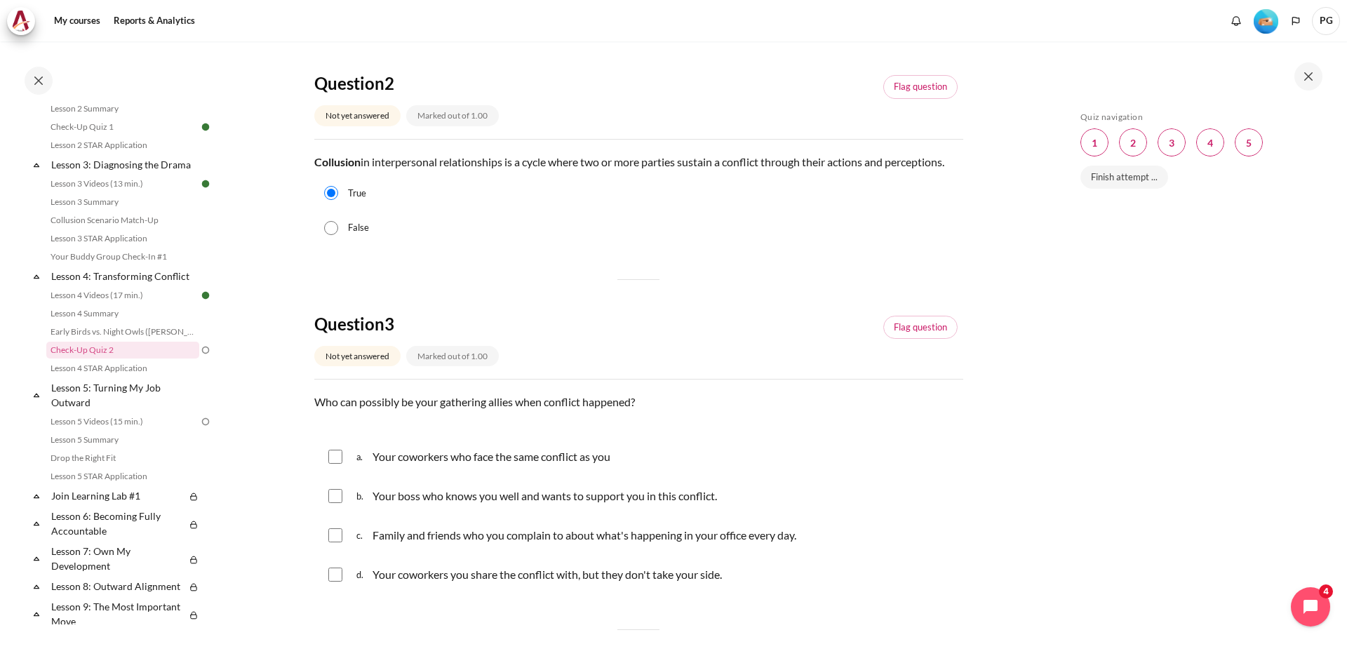
scroll to position [491, 0]
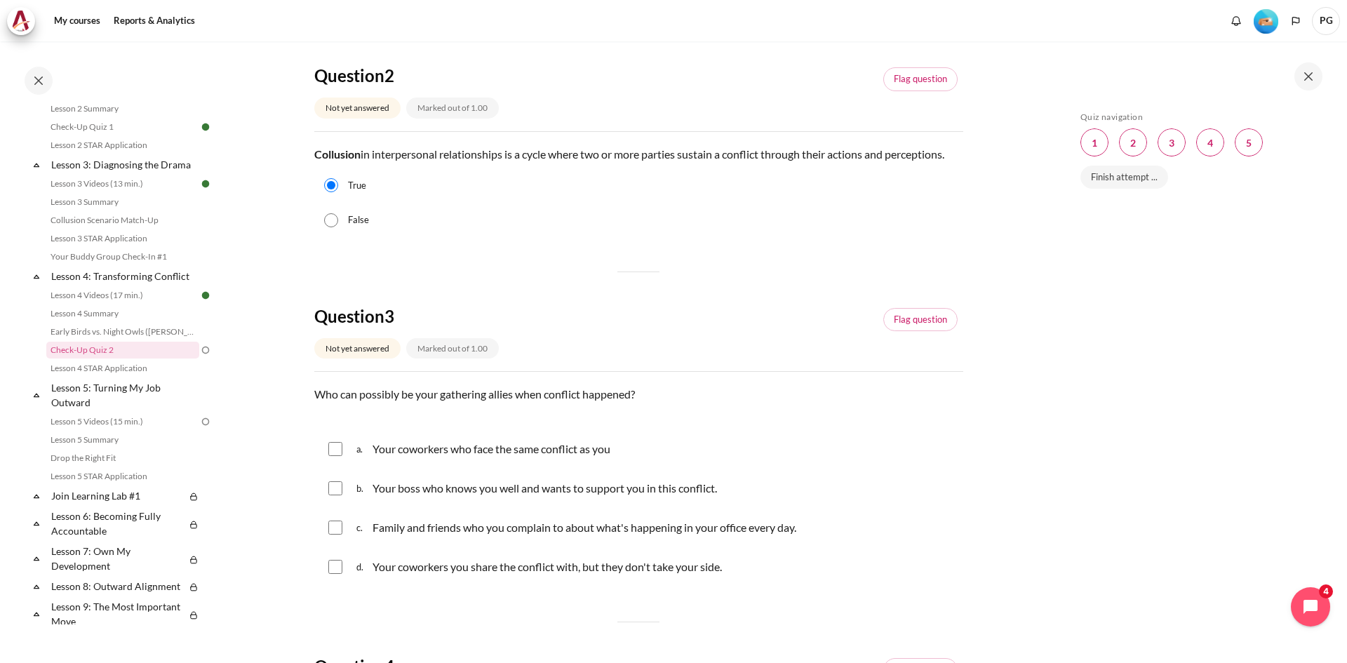
click at [344, 460] on div "a. Your coworkers who face the same conflict as you" at bounding box center [638, 449] width 649 height 36
click at [342, 450] on input "Content" at bounding box center [335, 449] width 14 height 14
checkbox input "true"
click at [335, 490] on input "Content" at bounding box center [335, 488] width 14 height 14
checkbox input "true"
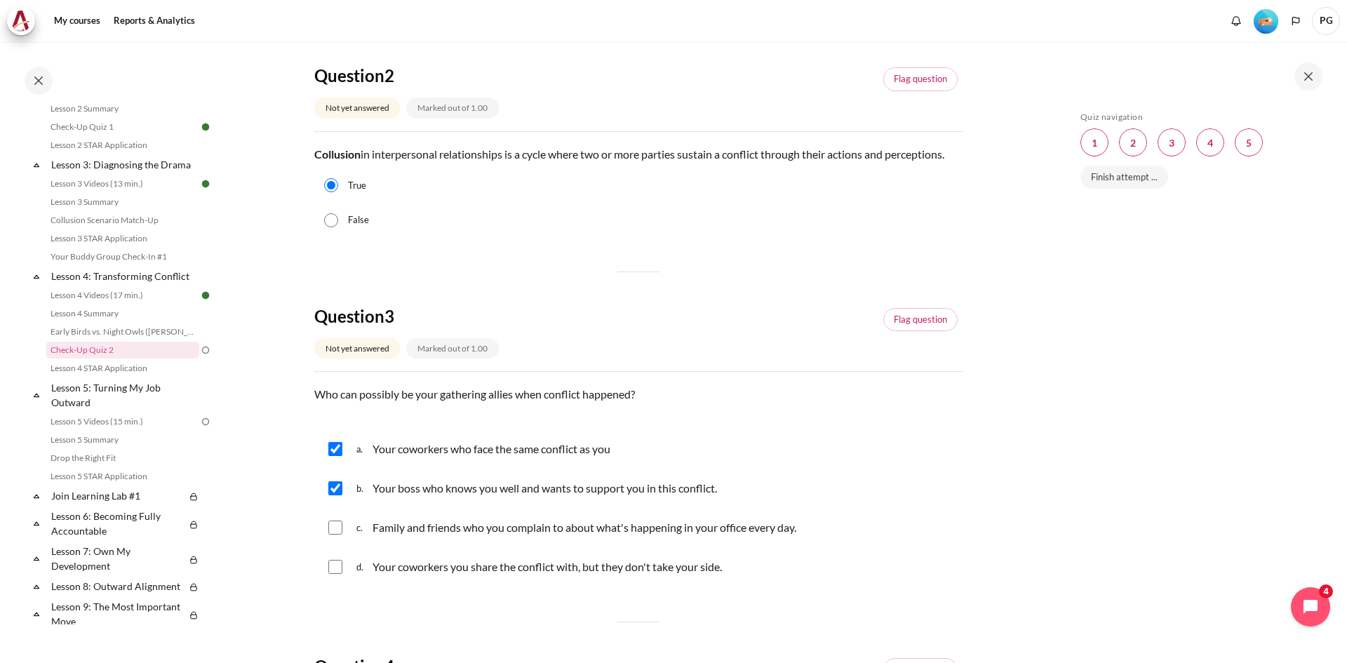
click at [339, 526] on input "Content" at bounding box center [335, 528] width 14 height 14
checkbox input "true"
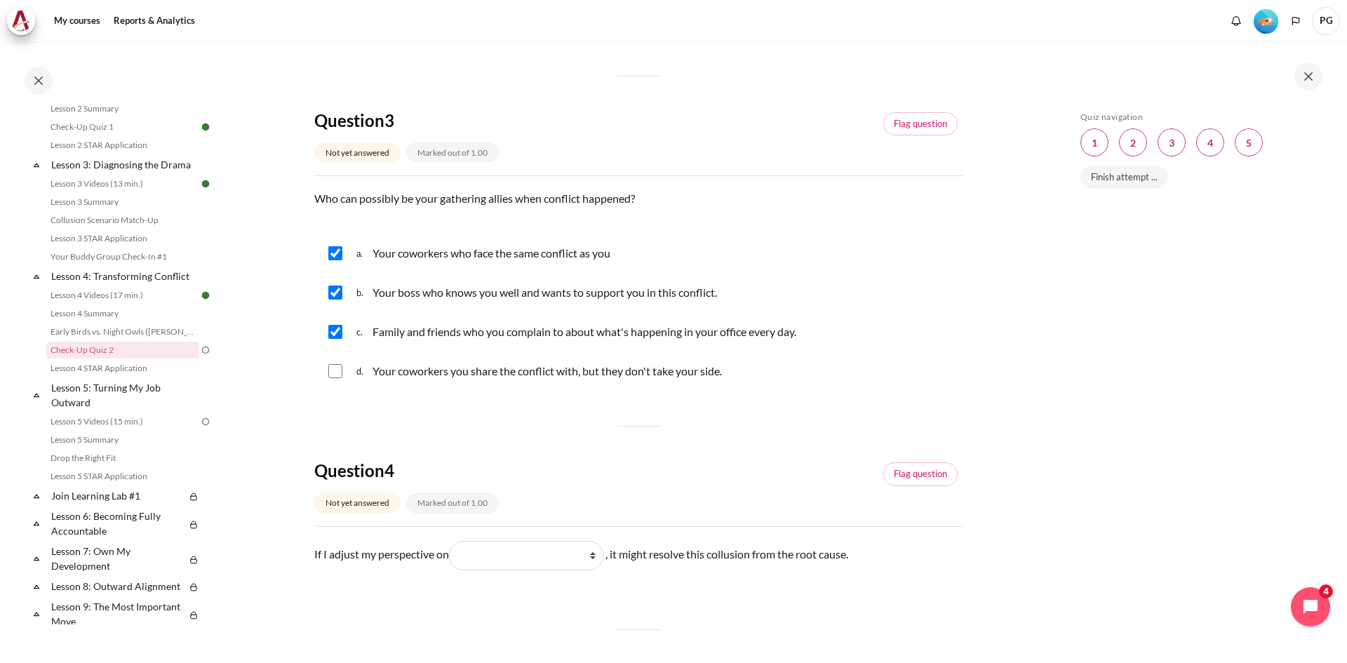
scroll to position [702, 0]
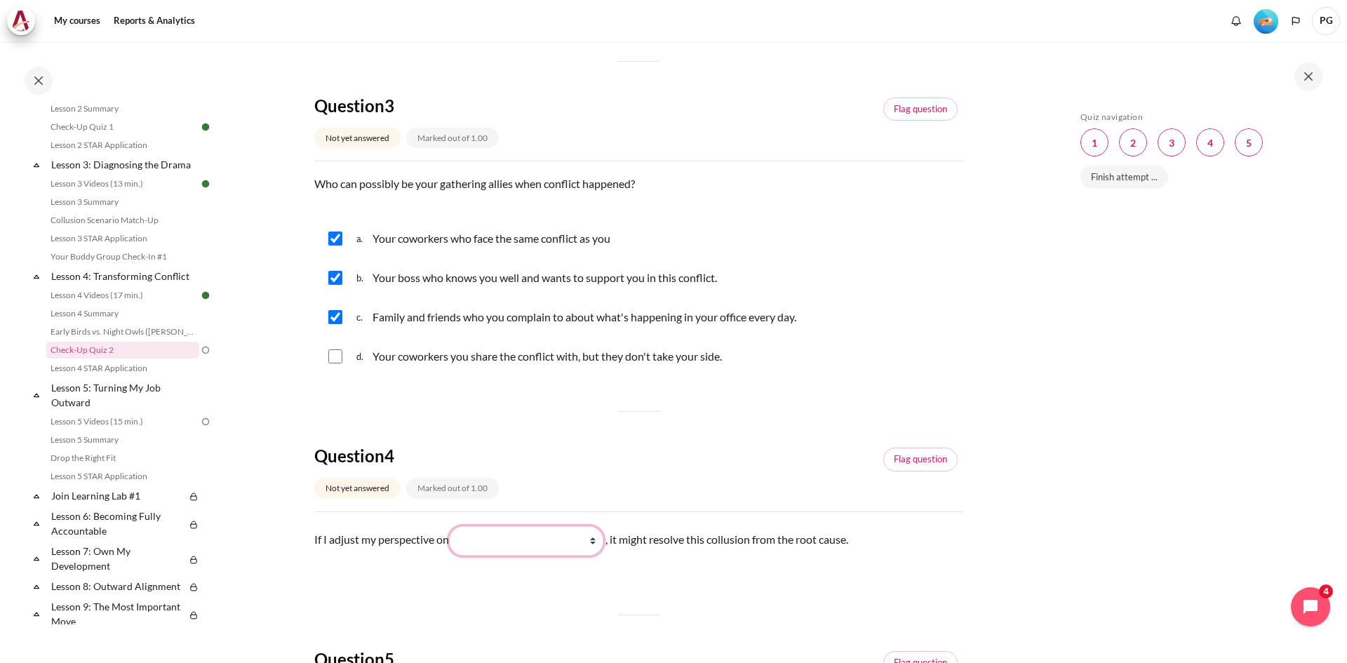
click at [530, 541] on select "What they do What I see and feel about what they do What I do What they see and…" at bounding box center [526, 540] width 154 height 29
select select "2"
click at [454, 526] on select "What they do What I see and feel about what they do What I do What they see and…" at bounding box center [526, 540] width 154 height 29
click at [528, 539] on select "What they do What I see and feel about what they do What I do What they see and…" at bounding box center [526, 540] width 154 height 29
click at [757, 586] on div "Question 1 Not yet answered Marked out of 1.00 Flag question Question text What…" at bounding box center [638, 246] width 649 height 1502
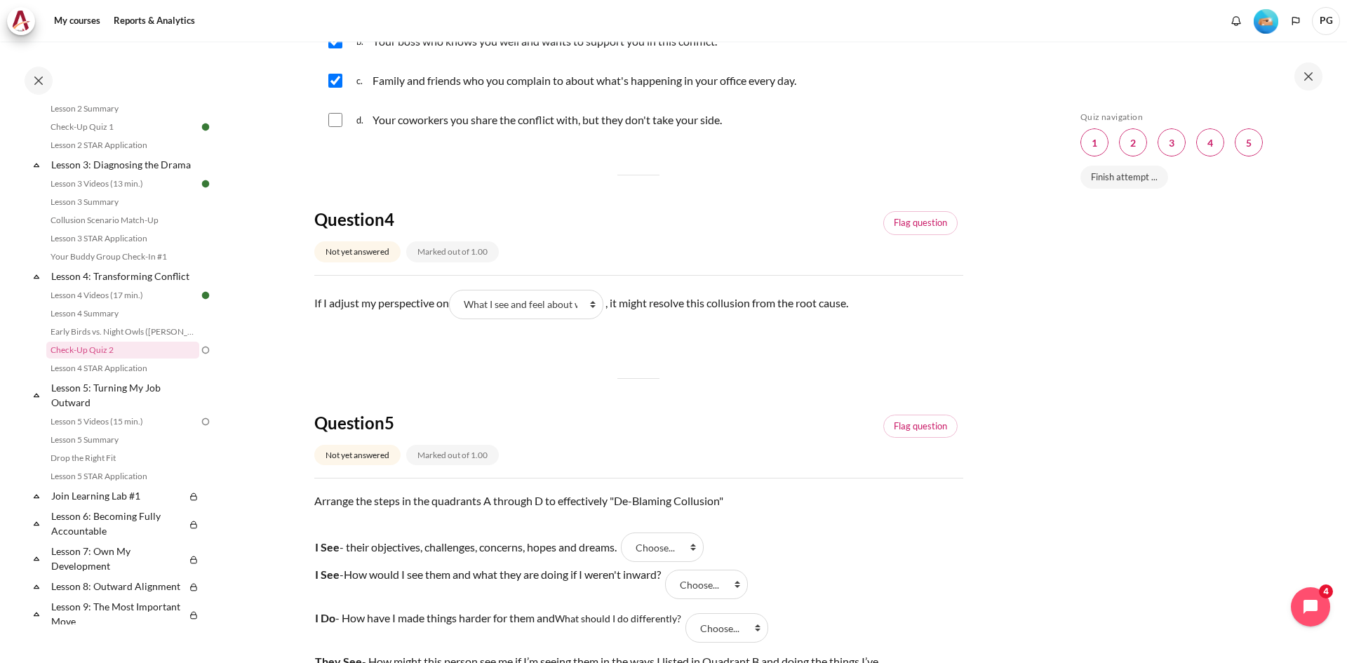
scroll to position [982, 0]
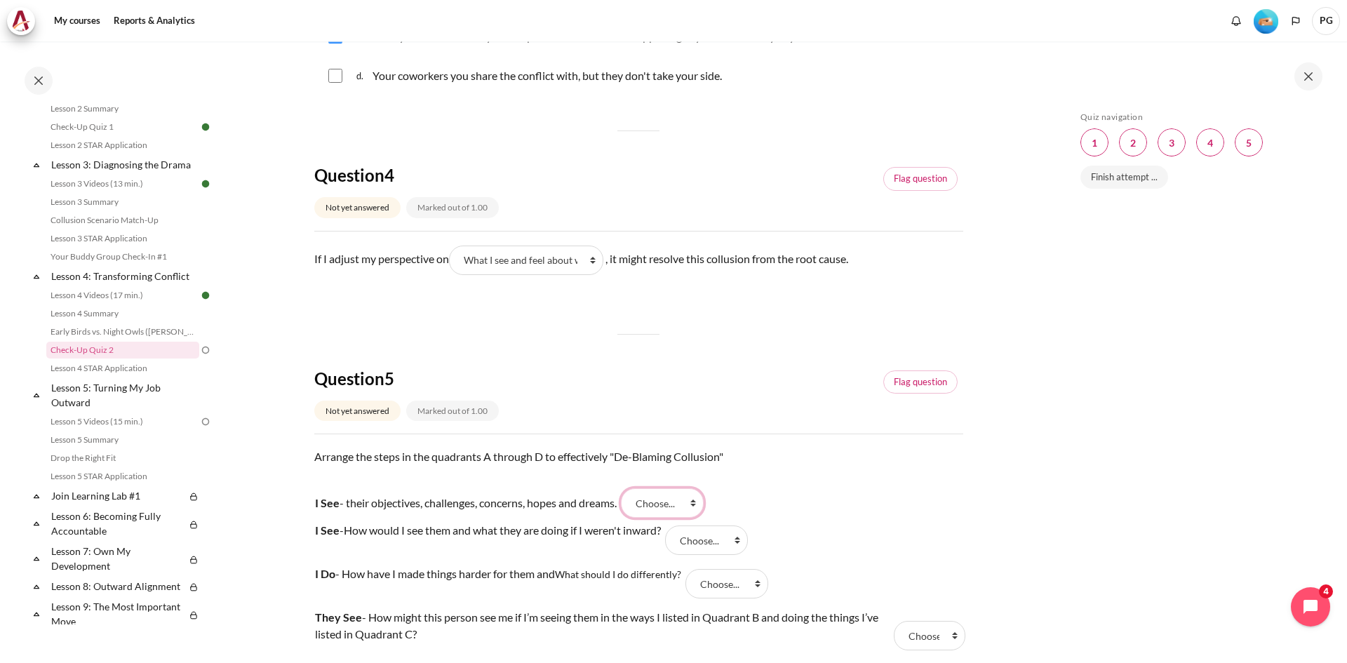
click at [668, 498] on select "Choose... C B A D" at bounding box center [662, 502] width 83 height 29
click at [595, 515] on tr "I See - their objectives, challenges, concerns, hopes and dreams. Answer 1 Ques…" at bounding box center [638, 503] width 649 height 31
click at [667, 497] on select "Choose... C B A D" at bounding box center [662, 502] width 83 height 29
click at [868, 525] on tr "I See - How would I see them and what they are doing if I weren't inward? Answe…" at bounding box center [638, 539] width 649 height 43
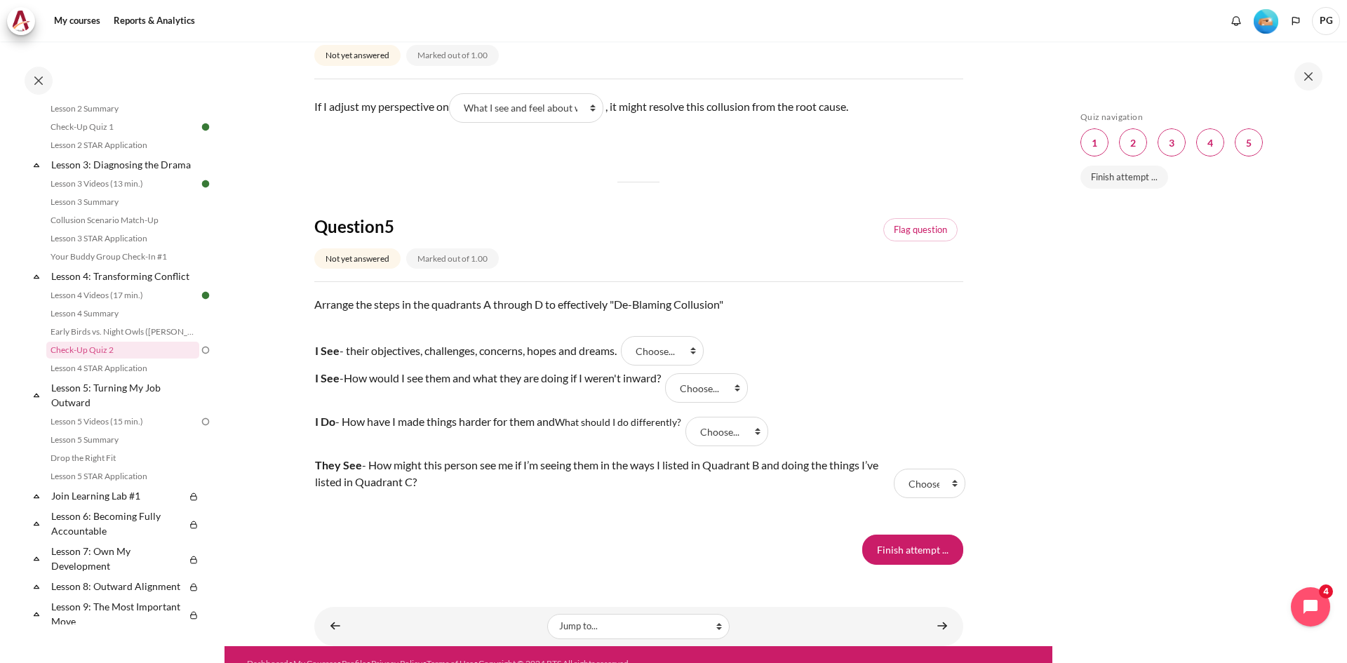
scroll to position [1153, 0]
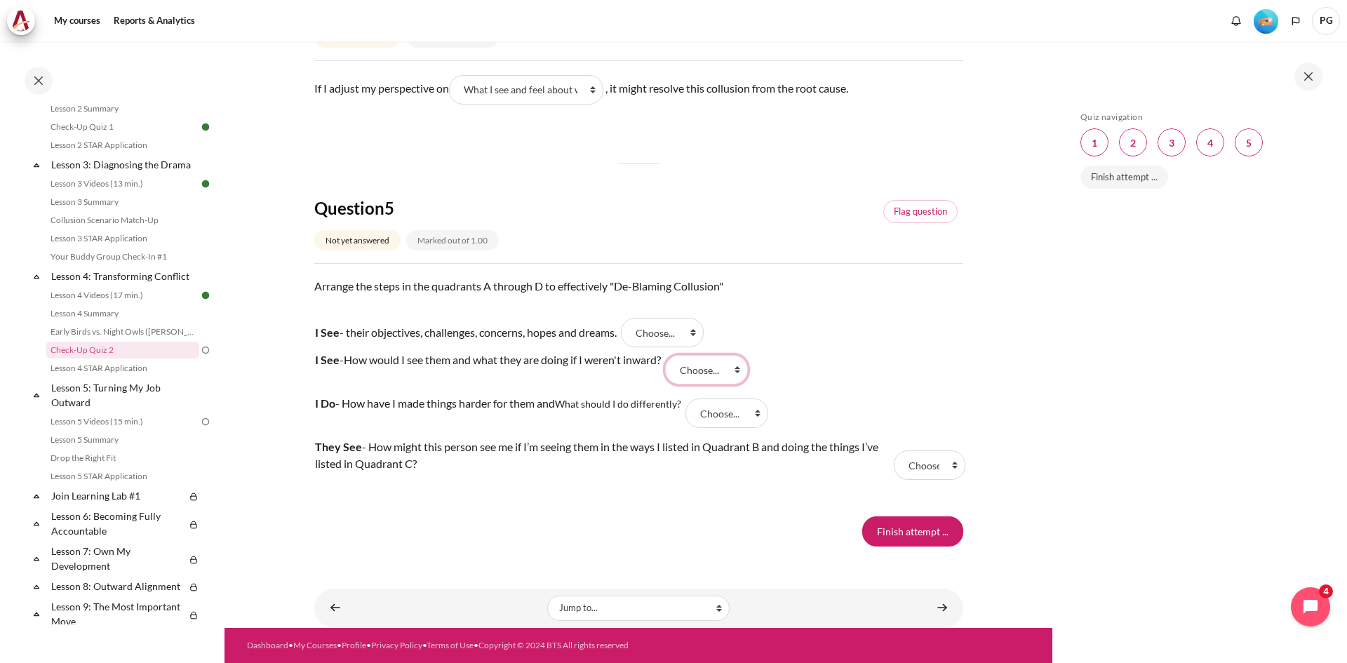
click at [710, 369] on select "Choose... C B A D" at bounding box center [706, 369] width 83 height 29
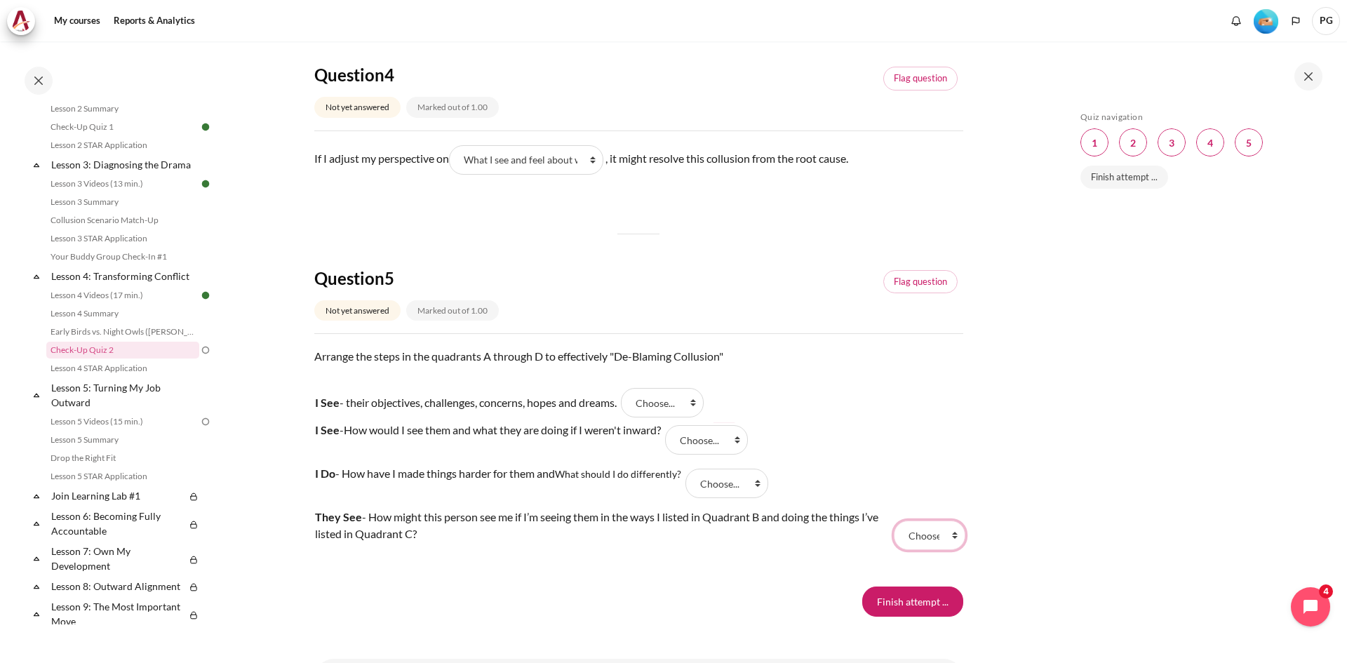
click at [923, 533] on select "Choose... C B A D" at bounding box center [930, 535] width 72 height 29
click at [1068, 491] on div "Skip Quiz navigation Quiz navigation Question 1 This page Question 2 This page …" at bounding box center [1199, 351] width 295 height 621
click at [906, 527] on select "Choose... C B A D" at bounding box center [930, 535] width 72 height 29
click at [906, 525] on select "Choose... C B A D" at bounding box center [930, 535] width 72 height 29
click at [749, 478] on select "Choose... C B A D" at bounding box center [726, 483] width 83 height 29
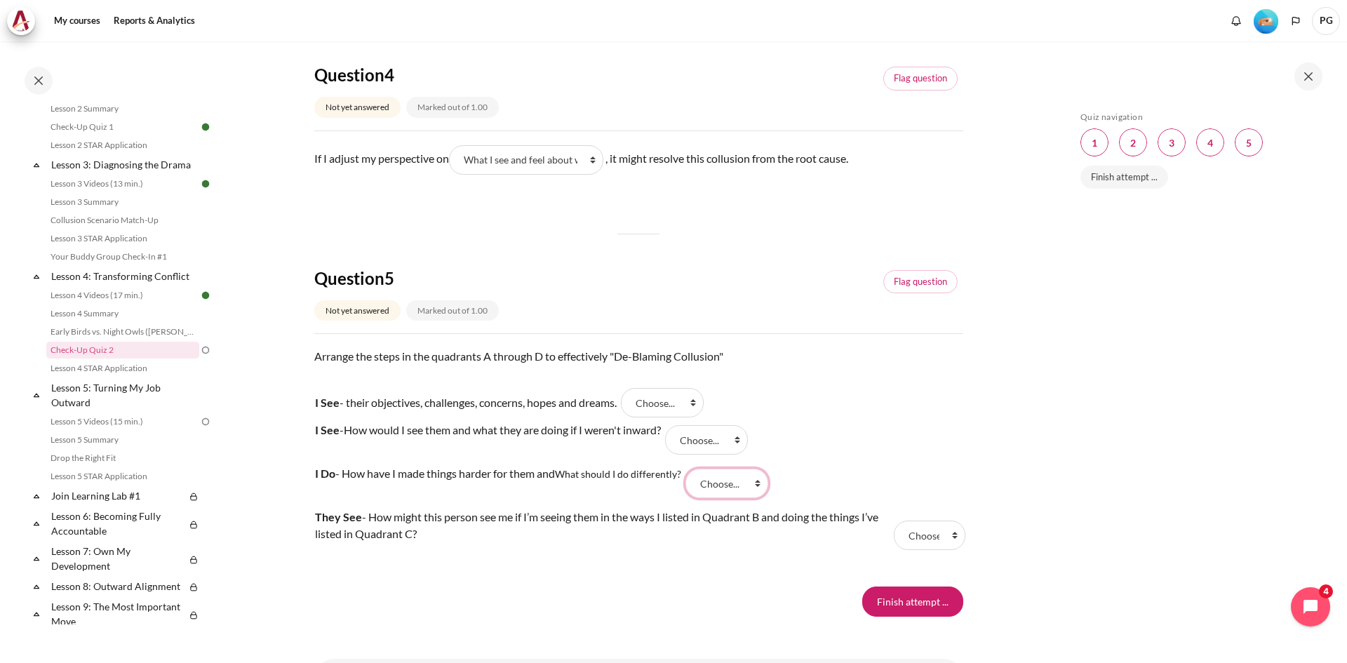
select select "3"
click at [689, 469] on select "Choose... C B A D" at bounding box center [726, 483] width 83 height 29
click at [930, 531] on select "Choose... C B A D" at bounding box center [930, 535] width 72 height 29
select select "1"
click at [894, 521] on select "Choose... C B A D" at bounding box center [930, 535] width 72 height 29
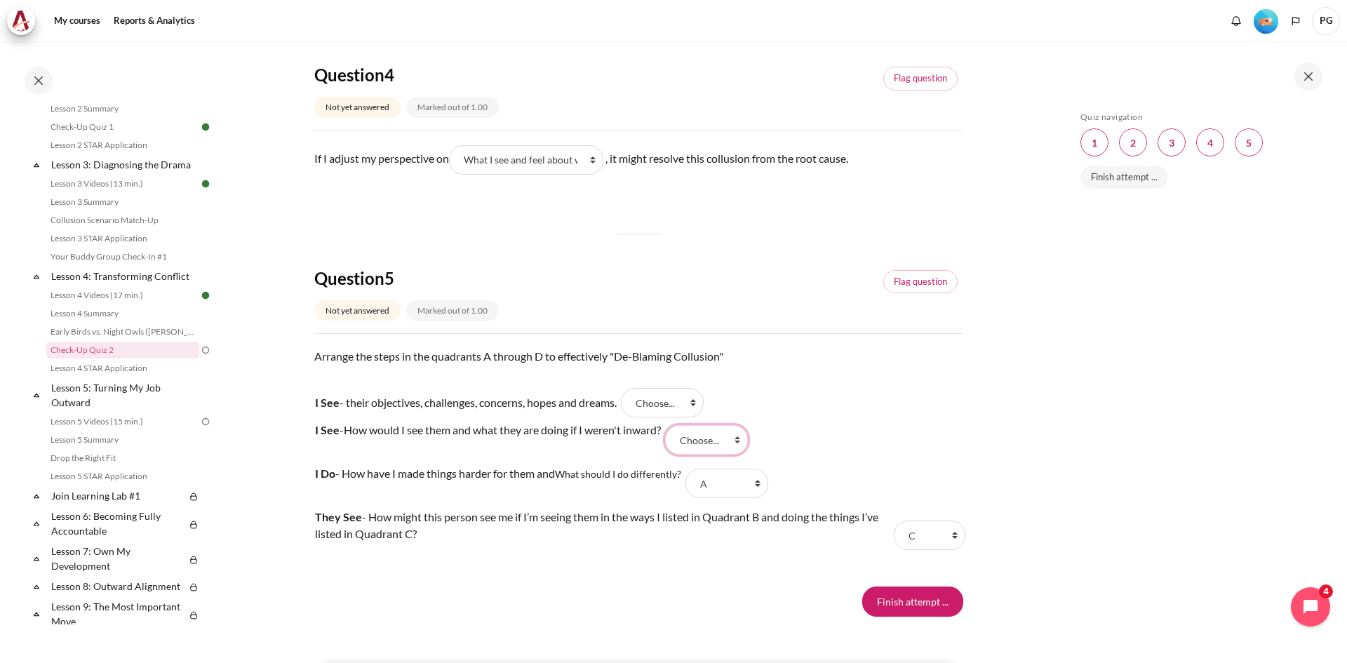
click at [723, 442] on select "Choose... C B A D" at bounding box center [706, 439] width 83 height 29
select select "2"
click at [674, 425] on select "Choose... C B A D" at bounding box center [706, 439] width 83 height 29
click at [680, 401] on select "Choose... C B A D" at bounding box center [662, 402] width 83 height 29
click at [870, 419] on tr "I See - How would I see them and what they are doing if I weren't inward? Answe…" at bounding box center [638, 439] width 649 height 43
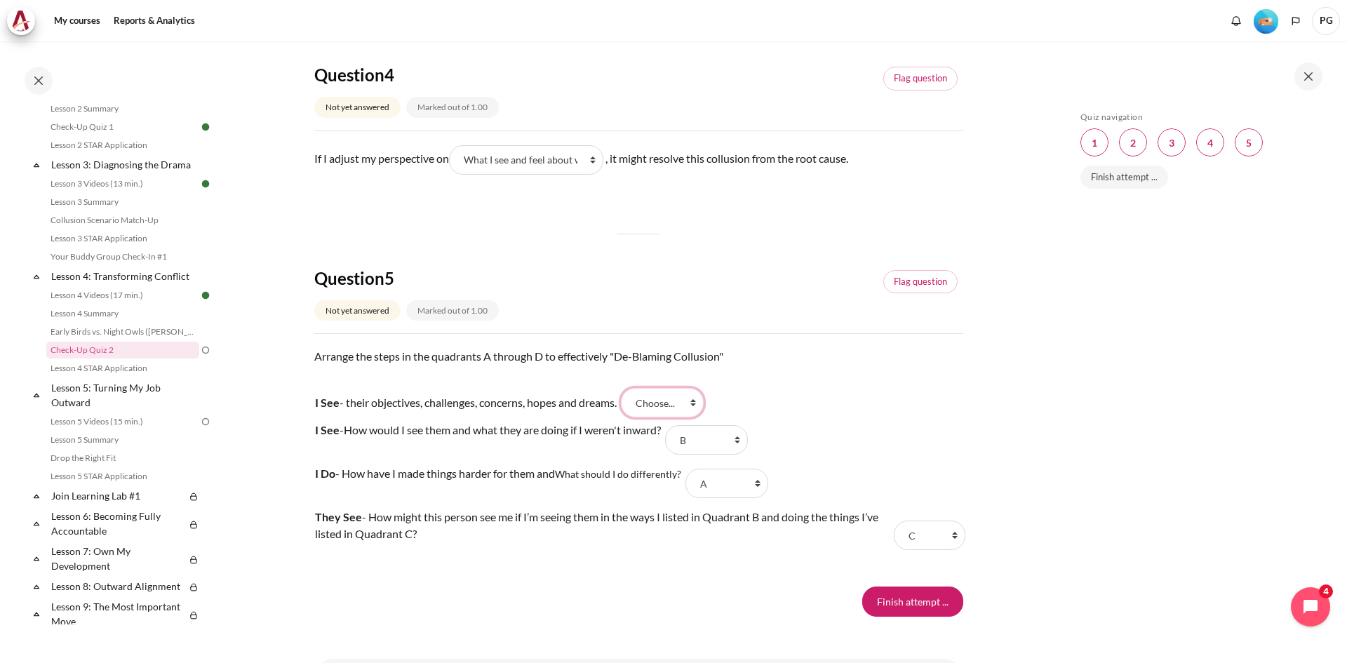
click at [680, 401] on select "Choose... C B A D" at bounding box center [662, 402] width 83 height 29
select select "4"
click at [629, 388] on select "Choose... C B A D" at bounding box center [662, 402] width 83 height 29
click at [920, 600] on input "Finish attempt ..." at bounding box center [912, 600] width 101 height 29
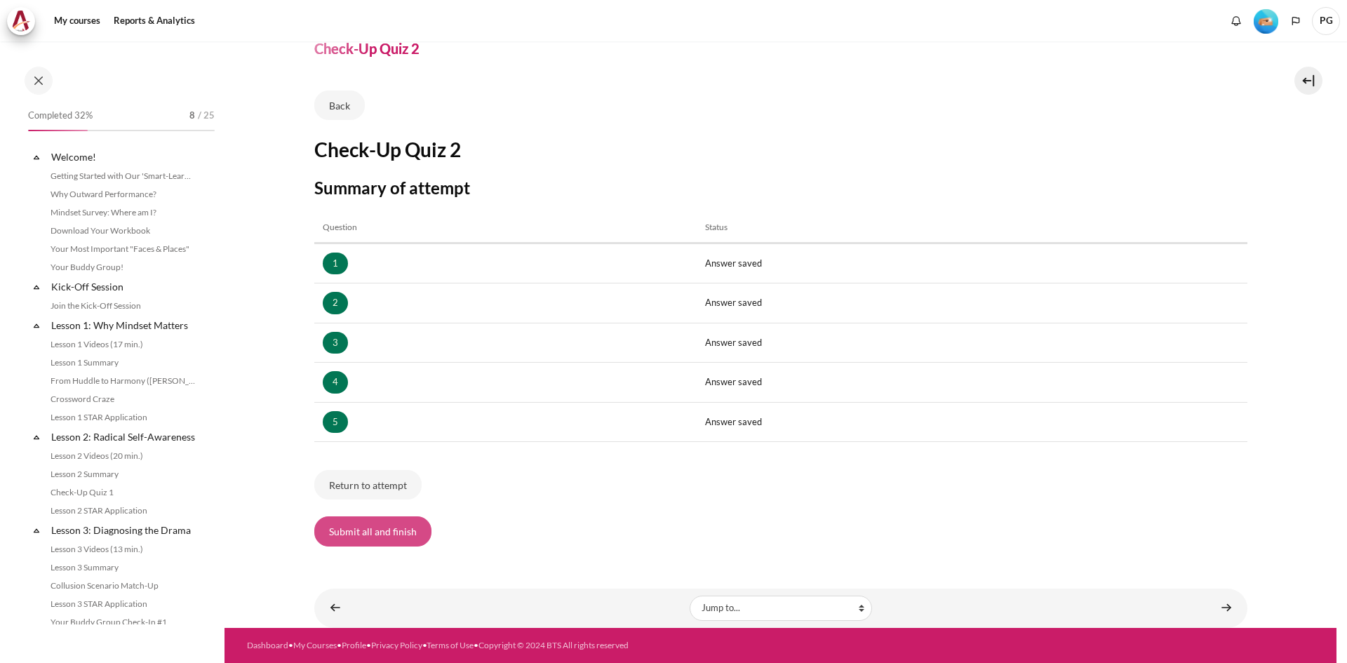
scroll to position [366, 0]
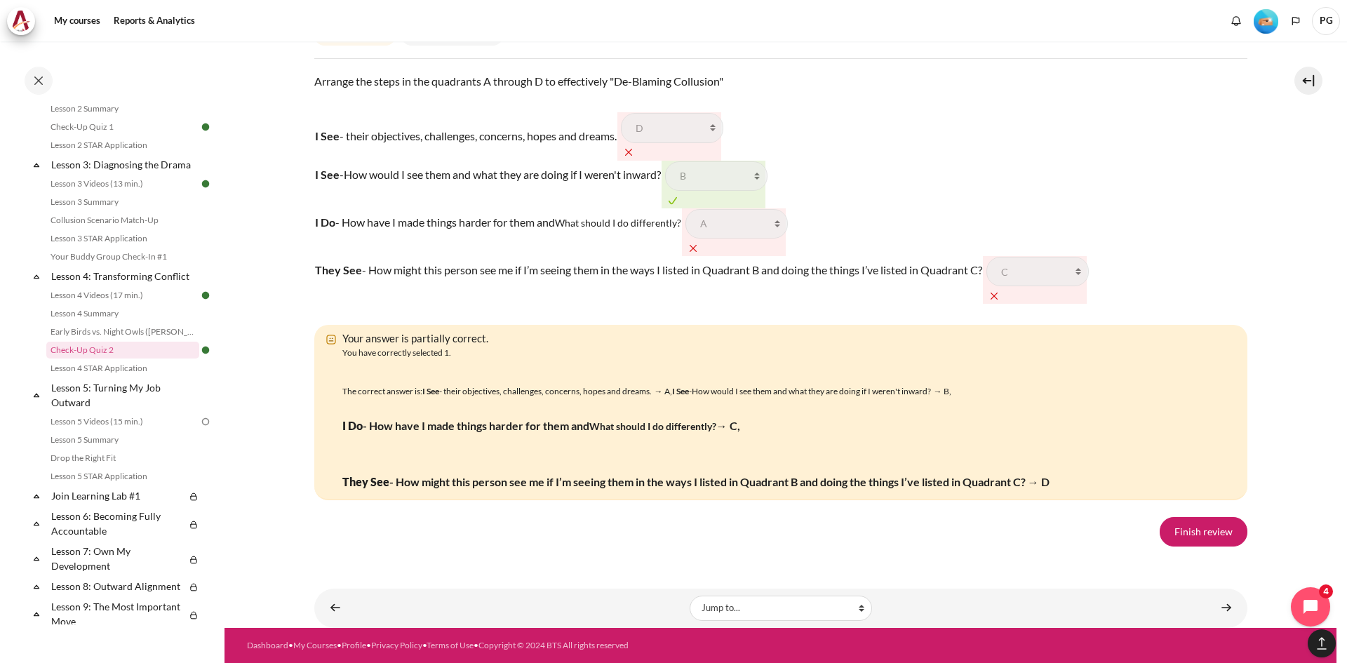
scroll to position [2274, 0]
click at [1182, 536] on link "Finish review" at bounding box center [1204, 531] width 88 height 29
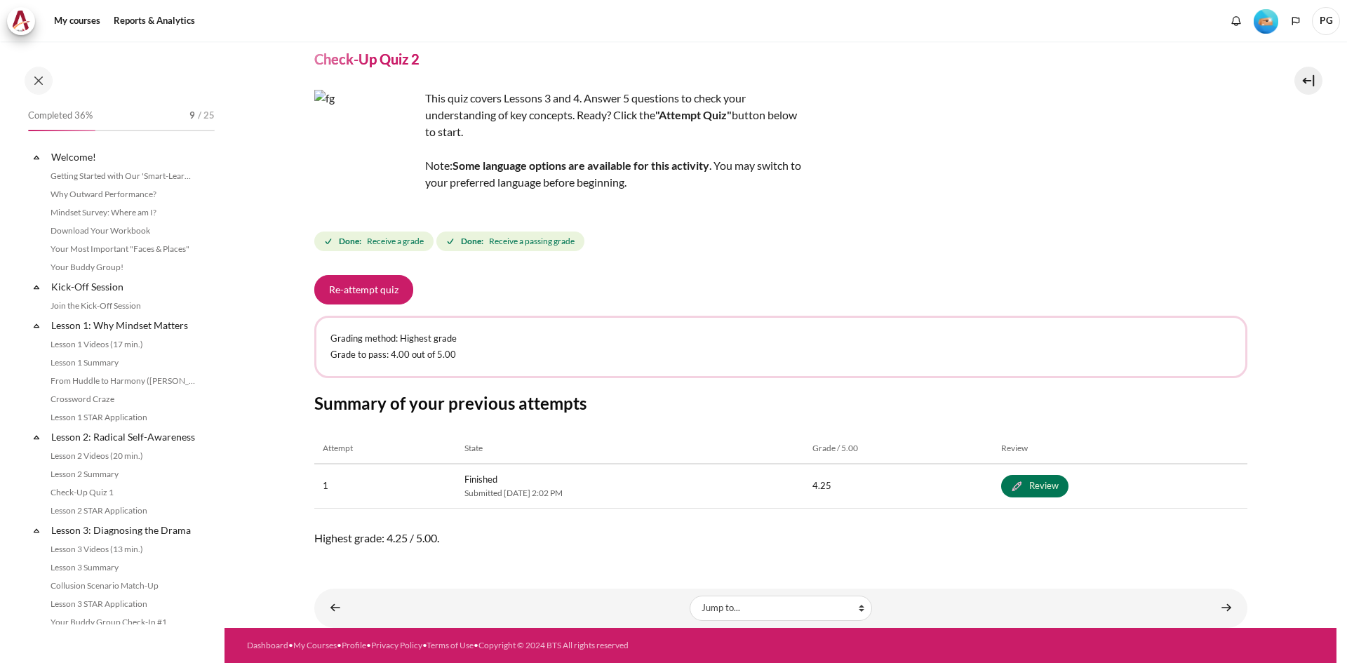
scroll to position [366, 0]
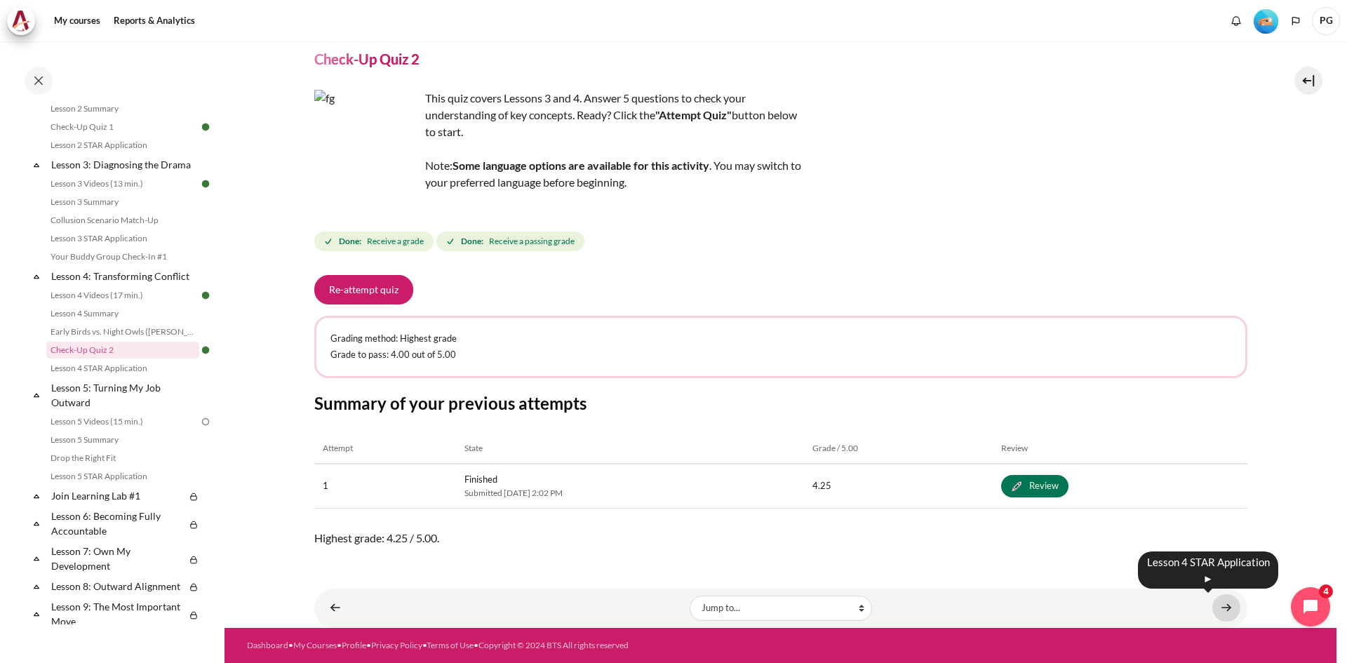
click at [1222, 608] on link "Content" at bounding box center [1226, 607] width 28 height 27
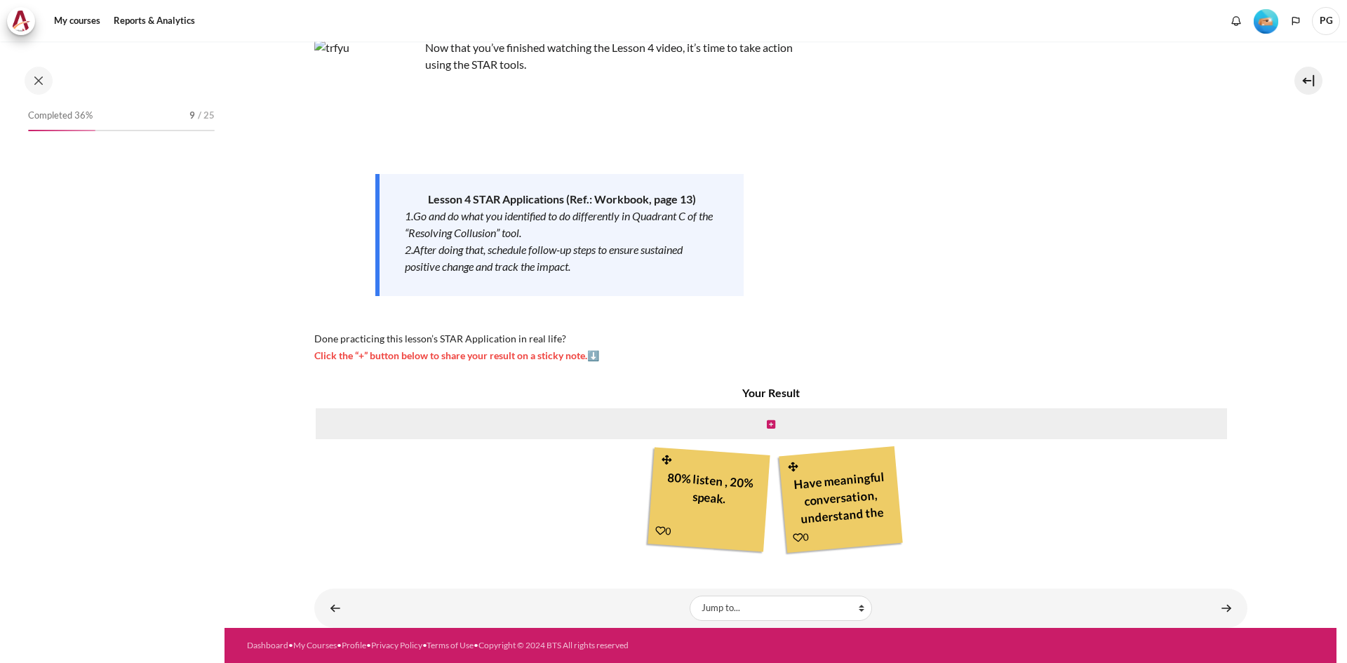
scroll to position [384, 0]
click at [756, 424] on div "Content" at bounding box center [771, 424] width 914 height 34
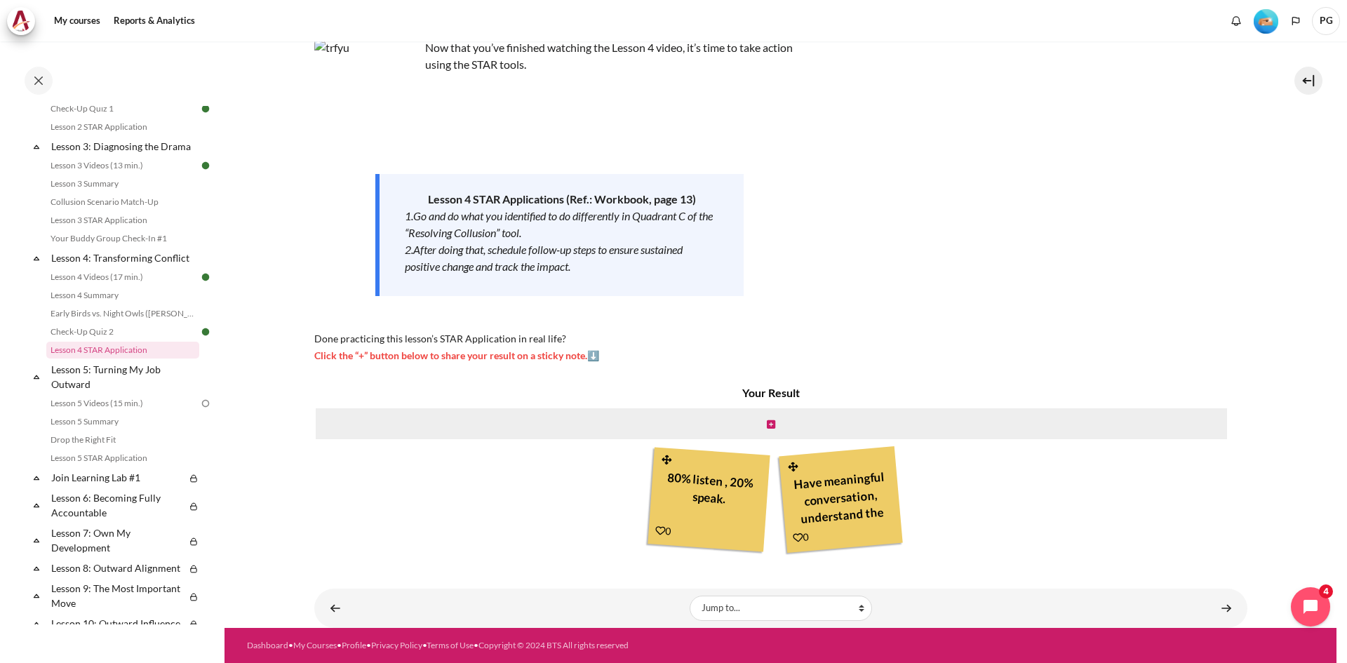
click at [781, 429] on div "Content" at bounding box center [771, 424] width 914 height 34
click at [771, 420] on icon "Content" at bounding box center [771, 425] width 8 height 10
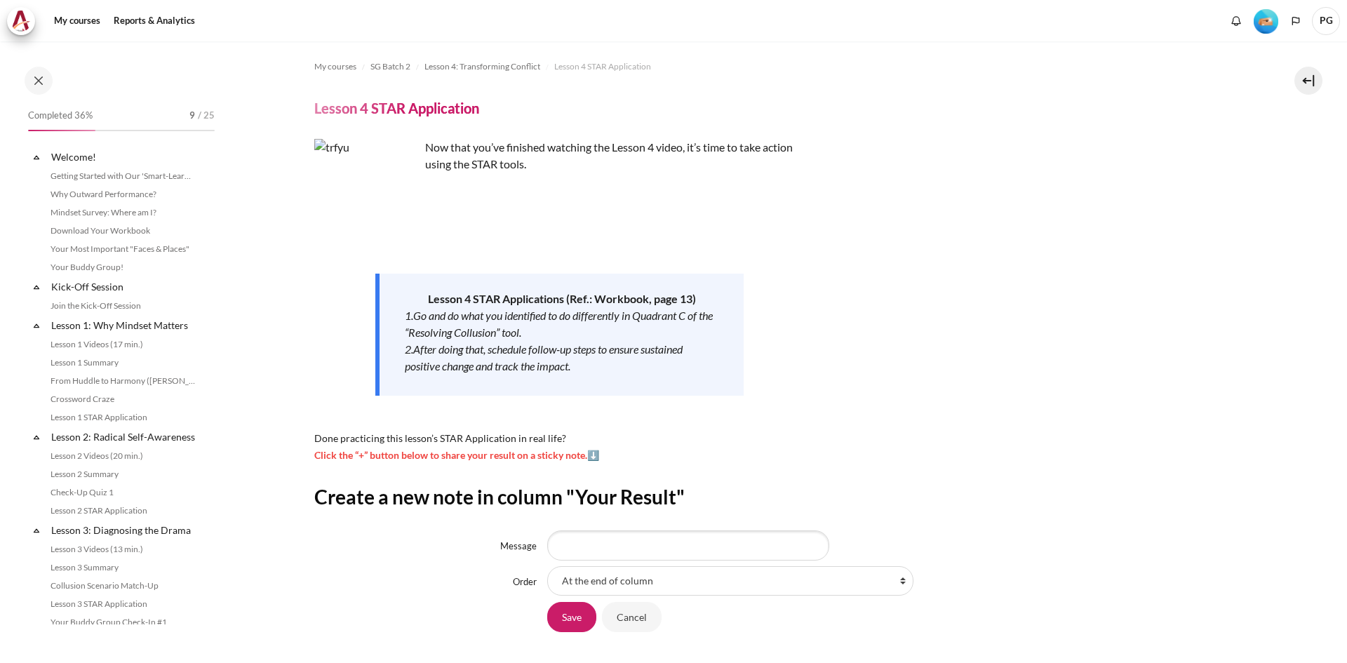
click at [709, 566] on select "At the end of column First place in column After '80% listen , 20% speak. ' Aft…" at bounding box center [730, 580] width 366 height 29
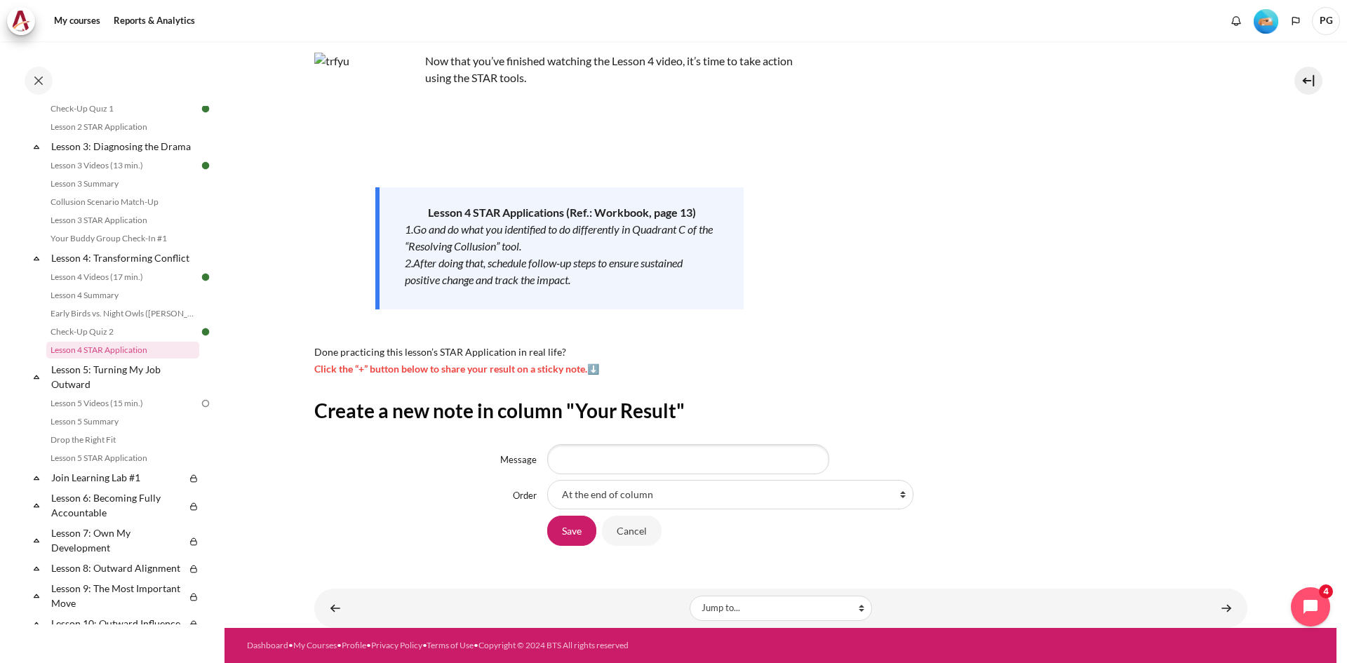
select select "2"
click at [547, 480] on select "At the end of column First place in column After '80% listen , 20% speak. ' Aft…" at bounding box center [730, 494] width 366 height 29
click at [739, 449] on input "Message" at bounding box center [688, 458] width 282 height 29
type input "f"
click at [631, 534] on input "Cancel" at bounding box center [632, 530] width 60 height 29
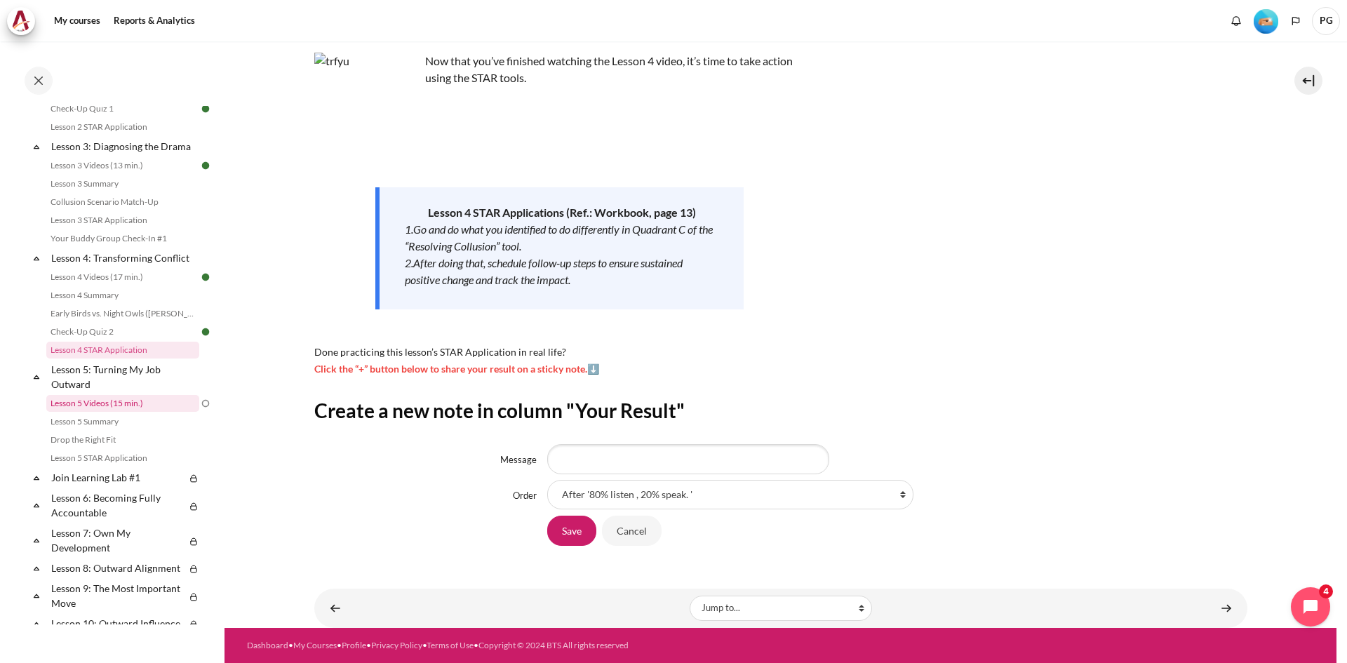
click at [75, 412] on link "Lesson 5 Videos (15 min.)" at bounding box center [122, 403] width 153 height 17
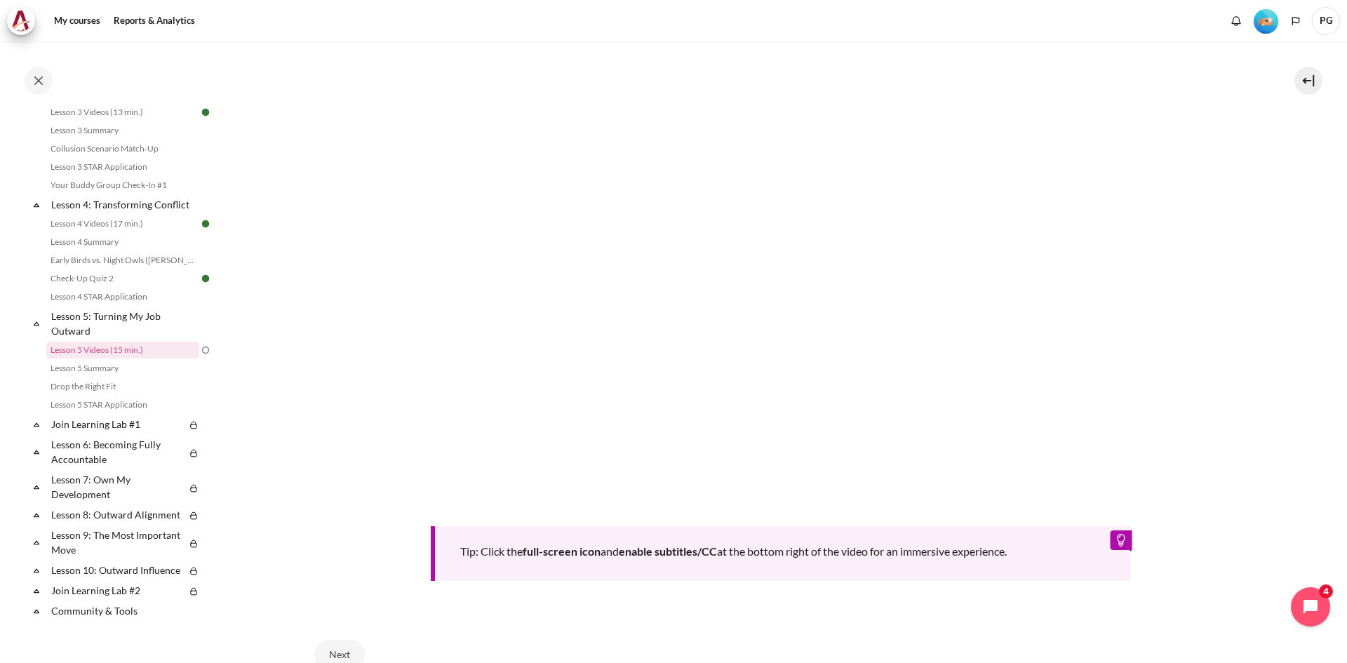
scroll to position [547, 0]
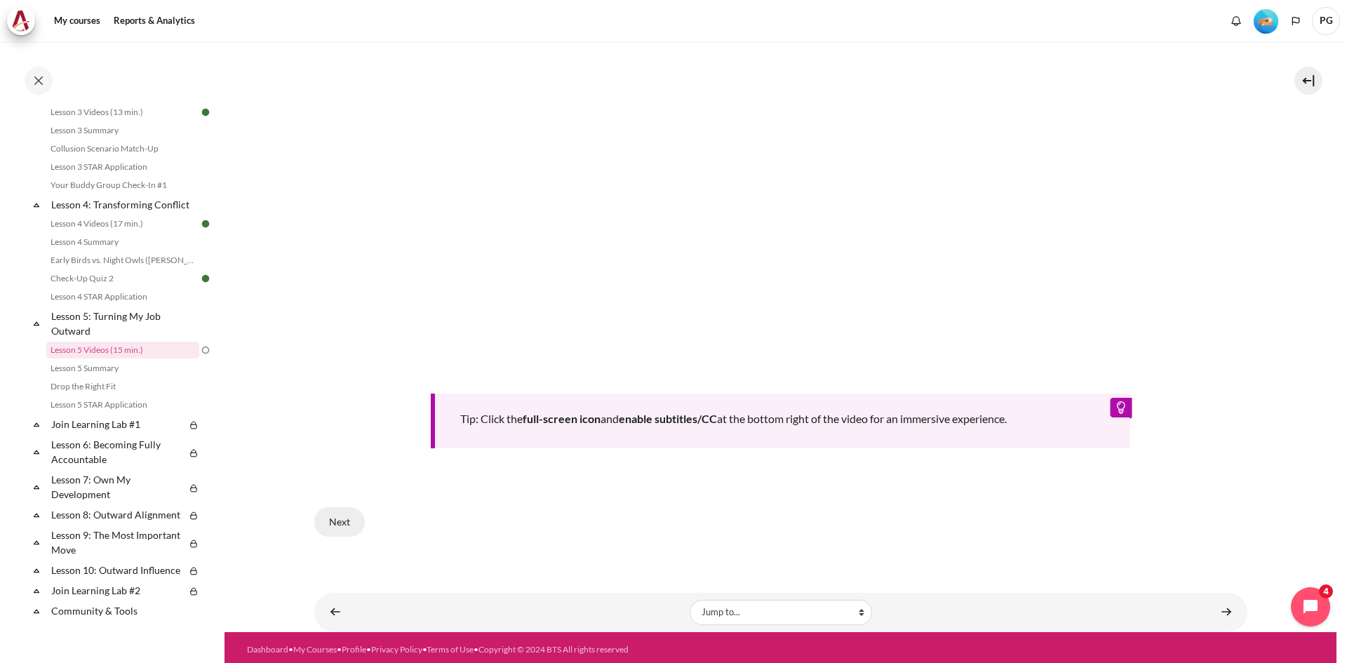
click at [343, 520] on button "Next" at bounding box center [339, 521] width 51 height 29
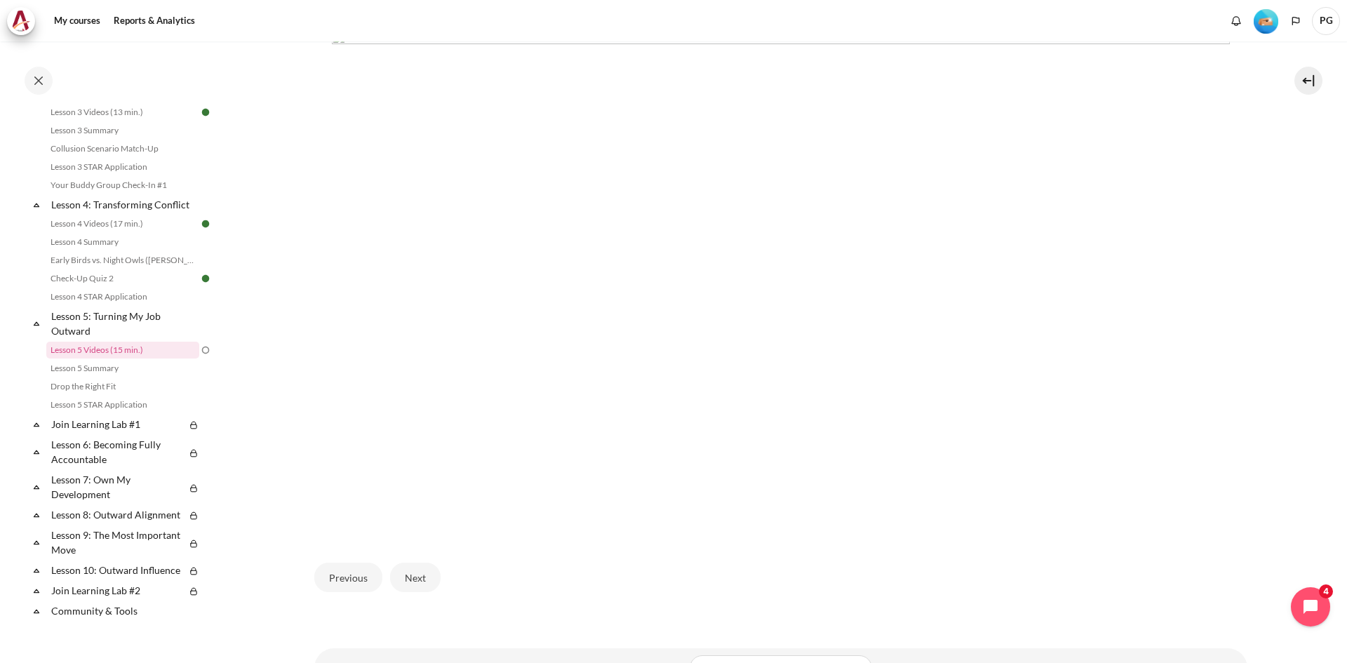
scroll to position [386, 0]
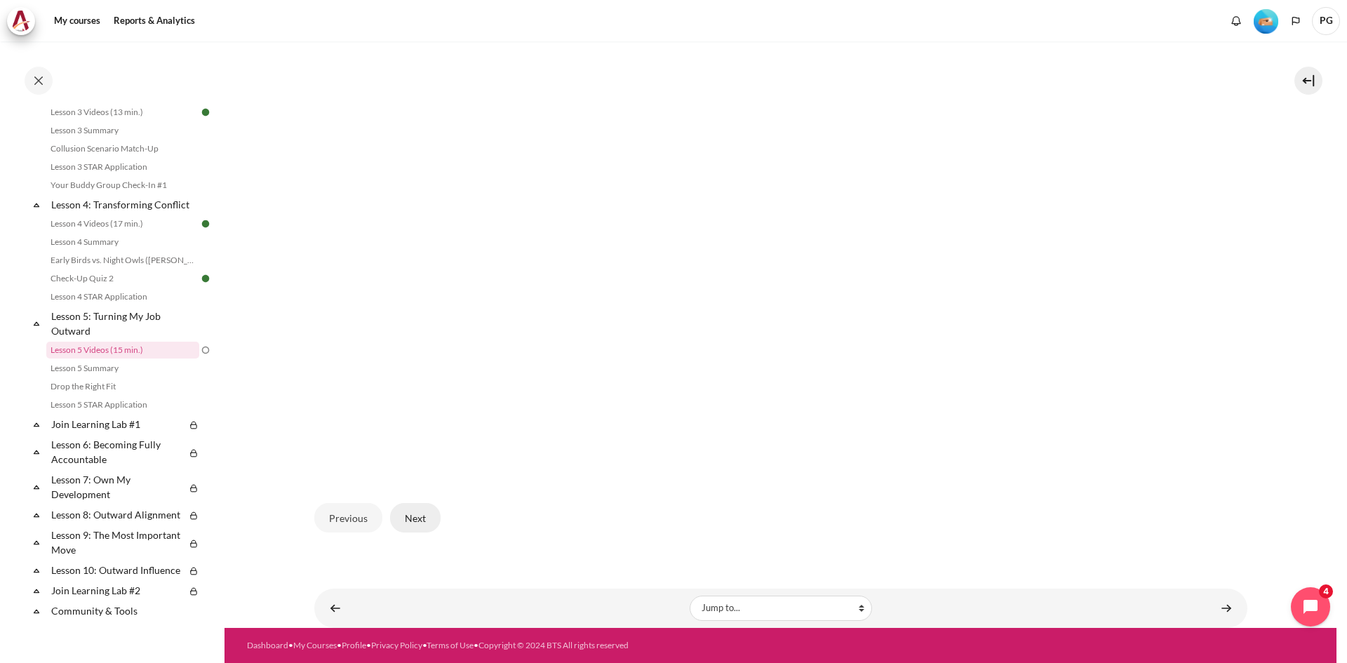
click at [417, 521] on button "Next" at bounding box center [415, 517] width 51 height 29
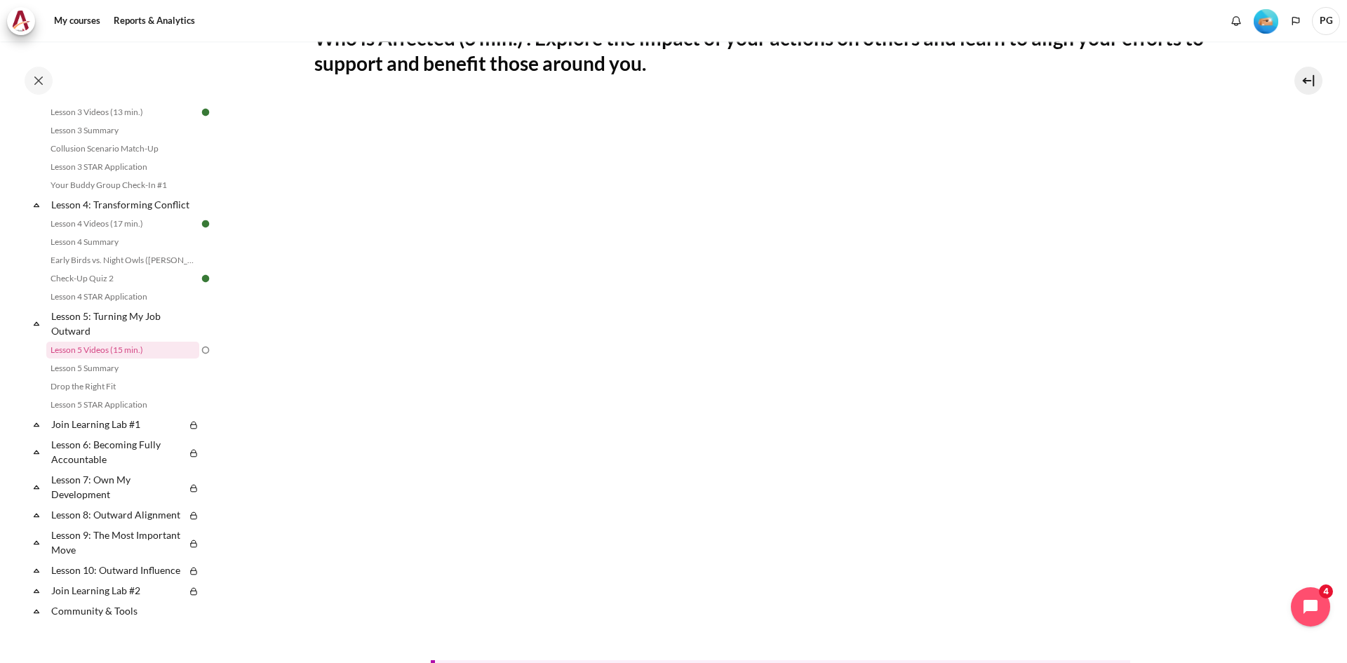
scroll to position [491, 0]
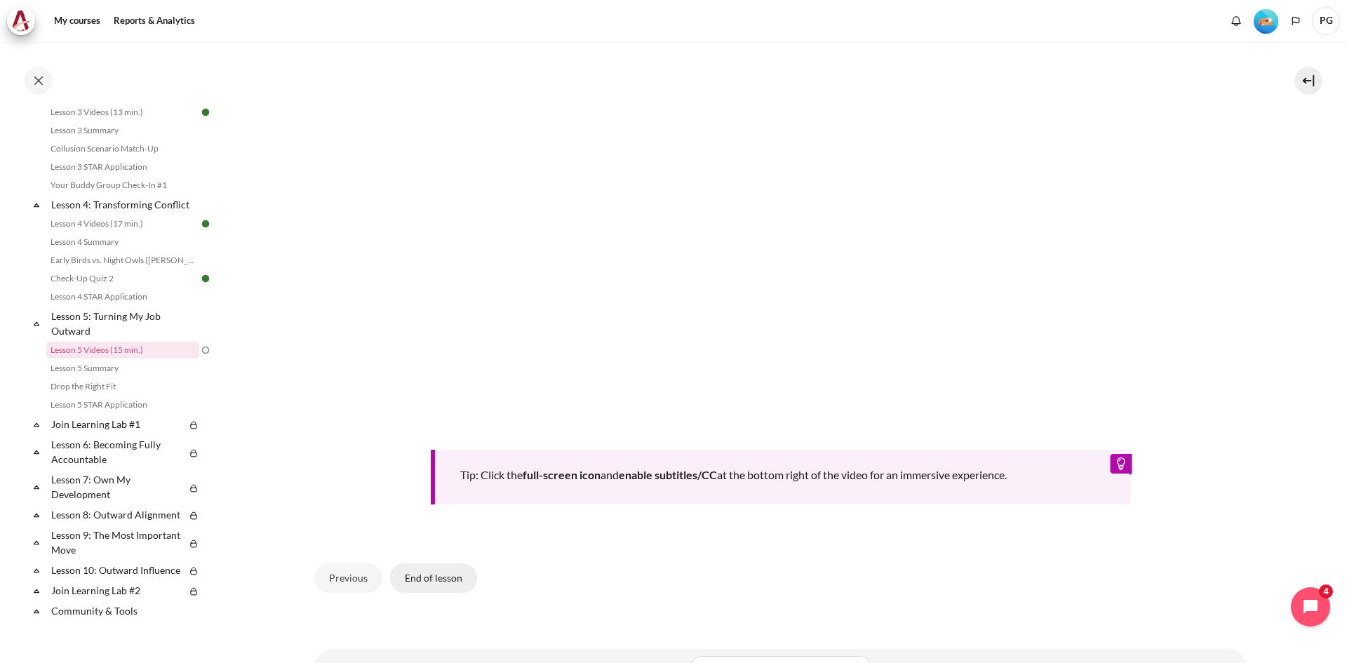
click at [405, 578] on button "End of lesson" at bounding box center [433, 577] width 87 height 29
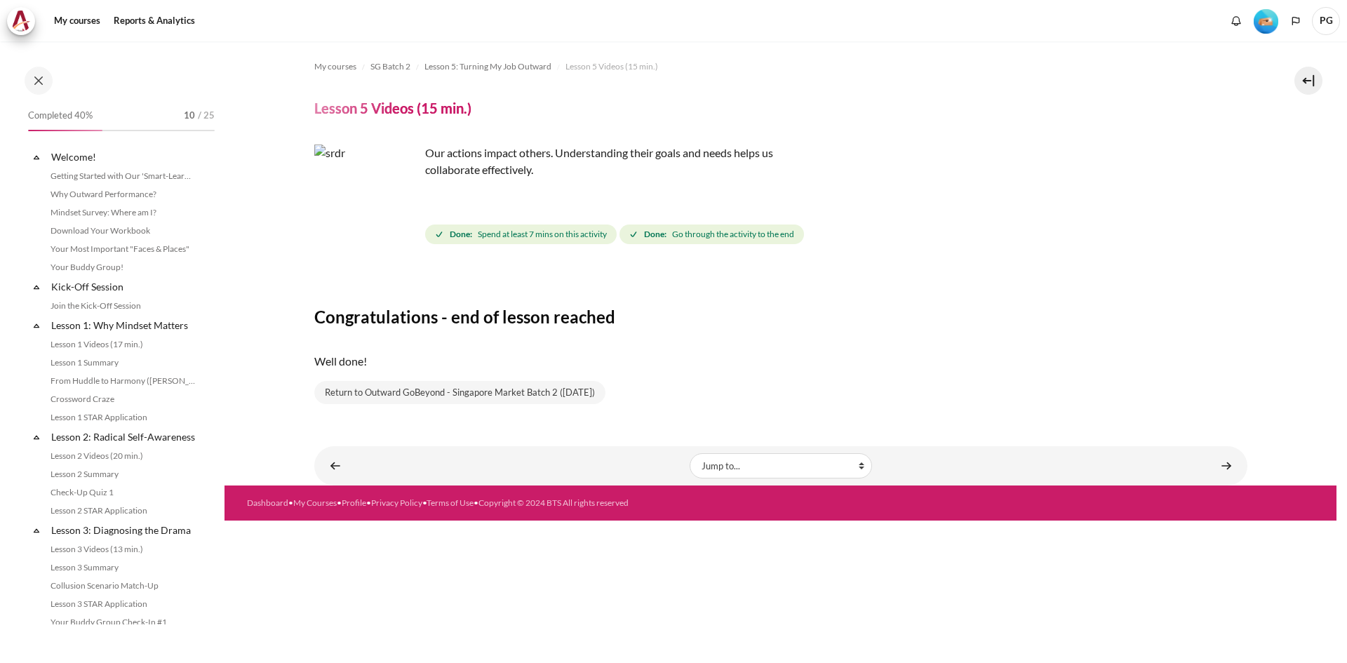
scroll to position [437, 0]
